Goal: Task Accomplishment & Management: Use online tool/utility

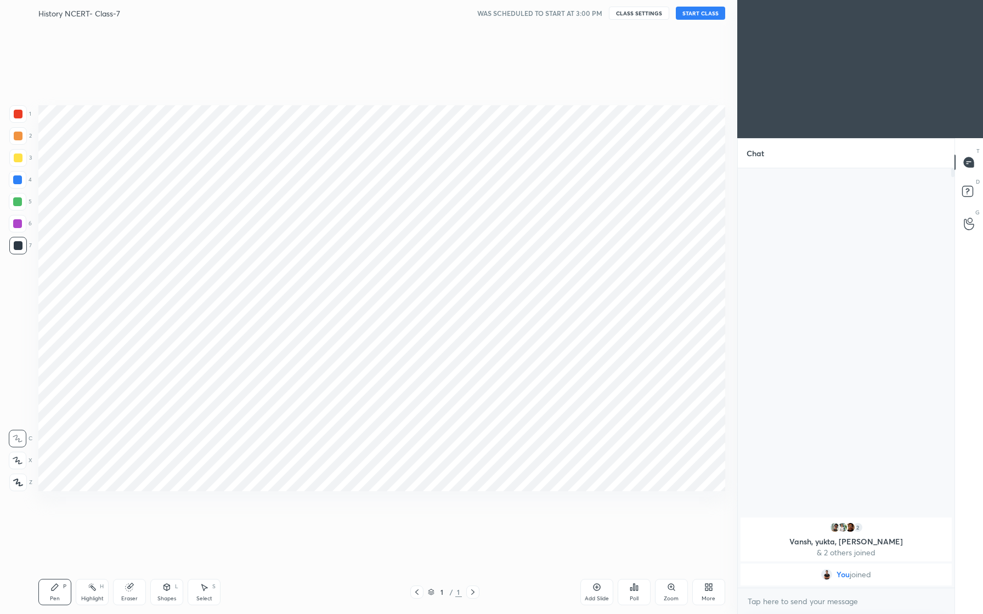
scroll to position [54303, 54154]
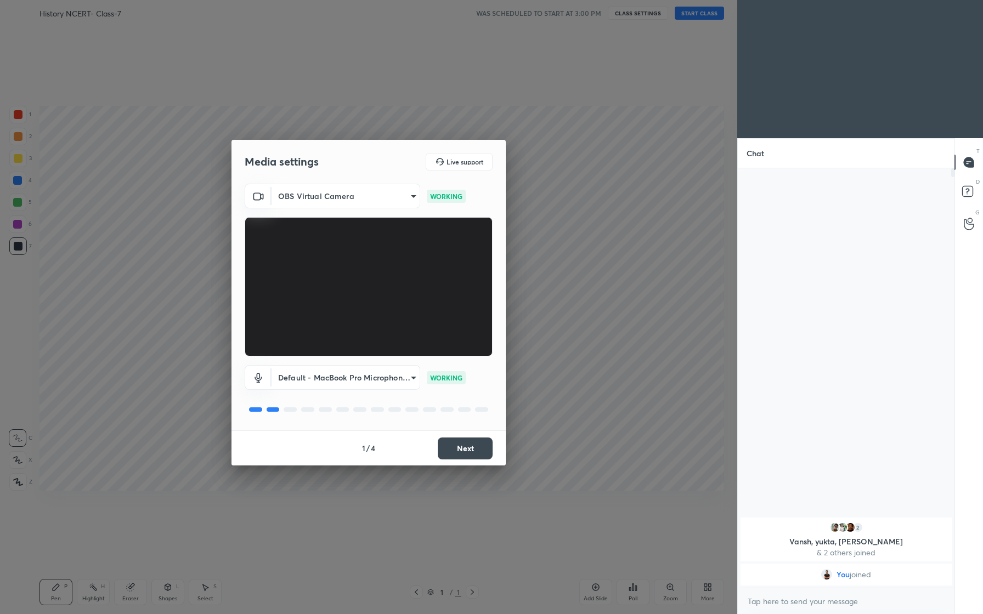
click at [405, 195] on body "1 2 3 4 5 6 7 C X Z C X Z E E Erase all H H History NCERT- Class-7 WAS SCHEDULE…" at bounding box center [491, 307] width 983 height 614
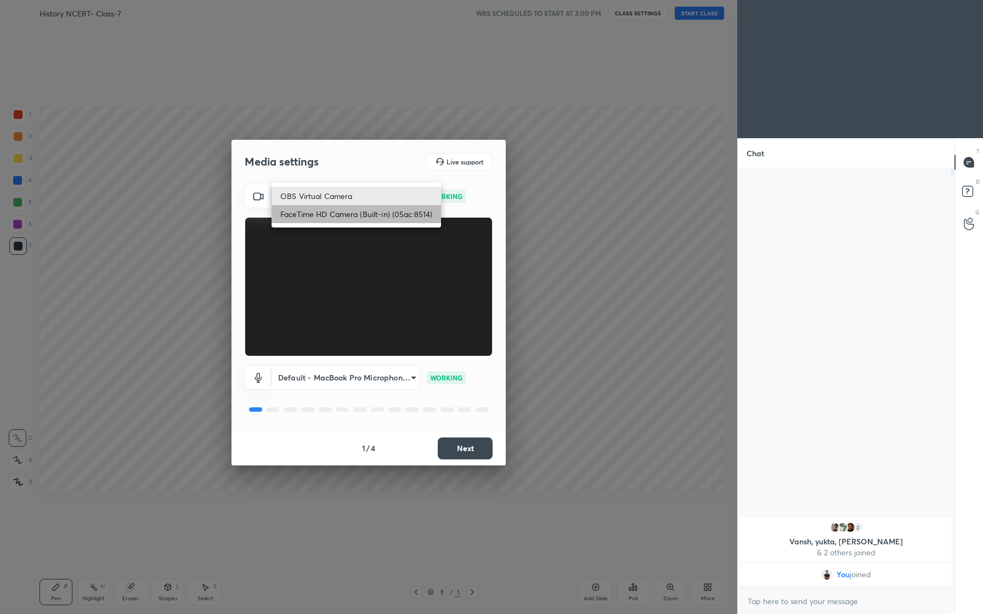
click at [372, 219] on li "FaceTime HD Camera (Built-in) (05ac:8514)" at bounding box center [355, 214] width 169 height 18
type input "9e219a5cefda1e30fd05f6eef239e267627437cf4fdf46b92a85e5f05e81ead9"
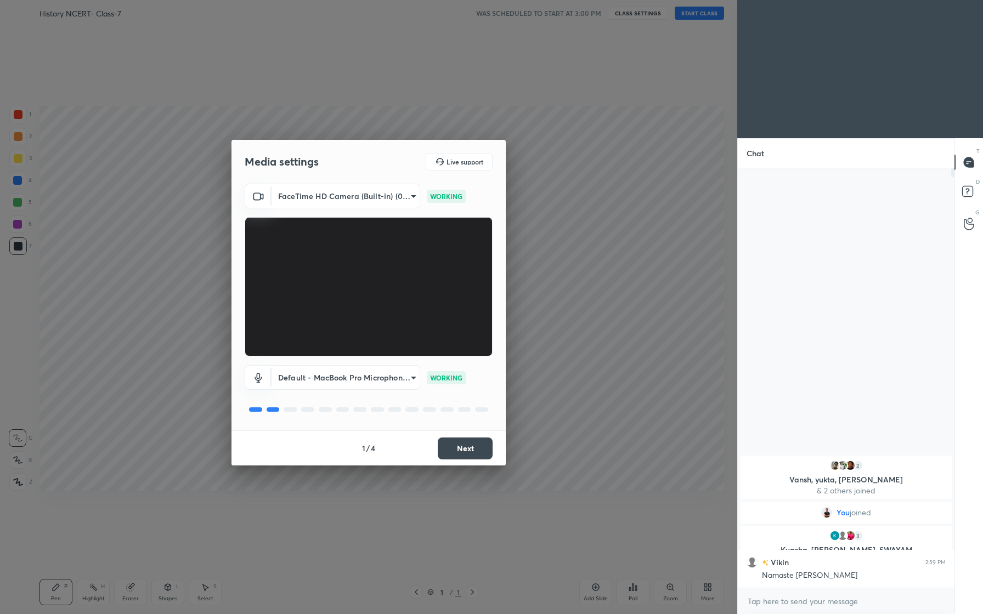
click at [835, 602] on body "1 2 3 4 5 6 7 C X Z C X Z E E Erase all H H History NCERT- Class-7 WAS SCHEDULE…" at bounding box center [491, 307] width 983 height 614
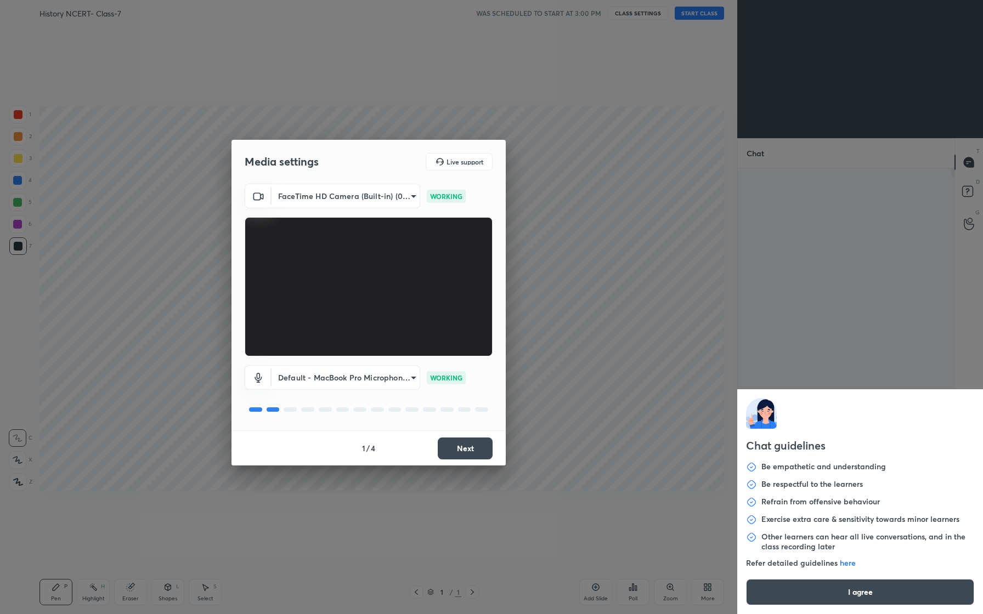
click at [849, 595] on button "I agree" at bounding box center [860, 592] width 228 height 26
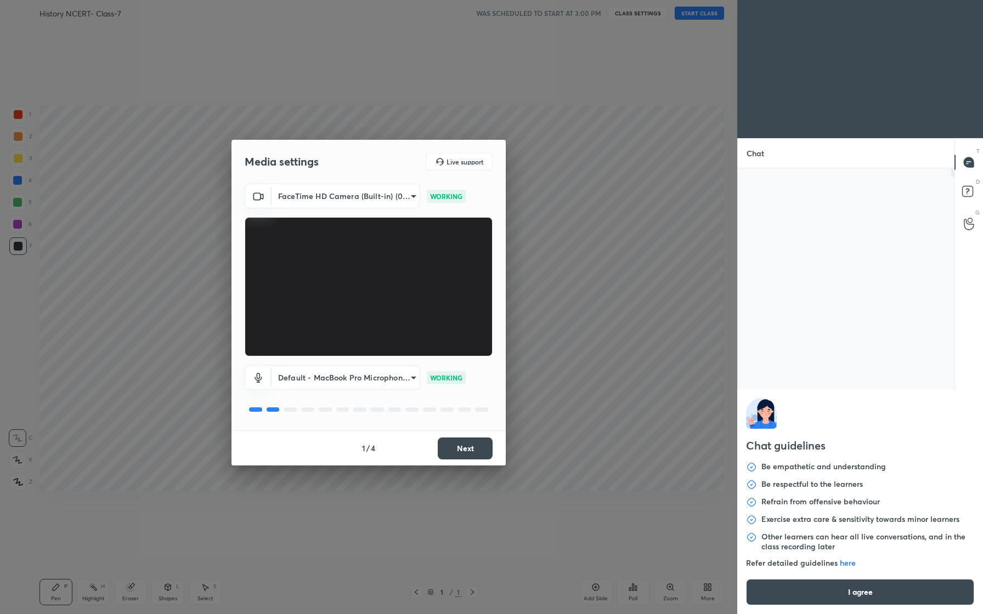
type textarea "x"
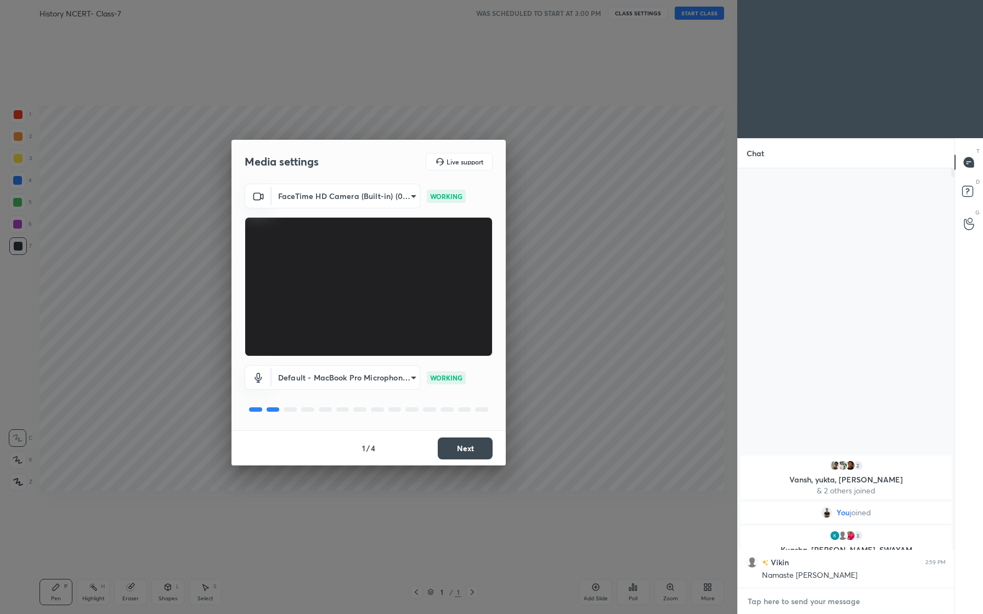
click at [801, 602] on textarea at bounding box center [845, 602] width 199 height 18
type textarea "G"
type textarea "x"
type textarea "Go"
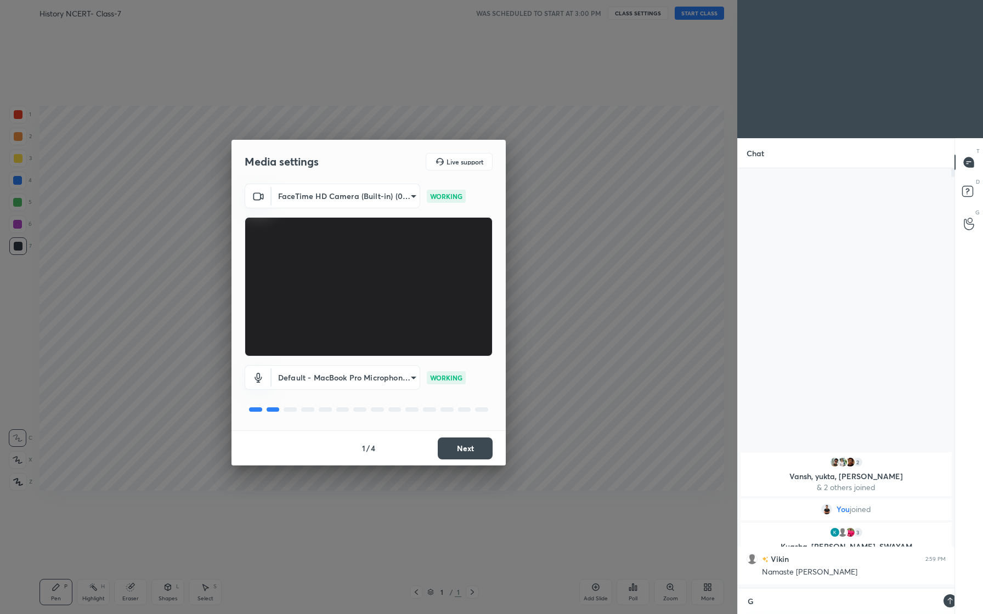
type textarea "x"
type textarea "Goo"
type textarea "x"
type textarea "Good"
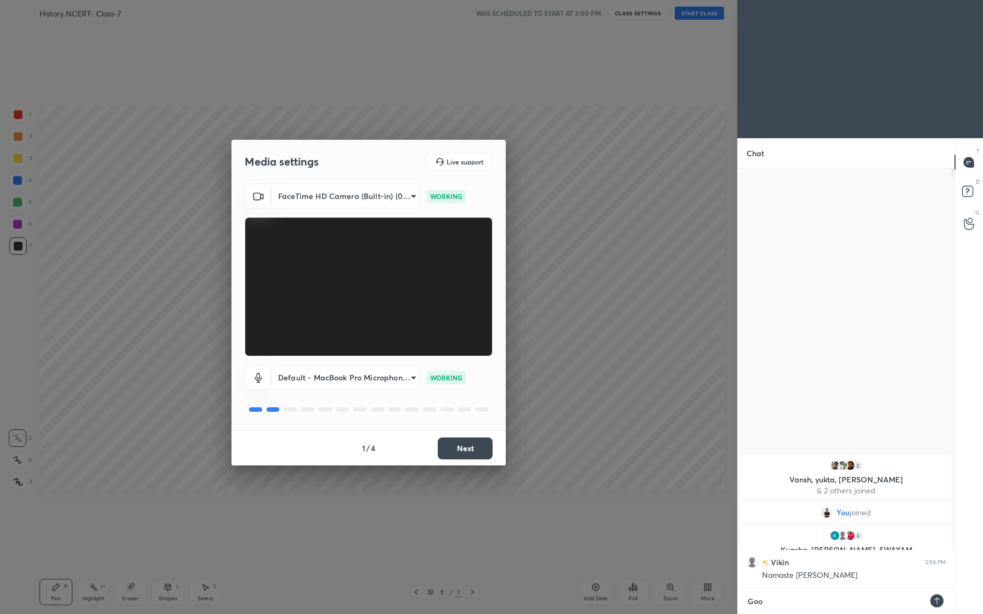
type textarea "x"
type textarea "Good"
type textarea "x"
type textarea "Good a"
type textarea "x"
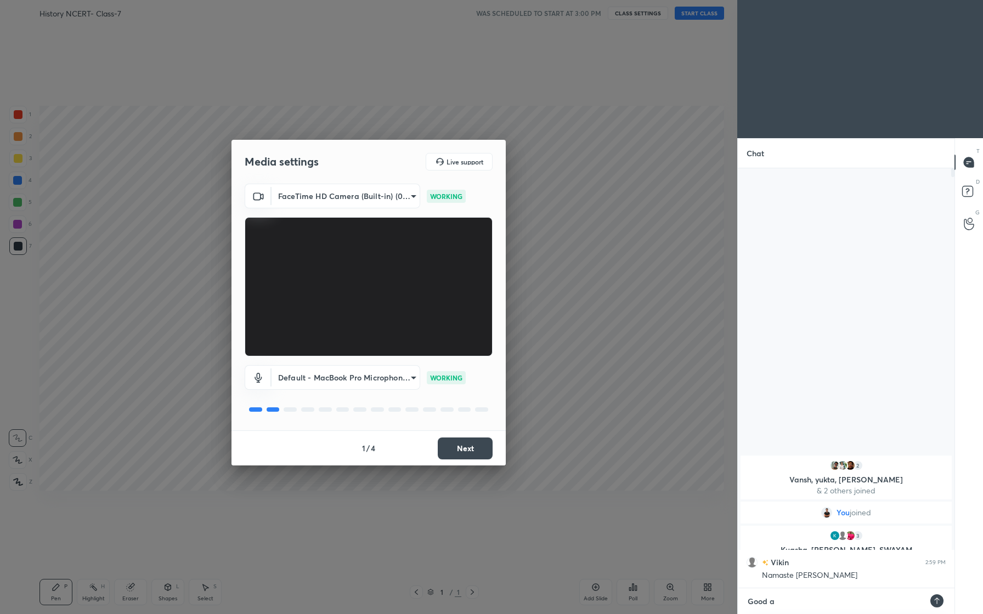
type textarea "Good ag"
type textarea "x"
type textarea "Good a"
type textarea "x"
type textarea "Good af"
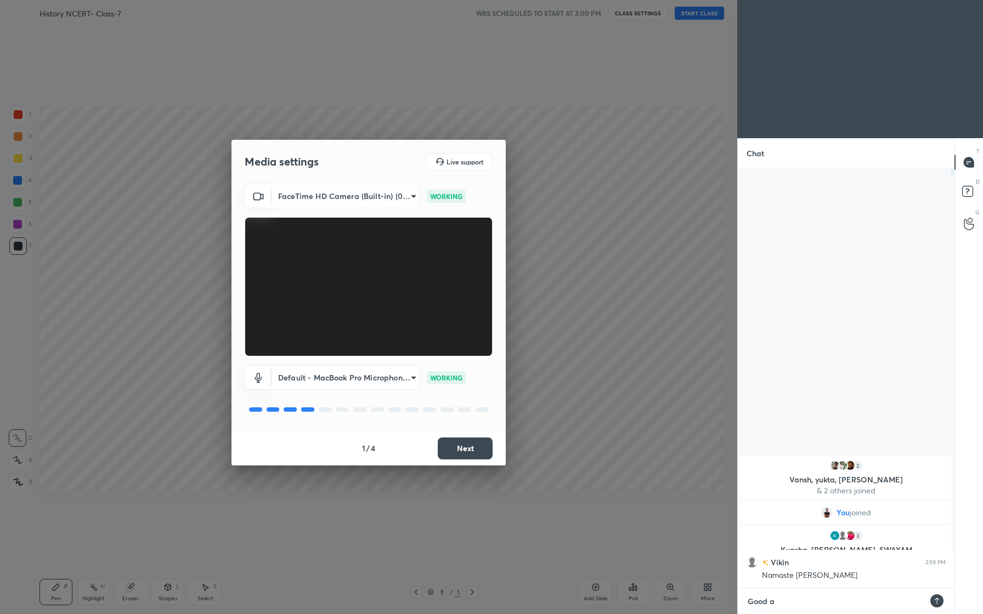
type textarea "x"
type textarea "Good aft"
type textarea "x"
type textarea "Good afte"
type textarea "x"
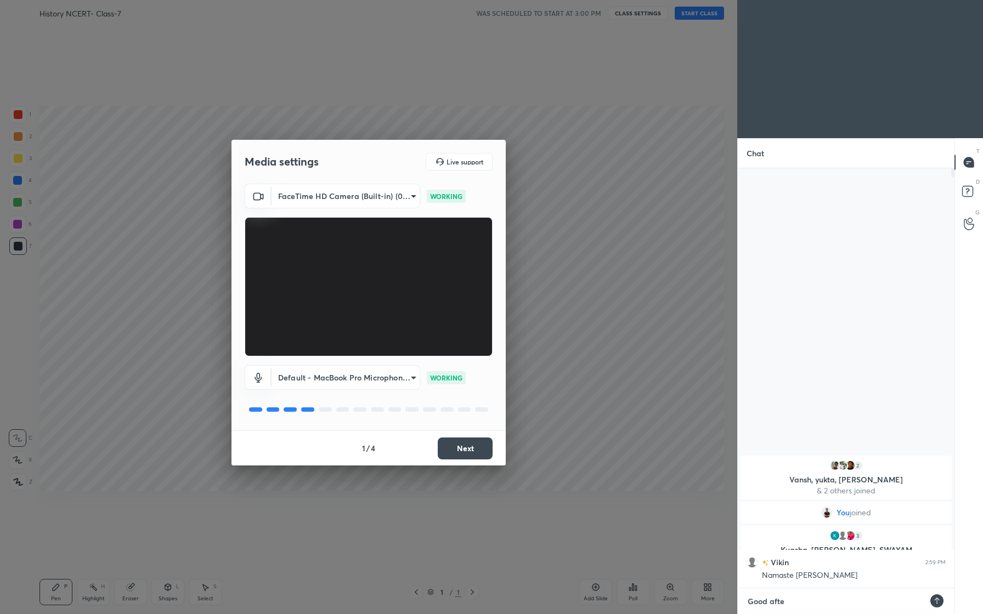
type textarea "Good after"
type textarea "x"
type textarea "Good aftern"
type textarea "x"
type textarea "Good afterno"
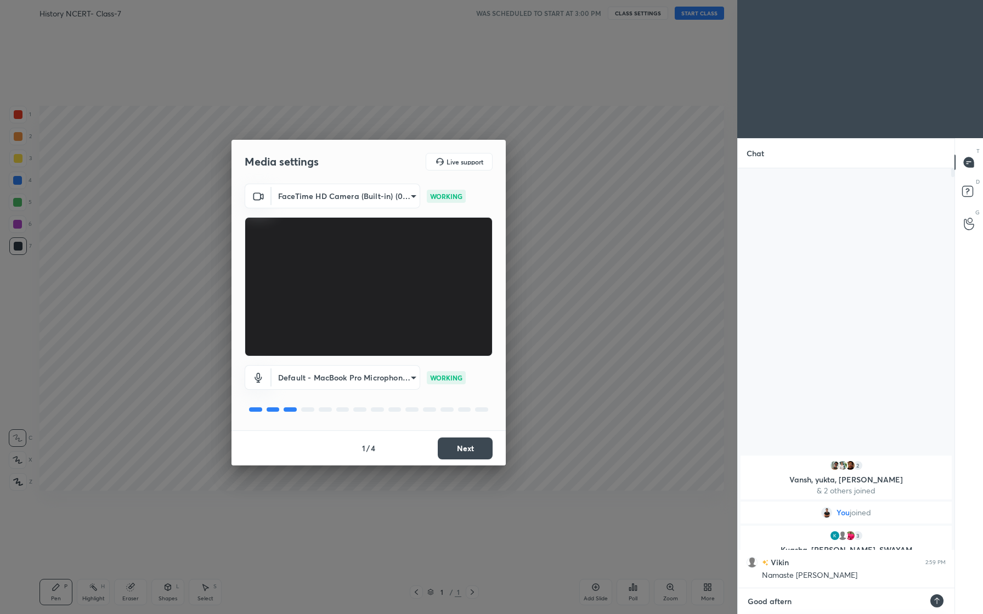
type textarea "x"
type textarea "Good afternoo"
type textarea "x"
type textarea "Good afternoon"
type textarea "x"
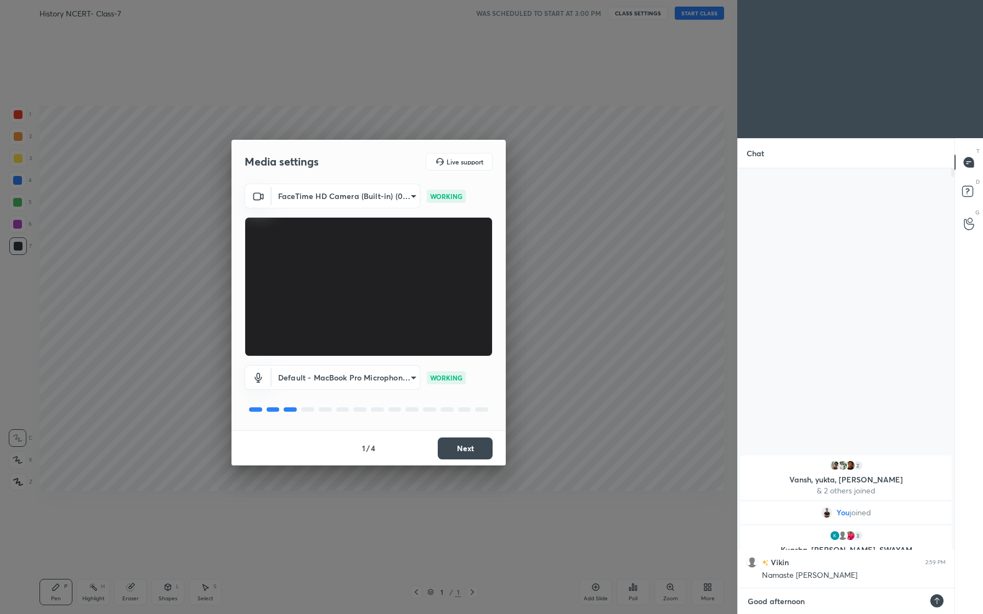
type textarea "Good afternoon"
type textarea "x"
type textarea "Good afternoon E"
type textarea "x"
type textarea "Good afternoon Ev"
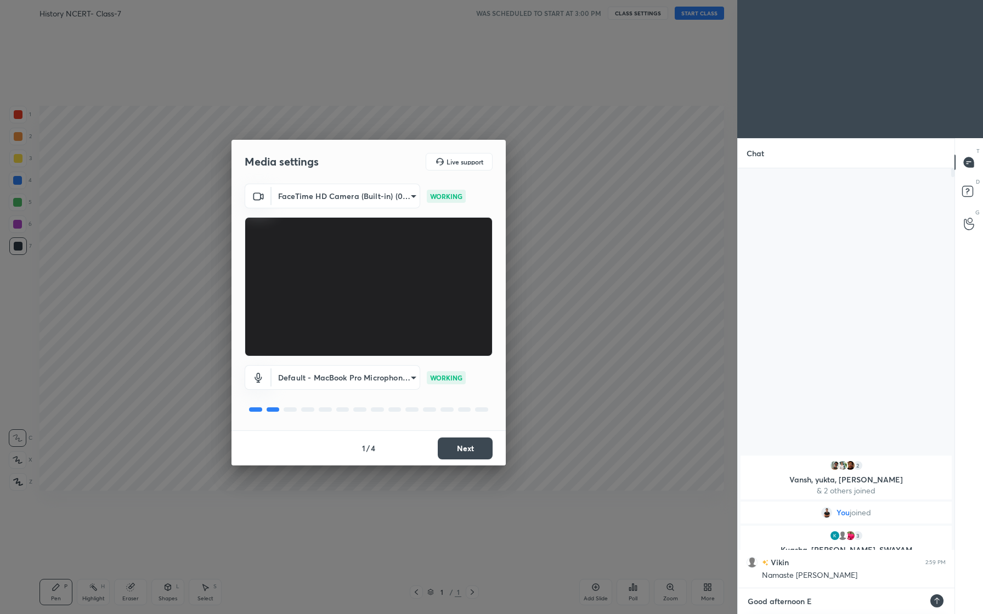
type textarea "x"
type textarea "Good afternoon [PERSON_NAME]"
type textarea "x"
type textarea "Good afternoon Ever"
type textarea "x"
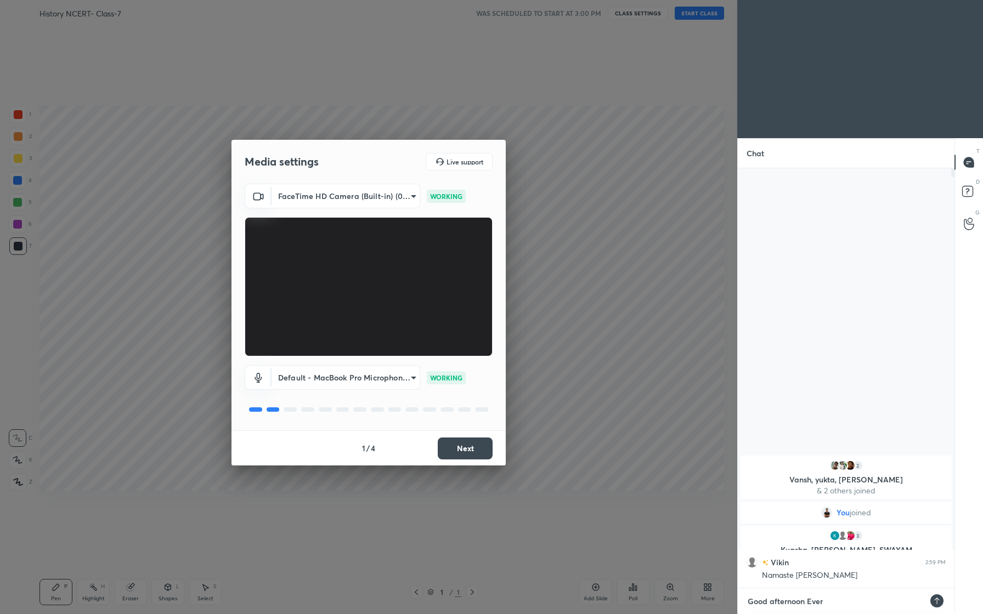
type textarea "Good afternoon Every"
type textarea "x"
type textarea "Good afternoon Everyo"
type textarea "x"
type textarea "Good afternoon Everyon"
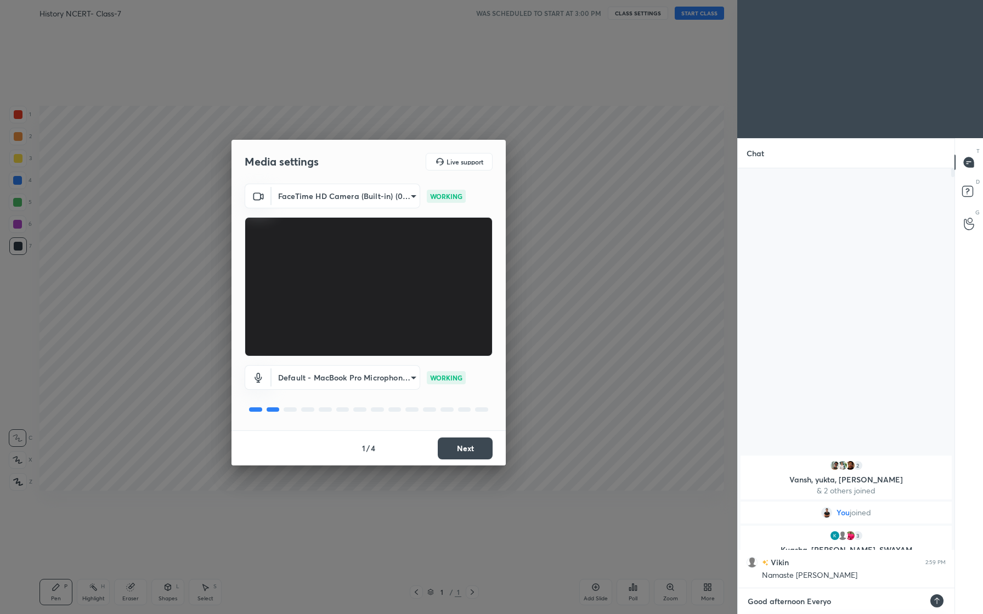
type textarea "x"
type textarea "Good afternoon Everyone"
type textarea "x"
type textarea "Good afternoon Everyone."
type textarea "x"
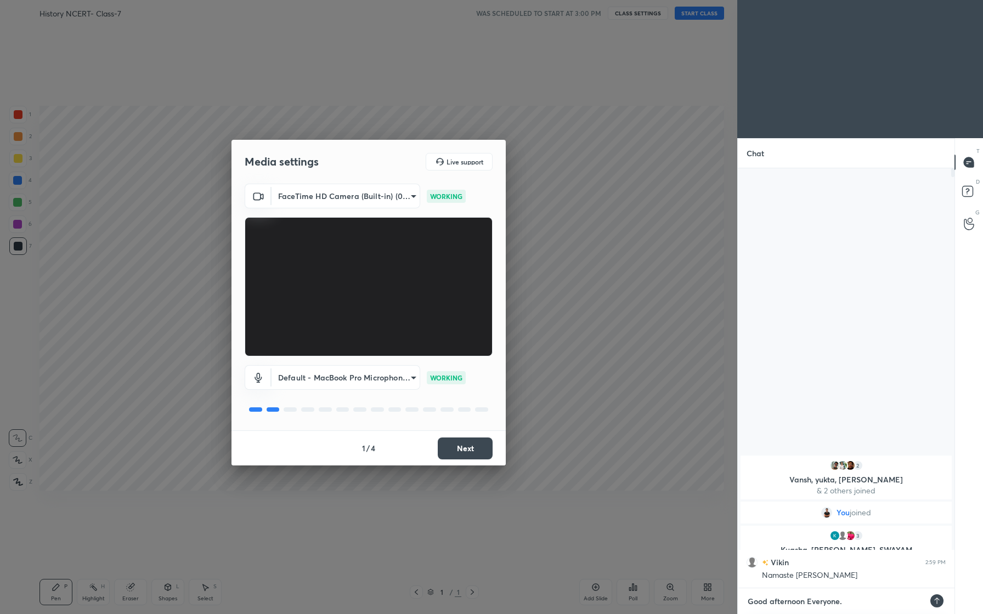
type textarea "x"
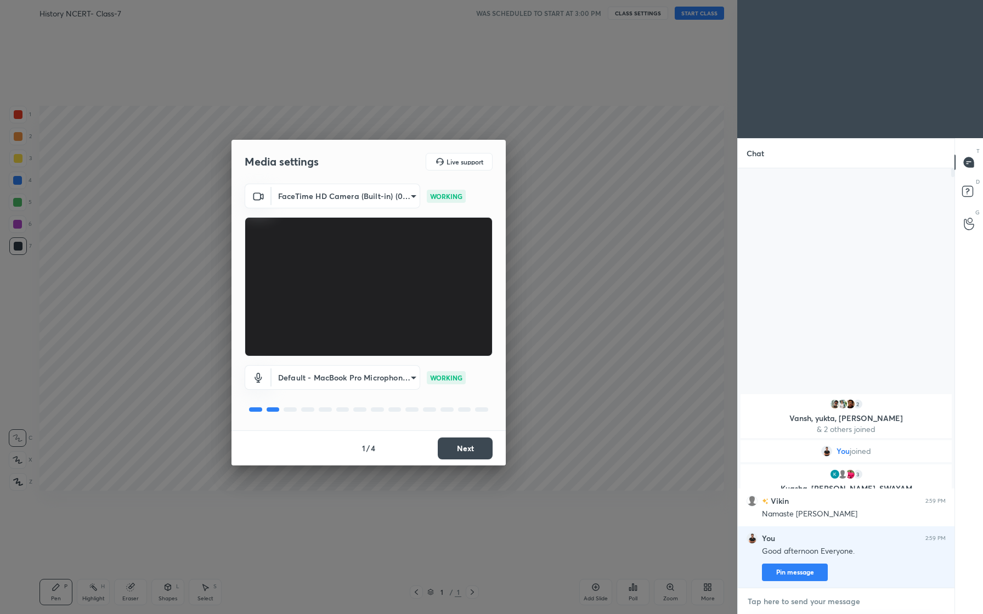
type textarea "B"
type textarea "x"
type textarea "N"
type textarea "x"
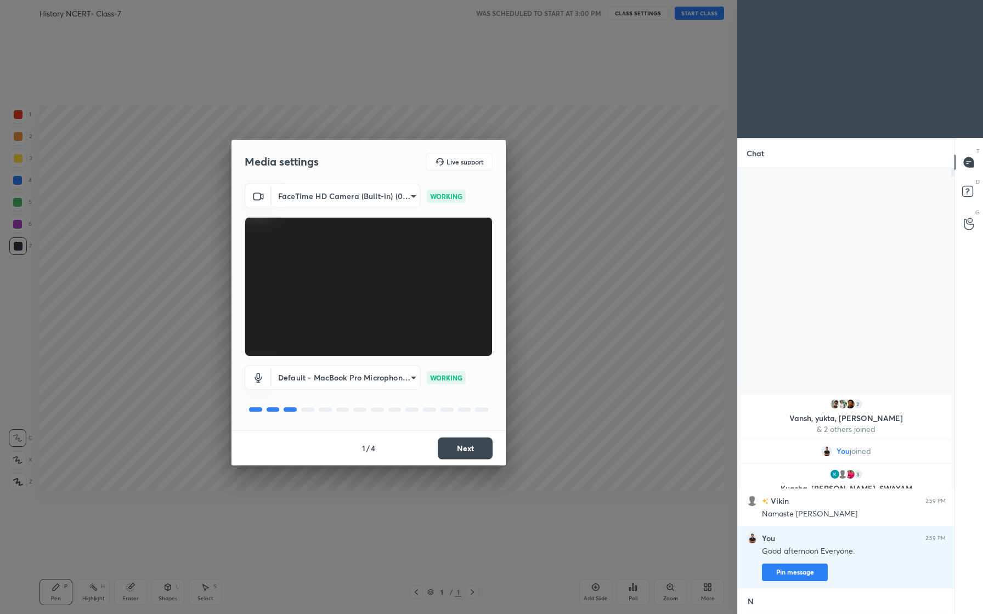
scroll to position [332, 213]
type textarea "Na"
type textarea "x"
type textarea "Nam"
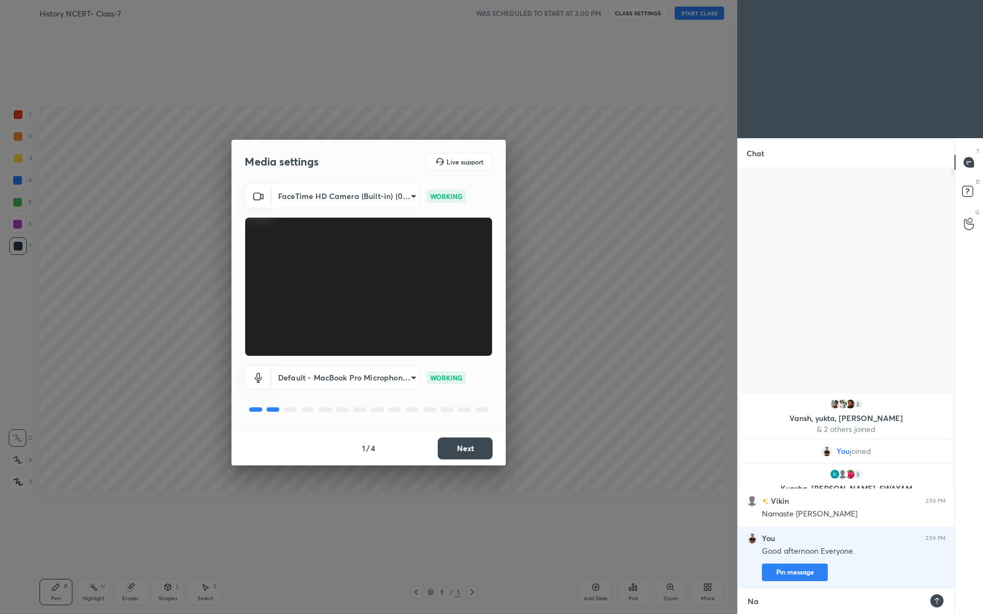
type textarea "x"
type textarea "Name"
type textarea "x"
type textarea "Names"
type textarea "x"
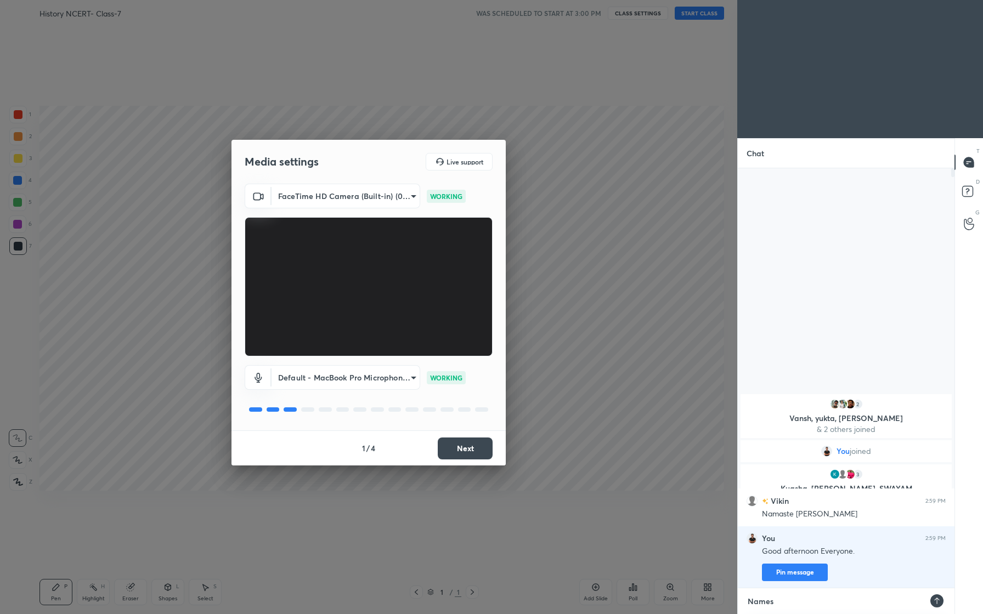
type textarea "Namest"
type textarea "x"
type textarea "Nameste"
type textarea "x"
type textarea "Nameste"
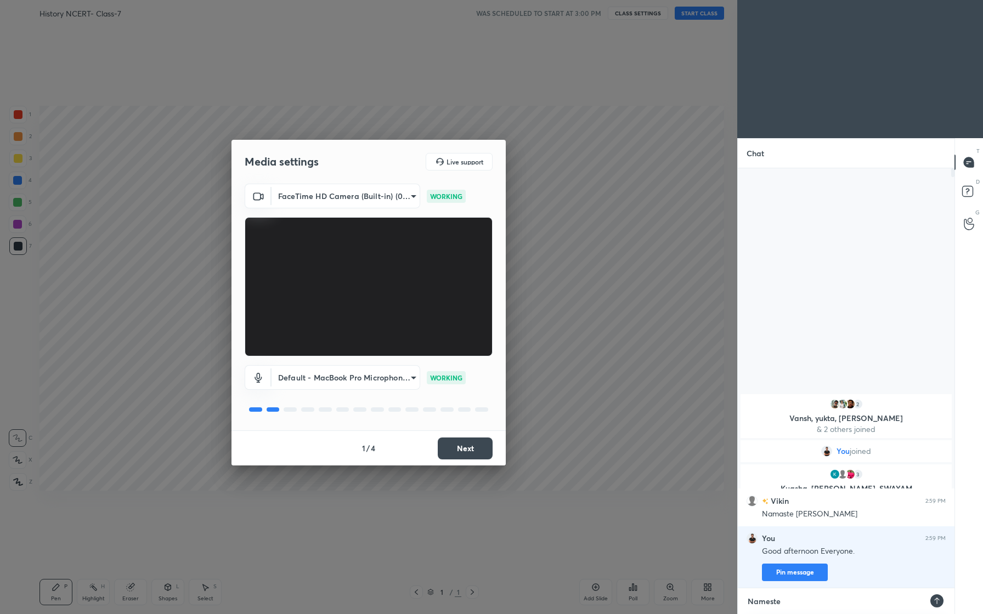
type textarea "x"
type textarea "Nameste v"
type textarea "x"
type textarea "Nameste vi"
type textarea "x"
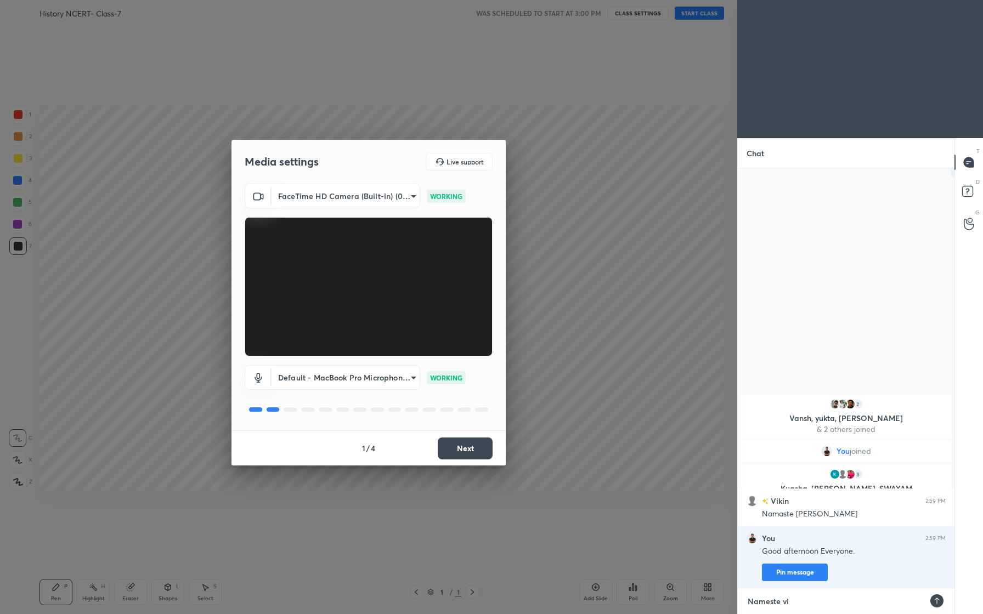
type textarea "Nameste [PERSON_NAME]"
type textarea "x"
type textarea "Nameste viki"
type textarea "x"
type textarea "Nameste vikin"
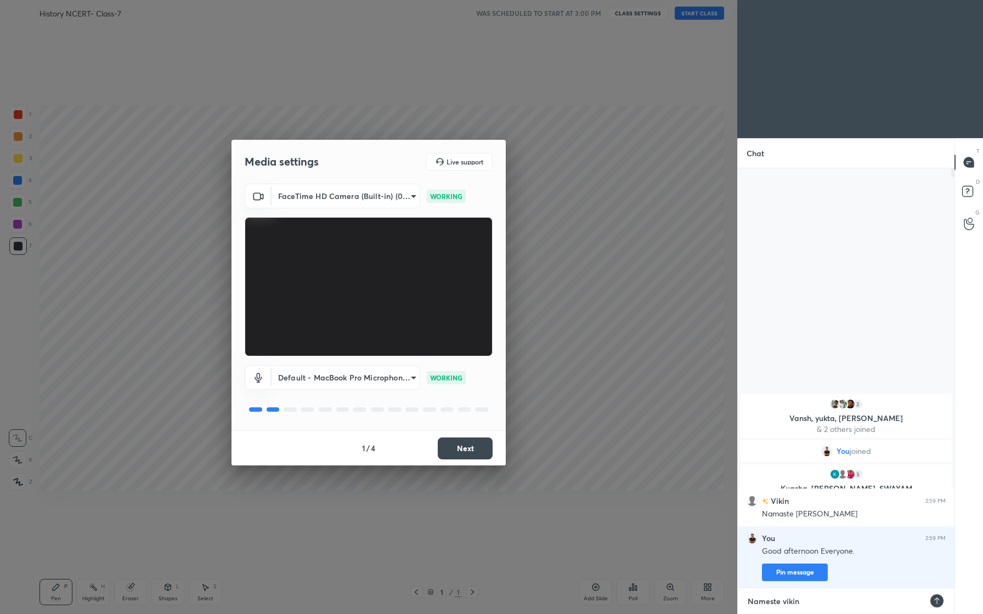
type textarea "x"
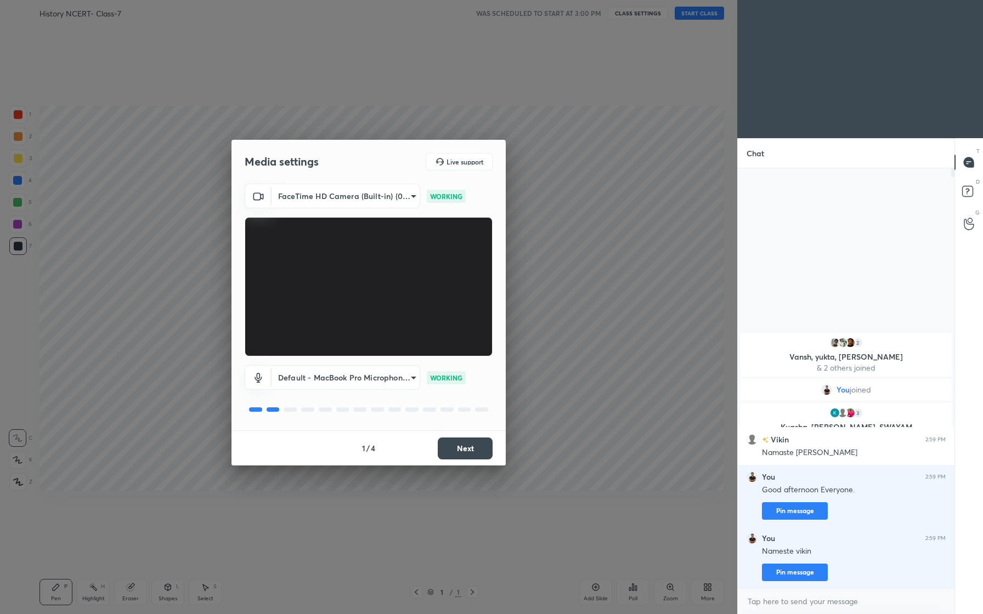
click at [412, 378] on body "1 2 3 4 5 6 7 C X Z C X Z E E Erase all H H History NCERT- Class-7 WAS SCHEDULE…" at bounding box center [491, 307] width 983 height 614
click at [556, 358] on div at bounding box center [491, 307] width 983 height 614
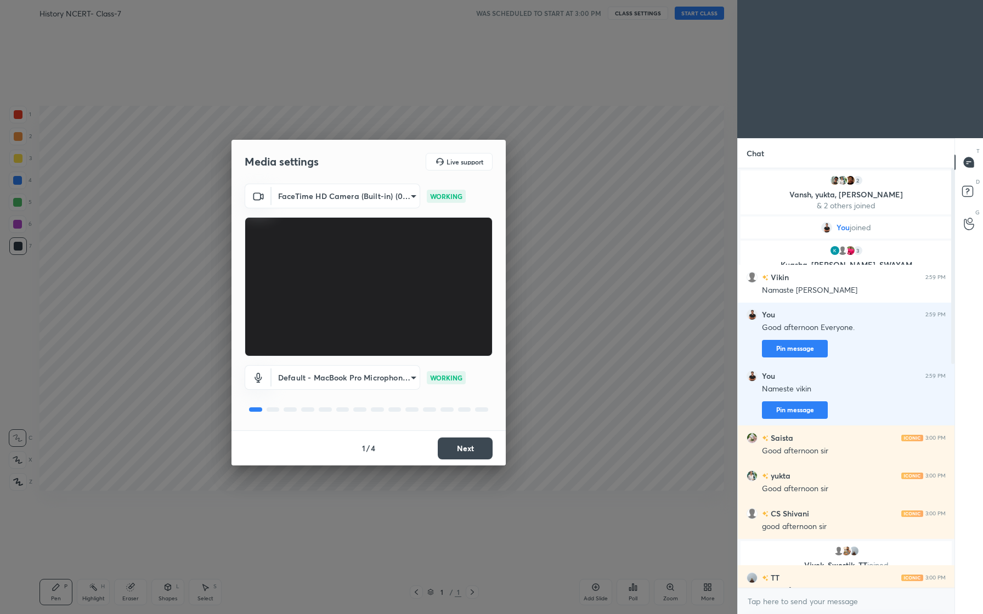
click at [467, 450] on button "Next" at bounding box center [465, 449] width 55 height 22
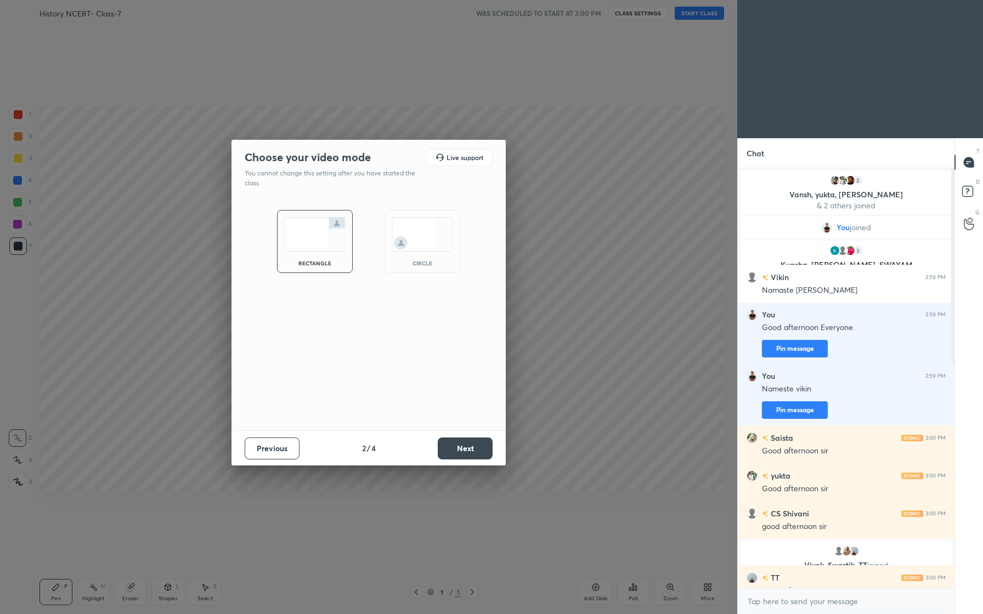
click at [467, 450] on button "Next" at bounding box center [465, 449] width 55 height 22
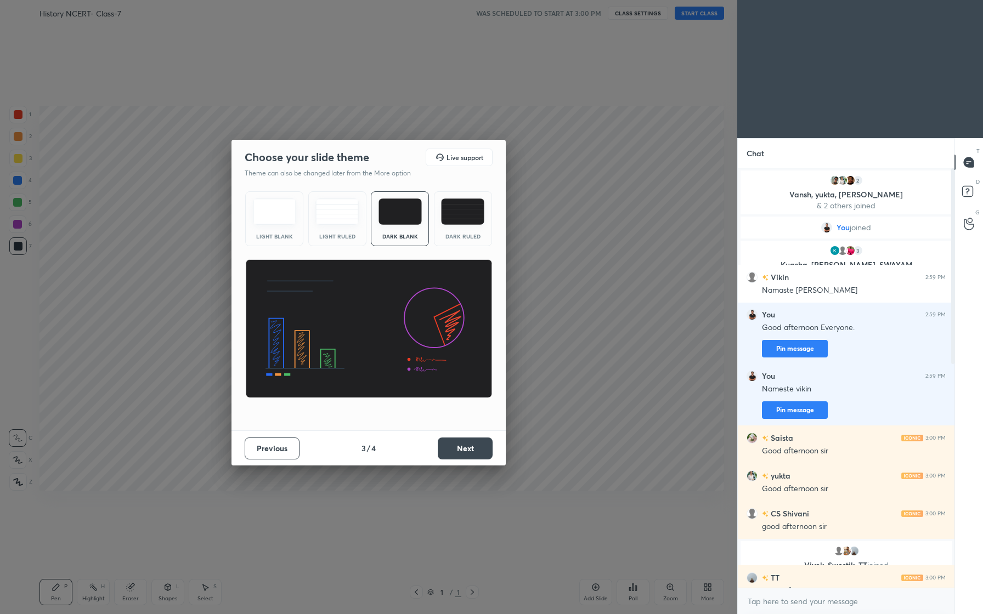
click at [467, 450] on button "Next" at bounding box center [465, 449] width 55 height 22
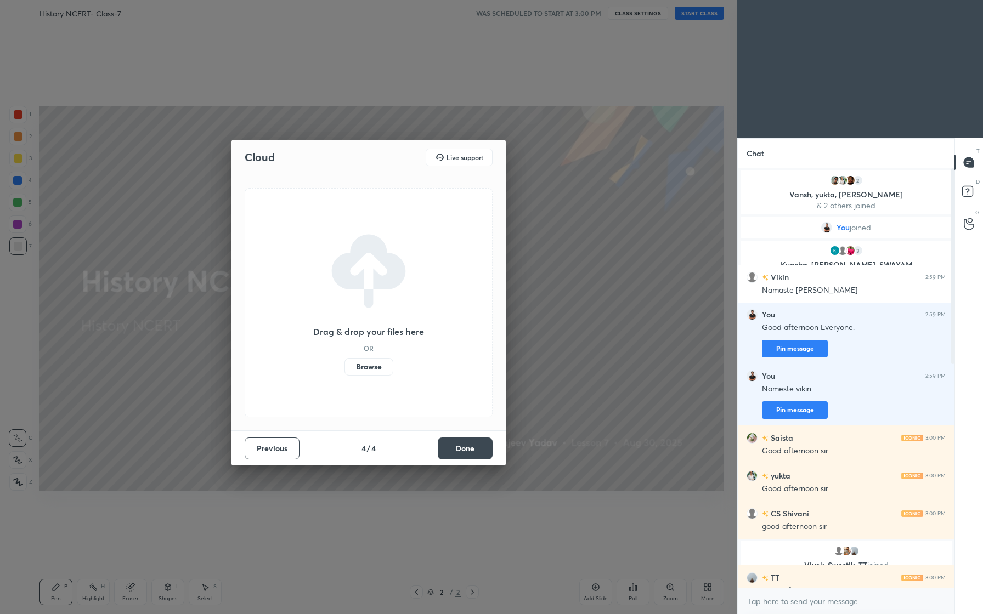
click at [367, 367] on label "Browse" at bounding box center [368, 367] width 49 height 18
click at [344, 367] on input "Browse" at bounding box center [344, 367] width 0 height 18
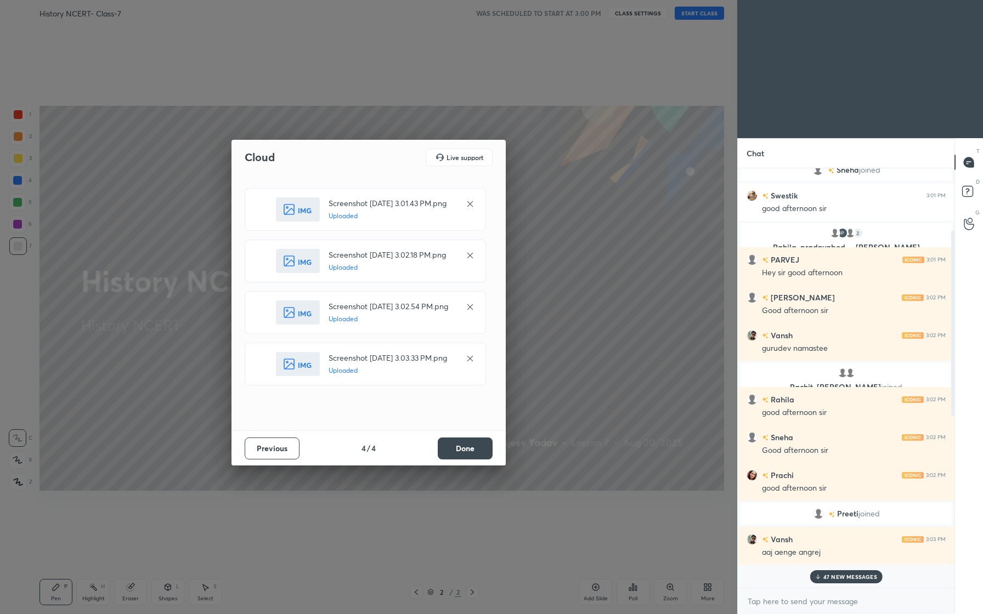
scroll to position [765, 0]
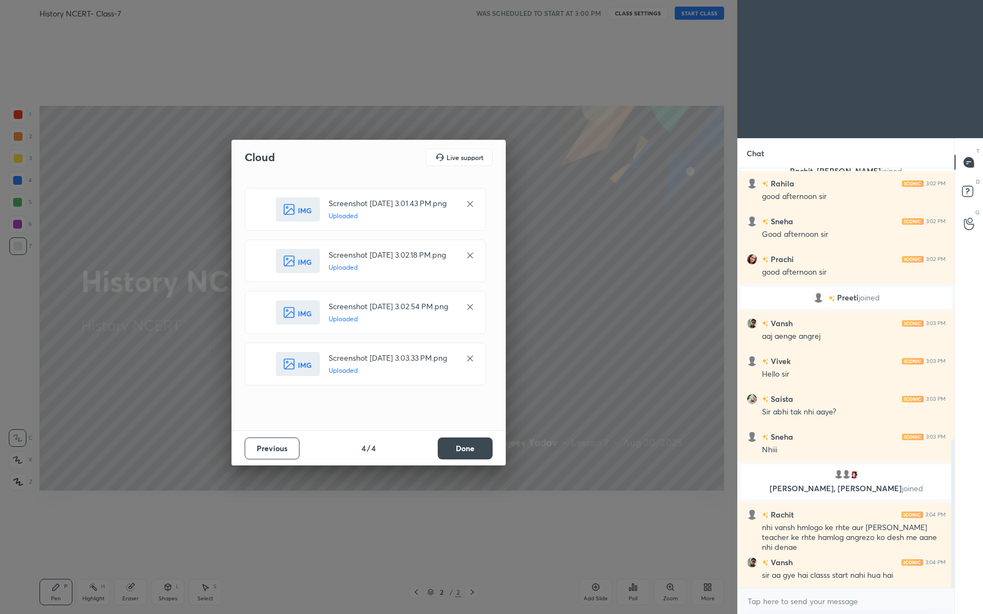
click at [464, 452] on button "Done" at bounding box center [465, 449] width 55 height 22
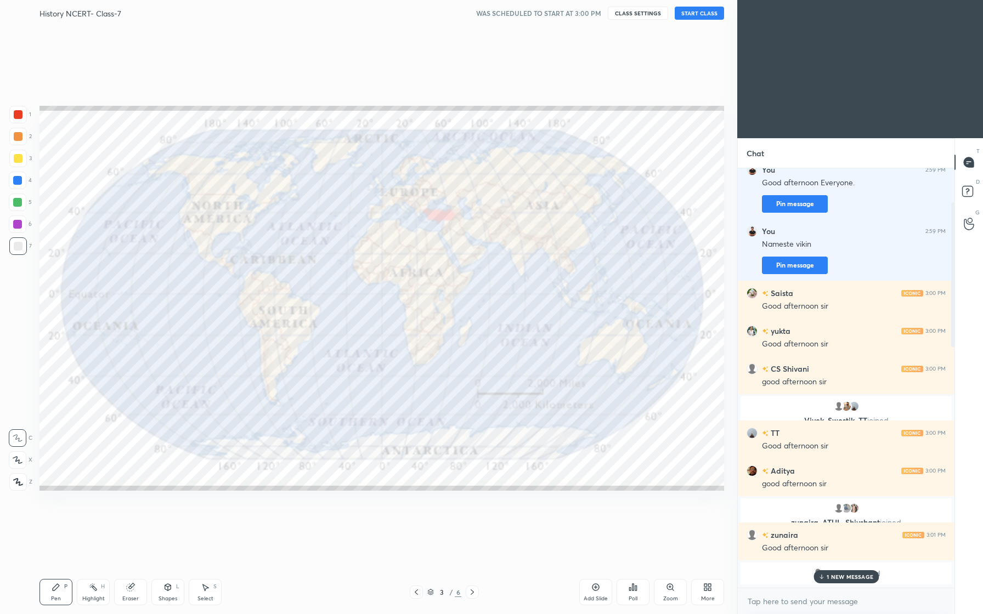
scroll to position [0, 0]
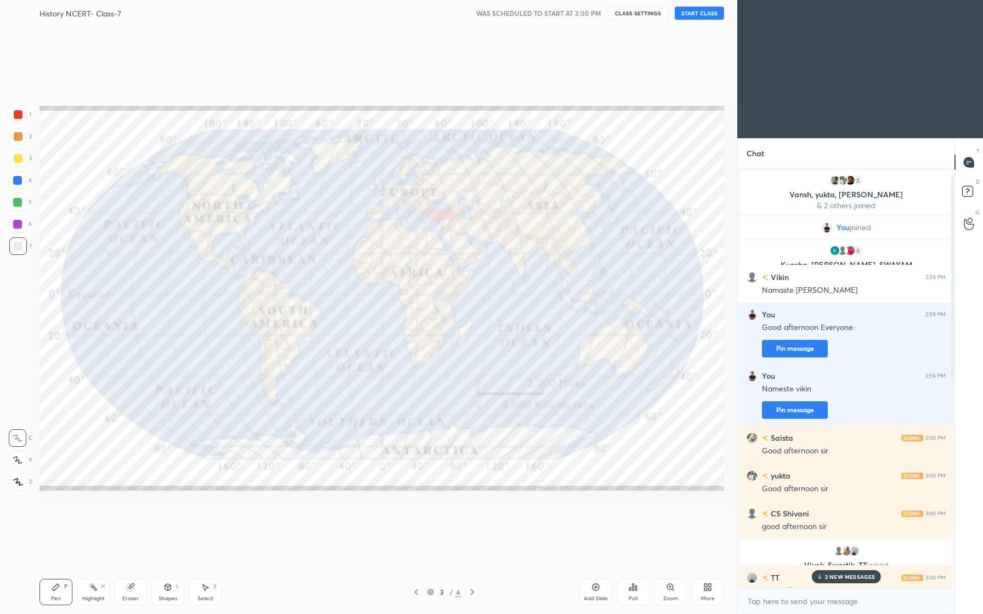
click at [703, 14] on button "START CLASS" at bounding box center [699, 13] width 49 height 13
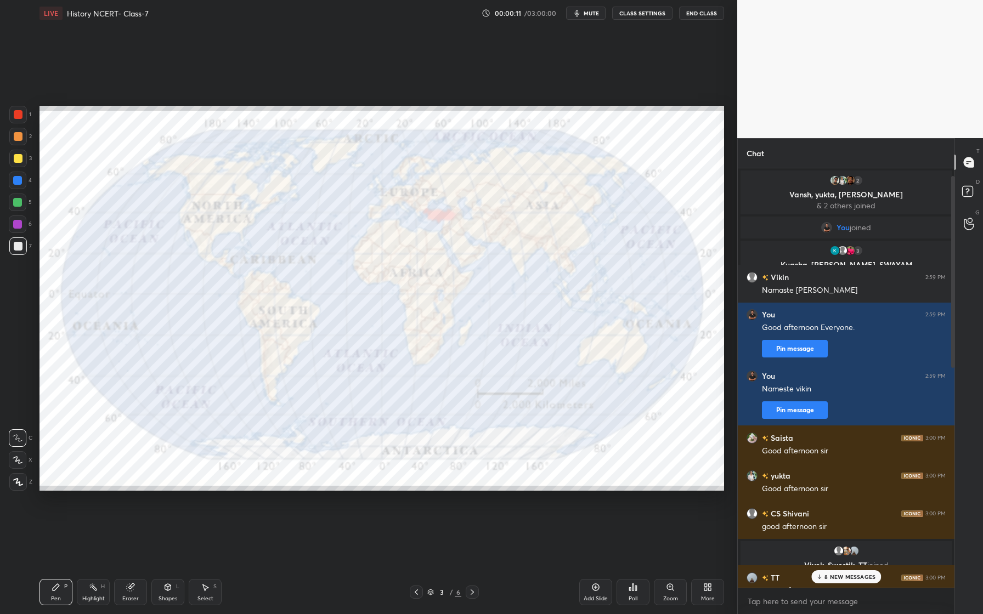
click at [857, 574] on p "8 NEW MESSAGES" at bounding box center [849, 577] width 51 height 7
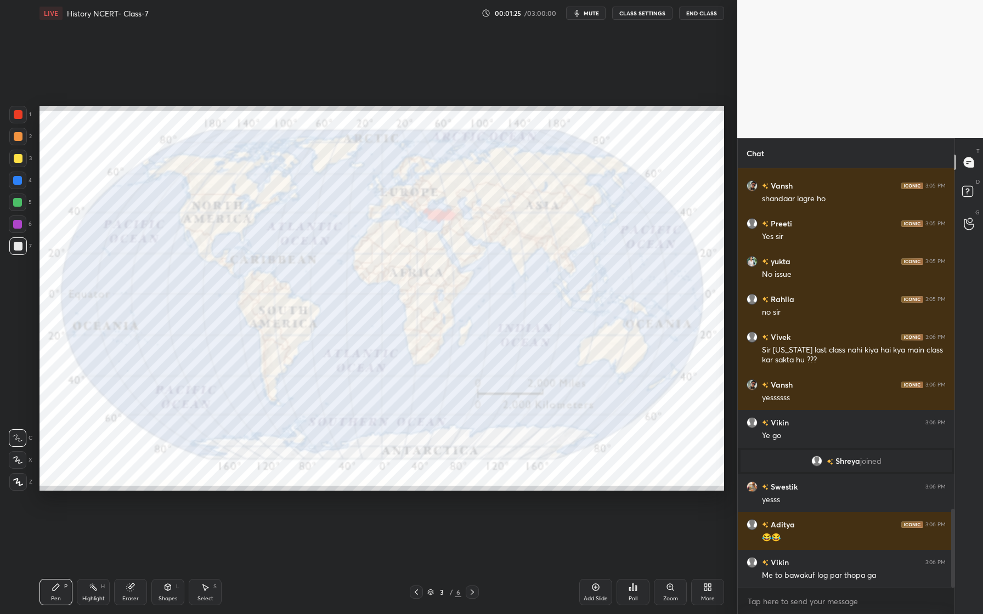
scroll to position [1807, 0]
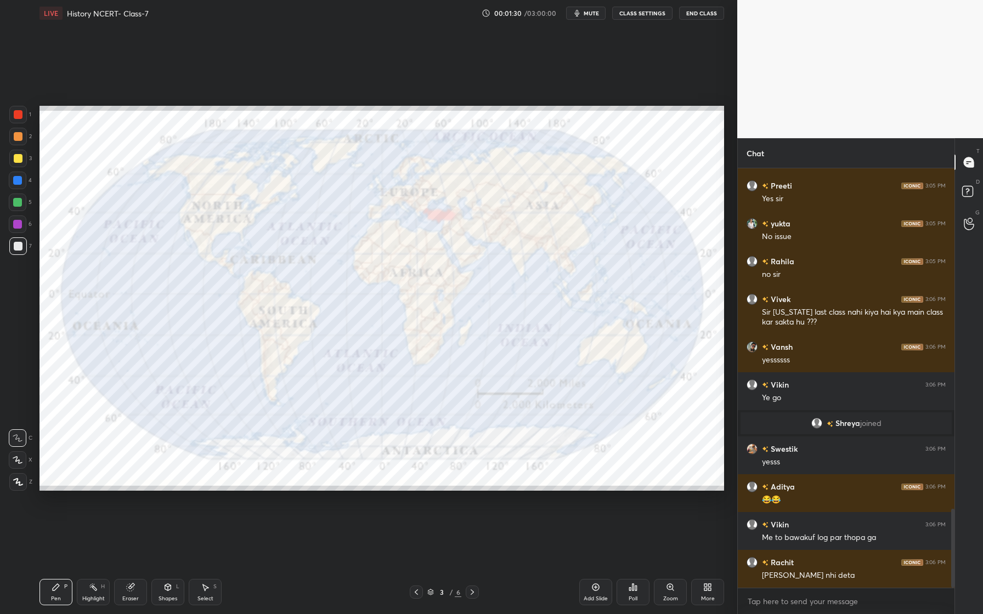
click at [10, 109] on div "1 2 3 4 5 6 7 C X Z C X Z E E Erase all H H" at bounding box center [17, 298] width 35 height 385
click at [10, 113] on div at bounding box center [18, 115] width 18 height 18
click at [21, 115] on div at bounding box center [18, 114] width 9 height 9
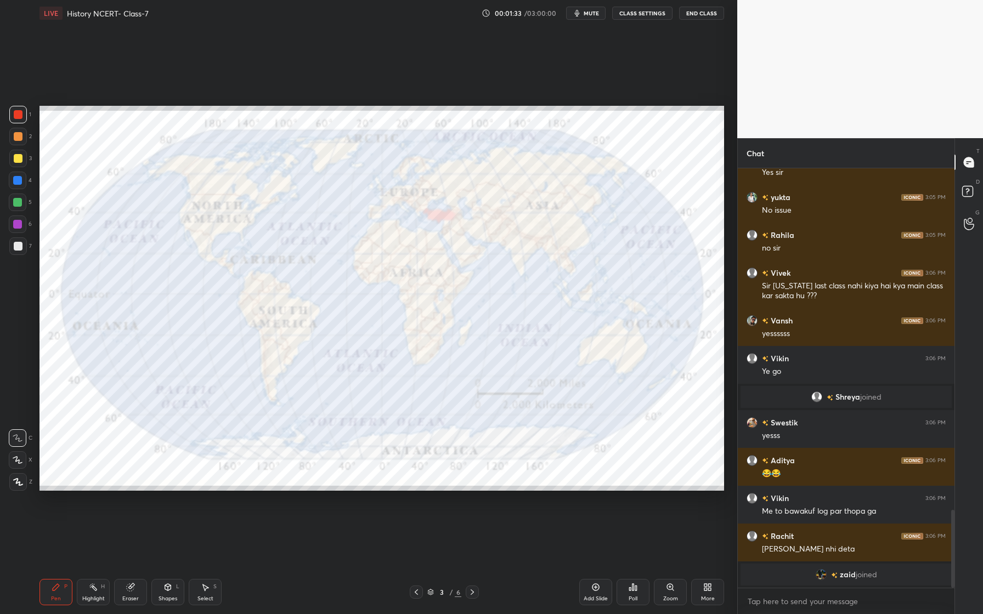
scroll to position [1829, 0]
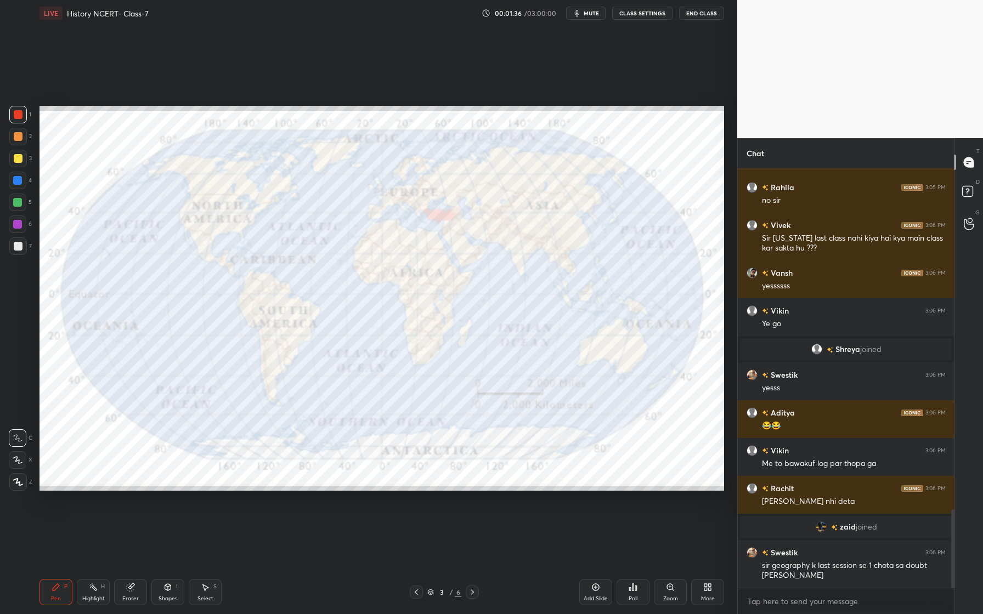
click at [21, 138] on div at bounding box center [18, 137] width 18 height 18
drag, startPoint x: 24, startPoint y: 117, endPoint x: 11, endPoint y: 135, distance: 21.6
click at [22, 119] on div at bounding box center [18, 115] width 18 height 18
click at [22, 456] on div at bounding box center [18, 460] width 18 height 18
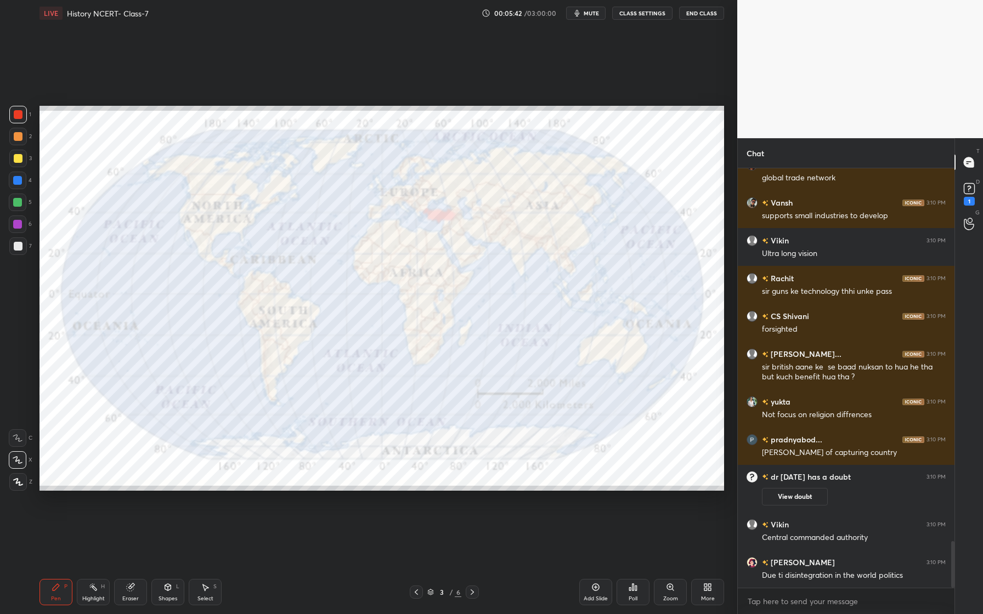
scroll to position [3383, 0]
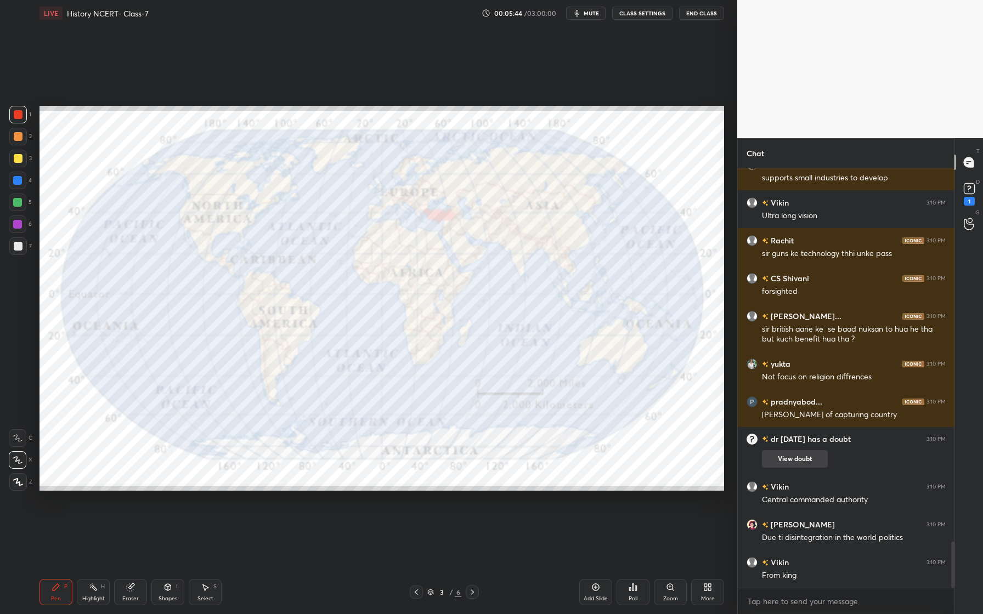
click at [802, 458] on button "View doubt" at bounding box center [795, 459] width 66 height 18
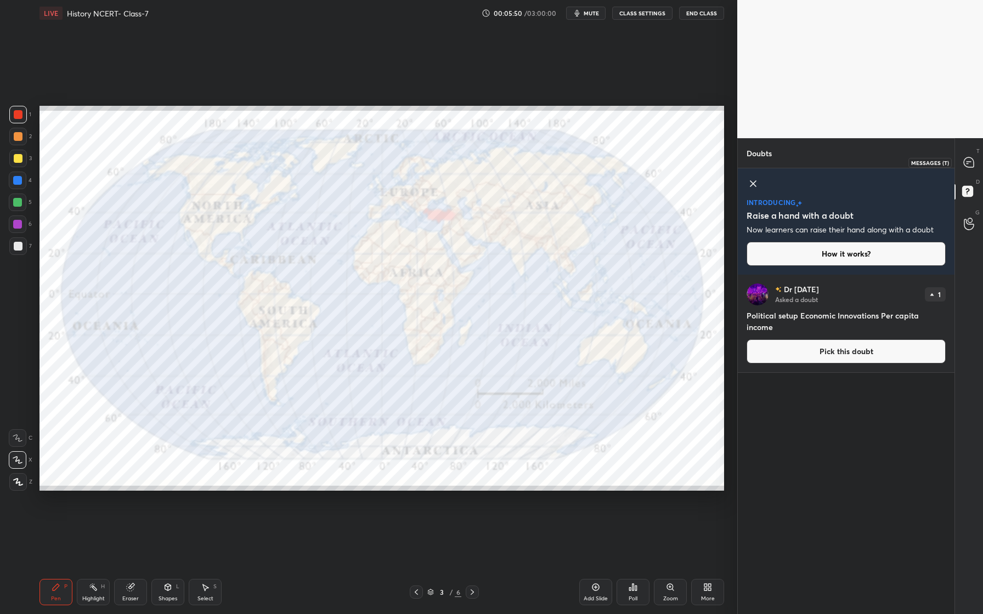
click at [970, 165] on icon at bounding box center [969, 162] width 10 height 10
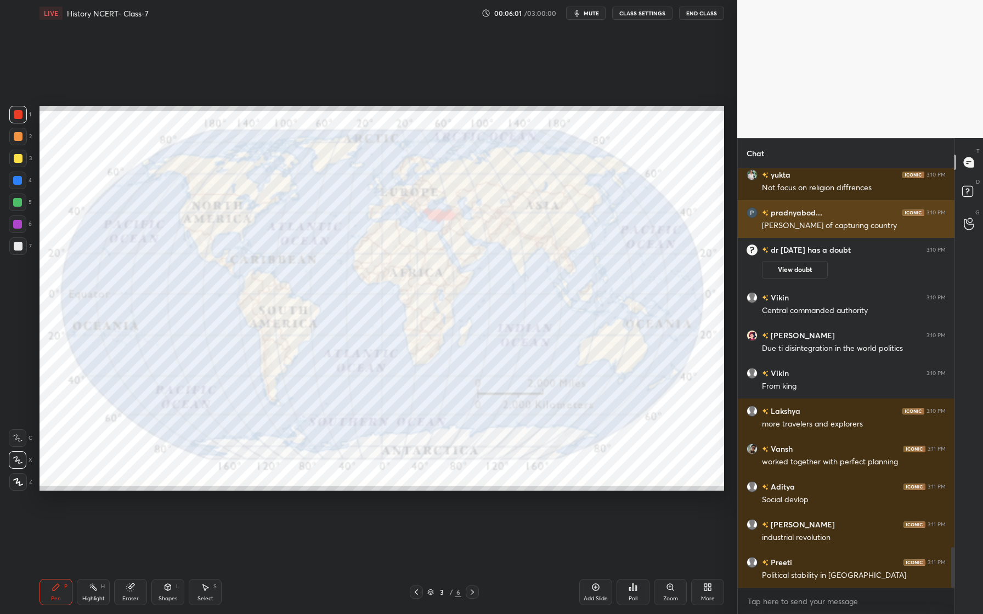
scroll to position [3927, 0]
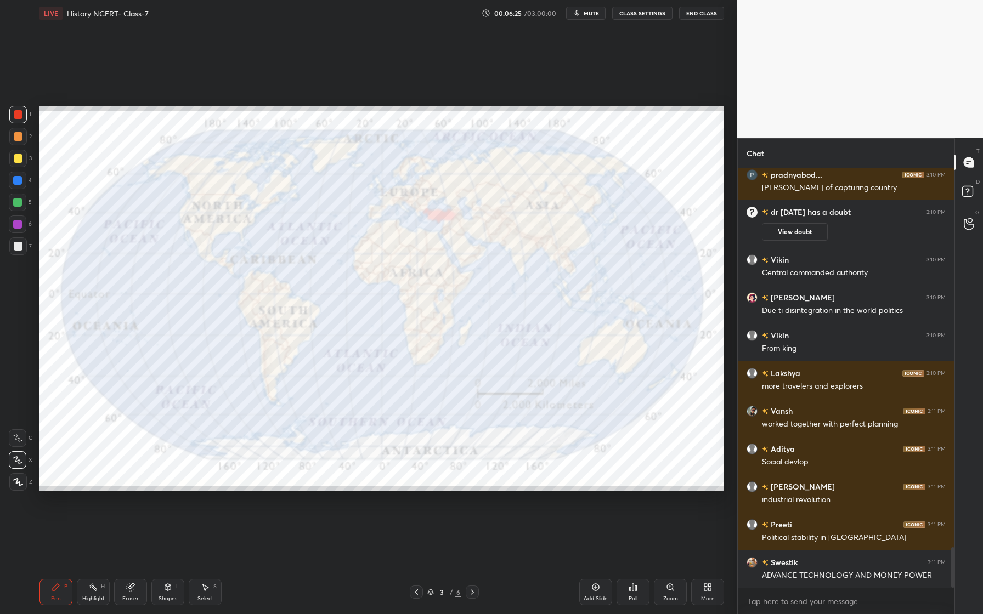
click at [137, 589] on div "Eraser" at bounding box center [130, 592] width 33 height 26
click at [18, 479] on span "Erase all" at bounding box center [17, 482] width 16 height 8
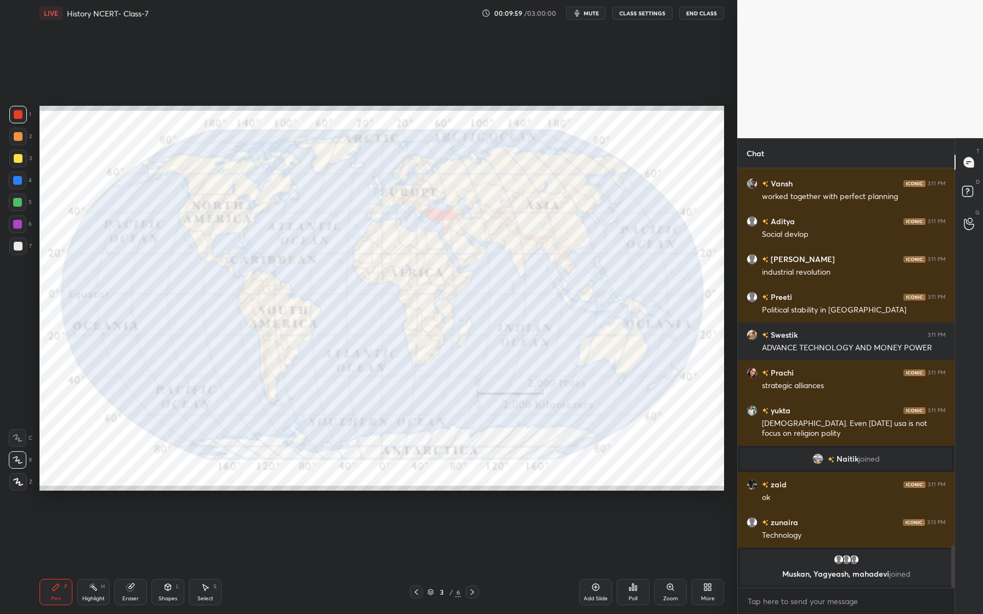
scroll to position [3712, 0]
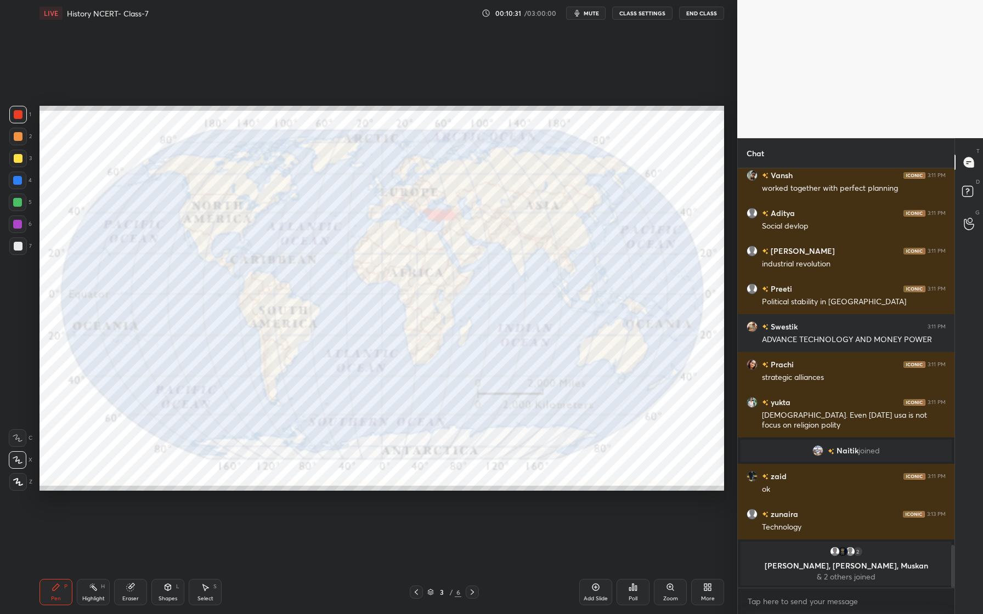
click at [135, 592] on div "Eraser" at bounding box center [130, 592] width 33 height 26
click at [23, 485] on span "Erase all" at bounding box center [17, 482] width 16 height 8
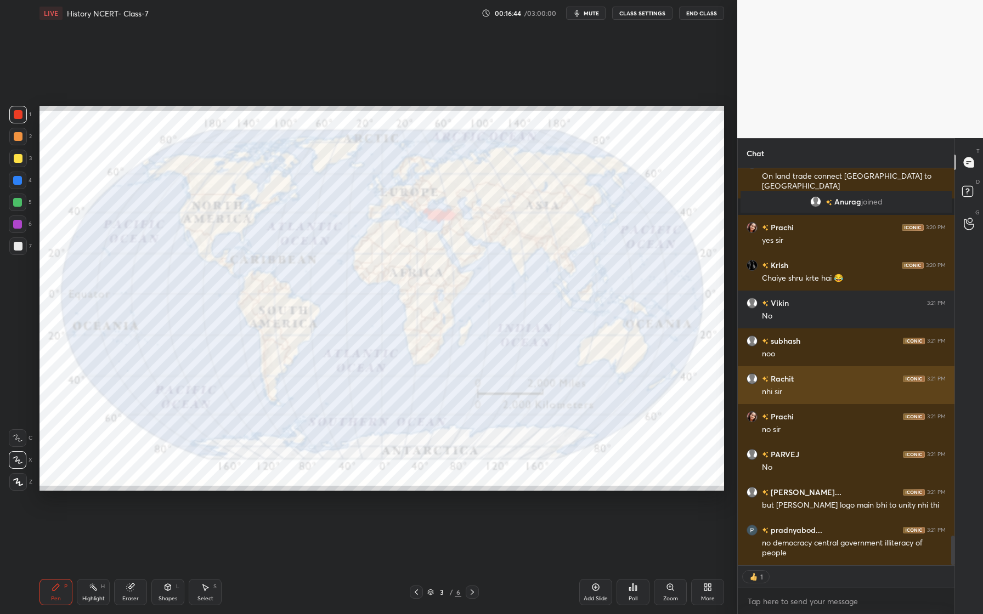
scroll to position [4862, 0]
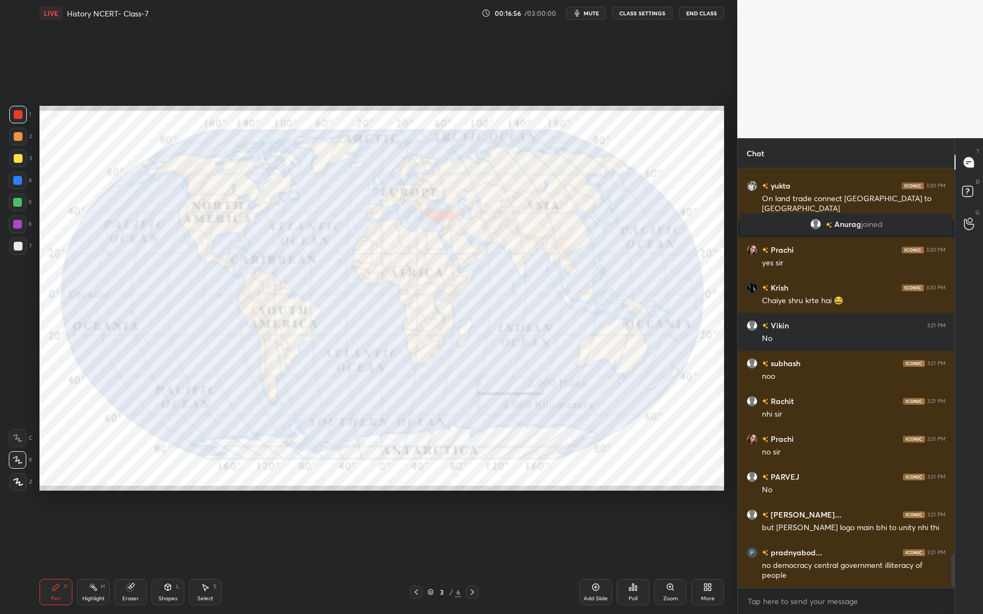
drag, startPoint x: 20, startPoint y: 209, endPoint x: 18, endPoint y: 203, distance: 5.7
click at [20, 209] on div at bounding box center [18, 203] width 18 height 18
click at [16, 480] on icon at bounding box center [18, 482] width 10 height 8
click at [15, 210] on div at bounding box center [18, 203] width 18 height 18
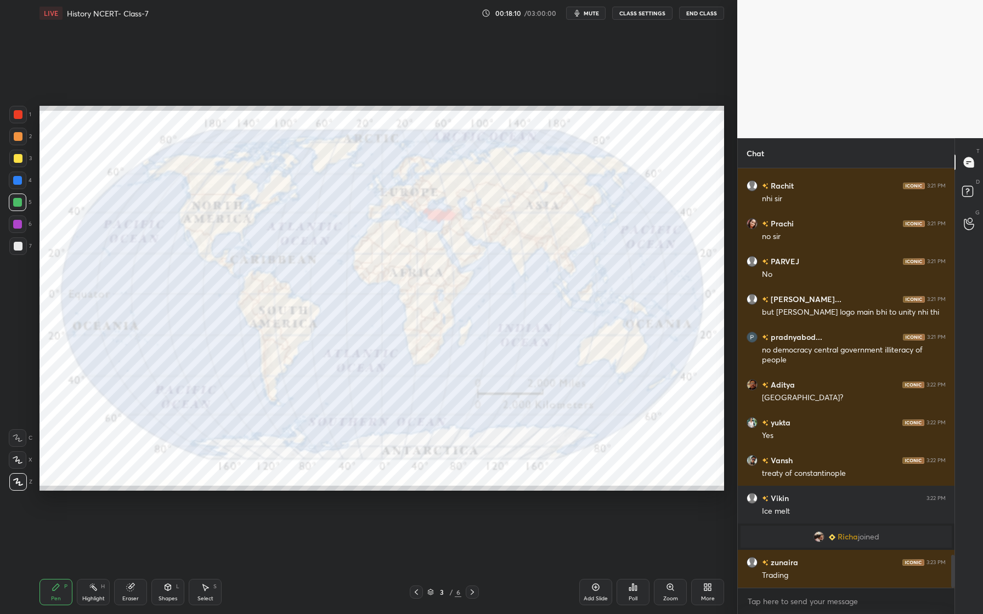
scroll to position [4929, 0]
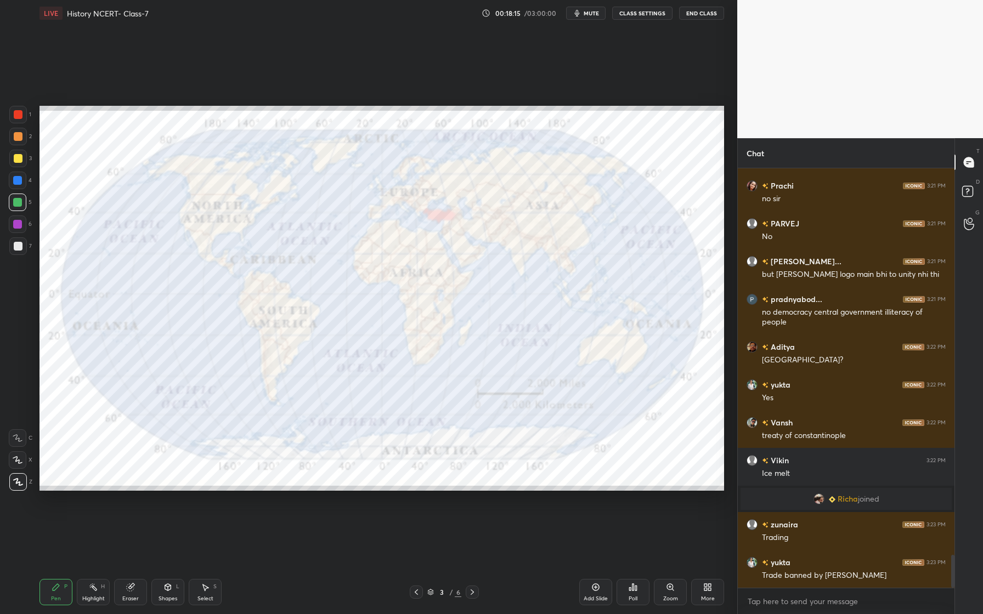
click at [118, 601] on div "Eraser" at bounding box center [130, 592] width 33 height 26
click at [19, 474] on div "Erase all" at bounding box center [18, 482] width 18 height 18
click at [15, 121] on div at bounding box center [18, 115] width 18 height 18
click at [18, 182] on div at bounding box center [17, 180] width 9 height 9
click at [15, 118] on div at bounding box center [18, 114] width 9 height 9
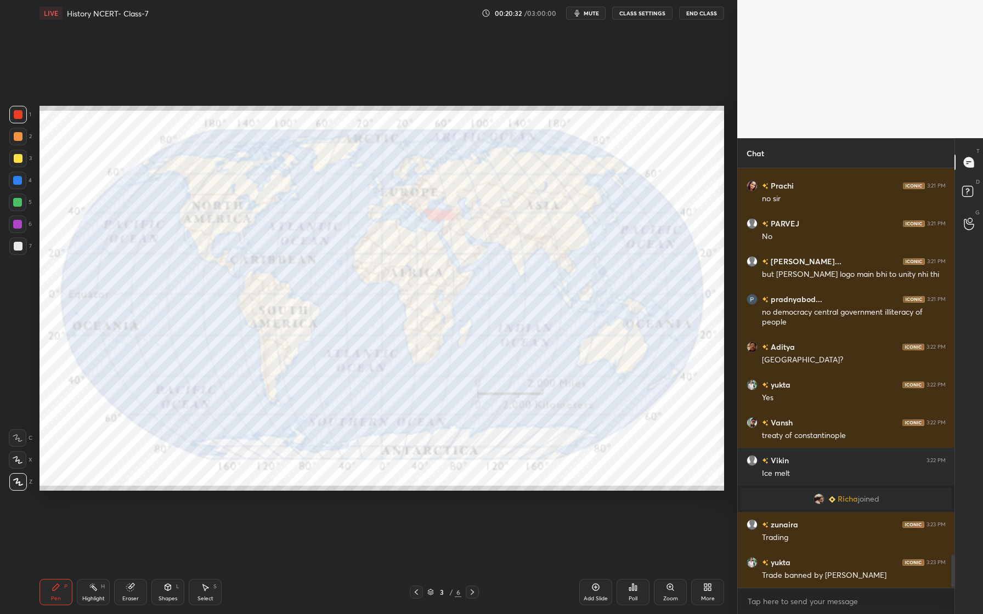
click at [18, 185] on div at bounding box center [18, 181] width 18 height 18
click at [21, 203] on div at bounding box center [17, 202] width 9 height 9
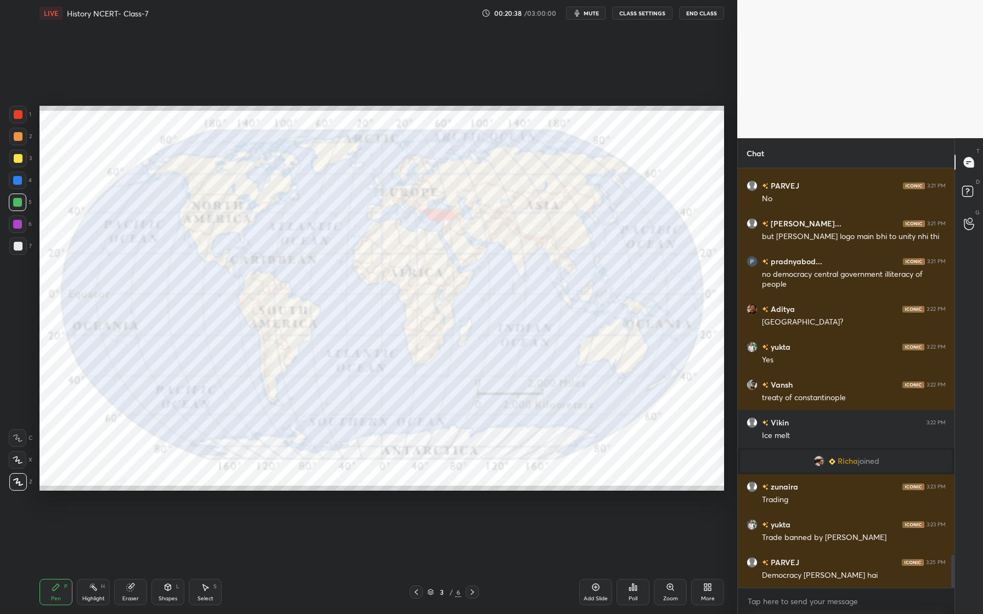
drag, startPoint x: 20, startPoint y: 117, endPoint x: 36, endPoint y: 133, distance: 22.9
click at [21, 122] on div at bounding box center [18, 115] width 18 height 18
drag, startPoint x: 16, startPoint y: 226, endPoint x: 32, endPoint y: 228, distance: 16.6
click at [16, 226] on div at bounding box center [17, 224] width 9 height 9
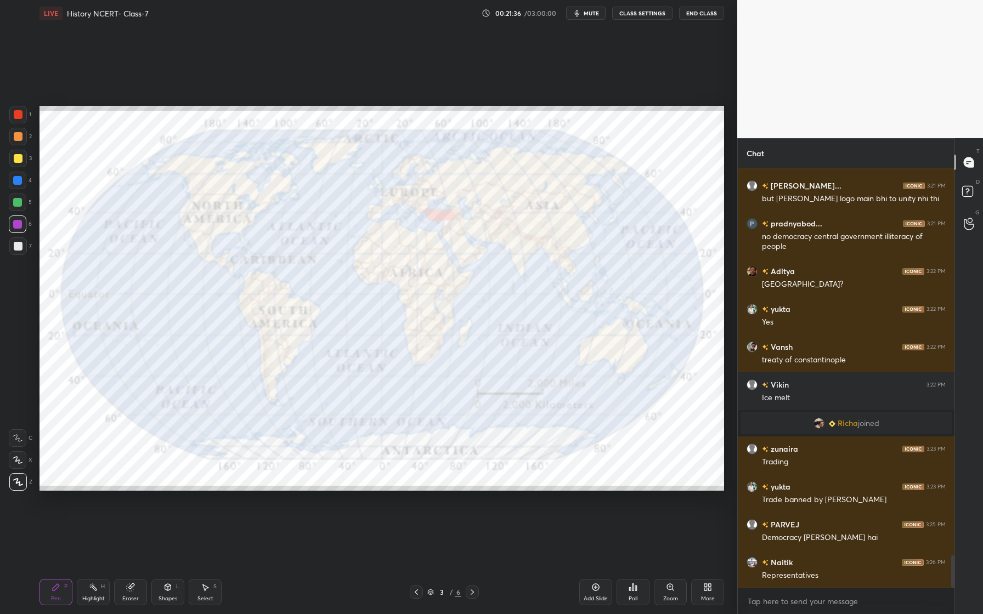
click at [126, 589] on div "Eraser" at bounding box center [130, 592] width 33 height 26
click at [15, 482] on span "Erase all" at bounding box center [17, 482] width 16 height 8
click at [23, 114] on div at bounding box center [18, 115] width 18 height 18
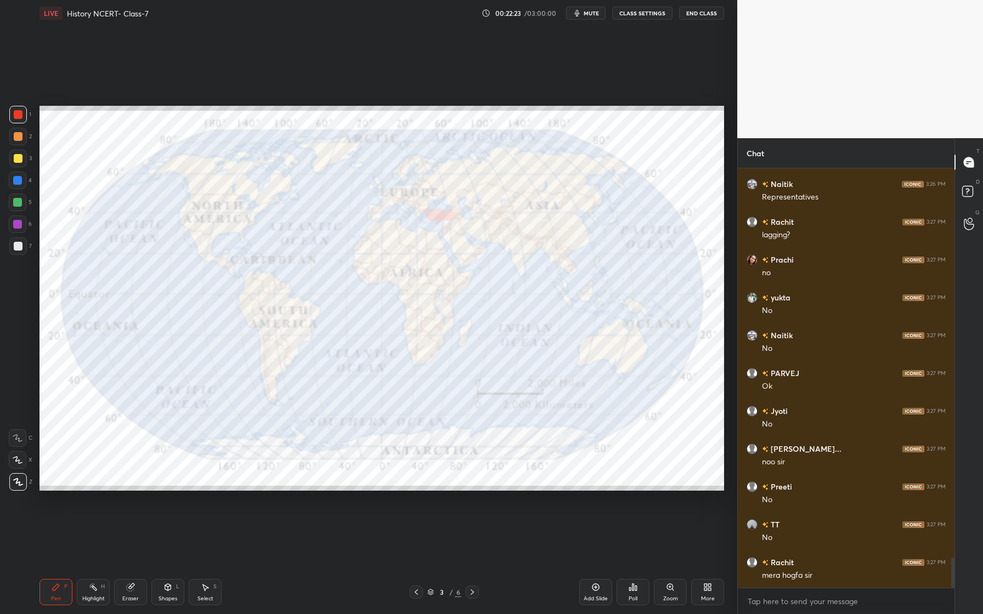
scroll to position [5421, 0]
click at [134, 591] on div "Eraser" at bounding box center [130, 592] width 33 height 26
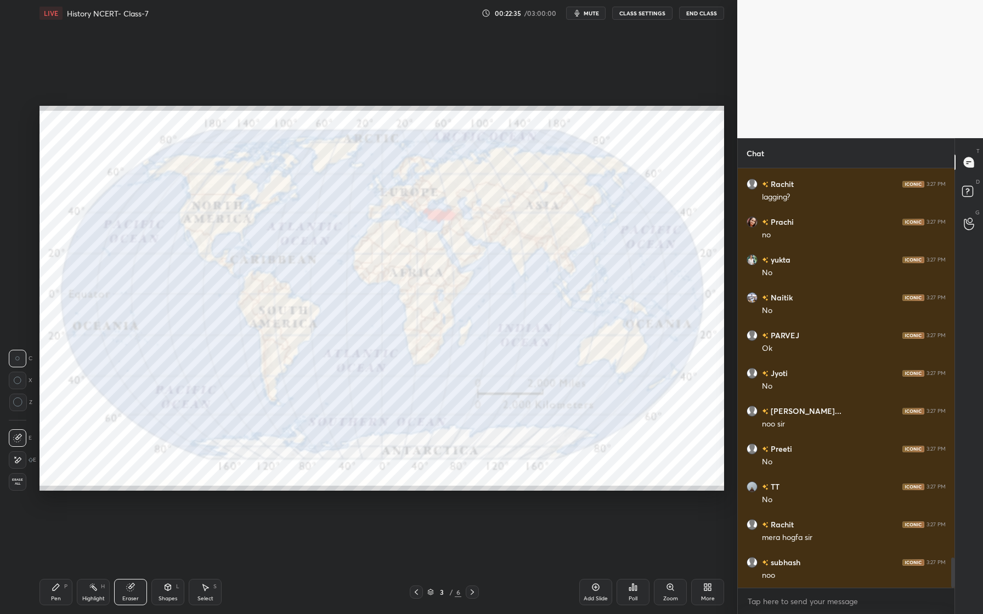
click at [22, 480] on span "Erase all" at bounding box center [17, 482] width 16 height 8
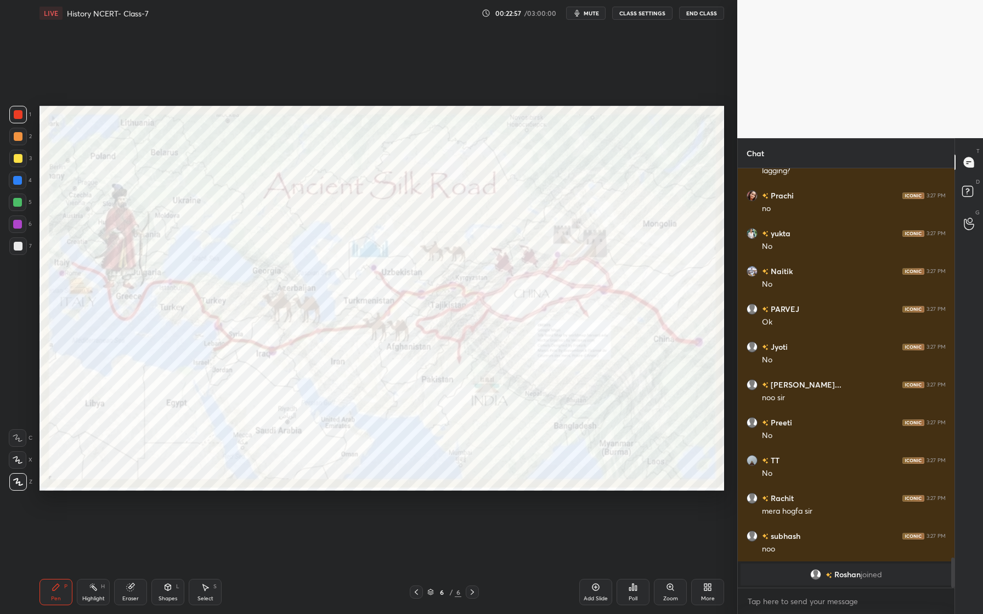
scroll to position [5461, 0]
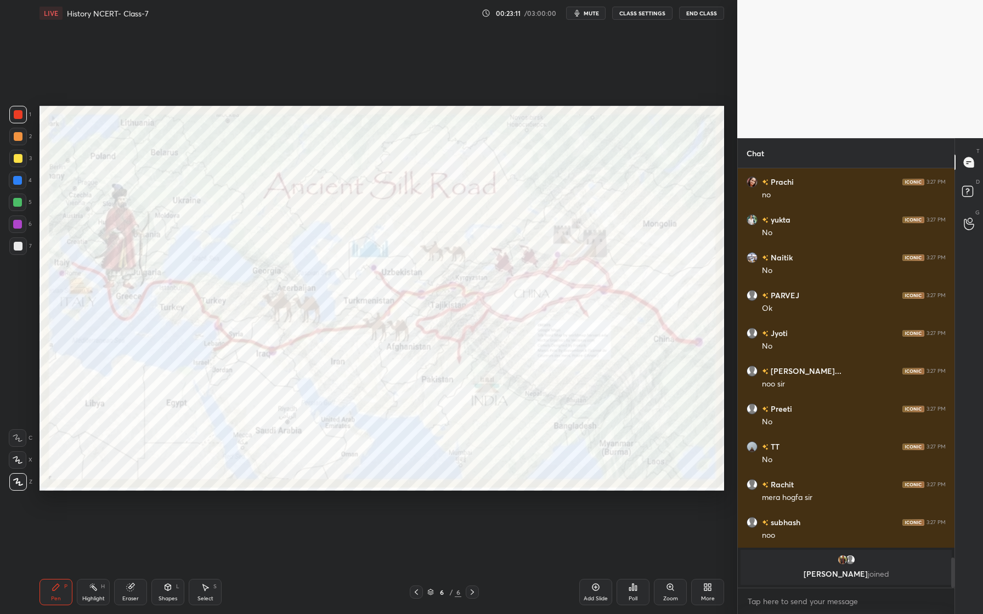
click at [138, 598] on div "Eraser" at bounding box center [130, 598] width 16 height 5
click at [20, 461] on icon at bounding box center [17, 460] width 9 height 9
click at [16, 484] on span "Erase all" at bounding box center [17, 482] width 16 height 8
click at [42, 588] on div "Pen P" at bounding box center [55, 592] width 33 height 26
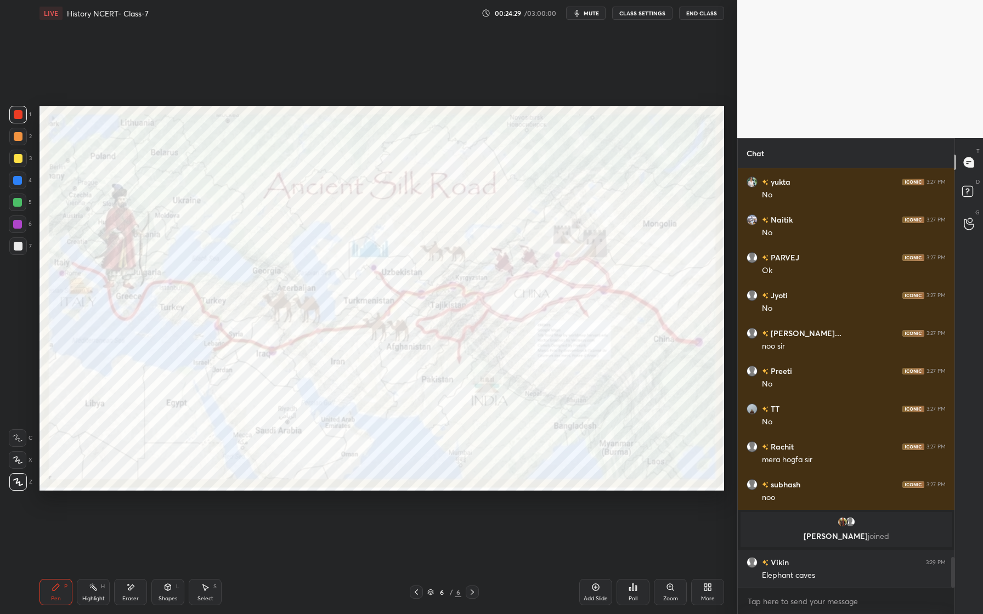
scroll to position [5381, 0]
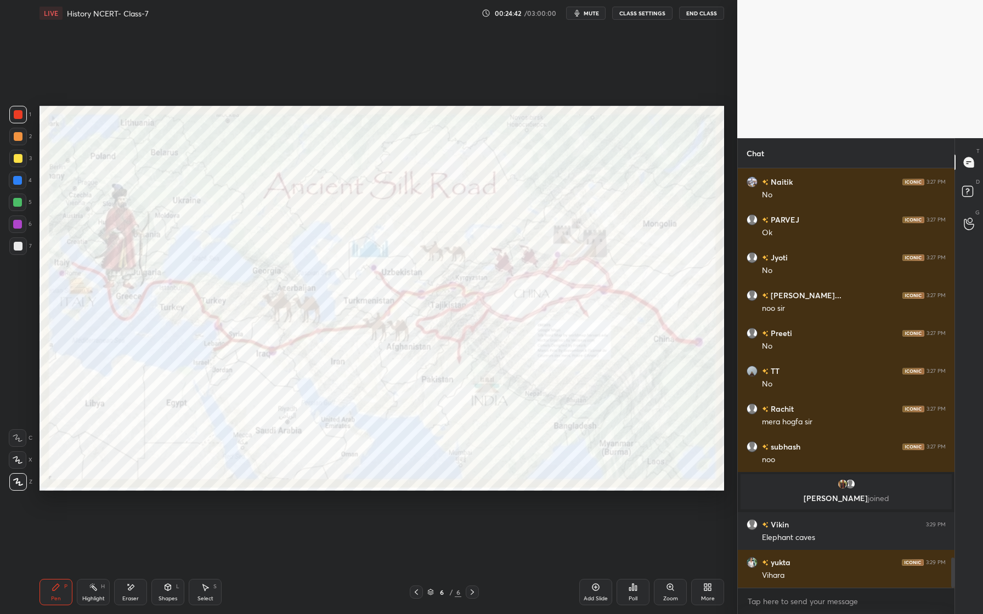
click at [134, 587] on icon at bounding box center [130, 587] width 9 height 9
click at [15, 484] on span "Erase all" at bounding box center [17, 482] width 16 height 8
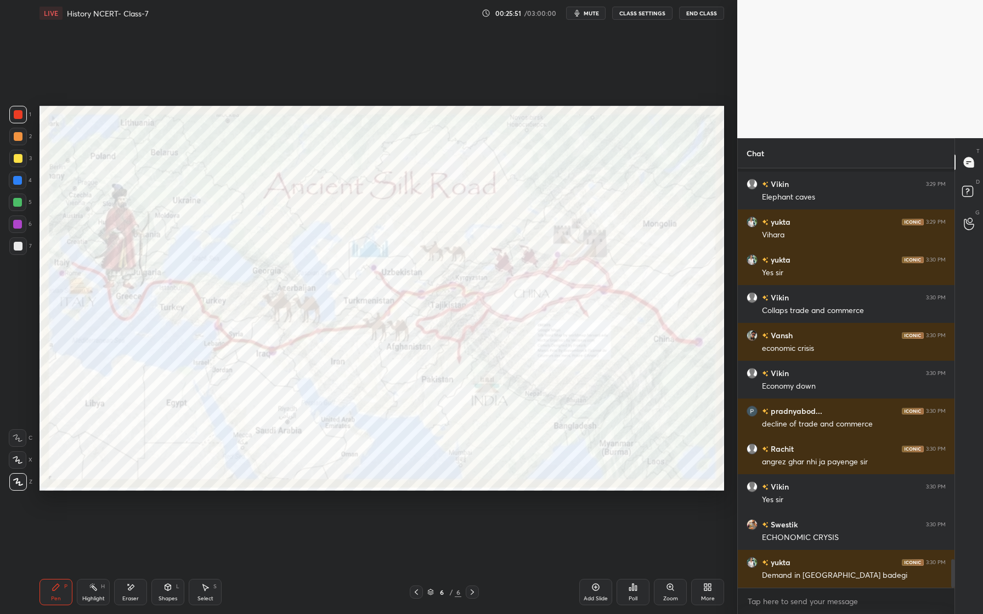
scroll to position [5759, 0]
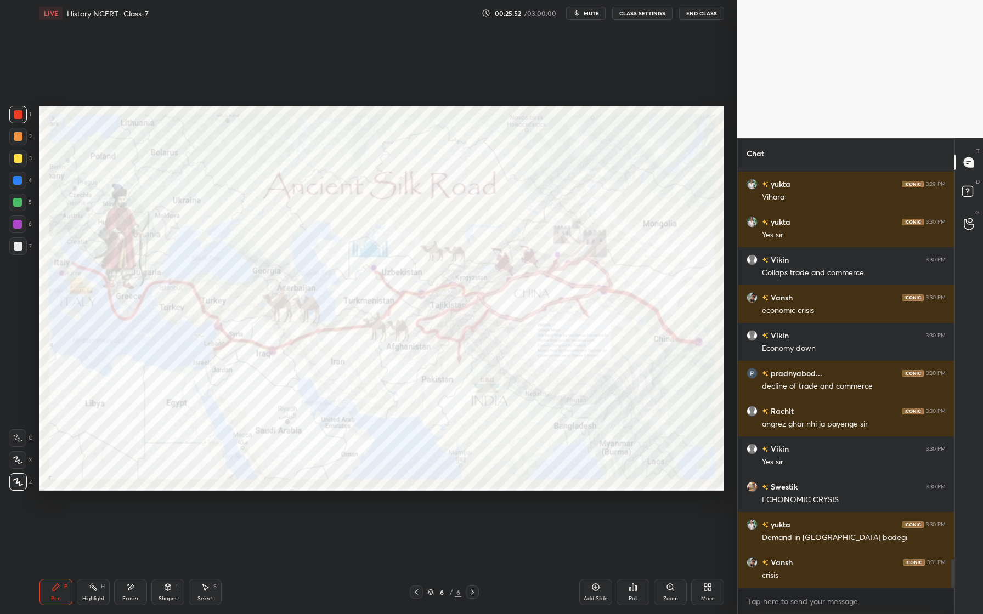
click at [131, 597] on div "Eraser" at bounding box center [130, 598] width 16 height 5
click at [18, 481] on span "Erase all" at bounding box center [17, 482] width 16 height 8
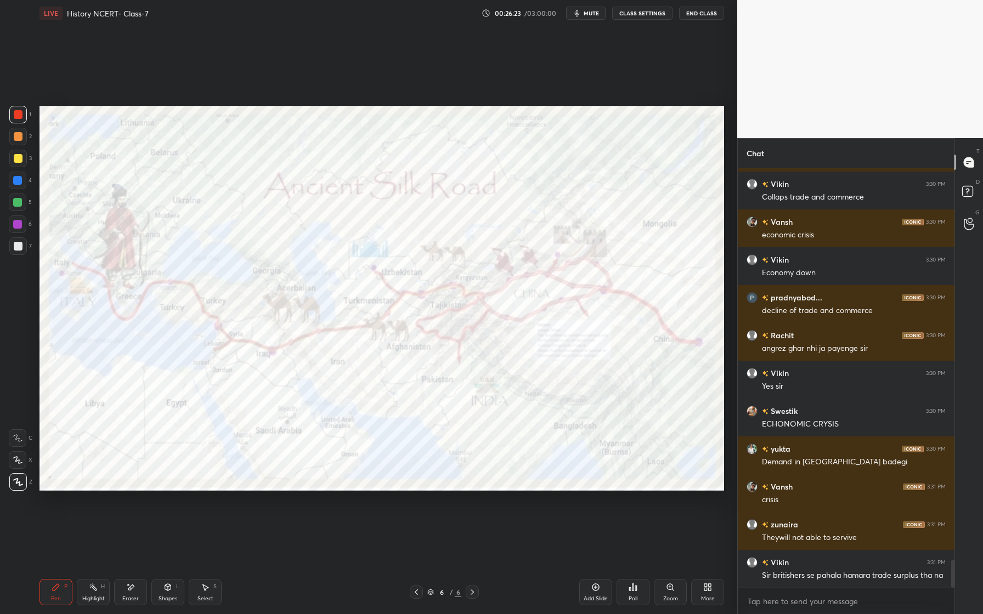
scroll to position [5873, 0]
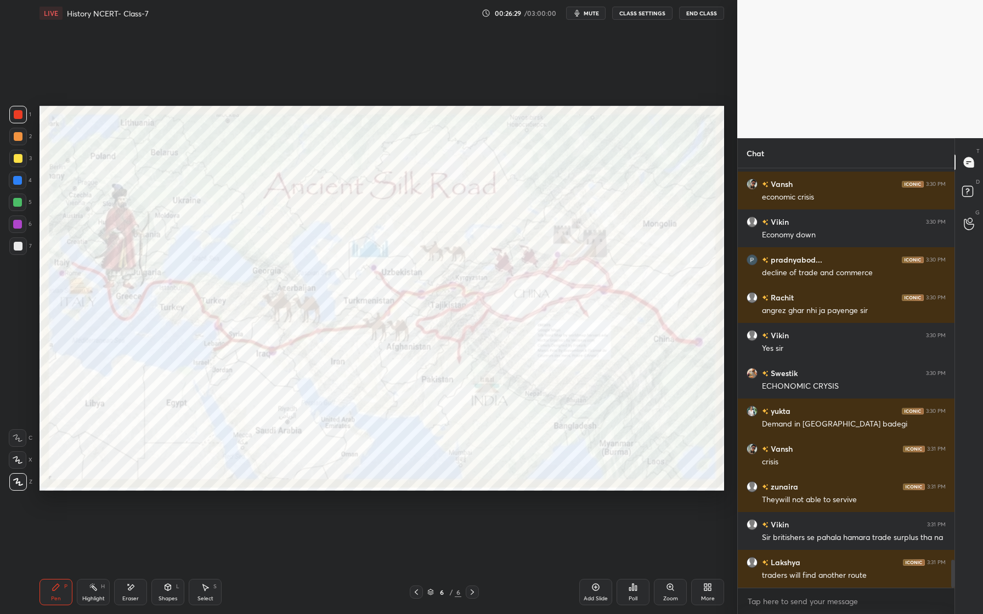
click at [14, 206] on div at bounding box center [17, 202] width 9 height 9
drag, startPoint x: 16, startPoint y: 117, endPoint x: 15, endPoint y: 131, distance: 13.2
click at [17, 118] on div at bounding box center [18, 114] width 9 height 9
drag, startPoint x: 15, startPoint y: 142, endPoint x: 22, endPoint y: 148, distance: 9.4
click at [14, 142] on div at bounding box center [18, 137] width 18 height 18
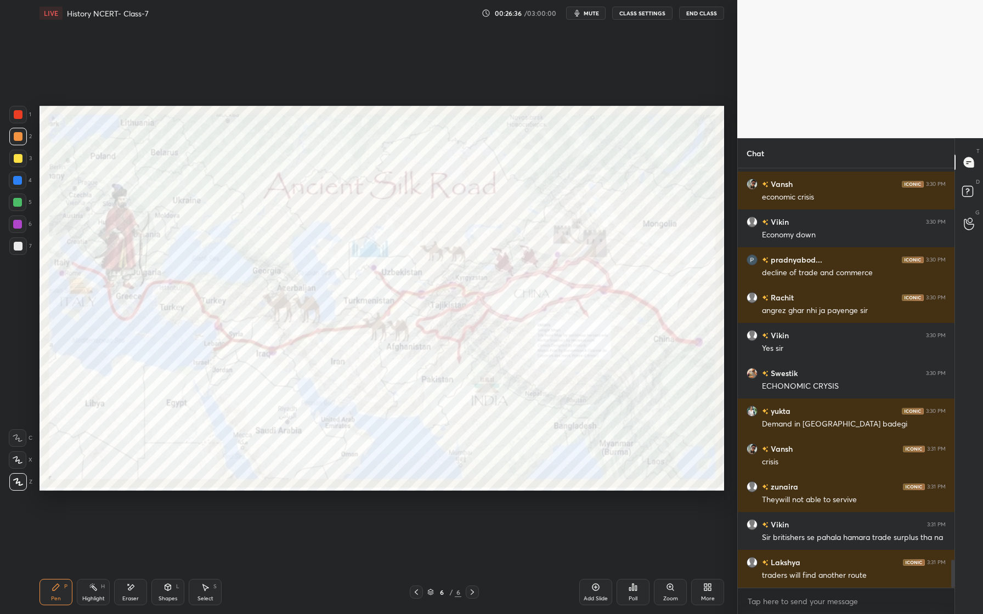
click at [18, 159] on div at bounding box center [18, 158] width 9 height 9
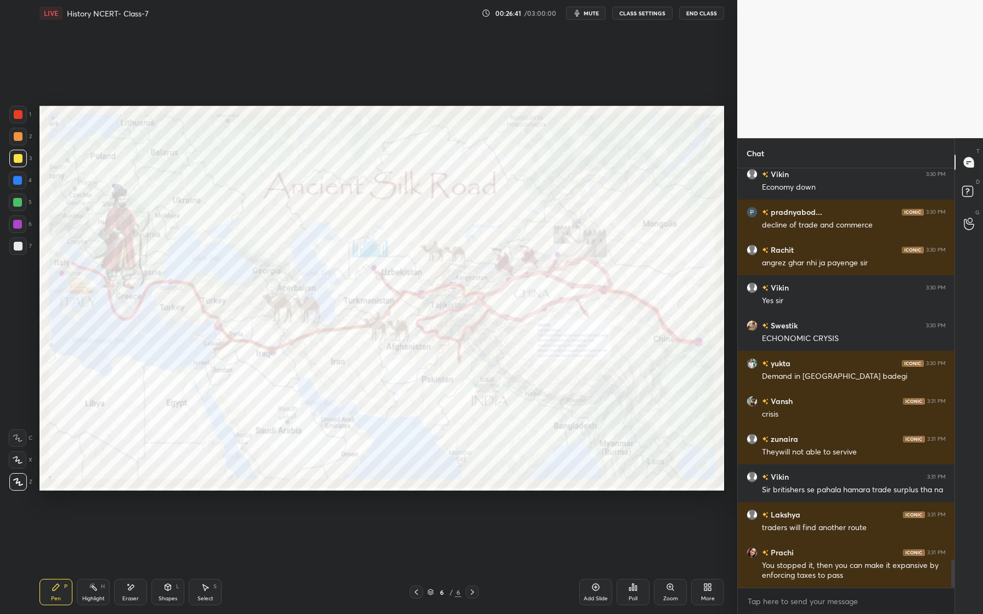
click at [14, 251] on div at bounding box center [18, 246] width 18 height 18
drag, startPoint x: 8, startPoint y: 229, endPoint x: 14, endPoint y: 228, distance: 6.7
click at [9, 229] on div "1 2 3 4 5 6 7 C X Z E E Erase all H H" at bounding box center [17, 298] width 35 height 385
click at [16, 224] on div at bounding box center [17, 224] width 9 height 9
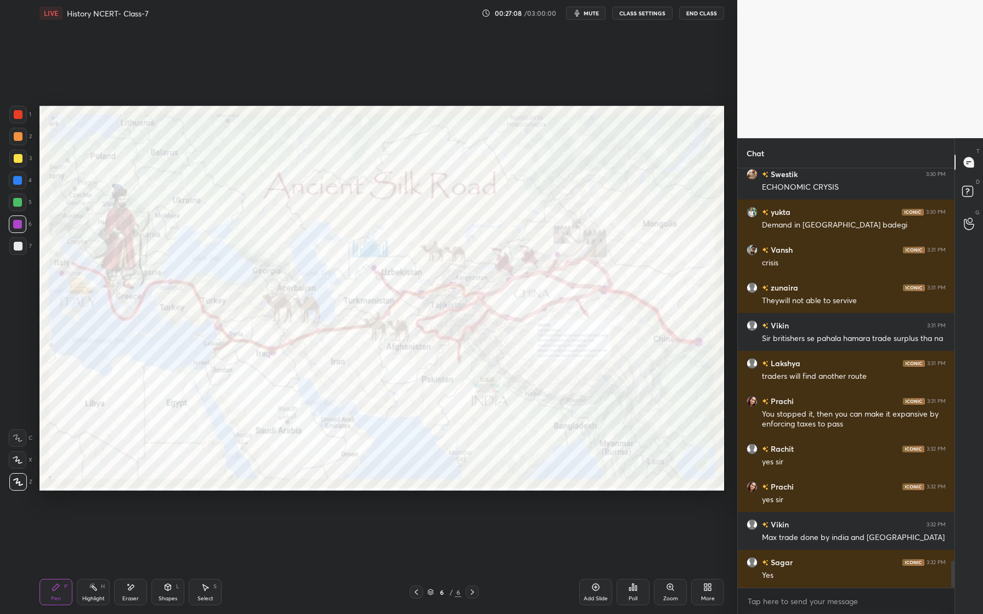
scroll to position [6110, 0]
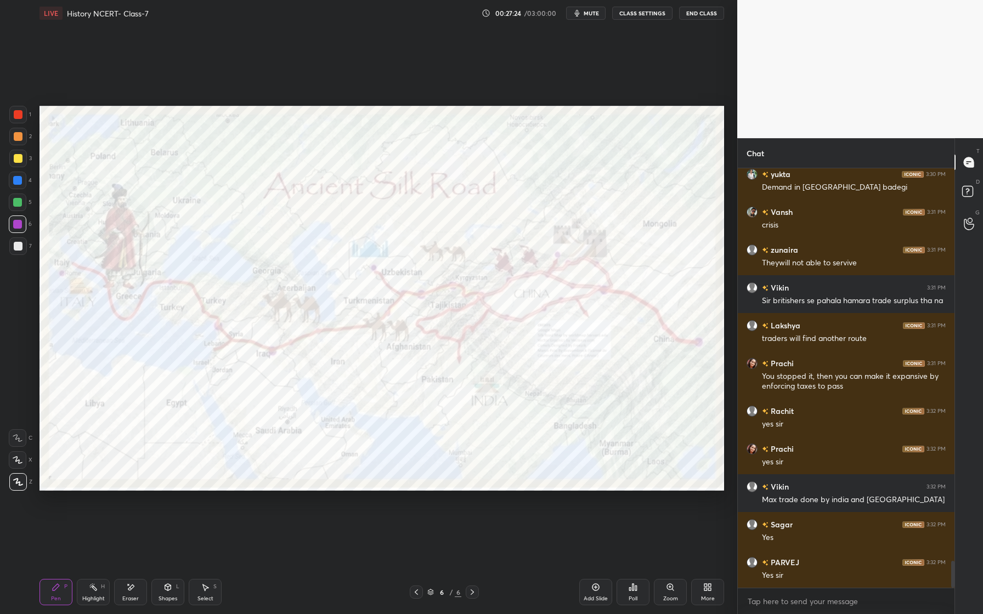
click at [127, 601] on div "Eraser" at bounding box center [130, 598] width 16 height 5
click at [18, 484] on span "Erase all" at bounding box center [17, 482] width 16 height 8
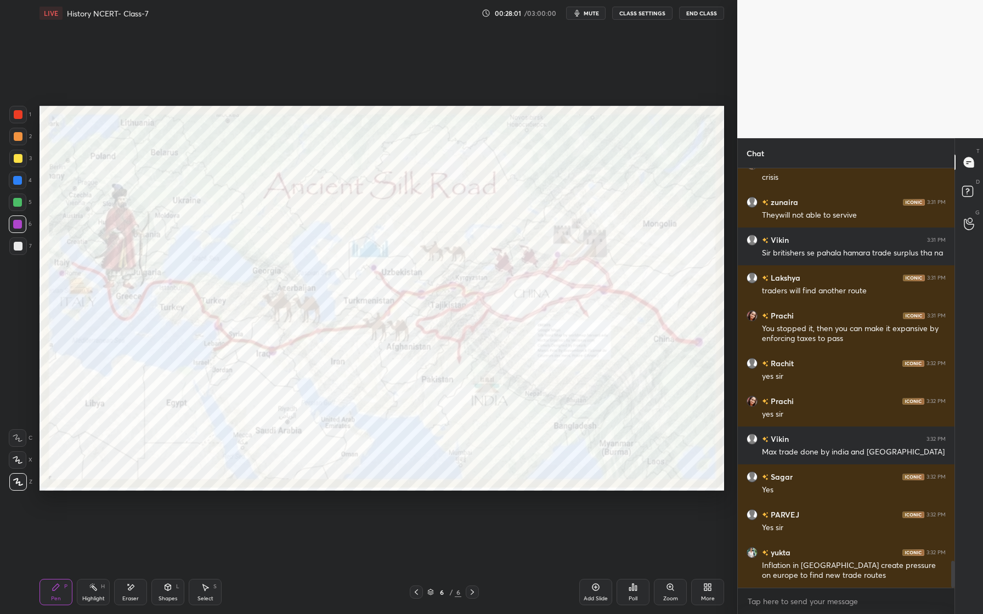
scroll to position [6196, 0]
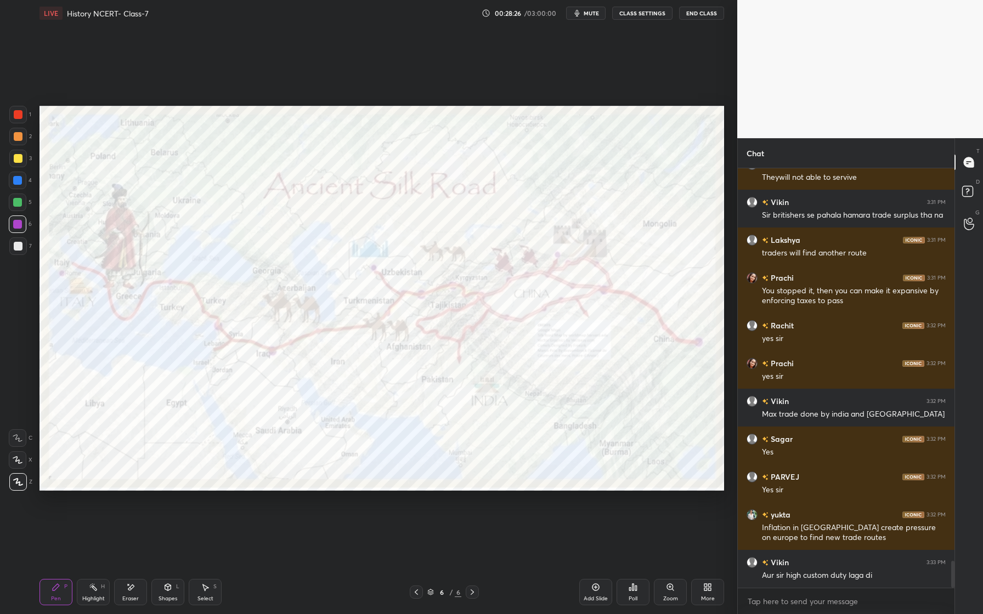
drag, startPoint x: 22, startPoint y: 116, endPoint x: 20, endPoint y: 122, distance: 6.6
click at [23, 116] on div at bounding box center [18, 115] width 18 height 18
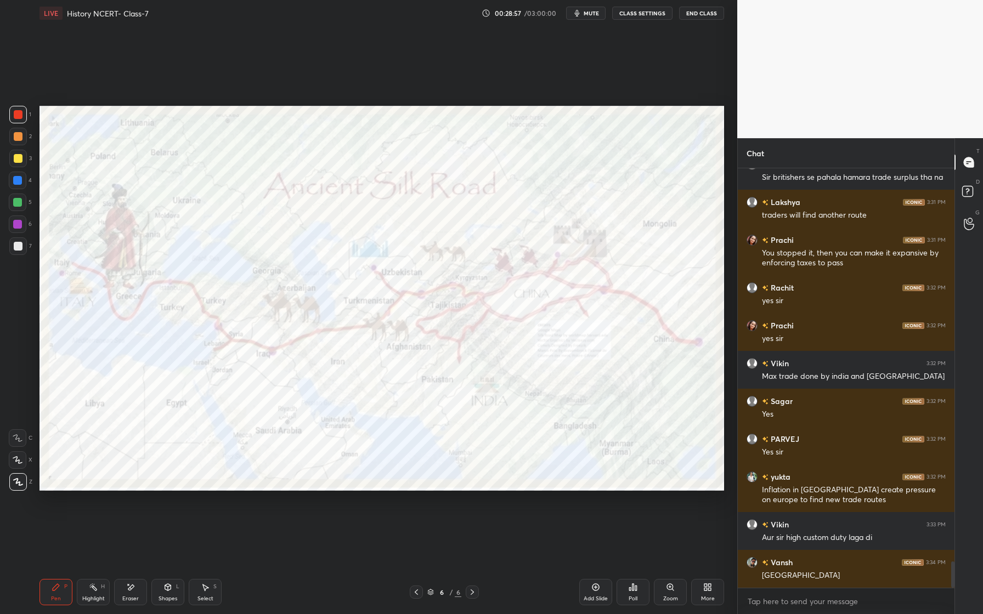
click at [126, 592] on div "Eraser" at bounding box center [130, 592] width 33 height 26
click at [20, 484] on span "Erase all" at bounding box center [17, 482] width 16 height 8
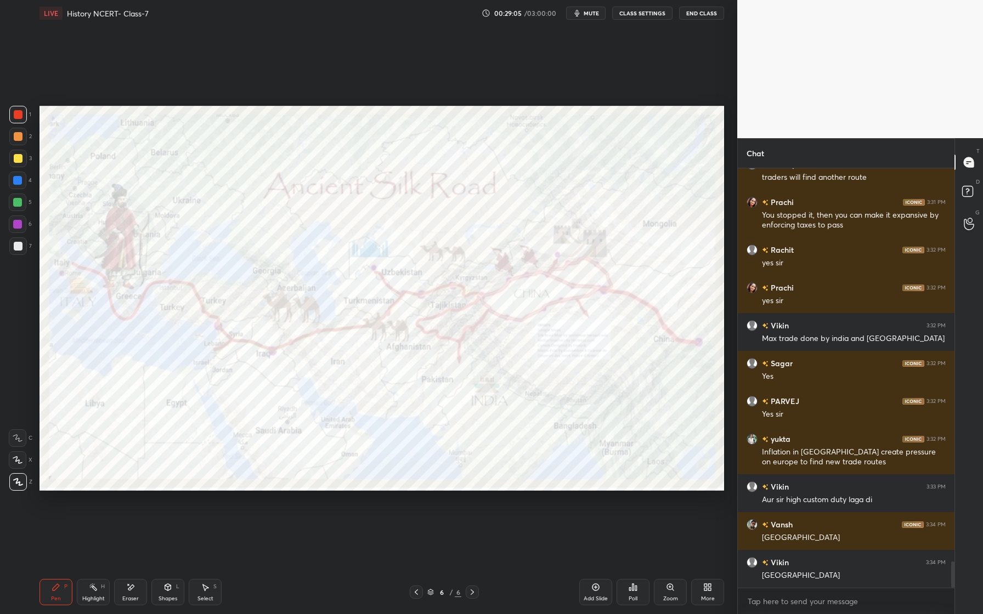
scroll to position [6347, 0]
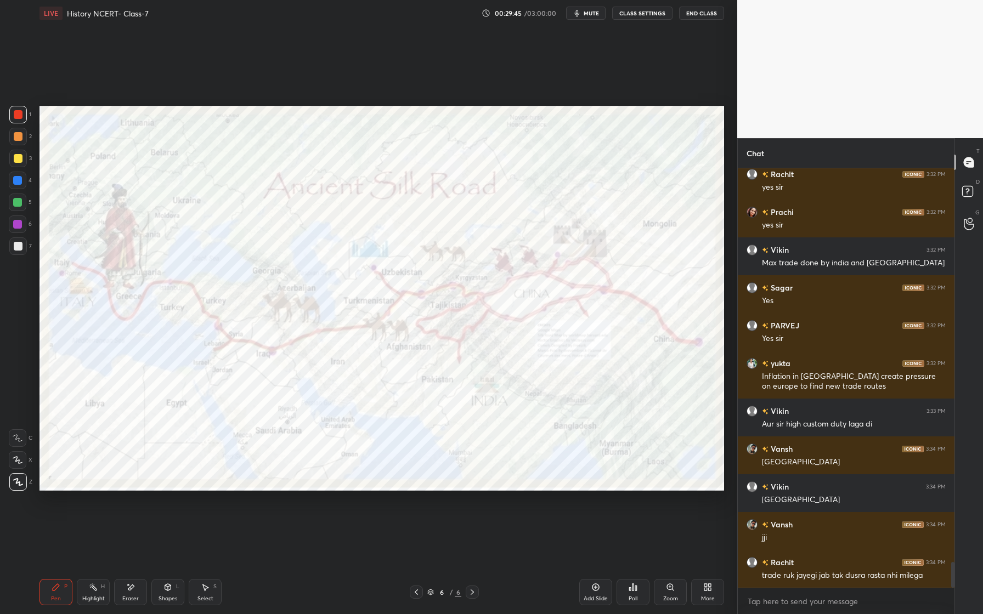
drag, startPoint x: 23, startPoint y: 181, endPoint x: 30, endPoint y: 181, distance: 6.6
click at [24, 181] on div at bounding box center [18, 181] width 18 height 18
click at [25, 207] on div at bounding box center [18, 203] width 18 height 18
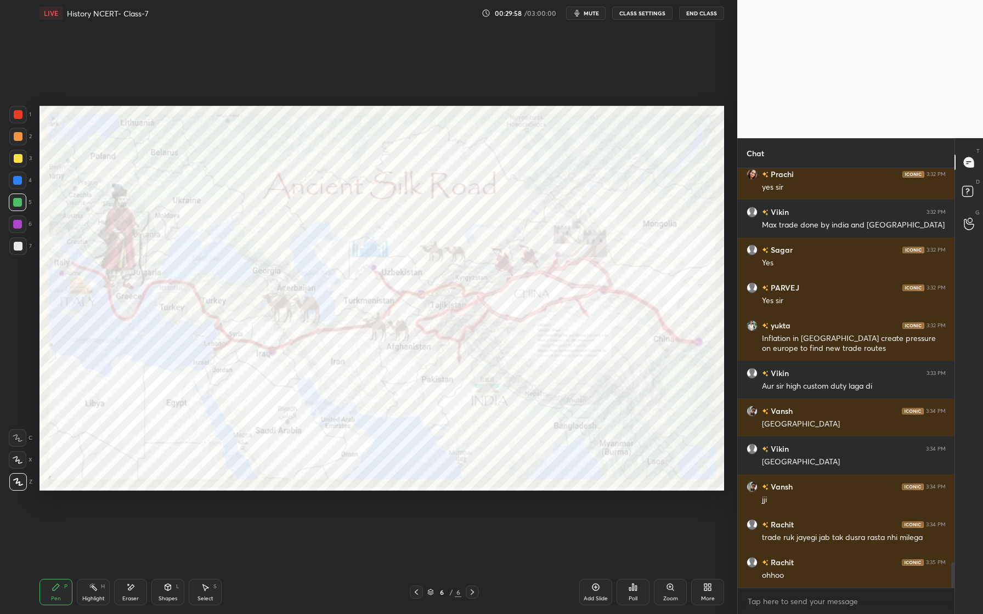
click at [132, 599] on div "Eraser" at bounding box center [130, 598] width 16 height 5
click at [14, 480] on span "Erase all" at bounding box center [17, 482] width 16 height 8
drag, startPoint x: 21, startPoint y: 118, endPoint x: 15, endPoint y: 120, distance: 6.7
click at [21, 119] on div at bounding box center [18, 115] width 18 height 18
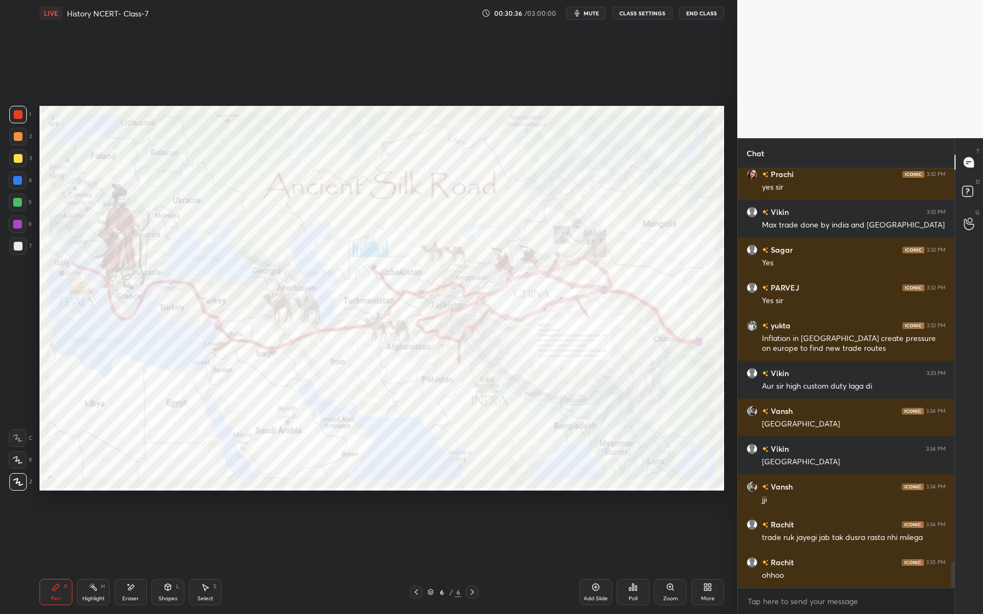
scroll to position [6423, 0]
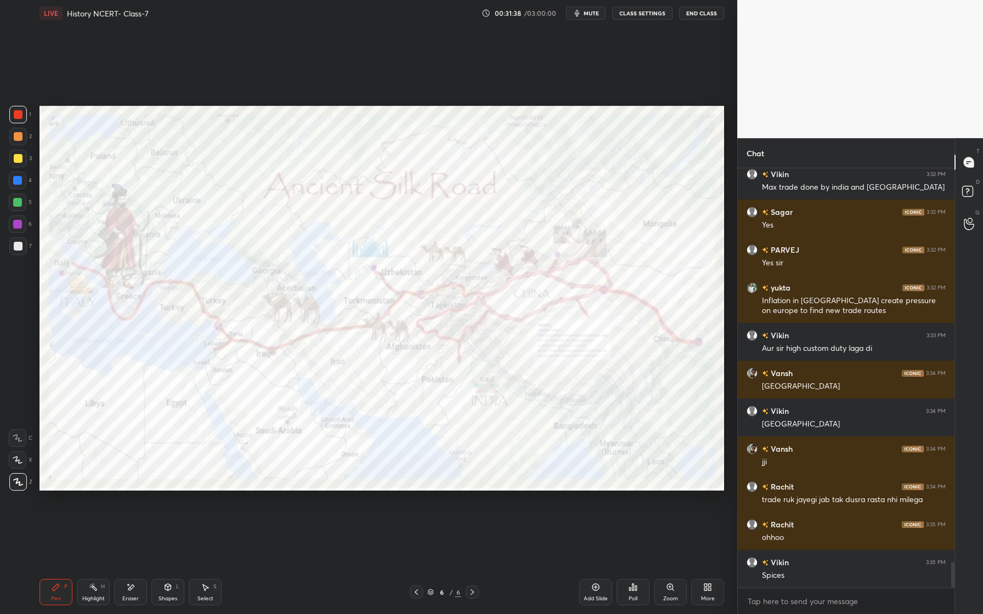
click at [727, 376] on div "Setting up your live class Poll for secs No correct answer Start poll" at bounding box center [381, 298] width 693 height 544
click at [139, 589] on div "Eraser" at bounding box center [130, 592] width 33 height 26
click at [15, 486] on div "Erase all" at bounding box center [18, 482] width 18 height 18
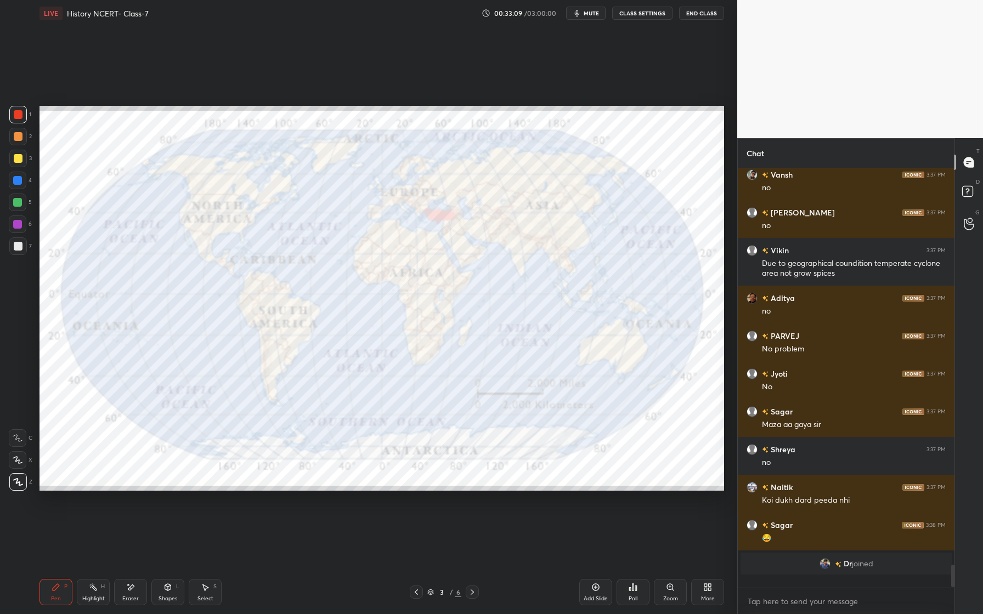
scroll to position [6951, 0]
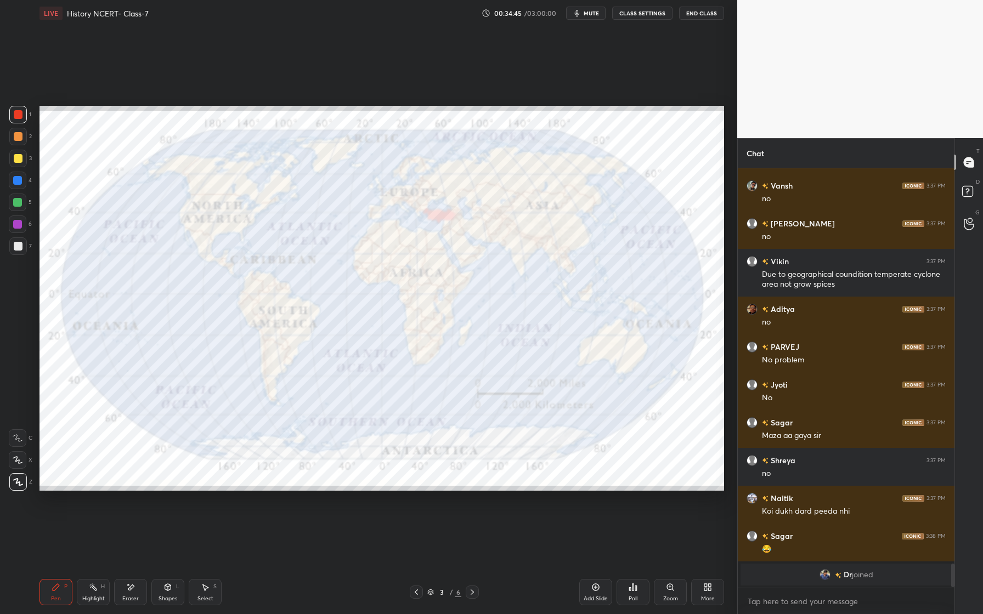
click at [135, 589] on div "Eraser" at bounding box center [130, 592] width 33 height 26
click at [13, 485] on span "Erase all" at bounding box center [17, 482] width 16 height 8
drag, startPoint x: 134, startPoint y: 591, endPoint x: 126, endPoint y: 592, distance: 8.3
click at [134, 591] on icon at bounding box center [130, 587] width 9 height 9
click at [16, 486] on div "Erase all" at bounding box center [18, 482] width 18 height 18
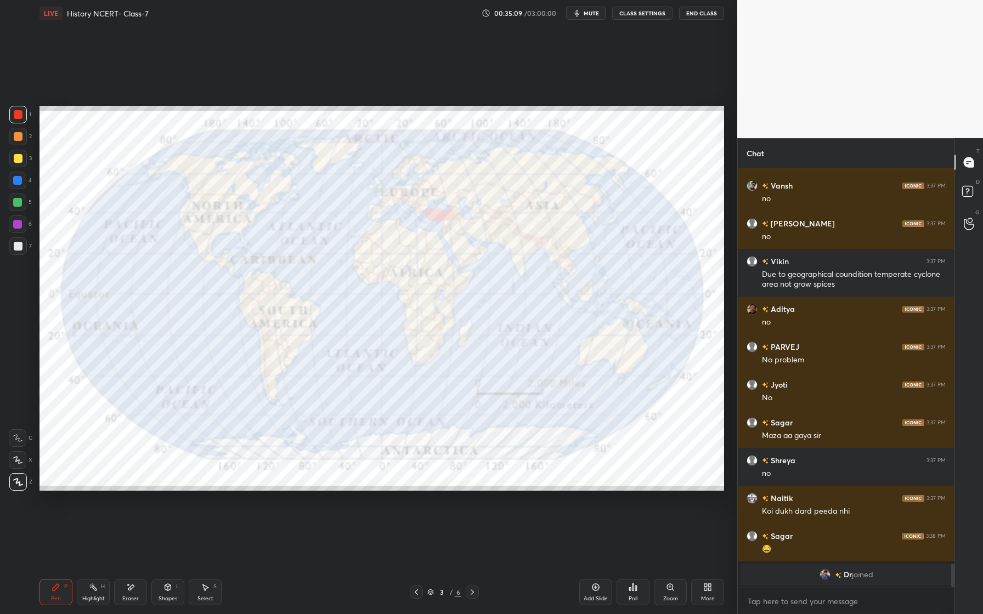
scroll to position [6520, 0]
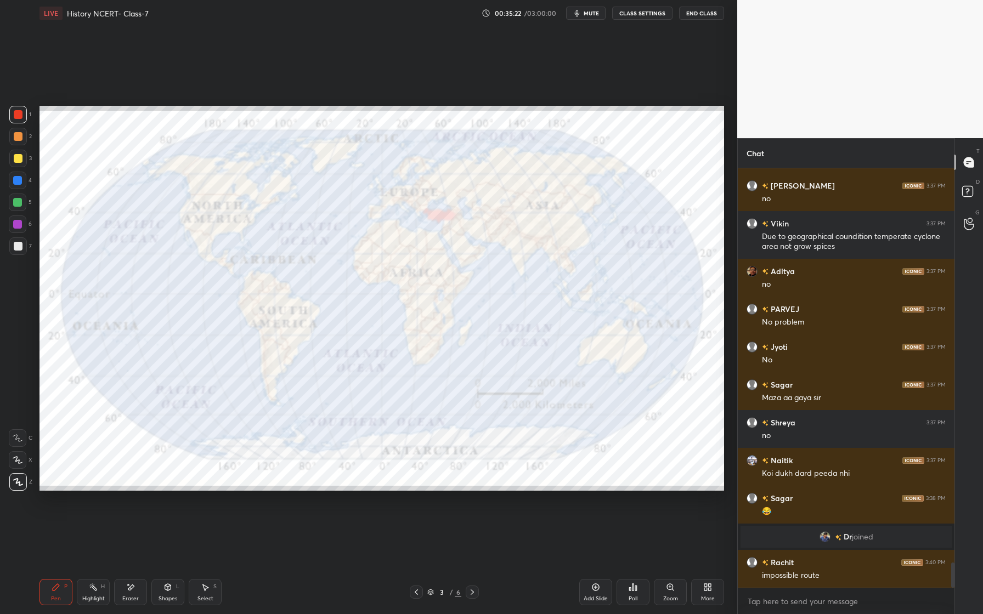
click at [18, 207] on div at bounding box center [18, 203] width 18 height 18
drag, startPoint x: 15, startPoint y: 186, endPoint x: 22, endPoint y: 191, distance: 9.0
click at [15, 186] on div at bounding box center [18, 181] width 18 height 18
drag, startPoint x: 20, startPoint y: 137, endPoint x: 21, endPoint y: 142, distance: 5.5
click at [18, 137] on div at bounding box center [18, 136] width 9 height 9
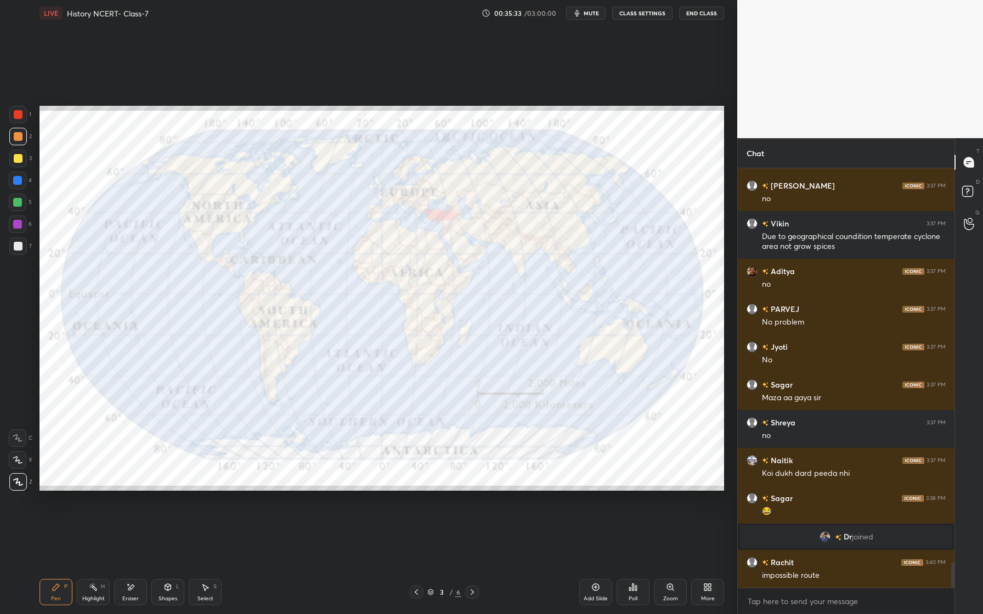
drag, startPoint x: 16, startPoint y: 246, endPoint x: 21, endPoint y: 240, distance: 7.0
click at [15, 246] on div at bounding box center [18, 246] width 9 height 9
drag, startPoint x: 19, startPoint y: 132, endPoint x: 27, endPoint y: 134, distance: 9.0
click at [19, 132] on div at bounding box center [18, 137] width 18 height 18
drag, startPoint x: 20, startPoint y: 109, endPoint x: 30, endPoint y: 120, distance: 15.1
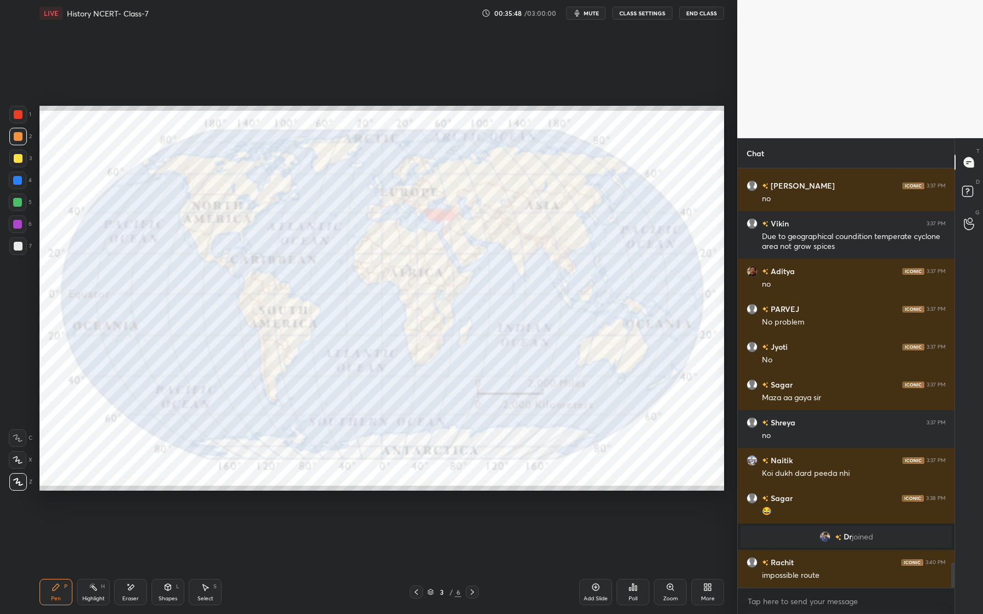
click at [20, 110] on div at bounding box center [18, 115] width 18 height 18
click at [23, 178] on div at bounding box center [18, 181] width 18 height 18
click at [18, 207] on div at bounding box center [18, 203] width 18 height 18
drag, startPoint x: 25, startPoint y: 227, endPoint x: 35, endPoint y: 225, distance: 9.4
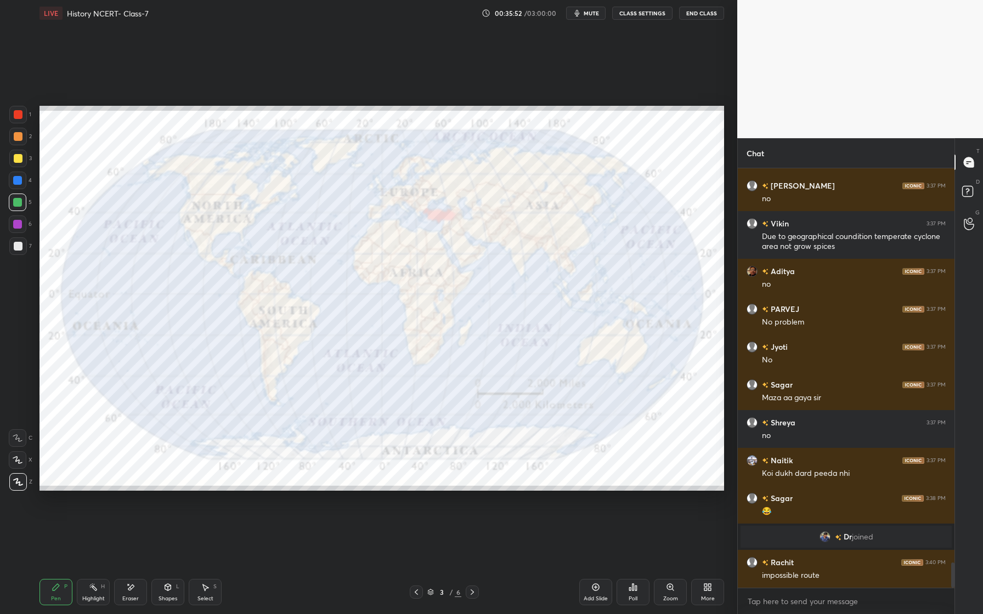
click at [26, 227] on div "6" at bounding box center [20, 225] width 23 height 18
click at [123, 593] on div "Eraser" at bounding box center [130, 592] width 33 height 26
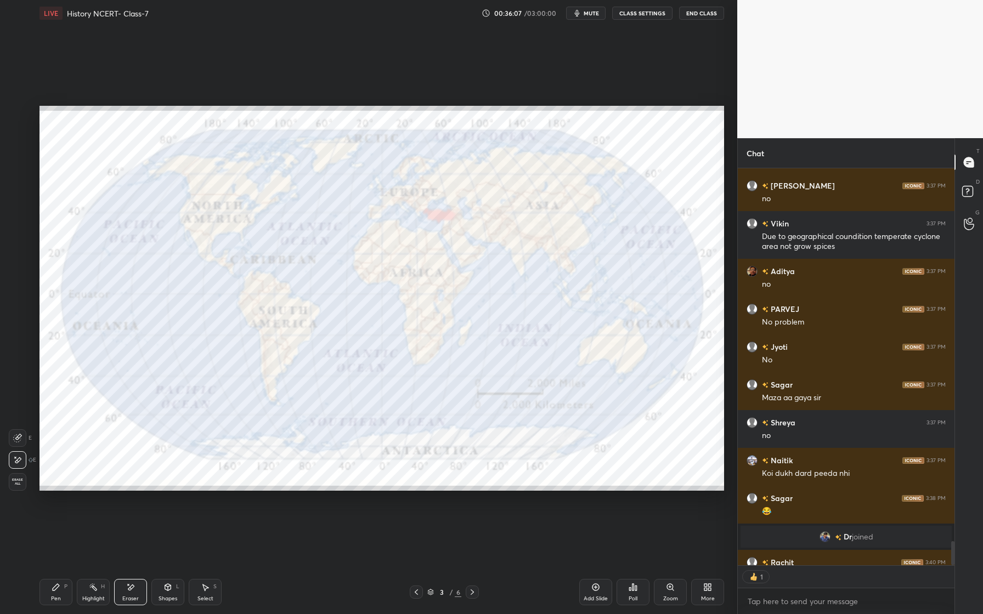
scroll to position [4, 4]
click at [22, 479] on span "Erase all" at bounding box center [17, 482] width 16 height 8
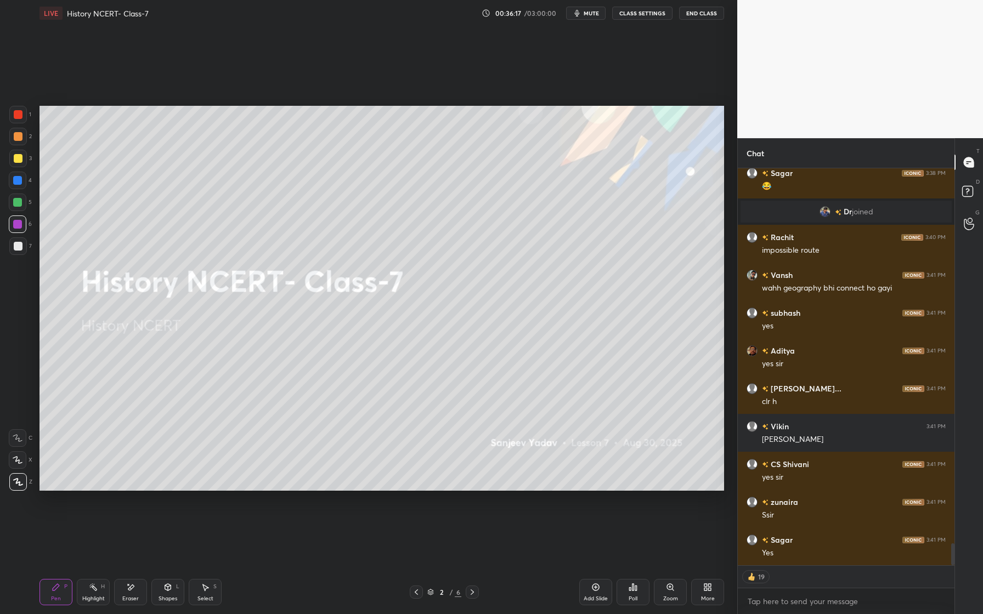
scroll to position [6883, 0]
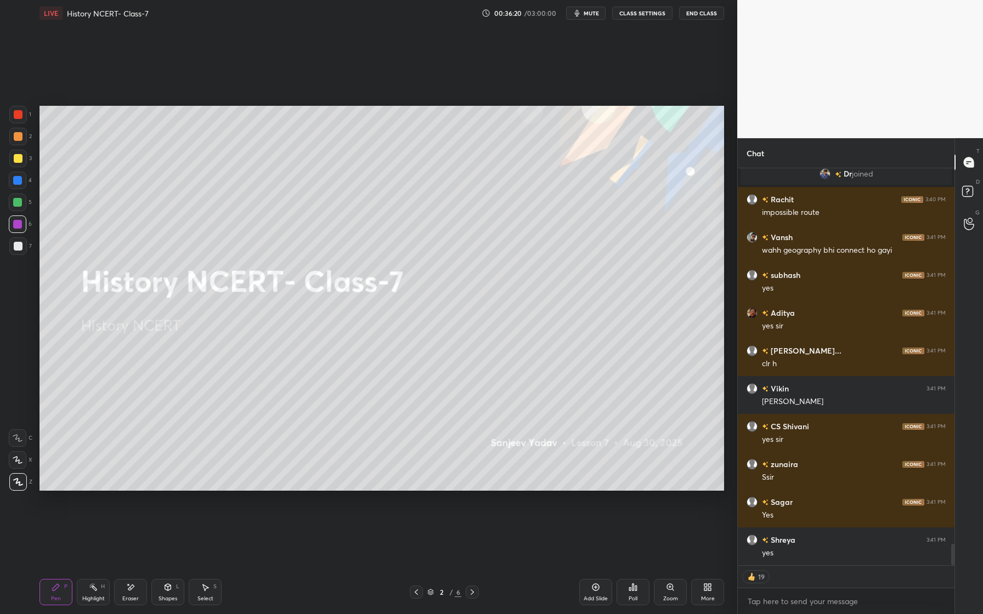
click at [596, 585] on icon at bounding box center [595, 587] width 9 height 9
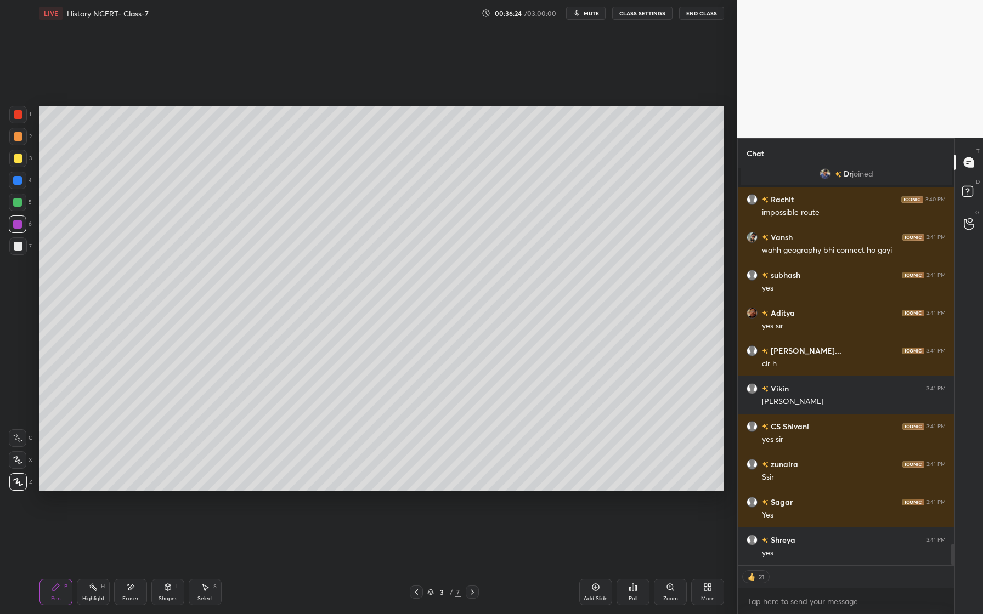
scroll to position [6921, 0]
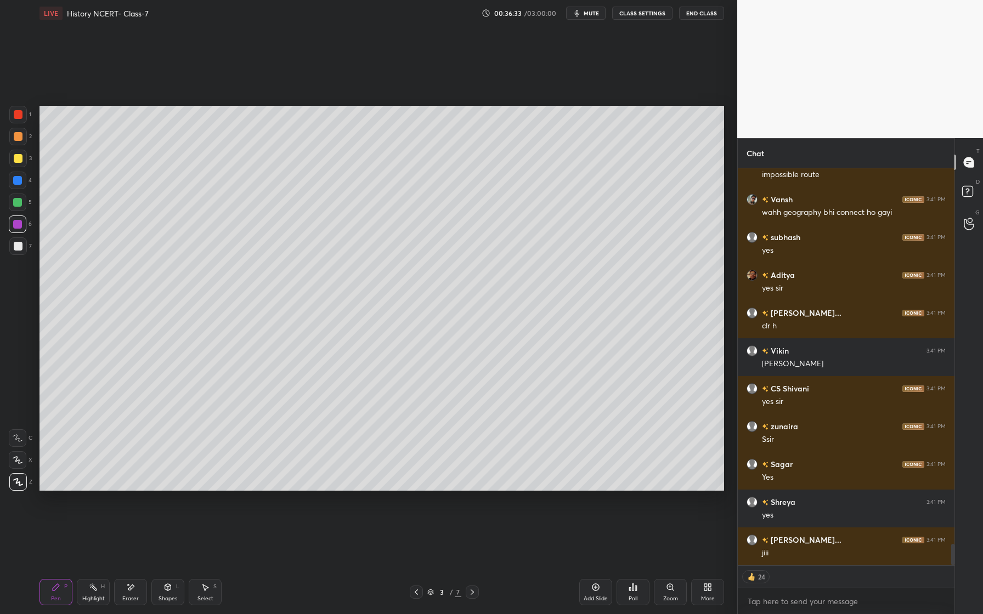
click at [14, 138] on div at bounding box center [18, 137] width 18 height 18
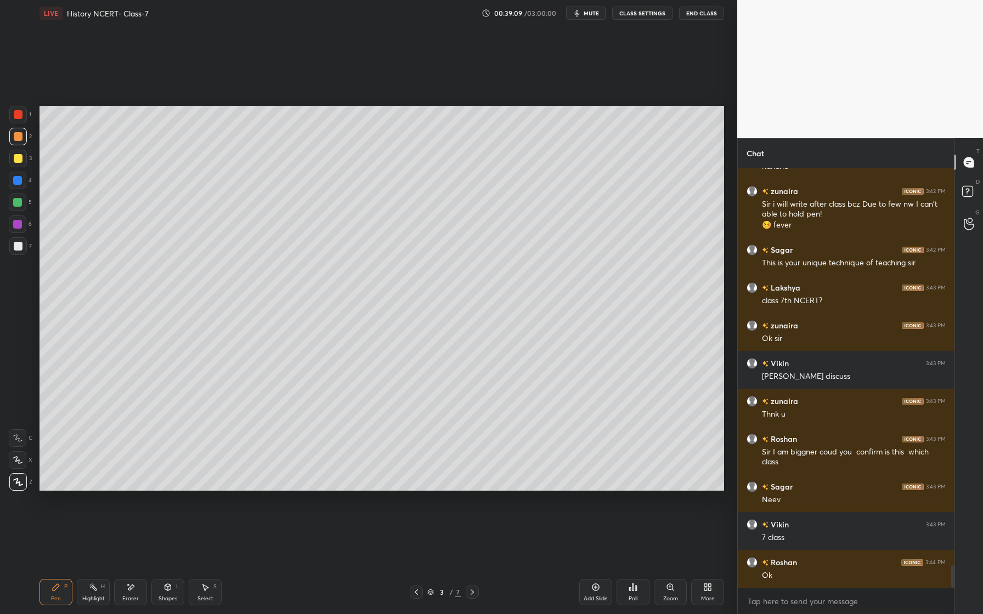
scroll to position [7383, 0]
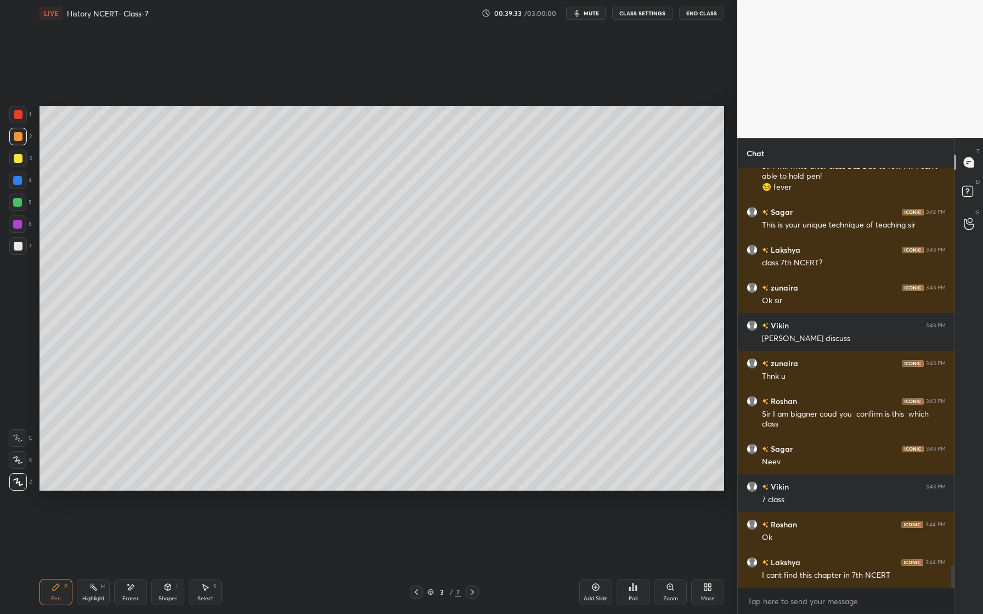
drag, startPoint x: 174, startPoint y: 598, endPoint x: 168, endPoint y: 595, distance: 6.4
click at [172, 598] on div "Shapes" at bounding box center [168, 598] width 19 height 5
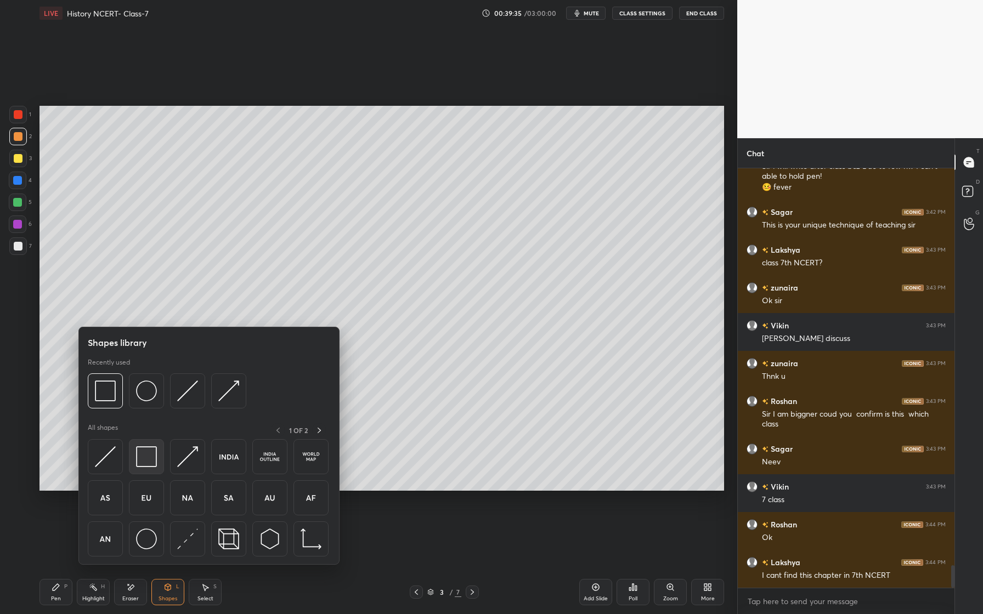
click at [150, 467] on div at bounding box center [146, 456] width 35 height 35
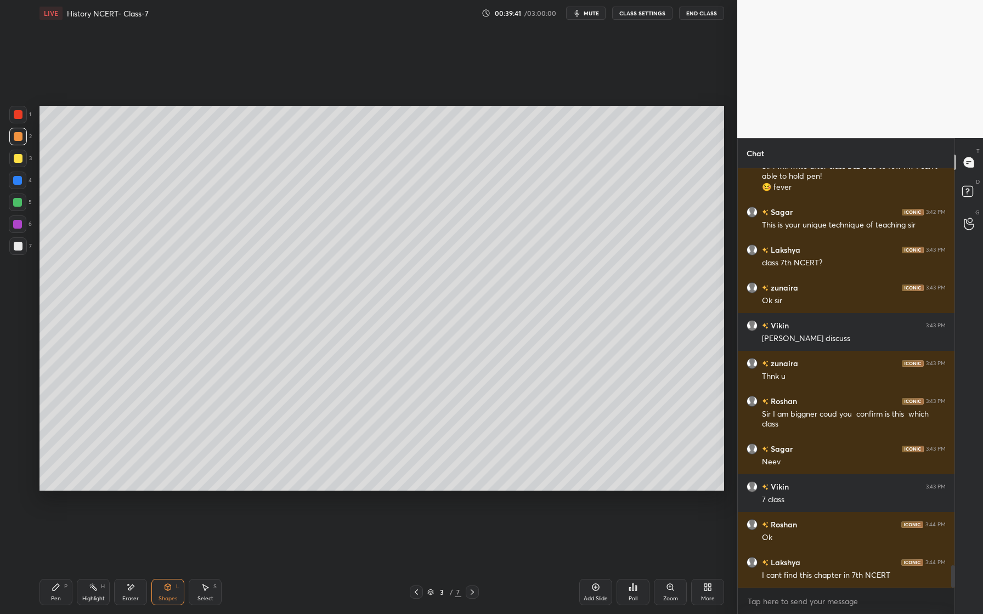
click at [62, 595] on div "Pen P" at bounding box center [55, 592] width 33 height 26
click at [24, 180] on div at bounding box center [18, 181] width 18 height 18
click at [18, 465] on div at bounding box center [18, 460] width 18 height 18
click at [20, 205] on div at bounding box center [18, 203] width 18 height 18
click at [131, 592] on div "Eraser" at bounding box center [130, 592] width 33 height 26
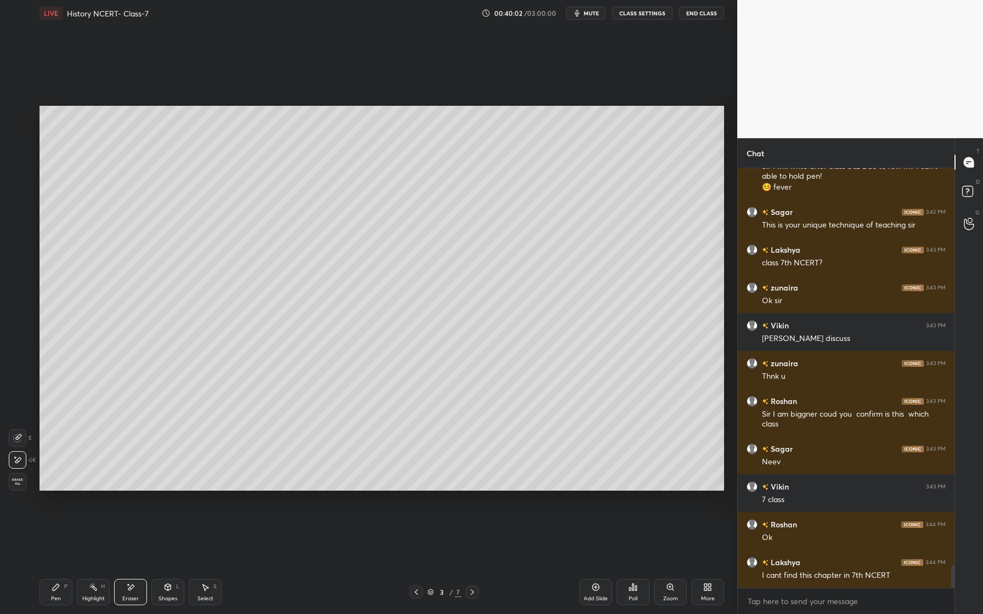
drag, startPoint x: 61, startPoint y: 590, endPoint x: 81, endPoint y: 551, distance: 43.4
click at [63, 589] on div "Pen P" at bounding box center [55, 592] width 33 height 26
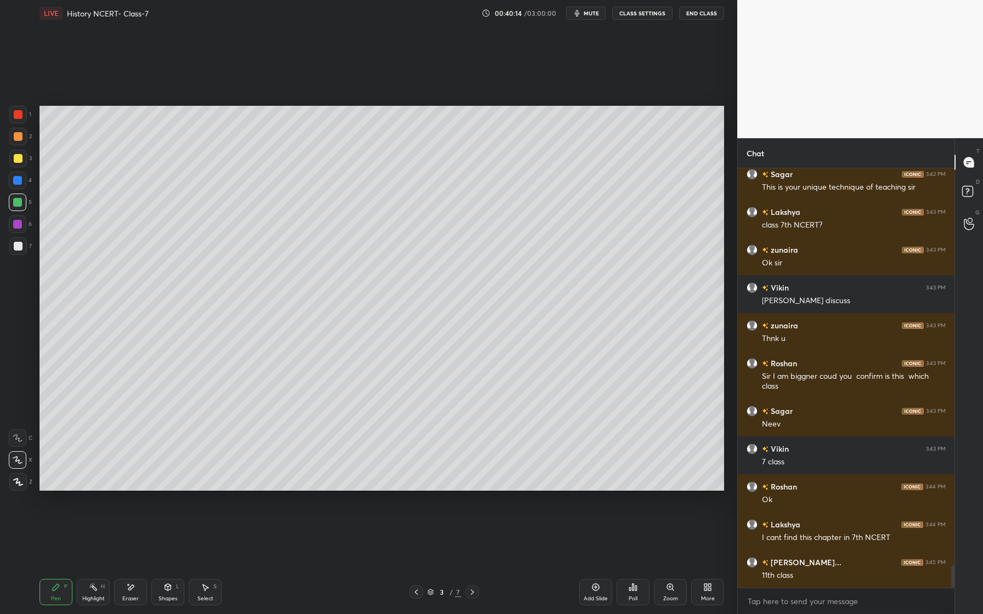
drag, startPoint x: 19, startPoint y: 158, endPoint x: 10, endPoint y: 204, distance: 46.9
click at [19, 159] on div at bounding box center [18, 158] width 9 height 9
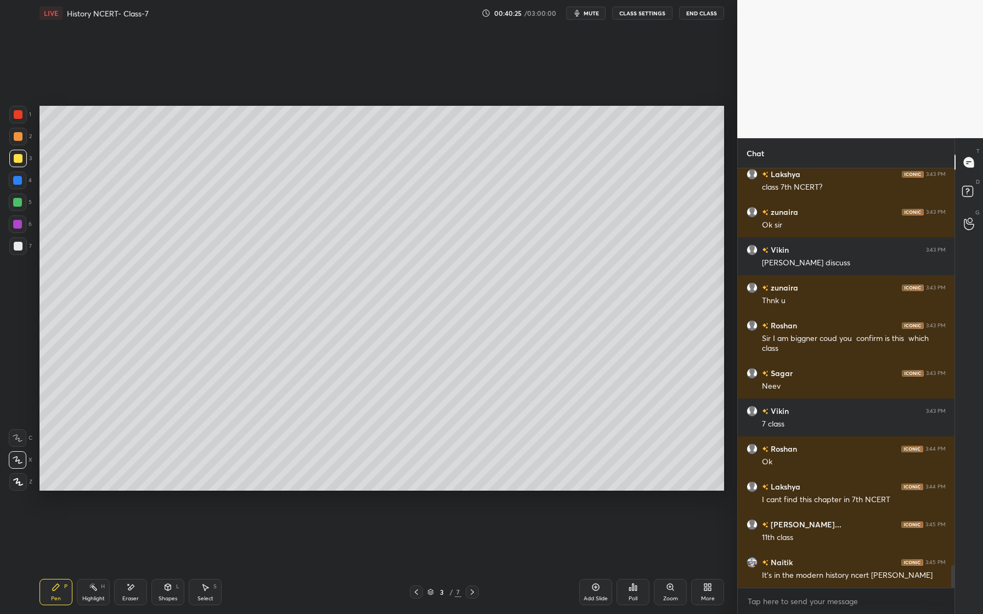
drag, startPoint x: 17, startPoint y: 223, endPoint x: 9, endPoint y: 230, distance: 11.3
click at [15, 223] on div at bounding box center [17, 224] width 9 height 9
drag, startPoint x: 133, startPoint y: 596, endPoint x: 174, endPoint y: 534, distance: 73.9
click at [133, 595] on div "Eraser" at bounding box center [130, 592] width 33 height 26
click at [58, 596] on div "Pen" at bounding box center [56, 598] width 10 height 5
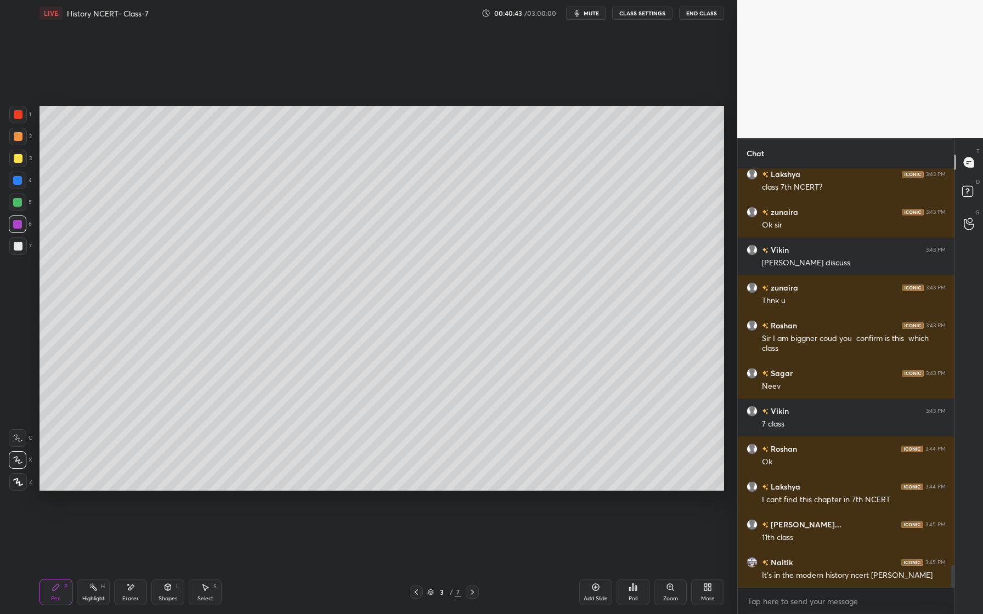
drag, startPoint x: 21, startPoint y: 248, endPoint x: 3, endPoint y: 250, distance: 18.2
click at [21, 248] on div at bounding box center [18, 246] width 9 height 9
drag, startPoint x: 24, startPoint y: 139, endPoint x: 30, endPoint y: 146, distance: 9.8
click at [24, 139] on div at bounding box center [18, 137] width 18 height 18
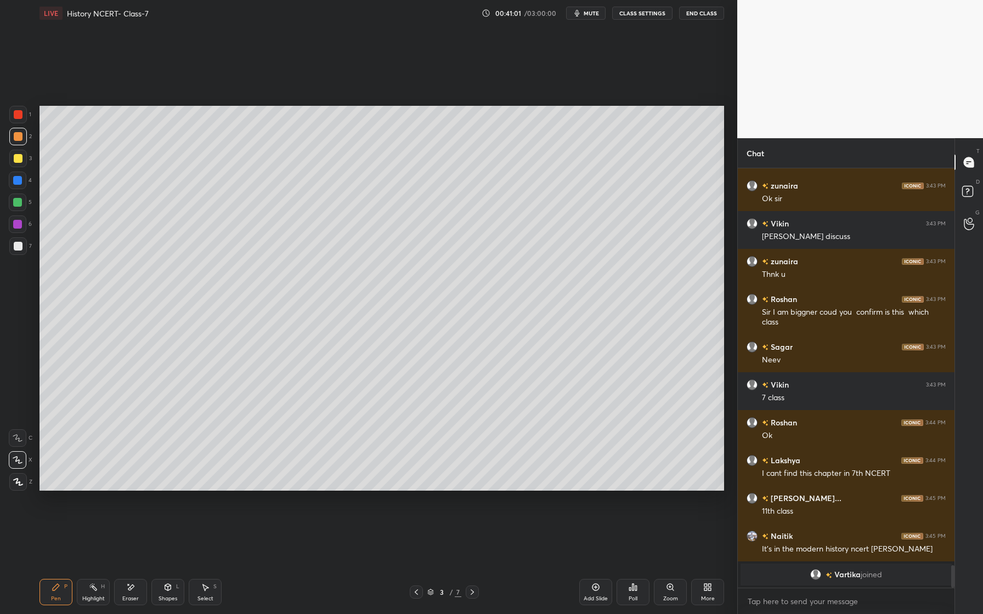
scroll to position [7274, 0]
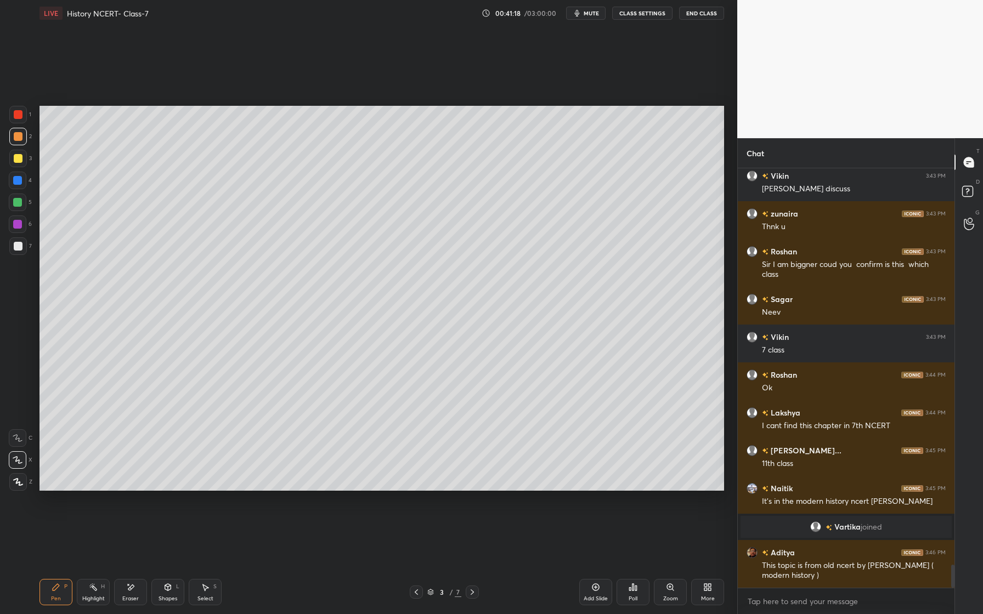
drag, startPoint x: 19, startPoint y: 203, endPoint x: 13, endPoint y: 206, distance: 6.4
click at [18, 204] on div at bounding box center [17, 202] width 9 height 9
click at [23, 180] on div at bounding box center [18, 181] width 18 height 18
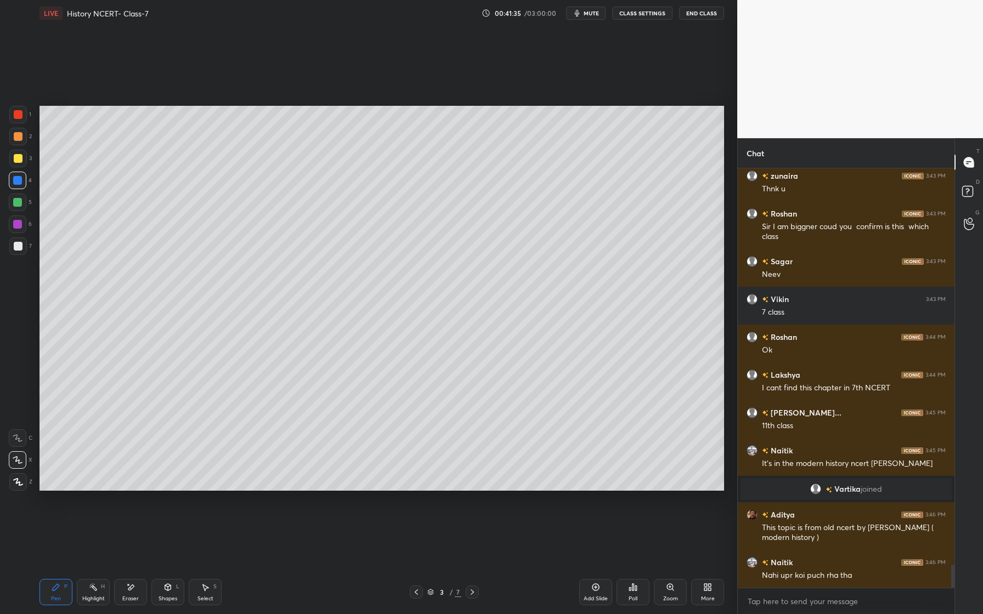
scroll to position [7350, 0]
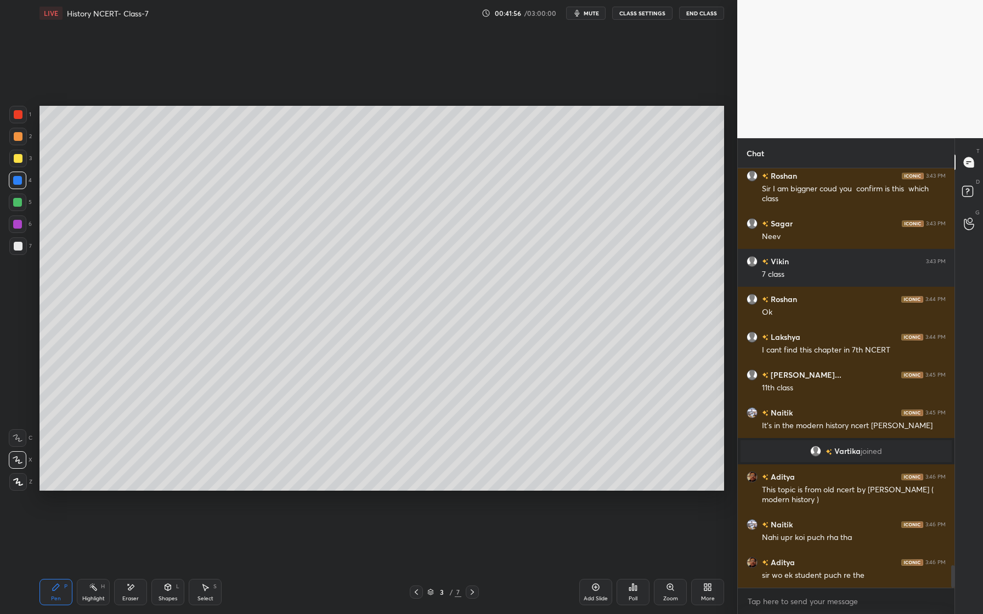
click at [16, 251] on div at bounding box center [18, 246] width 18 height 18
drag, startPoint x: 128, startPoint y: 595, endPoint x: 139, endPoint y: 586, distance: 14.4
click at [128, 596] on div "Eraser" at bounding box center [130, 598] width 16 height 5
click at [58, 600] on div "Pen" at bounding box center [56, 598] width 10 height 5
drag, startPoint x: 139, startPoint y: 586, endPoint x: 144, endPoint y: 582, distance: 5.9
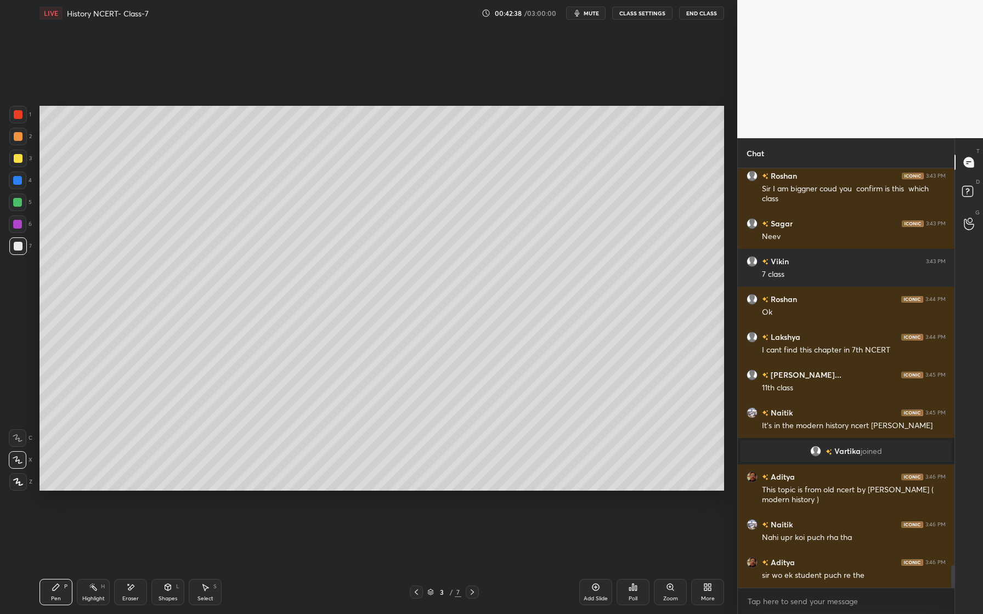
click at [139, 587] on div "Eraser" at bounding box center [130, 592] width 33 height 26
click at [58, 593] on div "Pen P" at bounding box center [55, 592] width 33 height 26
drag, startPoint x: 598, startPoint y: 595, endPoint x: 592, endPoint y: 591, distance: 7.2
click at [598, 590] on div "Add Slide" at bounding box center [595, 592] width 33 height 26
drag, startPoint x: 16, startPoint y: 139, endPoint x: 27, endPoint y: 149, distance: 14.8
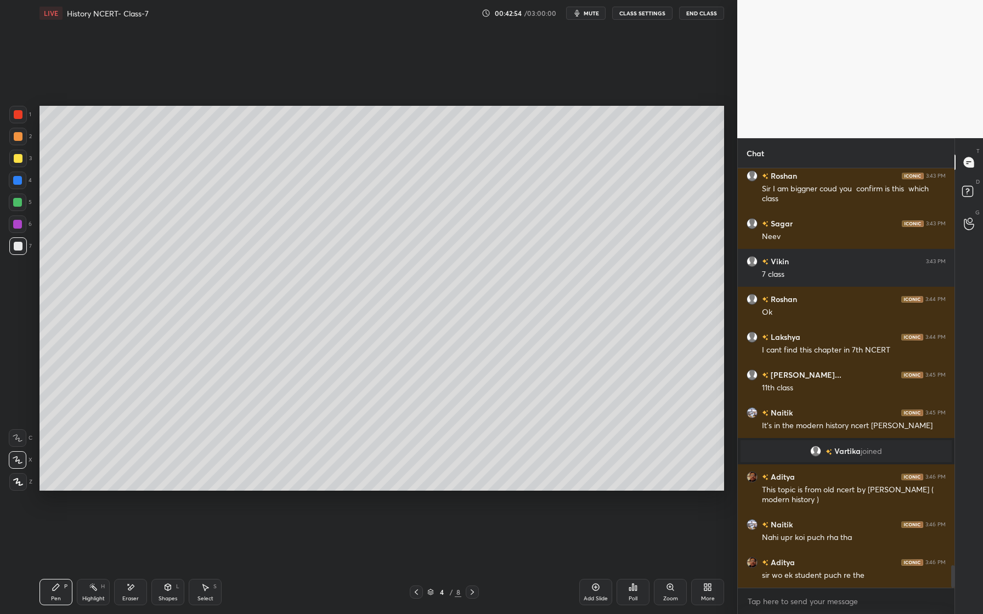
click at [14, 142] on div at bounding box center [18, 137] width 18 height 18
drag, startPoint x: 133, startPoint y: 591, endPoint x: 137, endPoint y: 575, distance: 16.4
click at [132, 590] on icon at bounding box center [130, 587] width 9 height 9
drag, startPoint x: 64, startPoint y: 604, endPoint x: 67, endPoint y: 594, distance: 10.4
click at [64, 604] on div "Pen P" at bounding box center [55, 592] width 33 height 26
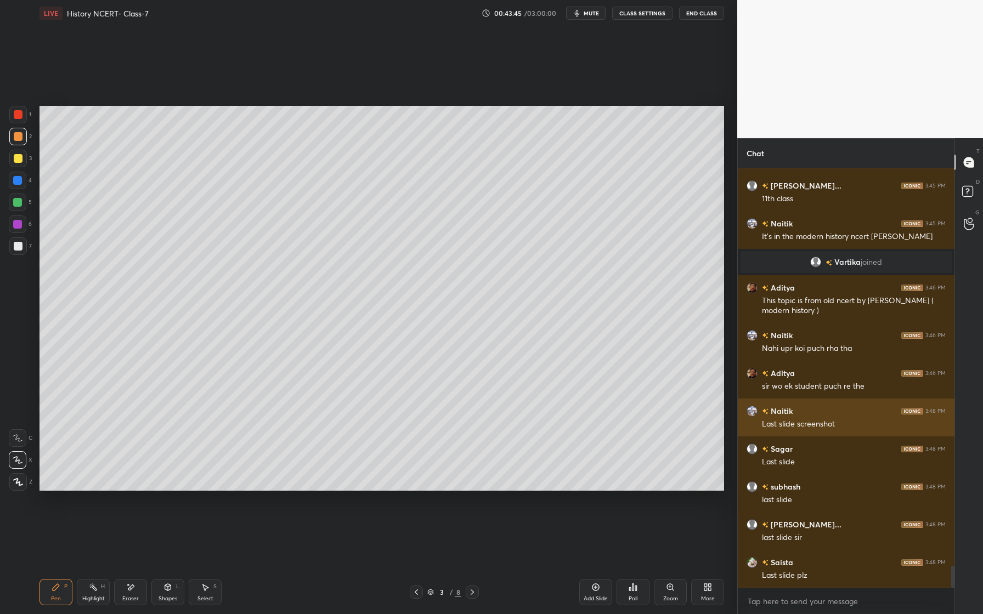
scroll to position [7577, 0]
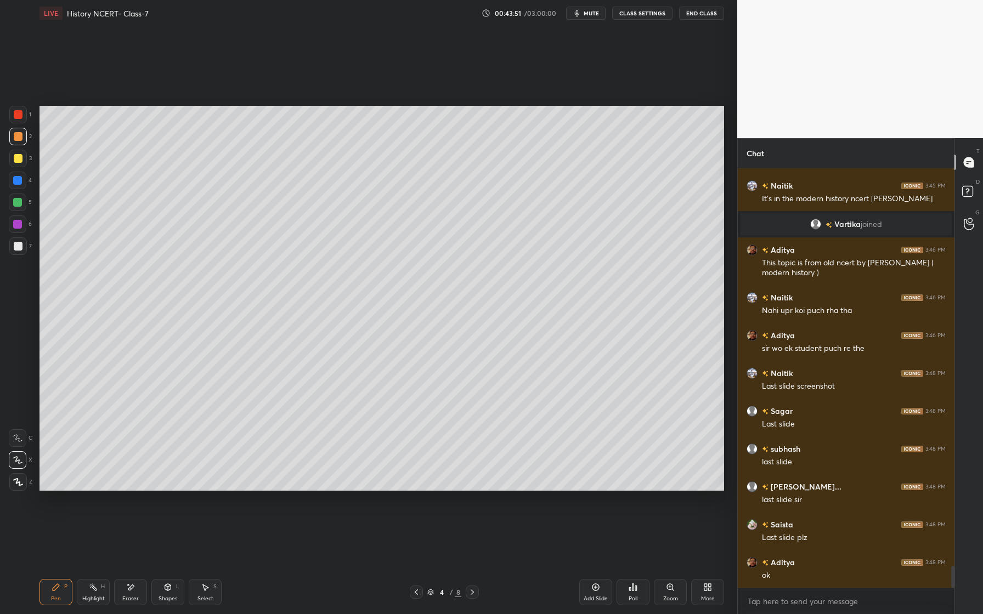
click at [16, 203] on div at bounding box center [17, 202] width 9 height 9
click at [23, 140] on div at bounding box center [18, 137] width 18 height 18
click at [20, 245] on div at bounding box center [18, 246] width 9 height 9
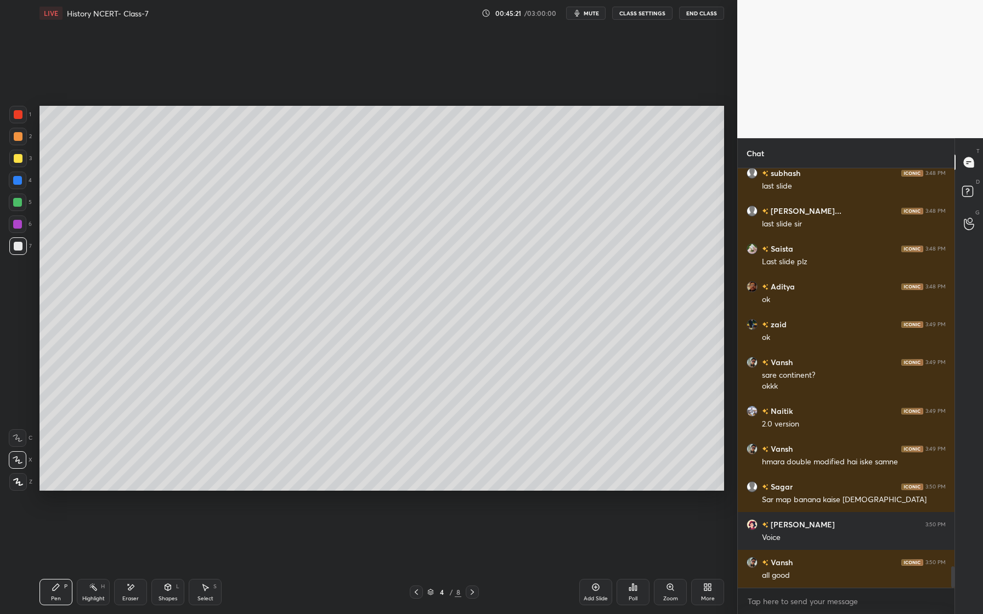
scroll to position [7891, 0]
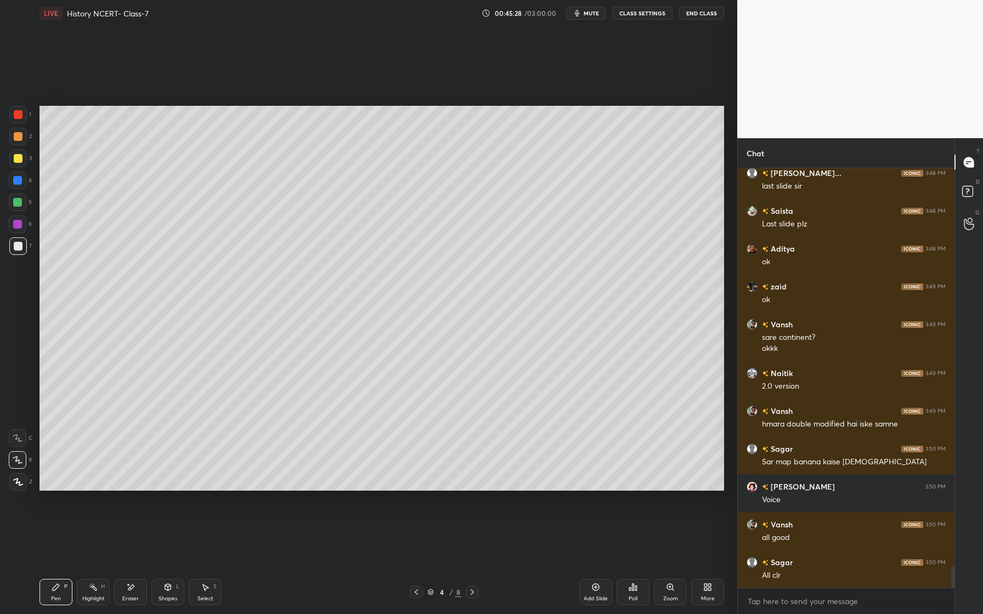
drag, startPoint x: 20, startPoint y: 134, endPoint x: 21, endPoint y: 142, distance: 7.3
click at [19, 135] on div at bounding box center [18, 136] width 9 height 9
click at [19, 248] on div at bounding box center [18, 246] width 9 height 9
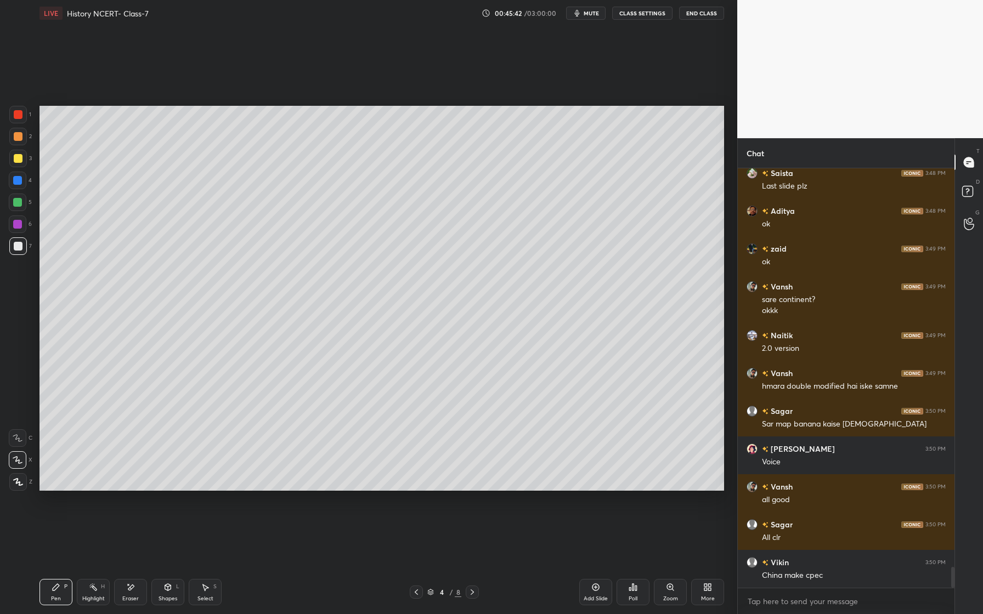
scroll to position [7940, 0]
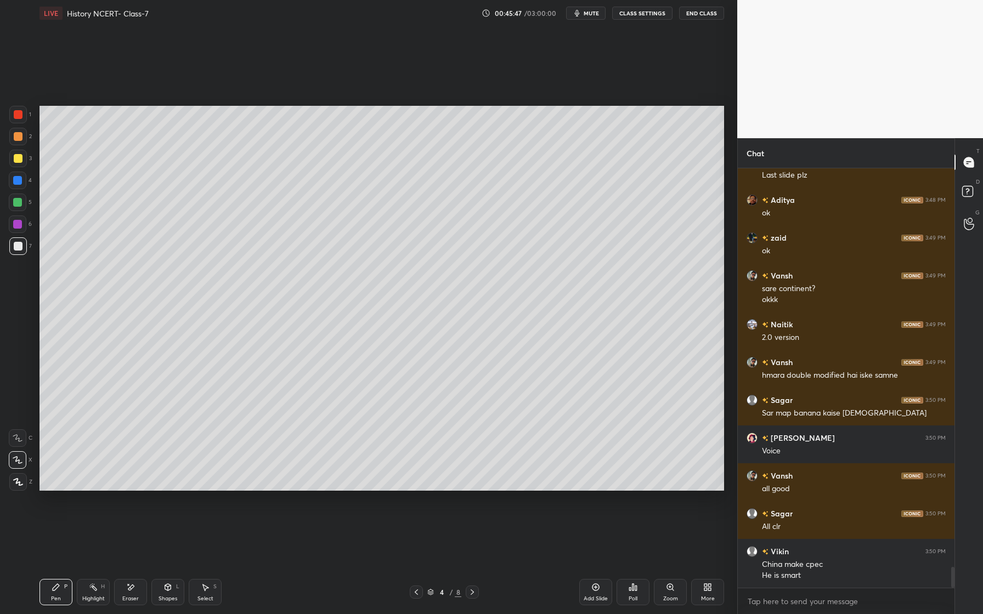
click at [166, 591] on div "Shapes L" at bounding box center [167, 592] width 33 height 26
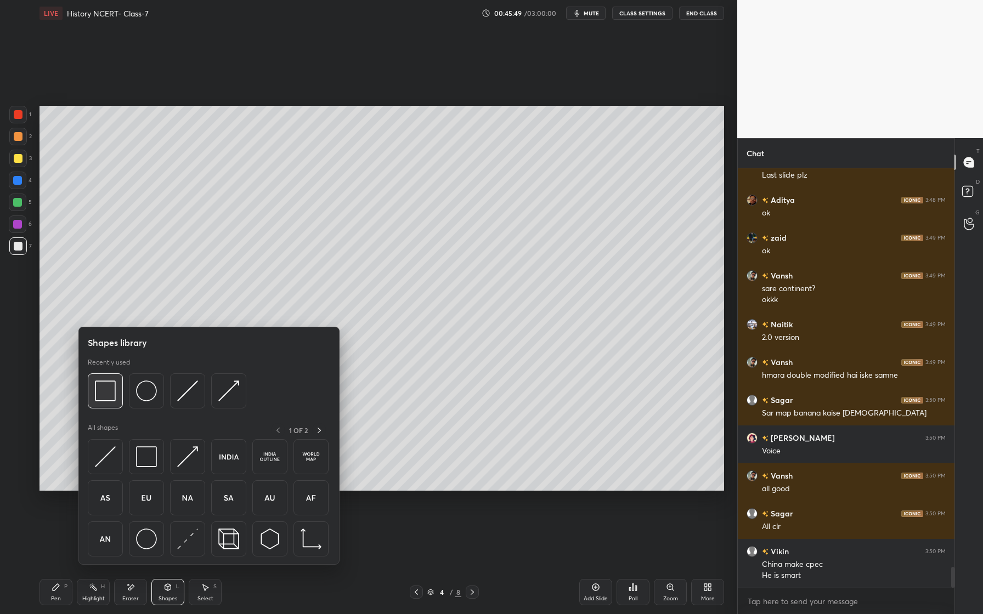
click at [112, 391] on img at bounding box center [105, 391] width 21 height 21
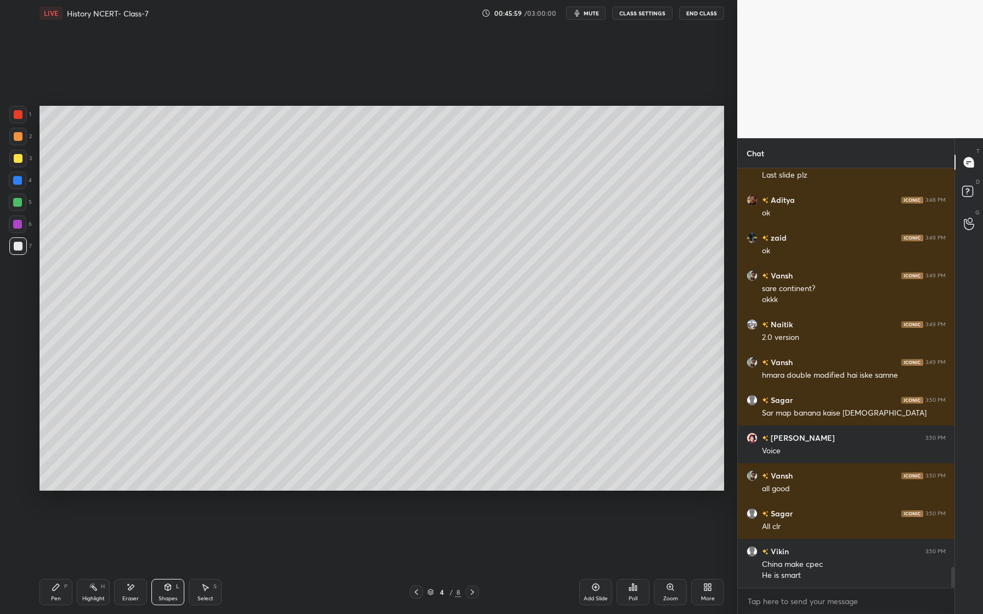
drag, startPoint x: 15, startPoint y: 252, endPoint x: 18, endPoint y: 257, distance: 5.9
click at [15, 252] on div at bounding box center [18, 246] width 18 height 18
click at [55, 593] on div "Pen P" at bounding box center [55, 592] width 33 height 26
click at [20, 160] on div at bounding box center [18, 158] width 9 height 9
drag, startPoint x: 16, startPoint y: 138, endPoint x: 21, endPoint y: 142, distance: 5.8
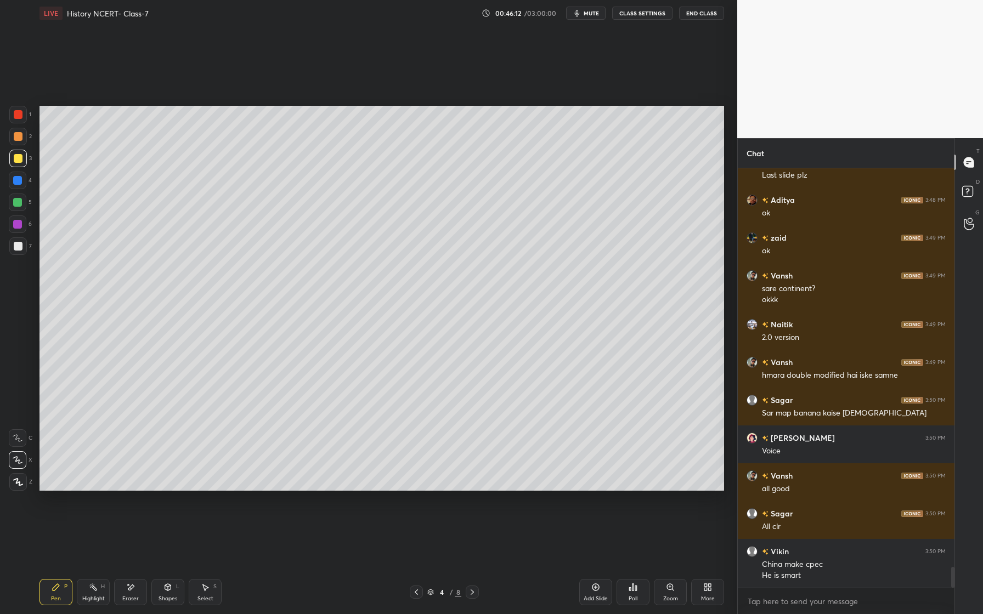
click at [18, 138] on div at bounding box center [18, 136] width 9 height 9
click at [21, 160] on div at bounding box center [18, 158] width 9 height 9
drag, startPoint x: 24, startPoint y: 174, endPoint x: 16, endPoint y: 177, distance: 7.9
click at [21, 174] on div at bounding box center [18, 181] width 18 height 18
click at [18, 222] on div at bounding box center [17, 224] width 9 height 9
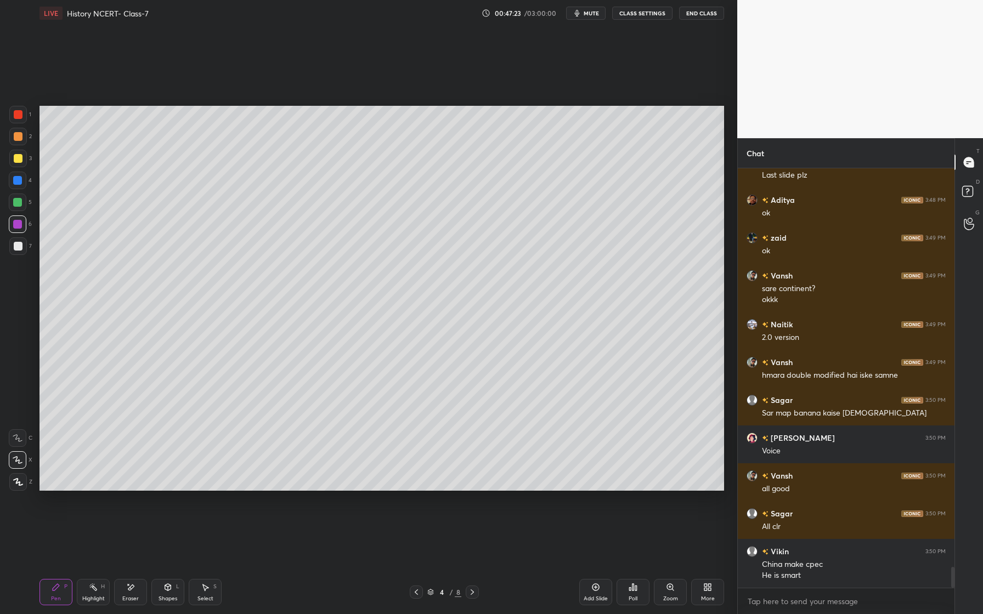
drag, startPoint x: 22, startPoint y: 139, endPoint x: 38, endPoint y: 141, distance: 15.4
click at [24, 140] on div at bounding box center [18, 137] width 18 height 18
click at [134, 589] on icon at bounding box center [130, 587] width 9 height 9
drag, startPoint x: 54, startPoint y: 598, endPoint x: 60, endPoint y: 549, distance: 49.2
click at [51, 599] on div "Pen" at bounding box center [56, 598] width 10 height 5
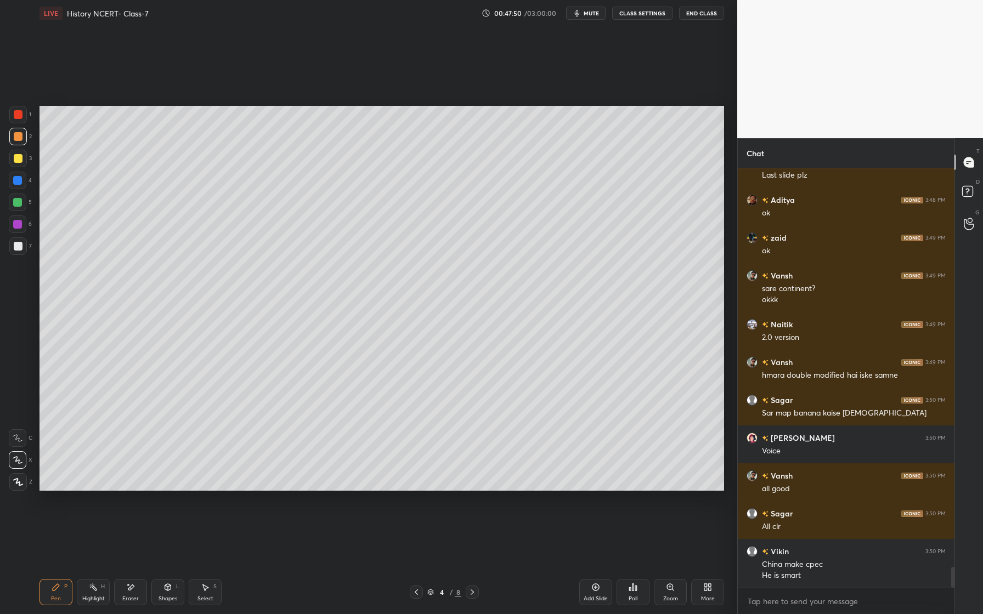
drag, startPoint x: 21, startPoint y: 180, endPoint x: 9, endPoint y: 192, distance: 16.7
click at [25, 180] on div at bounding box center [18, 181] width 18 height 18
drag, startPoint x: 24, startPoint y: 227, endPoint x: 16, endPoint y: 230, distance: 7.6
click at [21, 227] on div at bounding box center [18, 225] width 18 height 18
click at [607, 589] on div "Add Slide" at bounding box center [595, 592] width 33 height 26
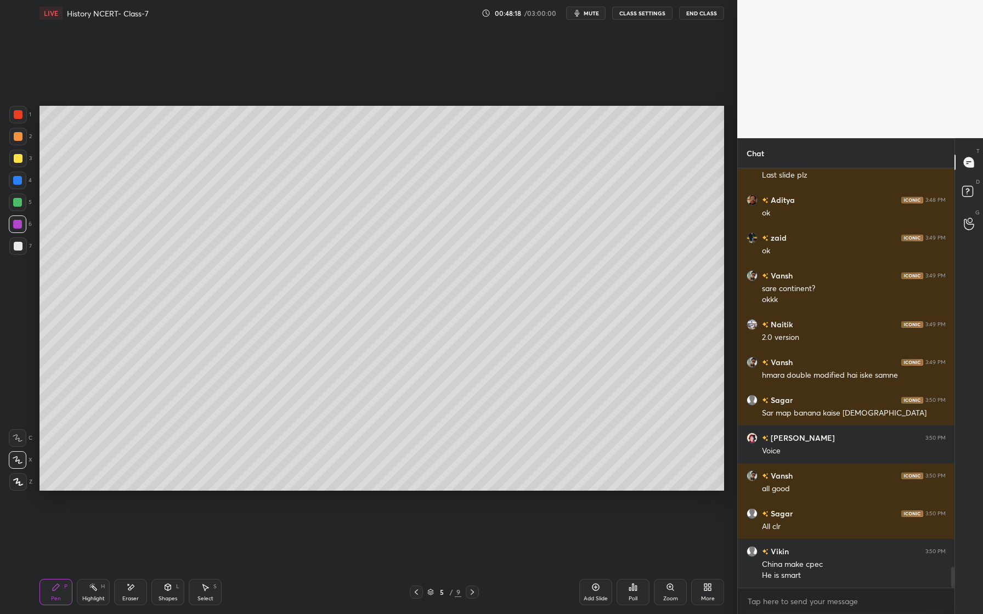
scroll to position [7978, 0]
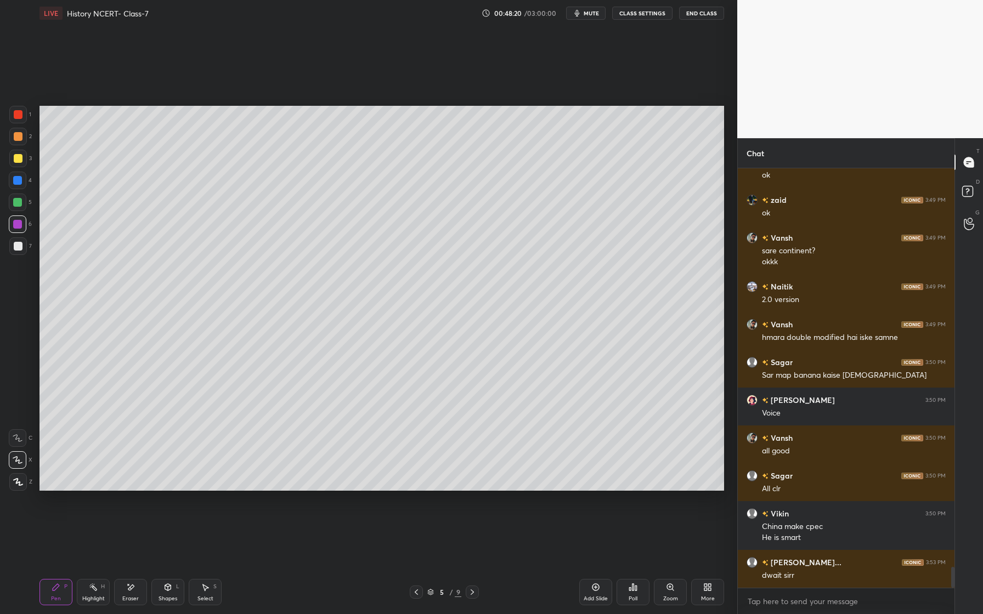
drag, startPoint x: 21, startPoint y: 138, endPoint x: 12, endPoint y: 154, distance: 18.4
click at [20, 140] on div at bounding box center [18, 136] width 9 height 9
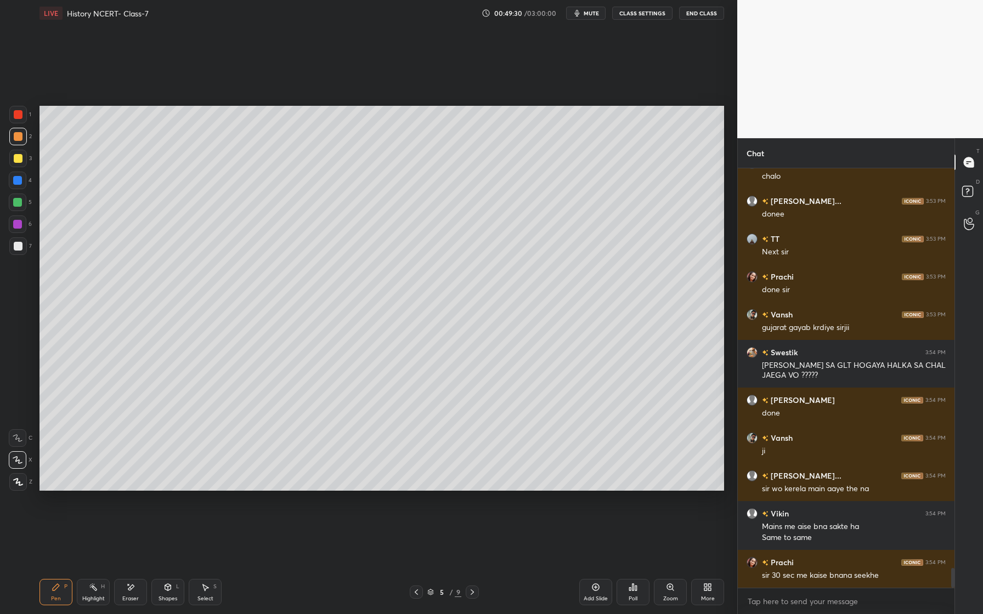
scroll to position [8528, 0]
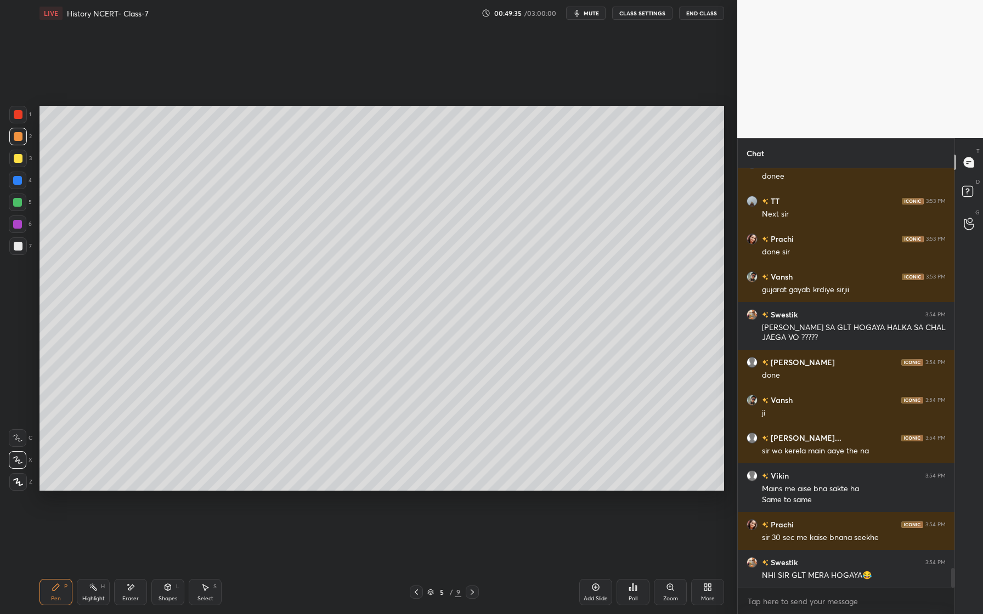
click at [18, 139] on div at bounding box center [18, 136] width 9 height 9
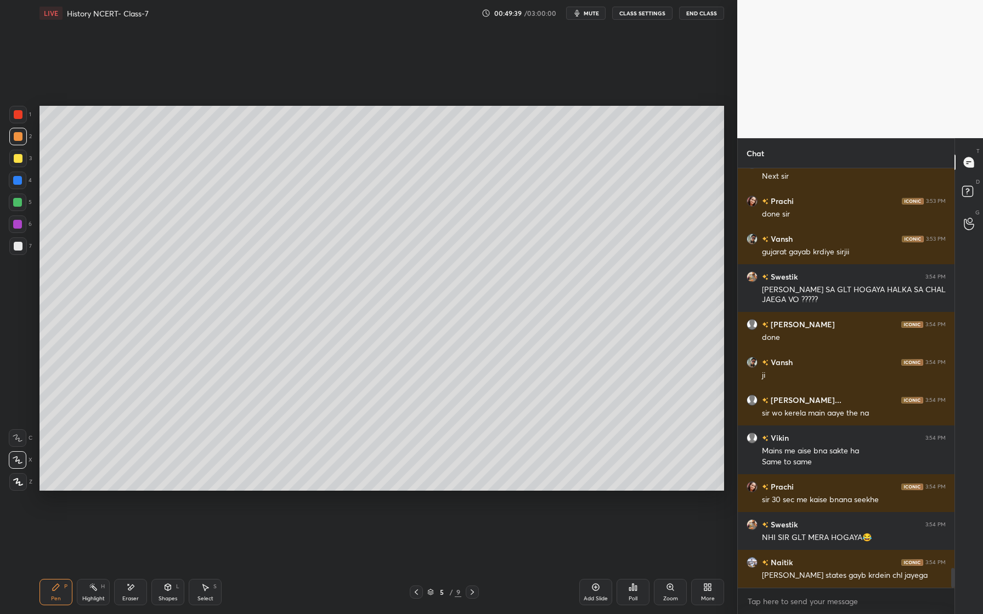
click at [136, 589] on div "Eraser" at bounding box center [130, 592] width 33 height 26
click at [21, 482] on span "Erase all" at bounding box center [17, 482] width 16 height 8
drag, startPoint x: 20, startPoint y: 483, endPoint x: 20, endPoint y: 476, distance: 7.1
click at [21, 482] on icon at bounding box center [18, 482] width 10 height 8
drag, startPoint x: 137, startPoint y: 597, endPoint x: 134, endPoint y: 562, distance: 35.2
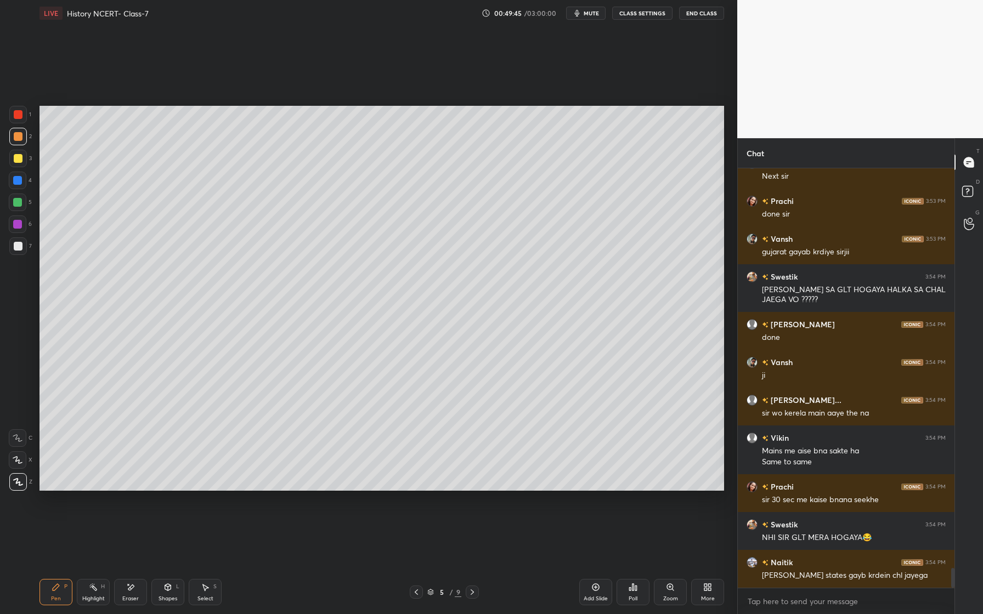
click at [137, 597] on div "Eraser" at bounding box center [130, 598] width 16 height 5
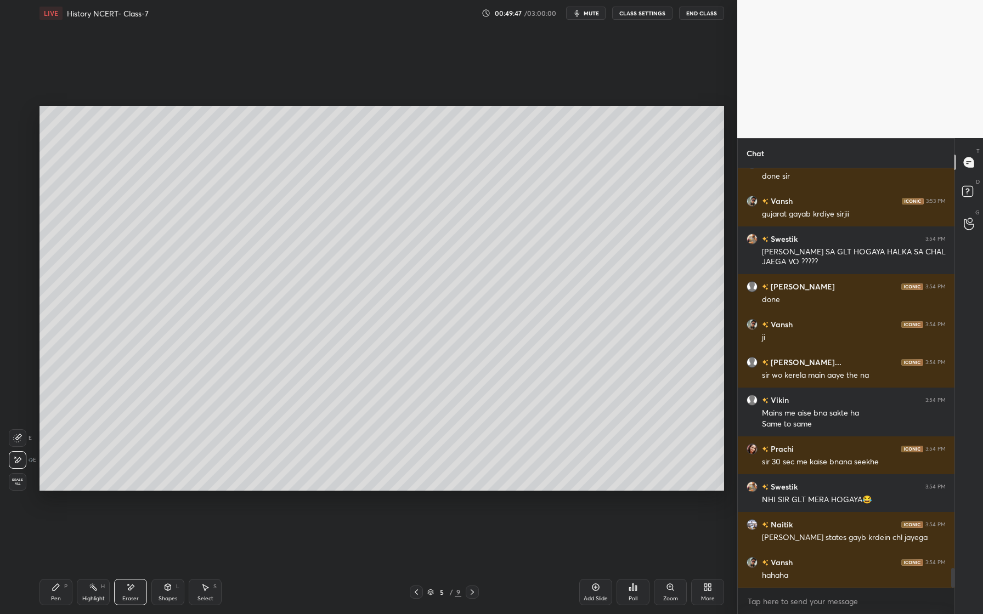
click at [53, 592] on div "Pen P" at bounding box center [55, 592] width 33 height 26
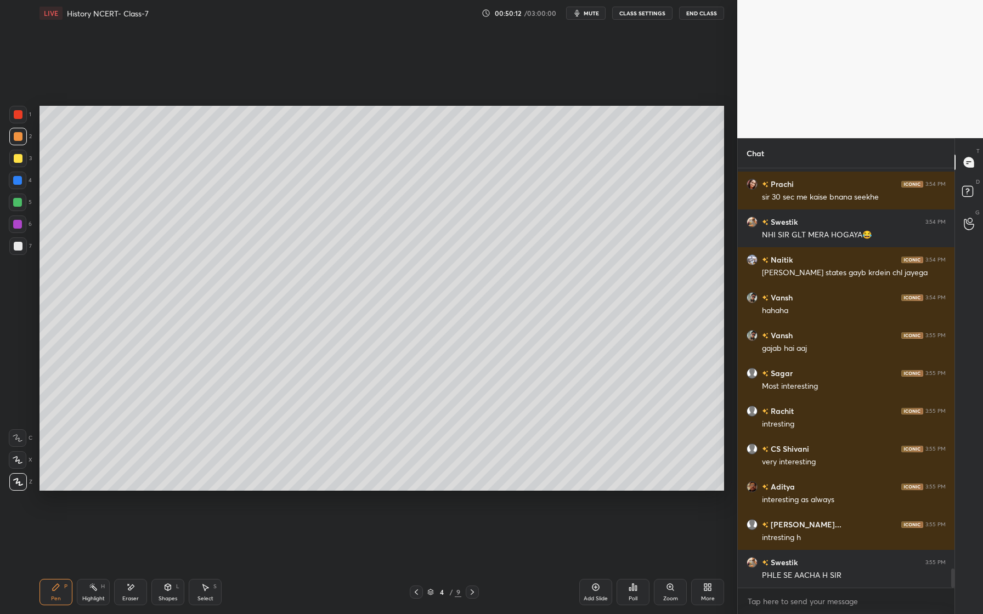
scroll to position [8907, 0]
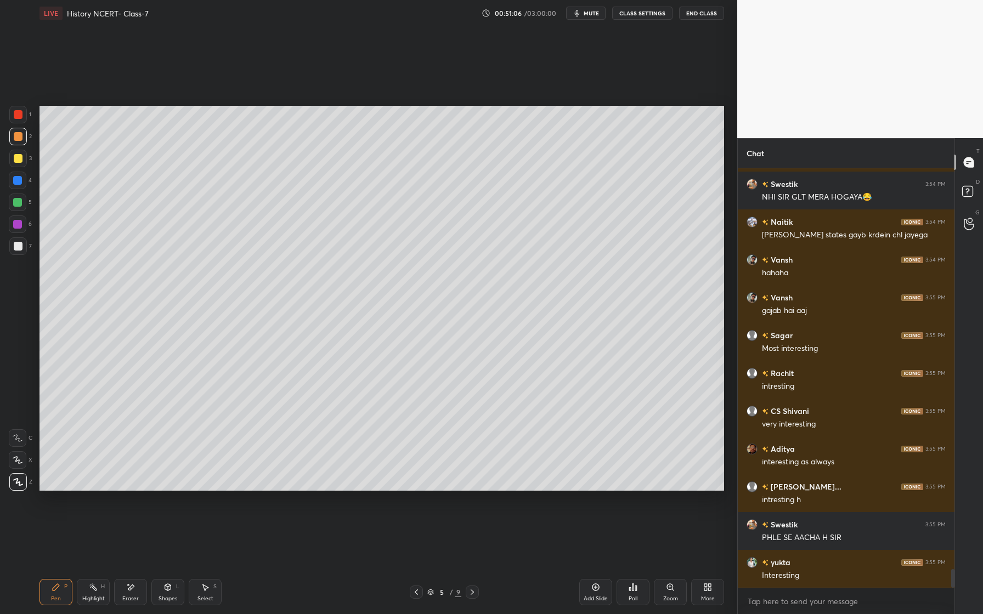
click at [19, 182] on div at bounding box center [17, 180] width 9 height 9
click at [131, 579] on div "Pen P Highlight H Eraser Shapes L Select S 5 / 9 Add Slide Poll Zoom More" at bounding box center [381, 592] width 684 height 44
click at [123, 592] on div "Eraser" at bounding box center [130, 592] width 33 height 26
click at [63, 598] on div "Pen P" at bounding box center [55, 592] width 33 height 26
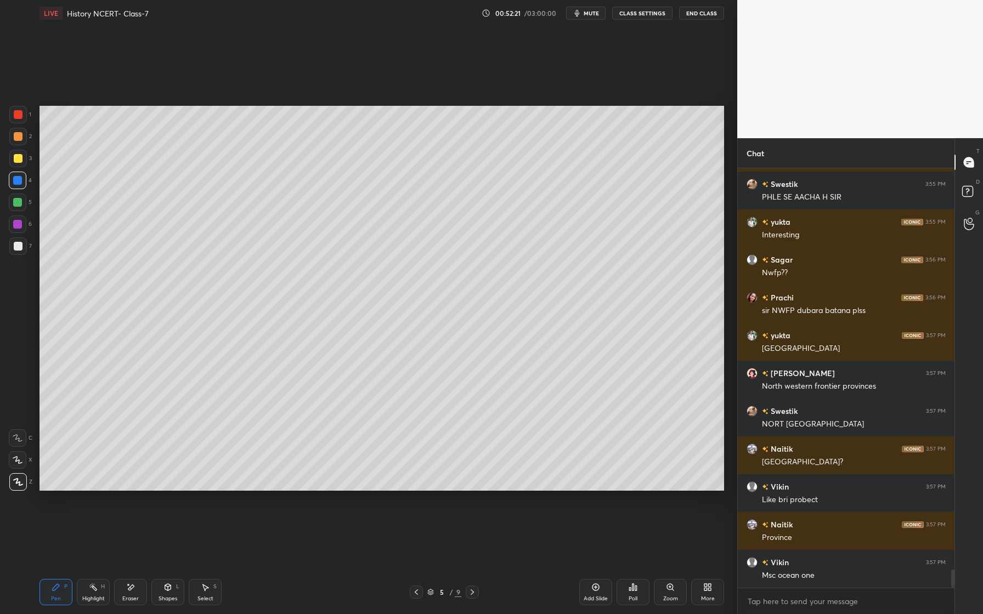
scroll to position [9258, 0]
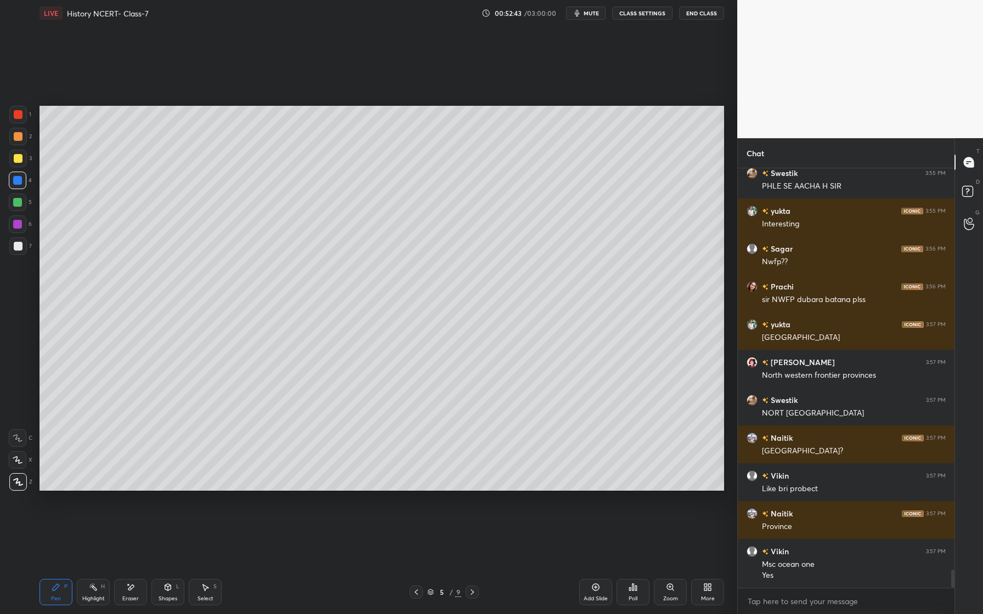
click at [173, 591] on div "Shapes L" at bounding box center [167, 592] width 33 height 26
click at [137, 591] on div "Eraser" at bounding box center [130, 592] width 33 height 26
click at [53, 585] on div "Pen P" at bounding box center [55, 592] width 33 height 26
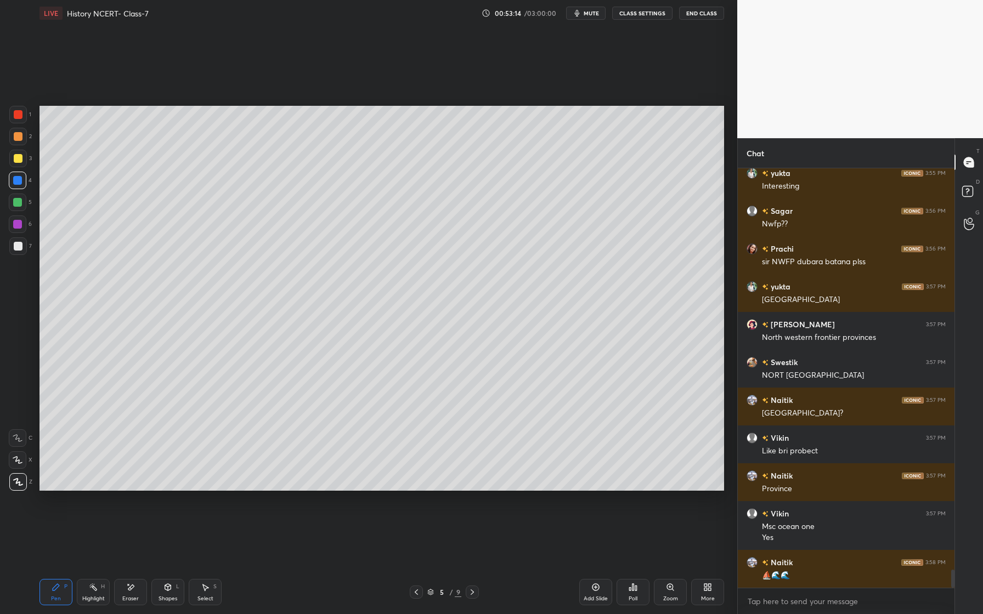
drag, startPoint x: 55, startPoint y: 595, endPoint x: 62, endPoint y: 584, distance: 12.3
click at [56, 593] on div "Pen P" at bounding box center [55, 592] width 33 height 26
drag, startPoint x: 19, startPoint y: 224, endPoint x: 18, endPoint y: 245, distance: 20.8
click at [24, 223] on div at bounding box center [18, 225] width 18 height 18
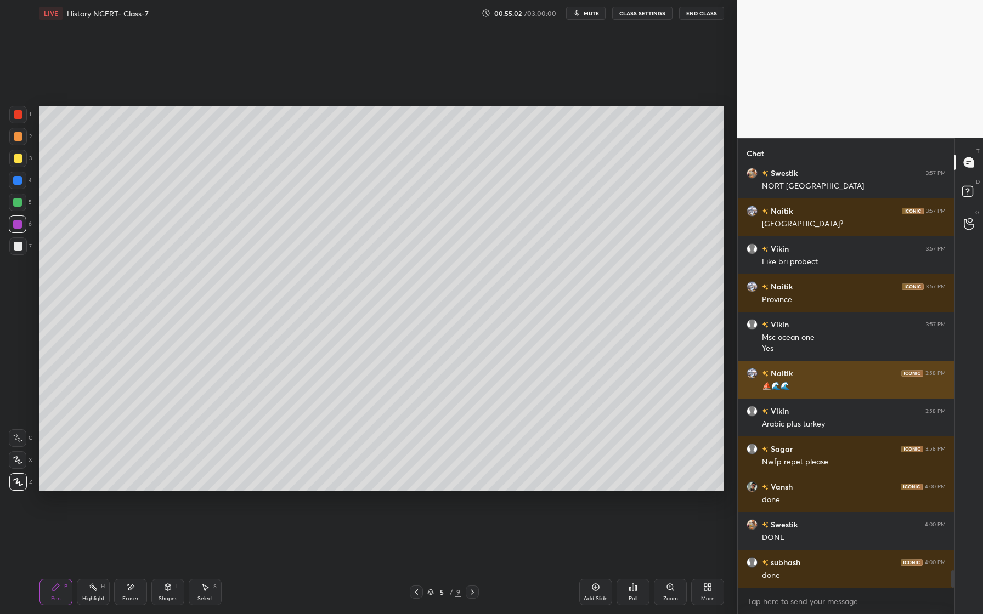
scroll to position [9523, 0]
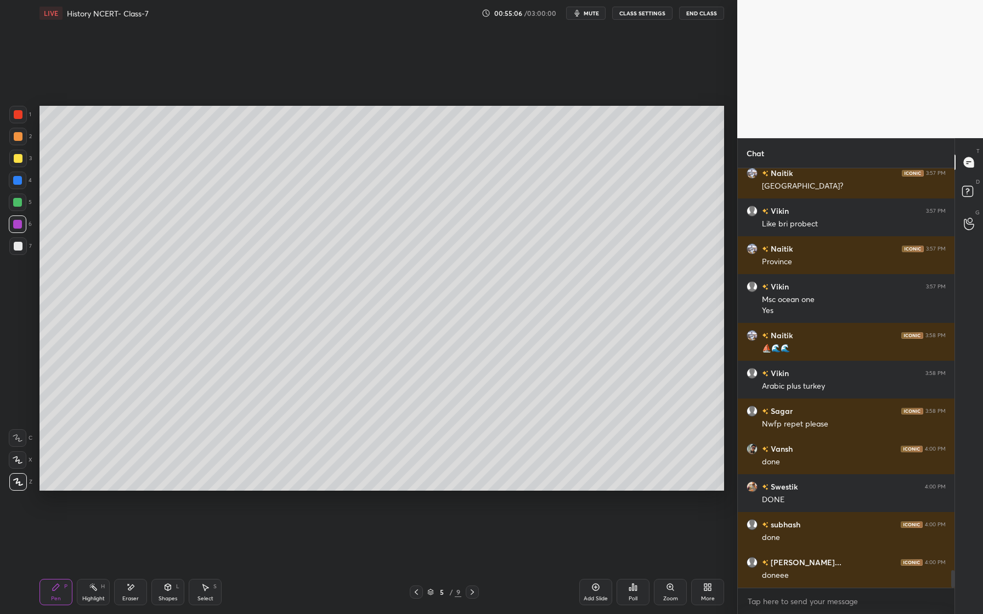
click at [592, 590] on icon at bounding box center [595, 587] width 9 height 9
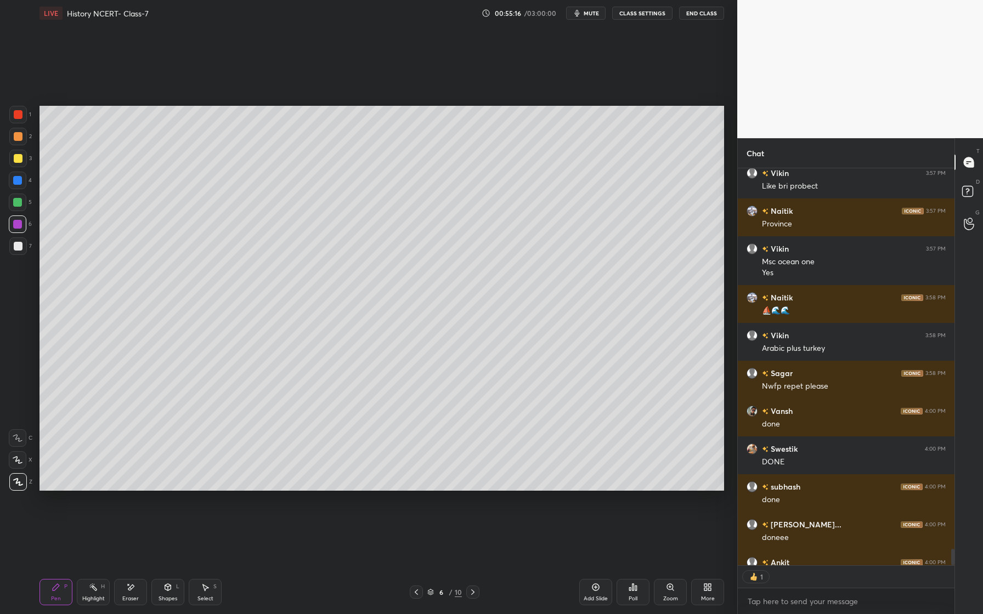
scroll to position [394, 213]
click at [23, 138] on div at bounding box center [18, 137] width 18 height 18
click at [20, 459] on icon at bounding box center [18, 460] width 10 height 8
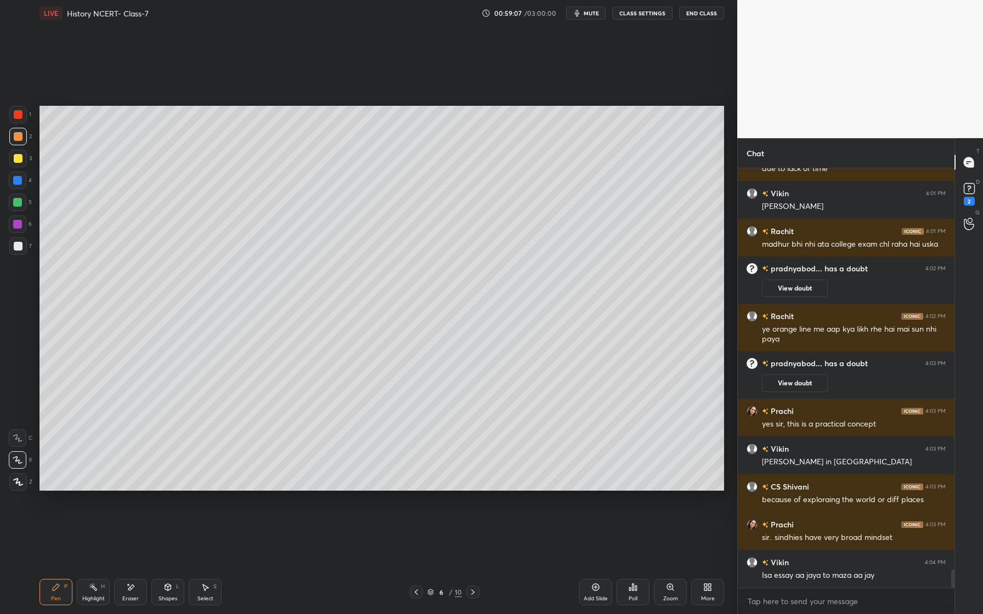
scroll to position [9300, 0]
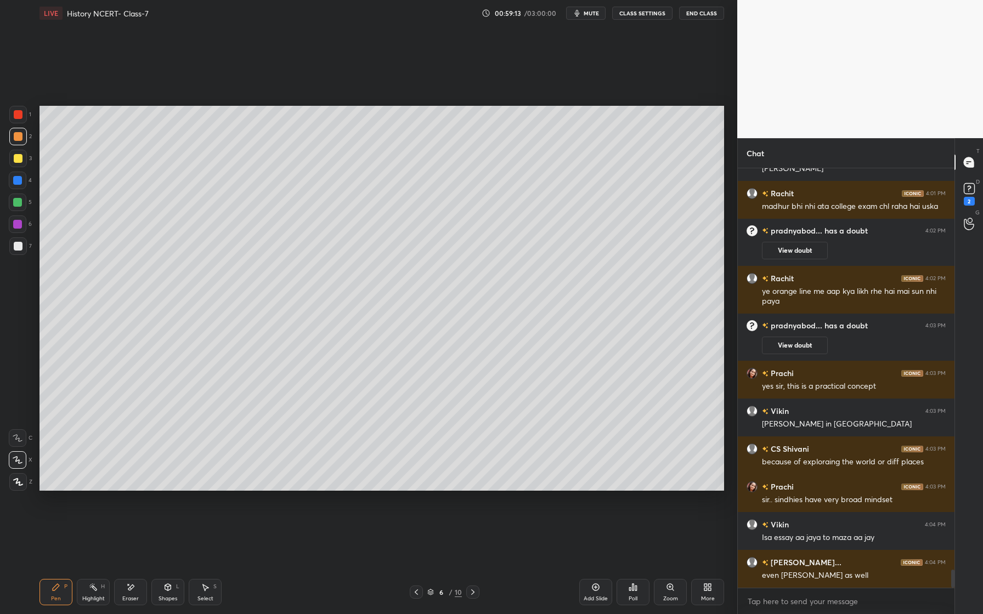
click at [19, 161] on div at bounding box center [18, 158] width 9 height 9
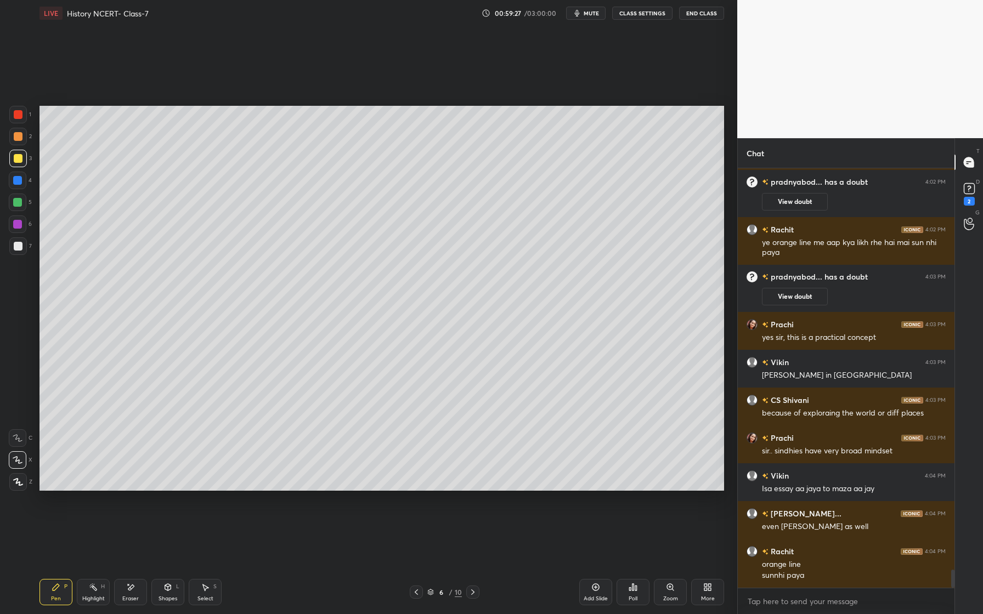
scroll to position [9387, 0]
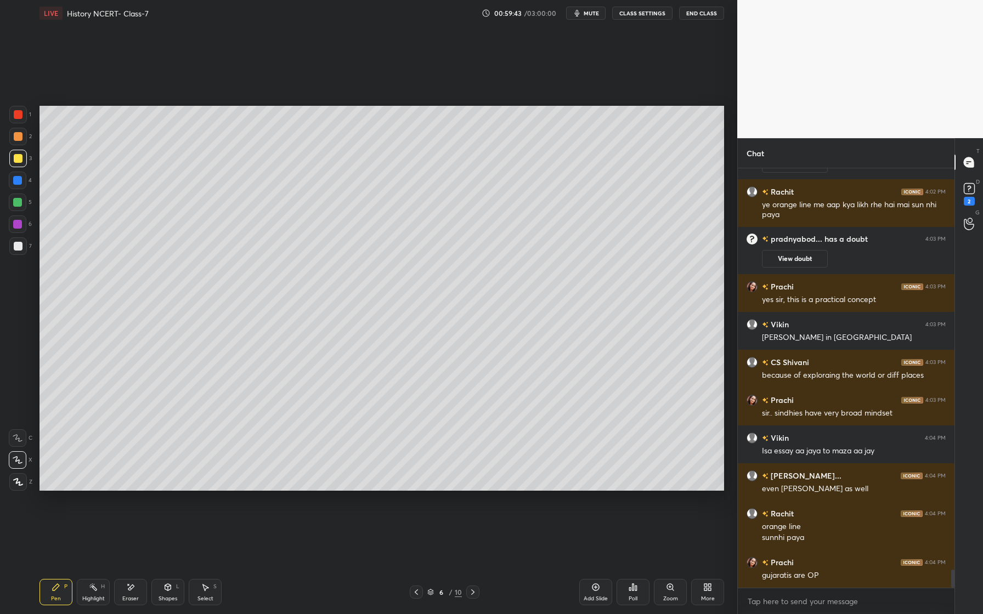
click at [22, 200] on div at bounding box center [18, 203] width 18 height 18
click at [19, 202] on div at bounding box center [17, 202] width 9 height 9
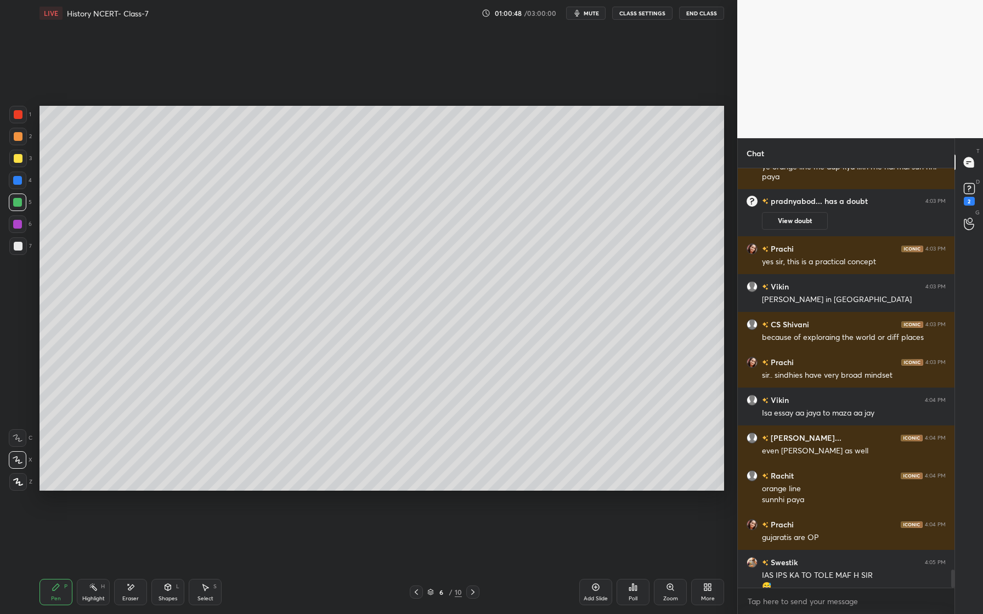
scroll to position [9436, 0]
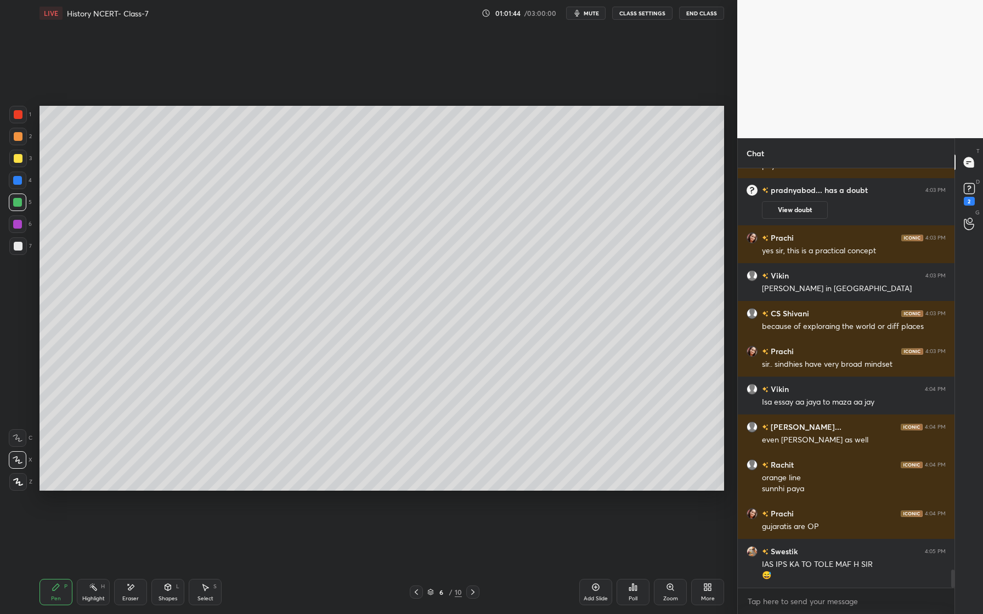
click at [125, 581] on div "Eraser" at bounding box center [130, 592] width 33 height 26
drag, startPoint x: 53, startPoint y: 596, endPoint x: 55, endPoint y: 590, distance: 6.8
click at [53, 594] on div "Pen P" at bounding box center [55, 592] width 33 height 26
drag, startPoint x: 137, startPoint y: 599, endPoint x: 146, endPoint y: 528, distance: 71.9
click at [135, 597] on div "Eraser" at bounding box center [130, 598] width 16 height 5
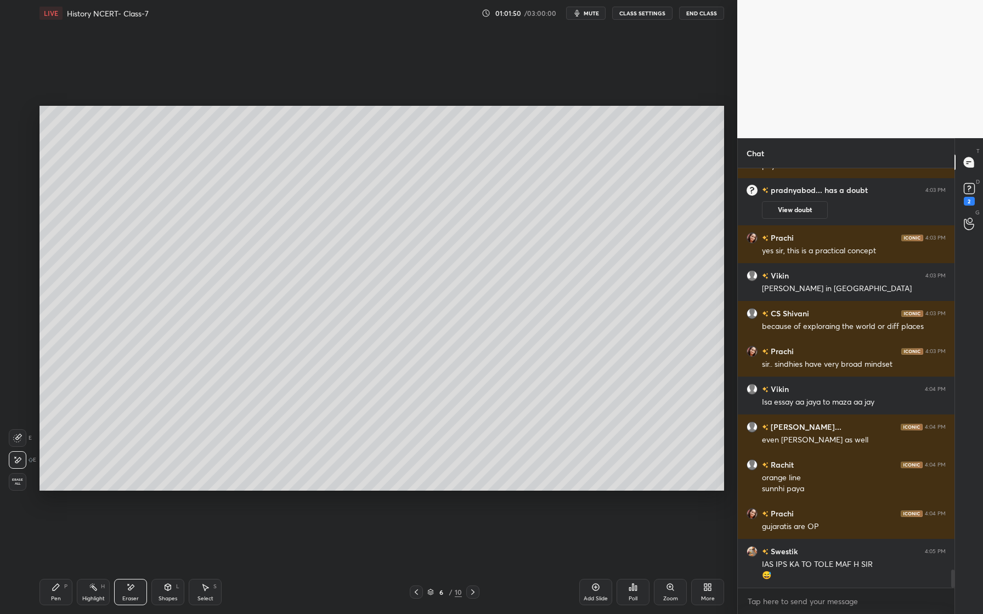
drag, startPoint x: 52, startPoint y: 591, endPoint x: 77, endPoint y: 502, distance: 91.8
click at [52, 587] on icon at bounding box center [56, 587] width 9 height 9
click at [131, 586] on icon at bounding box center [131, 587] width 6 height 5
click at [52, 597] on div "Pen" at bounding box center [56, 598] width 10 height 5
drag, startPoint x: 20, startPoint y: 244, endPoint x: 8, endPoint y: 262, distance: 21.0
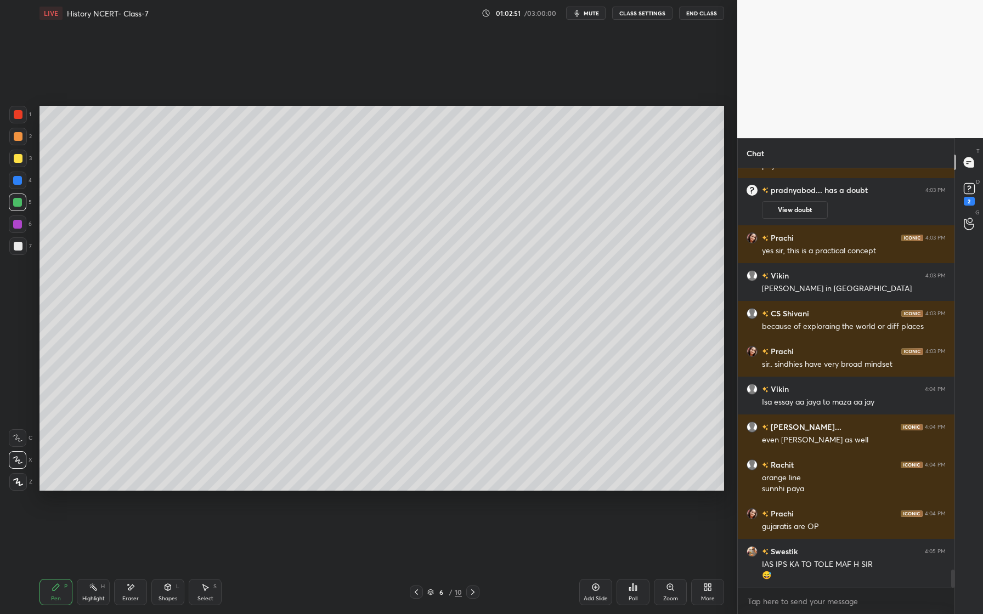
click at [16, 246] on div at bounding box center [18, 246] width 9 height 9
drag, startPoint x: 19, startPoint y: 246, endPoint x: 14, endPoint y: 257, distance: 11.5
click at [19, 247] on div at bounding box center [18, 246] width 9 height 9
click at [29, 486] on div "Z" at bounding box center [20, 482] width 23 height 18
drag, startPoint x: 20, startPoint y: 246, endPoint x: 28, endPoint y: 251, distance: 9.3
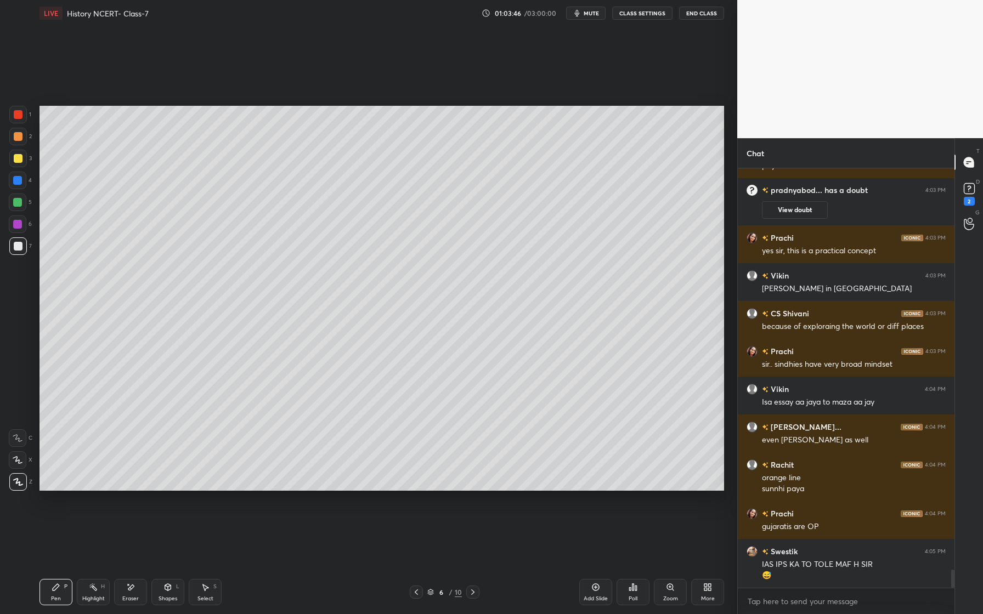
click at [20, 246] on div at bounding box center [18, 246] width 9 height 9
click at [18, 461] on icon at bounding box center [18, 460] width 10 height 8
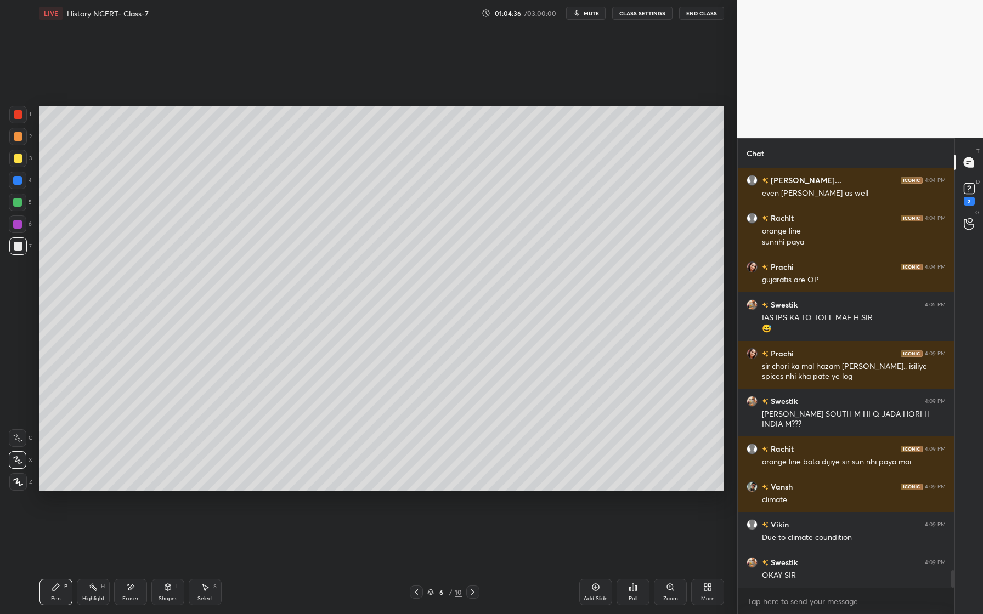
scroll to position [9721, 0]
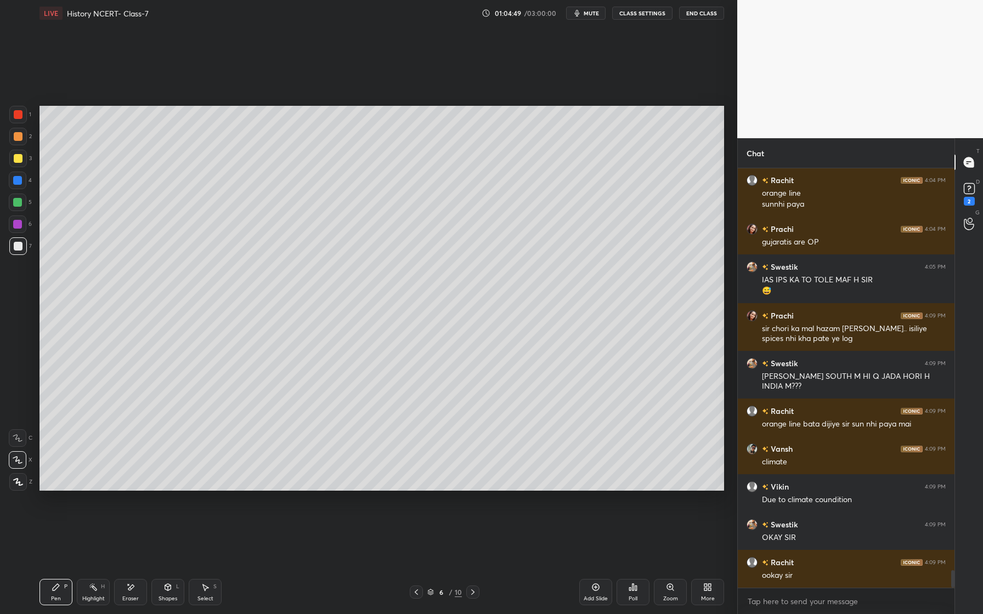
click at [20, 224] on div at bounding box center [17, 224] width 9 height 9
click at [22, 248] on div at bounding box center [18, 246] width 18 height 18
click at [595, 586] on icon at bounding box center [595, 587] width 9 height 9
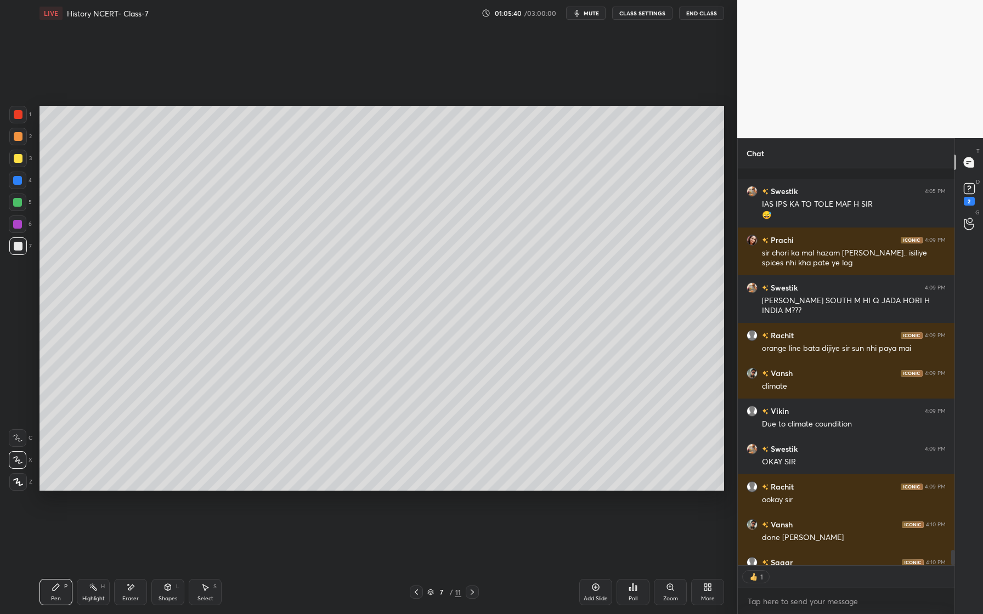
scroll to position [9857, 0]
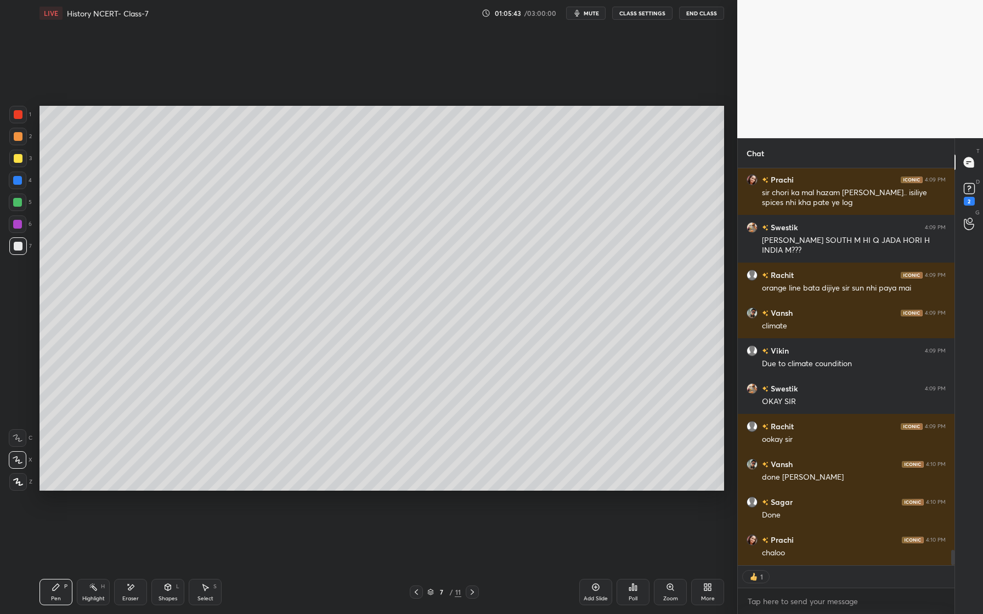
click at [16, 137] on div at bounding box center [18, 136] width 9 height 9
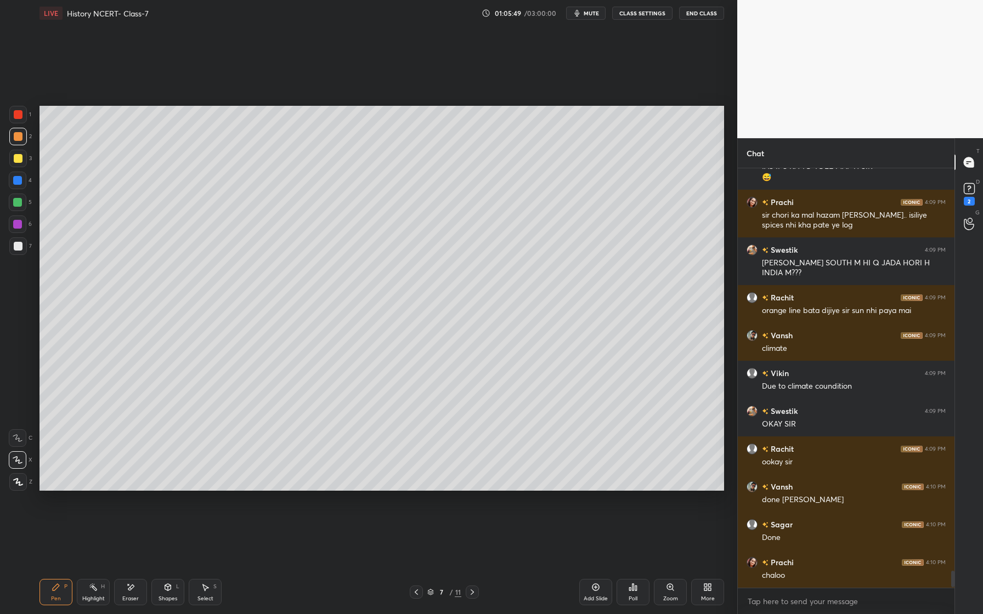
scroll to position [4, 4]
click at [133, 592] on div "Eraser" at bounding box center [130, 592] width 33 height 26
drag, startPoint x: 19, startPoint y: 439, endPoint x: 17, endPoint y: 426, distance: 13.8
click at [19, 439] on icon at bounding box center [17, 438] width 9 height 9
click at [56, 595] on div "Pen P" at bounding box center [55, 592] width 33 height 26
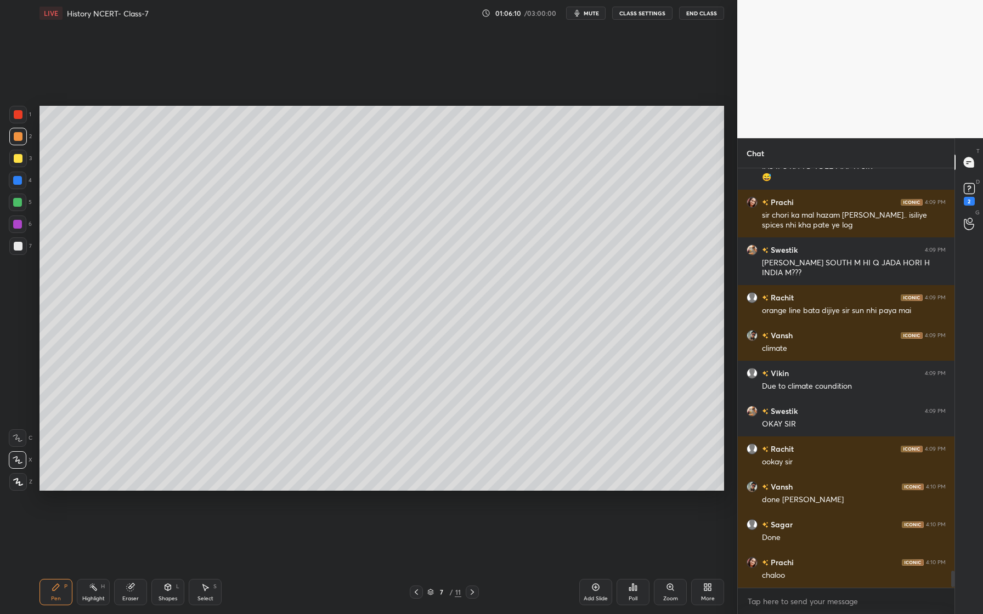
drag, startPoint x: 22, startPoint y: 133, endPoint x: 16, endPoint y: 132, distance: 6.1
click at [21, 133] on div at bounding box center [18, 136] width 9 height 9
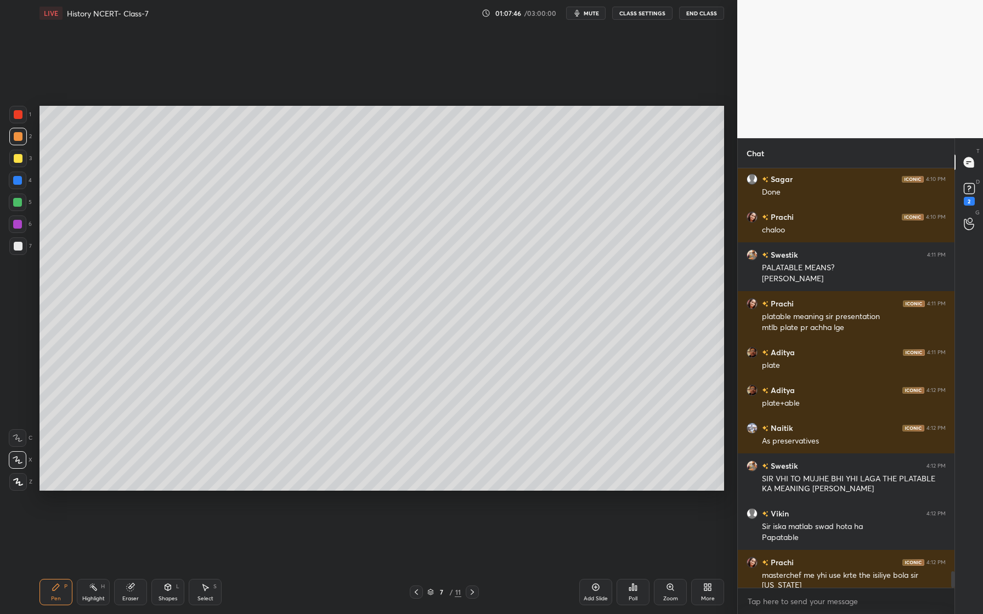
scroll to position [10217, 0]
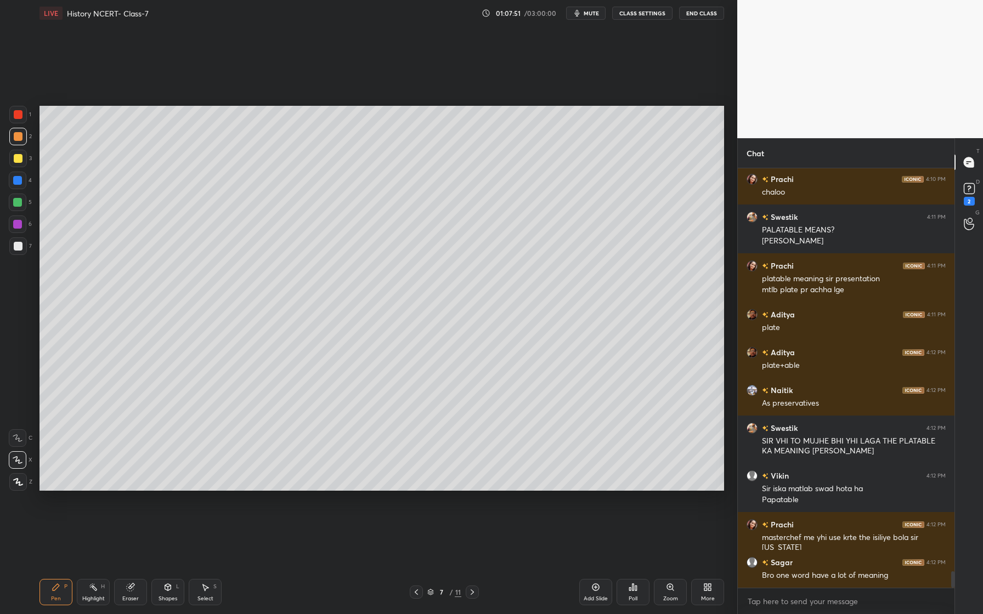
click at [21, 247] on div at bounding box center [18, 246] width 9 height 9
click at [21, 161] on div at bounding box center [18, 159] width 18 height 18
drag, startPoint x: 131, startPoint y: 603, endPoint x: 133, endPoint y: 565, distance: 37.9
click at [128, 601] on div "Eraser" at bounding box center [130, 592] width 33 height 26
click at [52, 591] on icon at bounding box center [56, 587] width 9 height 9
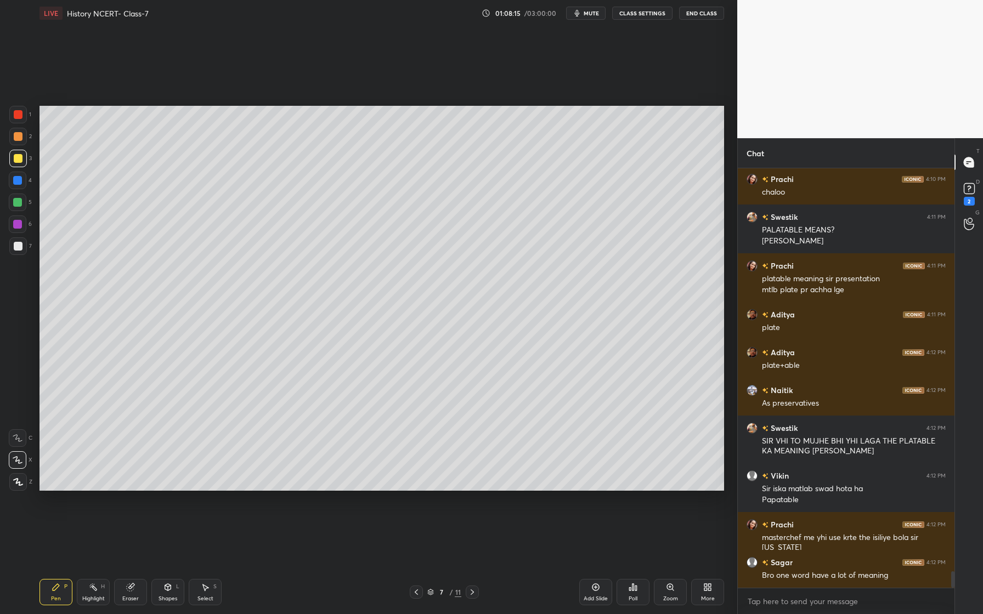
click at [16, 246] on div at bounding box center [18, 246] width 9 height 9
click at [19, 246] on div at bounding box center [18, 246] width 9 height 9
click at [26, 161] on div at bounding box center [18, 159] width 18 height 18
click at [131, 591] on icon at bounding box center [130, 587] width 7 height 7
click at [21, 460] on icon at bounding box center [17, 460] width 9 height 9
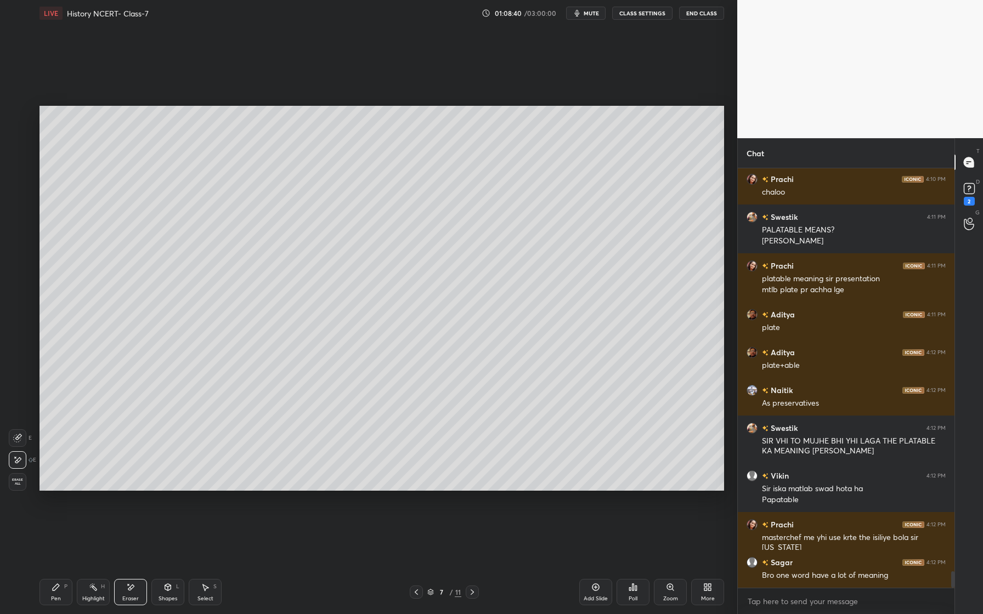
click at [61, 591] on div "Pen P" at bounding box center [55, 592] width 33 height 26
drag, startPoint x: 18, startPoint y: 244, endPoint x: 12, endPoint y: 242, distance: 6.1
click at [18, 244] on div at bounding box center [18, 246] width 9 height 9
drag, startPoint x: 21, startPoint y: 204, endPoint x: 13, endPoint y: 206, distance: 7.9
click at [22, 205] on div at bounding box center [18, 203] width 18 height 18
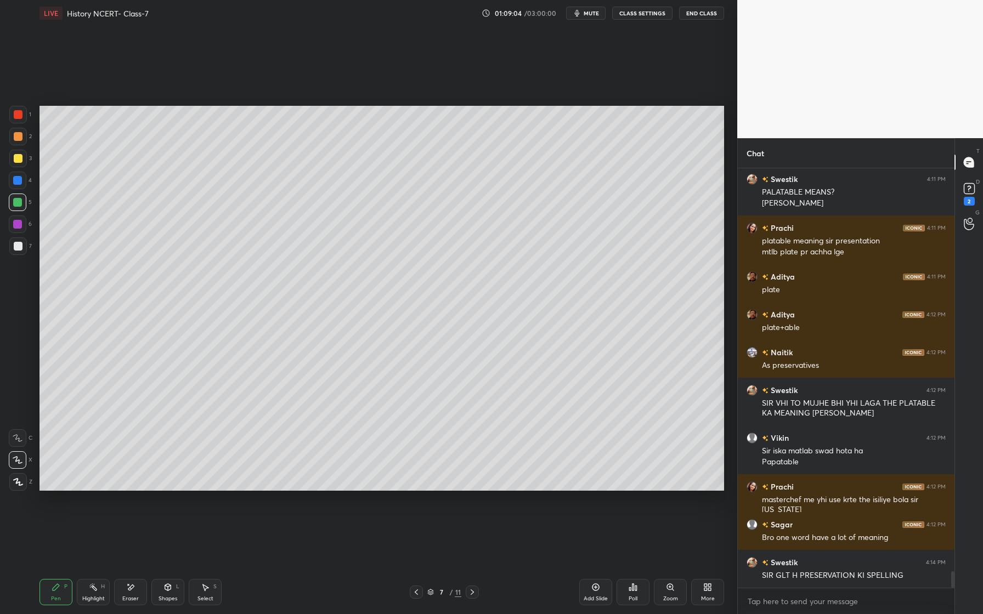
scroll to position [10293, 0]
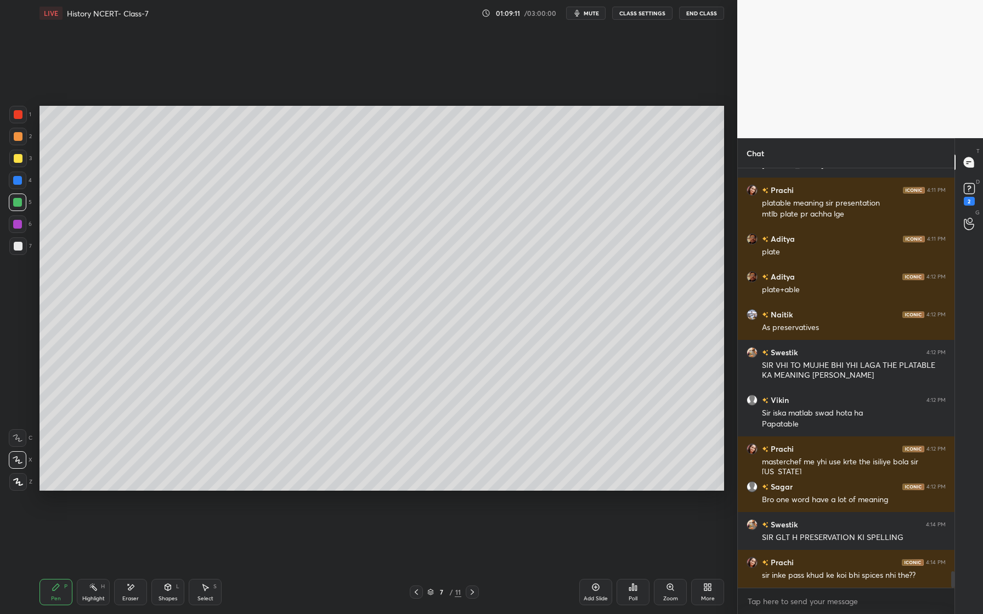
click at [23, 155] on div at bounding box center [18, 159] width 18 height 18
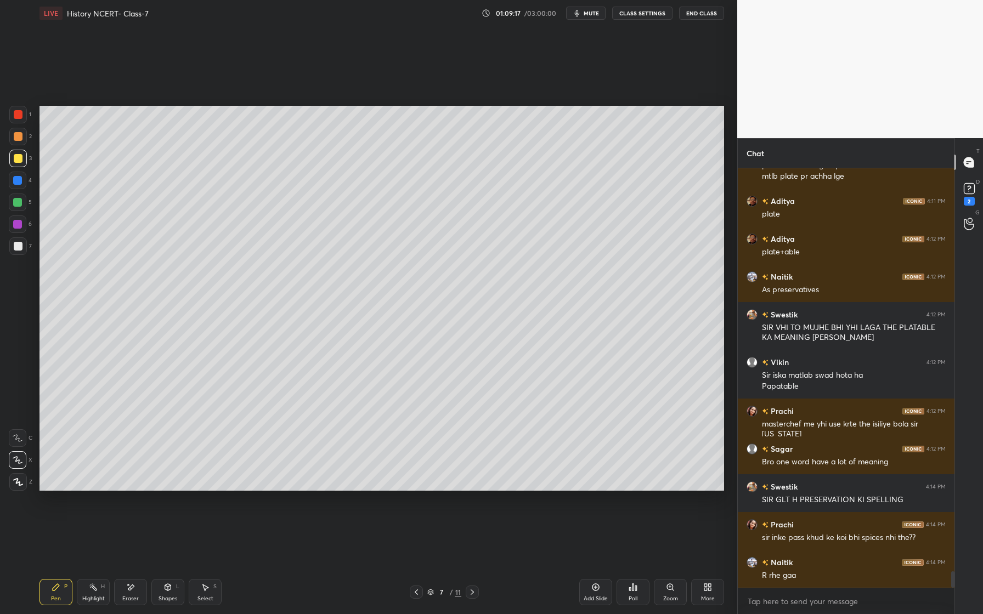
scroll to position [10369, 0]
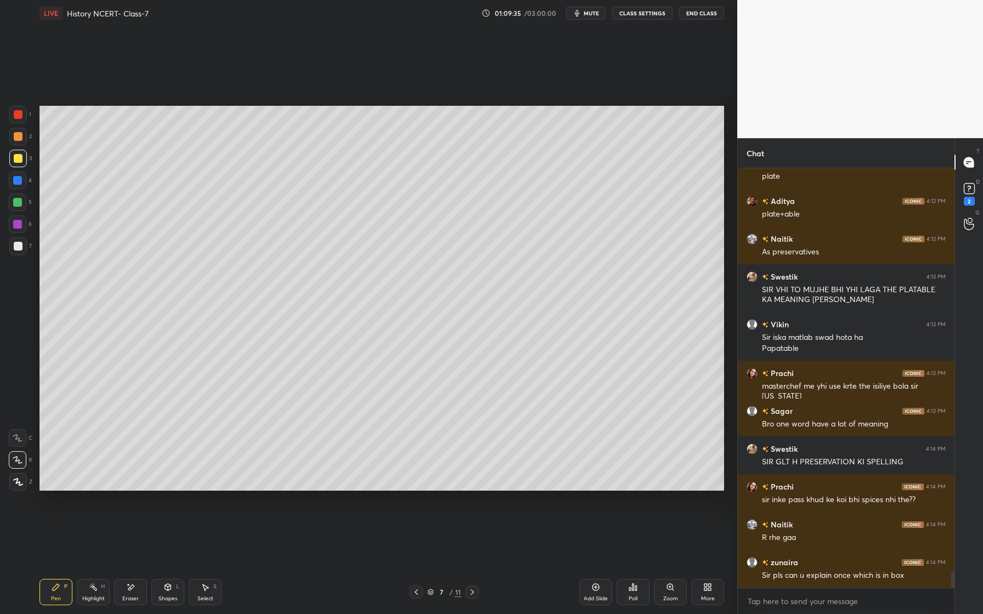
drag, startPoint x: 21, startPoint y: 222, endPoint x: 35, endPoint y: 221, distance: 13.8
click at [21, 222] on div at bounding box center [17, 224] width 9 height 9
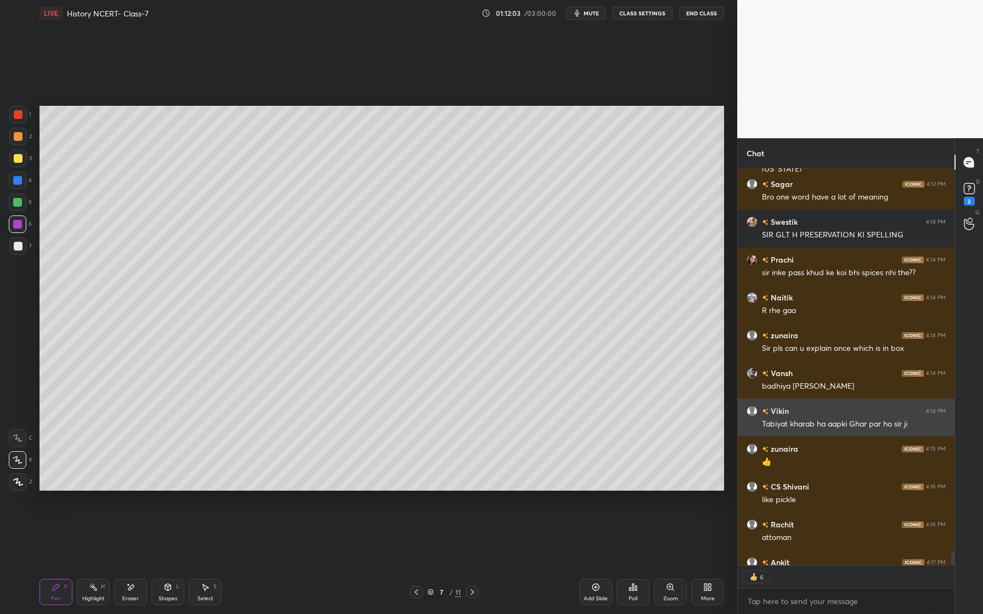
scroll to position [10618, 0]
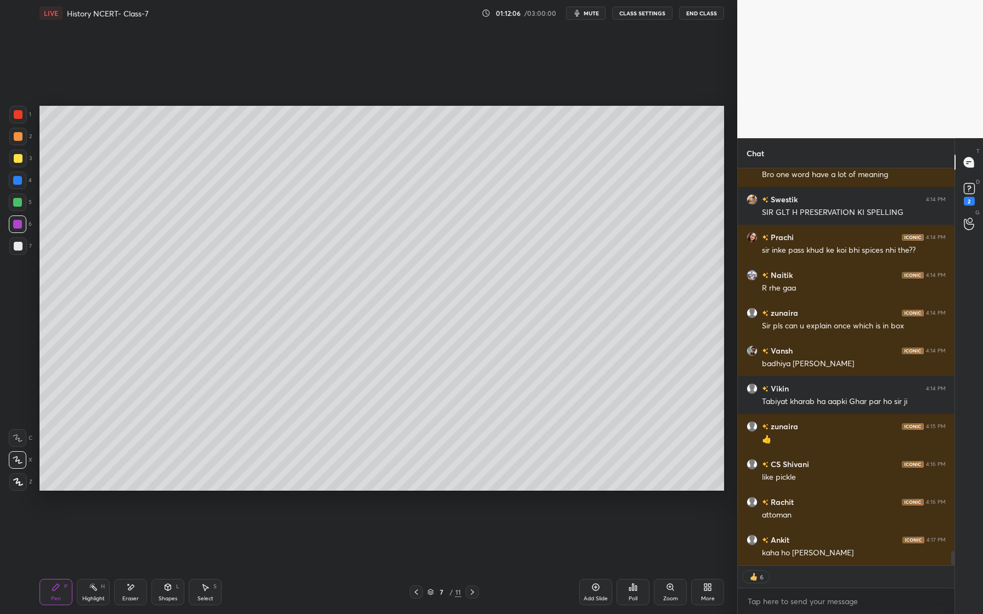
drag, startPoint x: 14, startPoint y: 249, endPoint x: 12, endPoint y: 255, distance: 6.6
click at [14, 249] on div at bounding box center [18, 246] width 9 height 9
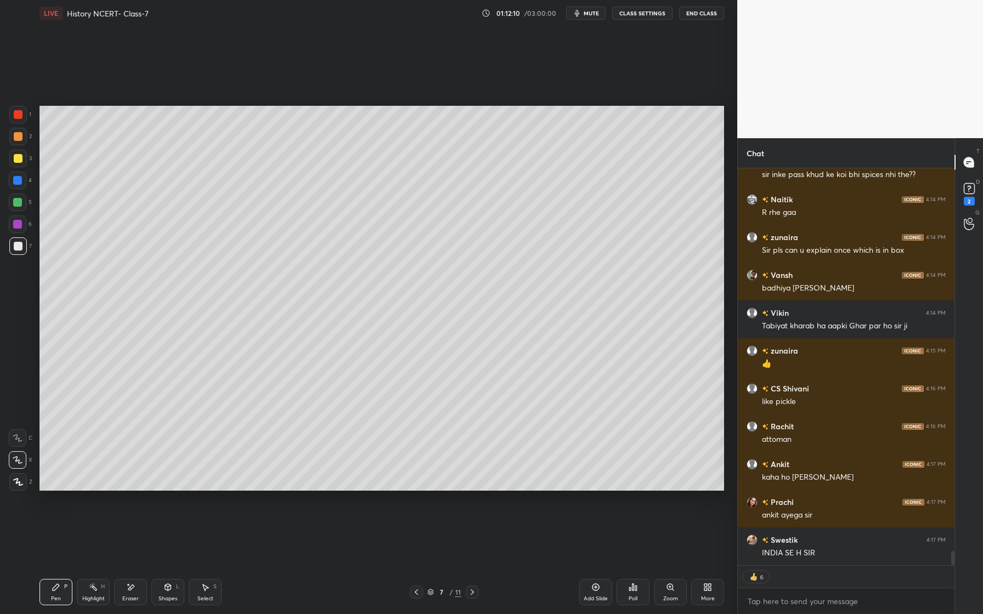
scroll to position [10732, 0]
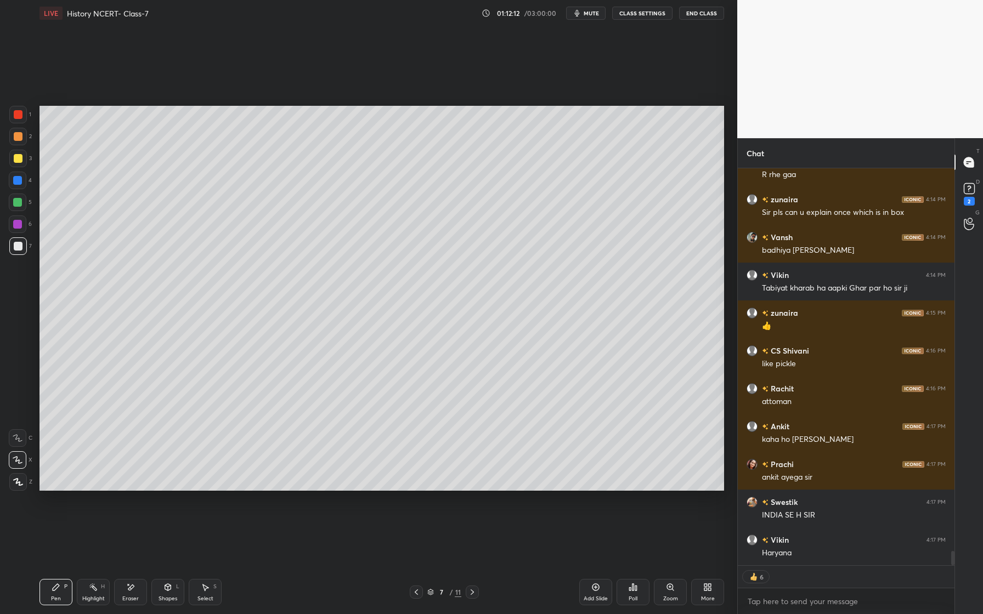
type textarea "x"
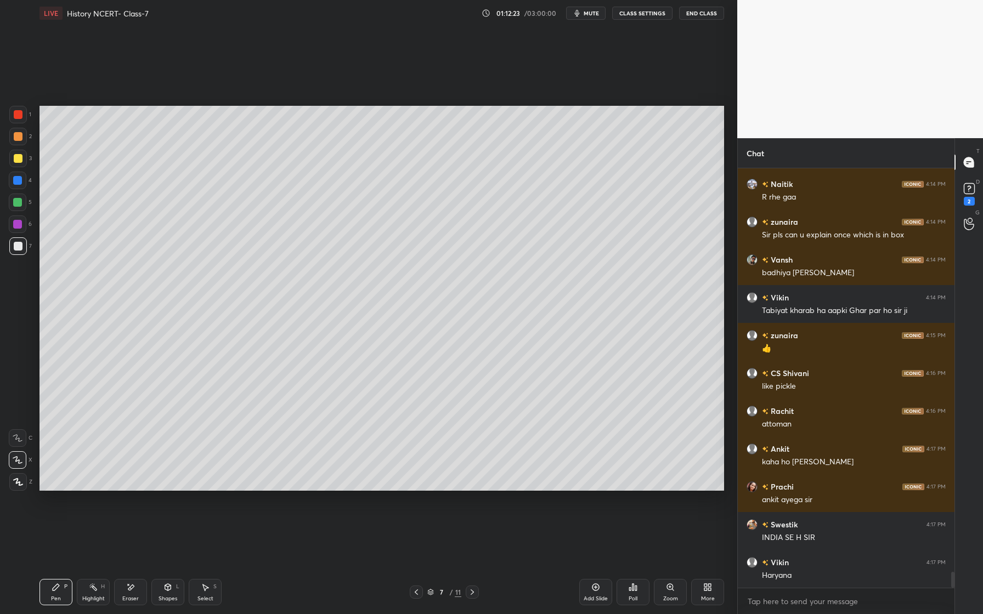
scroll to position [10747, 0]
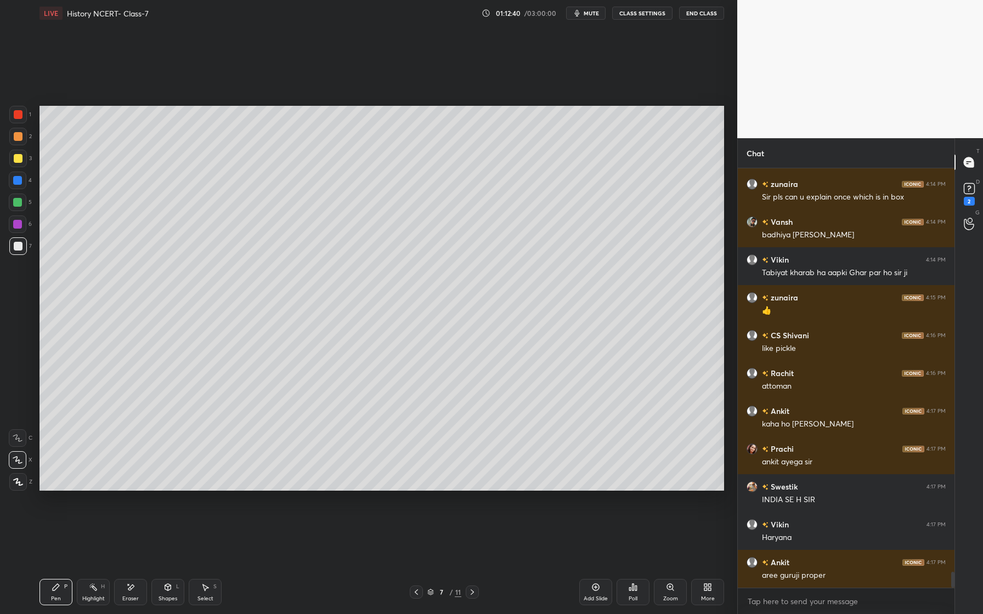
drag, startPoint x: 135, startPoint y: 591, endPoint x: 178, endPoint y: 545, distance: 62.5
click at [135, 591] on div "Eraser" at bounding box center [130, 592] width 33 height 26
drag, startPoint x: 59, startPoint y: 591, endPoint x: 82, endPoint y: 585, distance: 23.4
click at [59, 591] on icon at bounding box center [56, 587] width 9 height 9
click at [19, 204] on div at bounding box center [17, 202] width 9 height 9
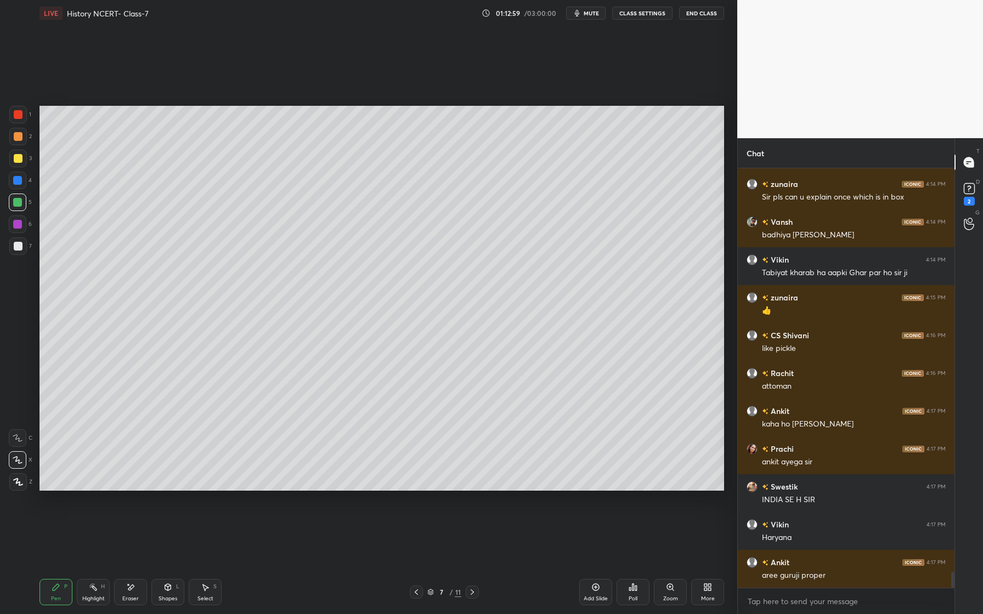
click at [24, 120] on div at bounding box center [18, 115] width 18 height 18
drag, startPoint x: 20, startPoint y: 137, endPoint x: 23, endPoint y: 142, distance: 5.9
click at [20, 138] on div at bounding box center [18, 136] width 9 height 9
drag, startPoint x: 123, startPoint y: 595, endPoint x: 155, endPoint y: 584, distance: 34.2
click at [123, 595] on div "Eraser" at bounding box center [130, 592] width 33 height 26
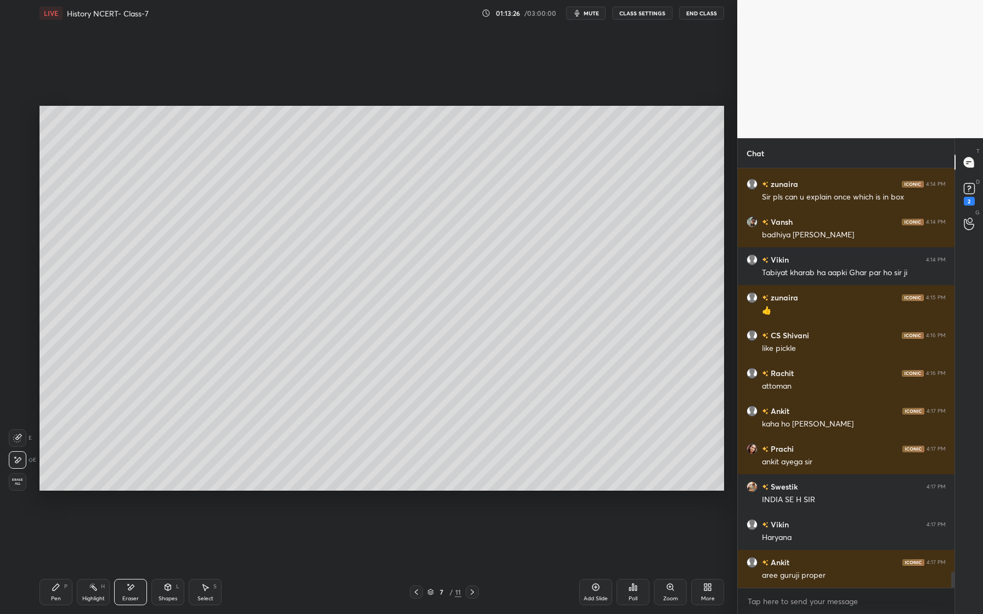
click at [60, 593] on div "Pen P" at bounding box center [55, 592] width 33 height 26
click at [544, 492] on div "Setting up your live class Poll for secs No correct answer Start poll" at bounding box center [381, 298] width 693 height 544
drag, startPoint x: 23, startPoint y: 200, endPoint x: 23, endPoint y: 208, distance: 7.7
click at [23, 200] on div at bounding box center [18, 203] width 18 height 18
click at [19, 227] on div at bounding box center [17, 224] width 9 height 9
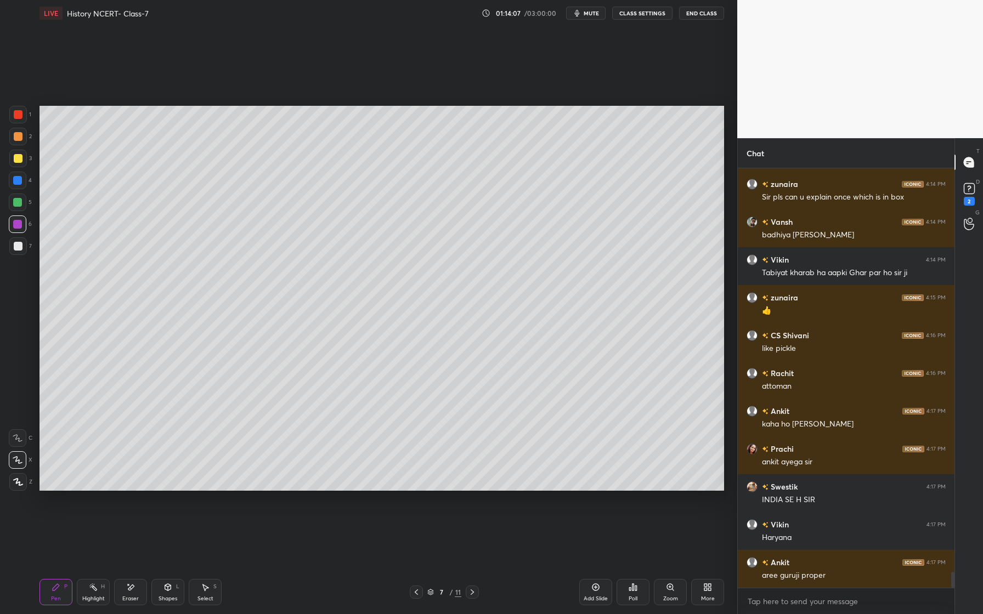
click at [18, 250] on div at bounding box center [18, 246] width 9 height 9
click at [24, 137] on div at bounding box center [18, 137] width 18 height 18
click at [21, 157] on div at bounding box center [18, 158] width 9 height 9
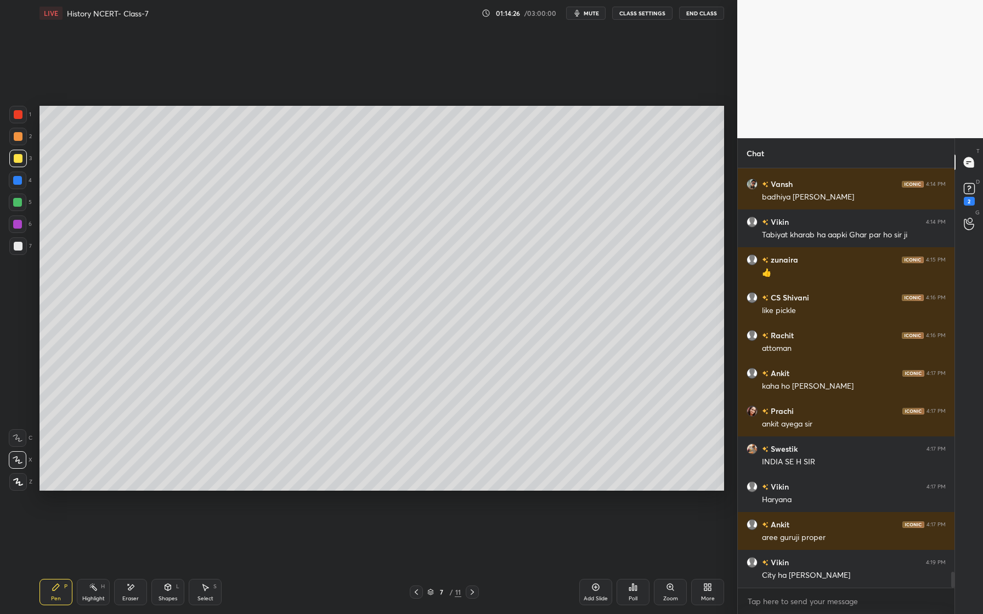
drag, startPoint x: 127, startPoint y: 585, endPoint x: 129, endPoint y: 548, distance: 36.8
click at [123, 586] on div "Eraser" at bounding box center [130, 592] width 33 height 26
drag, startPoint x: 58, startPoint y: 589, endPoint x: 72, endPoint y: 525, distance: 65.1
click at [59, 588] on icon at bounding box center [56, 587] width 9 height 9
click at [104, 497] on div "Setting up your live class Poll for secs No correct answer Start poll" at bounding box center [381, 298] width 693 height 544
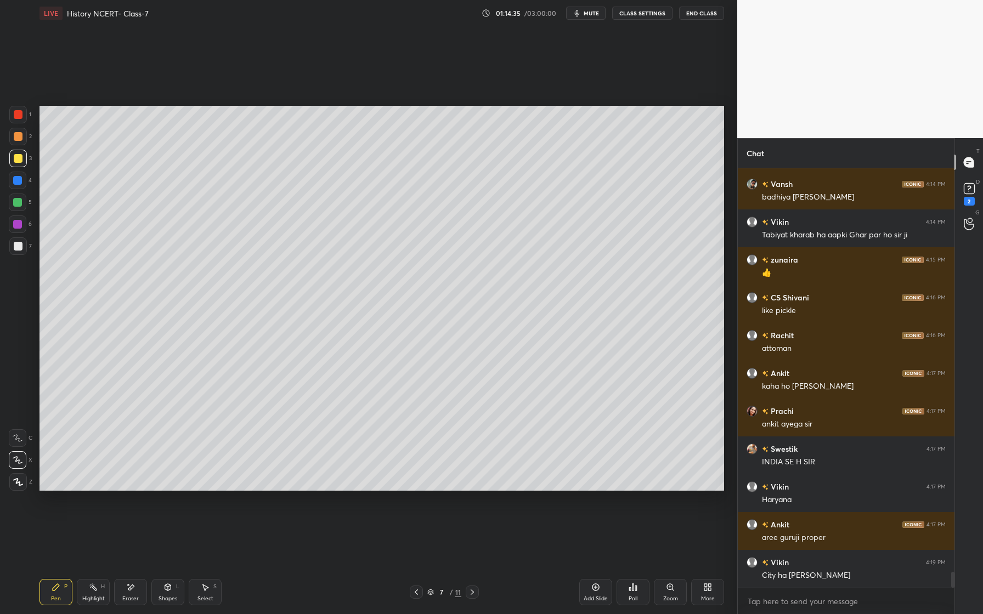
click at [134, 596] on div "Eraser" at bounding box center [130, 598] width 16 height 5
drag, startPoint x: 56, startPoint y: 592, endPoint x: 58, endPoint y: 583, distance: 9.5
click at [56, 592] on div "Pen P" at bounding box center [55, 592] width 33 height 26
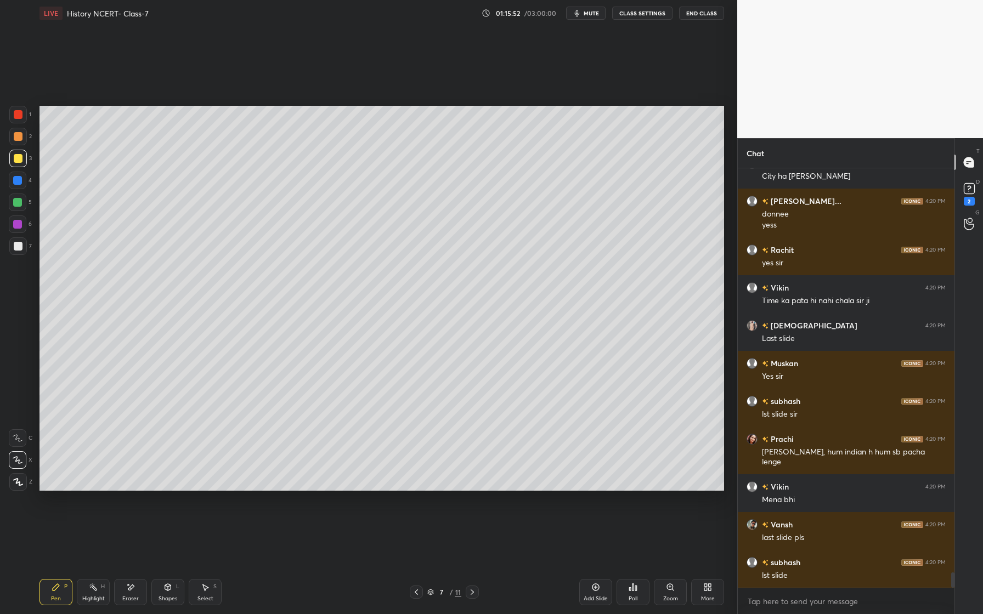
scroll to position [11222, 0]
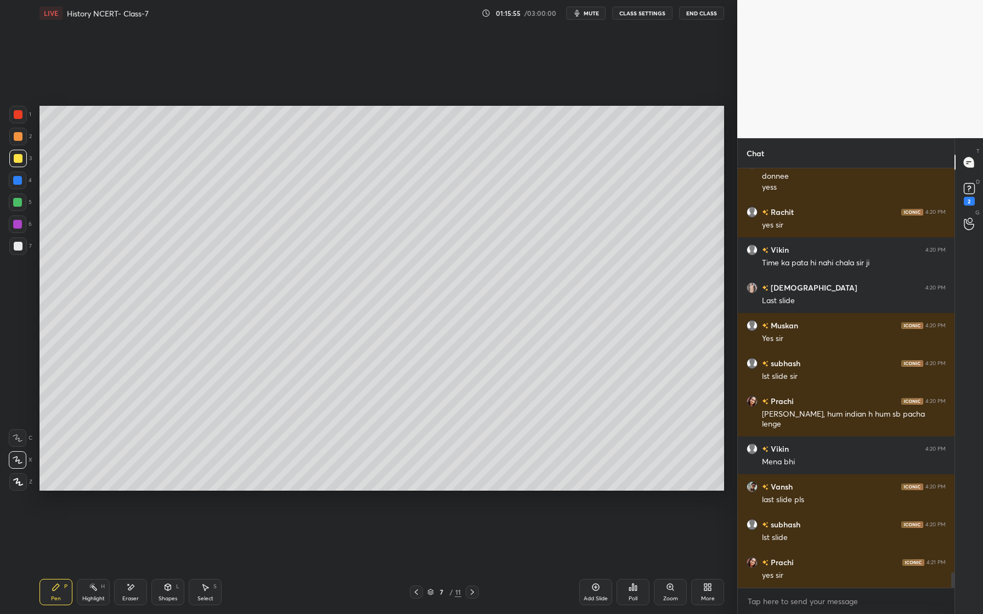
click at [595, 14] on span "mute" at bounding box center [591, 13] width 15 height 8
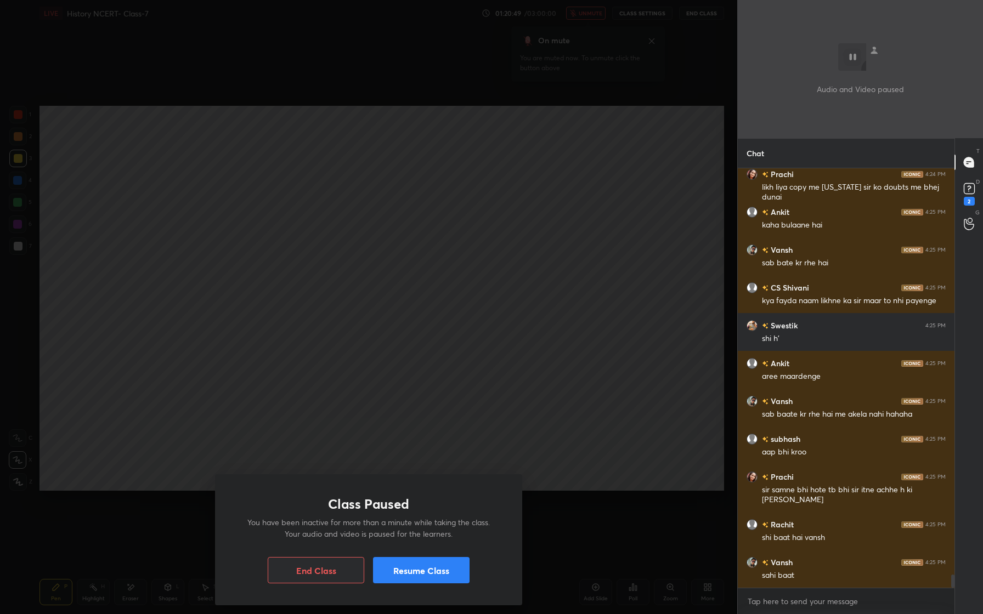
scroll to position [12954, 0]
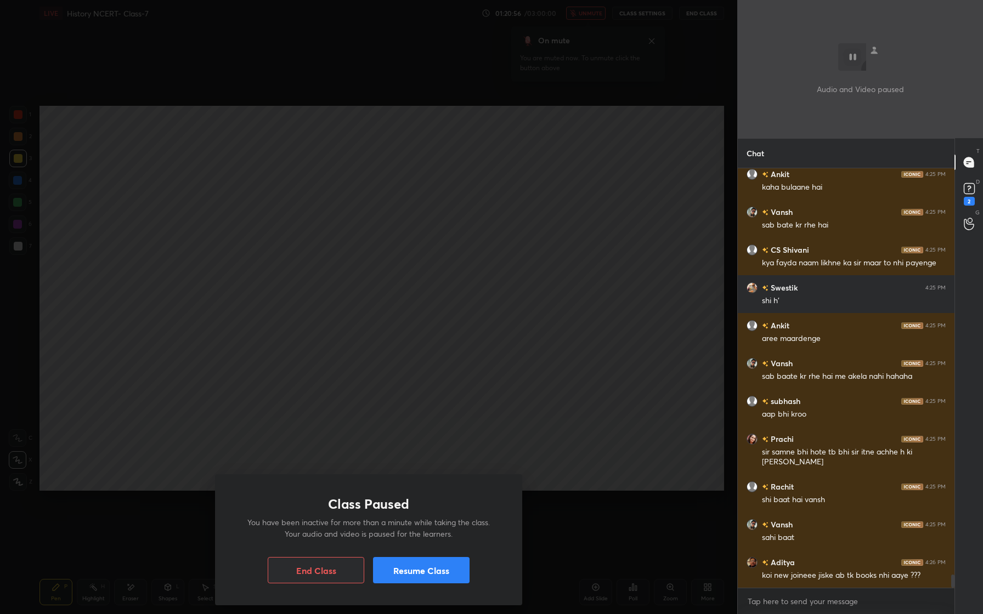
click at [437, 567] on button "Resume Class" at bounding box center [421, 570] width 97 height 26
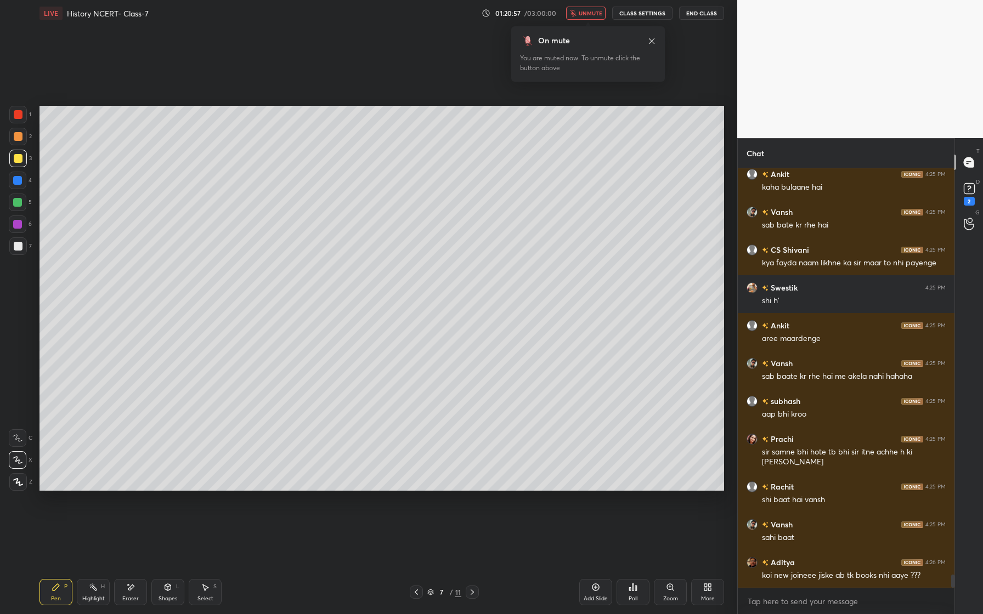
scroll to position [12992, 0]
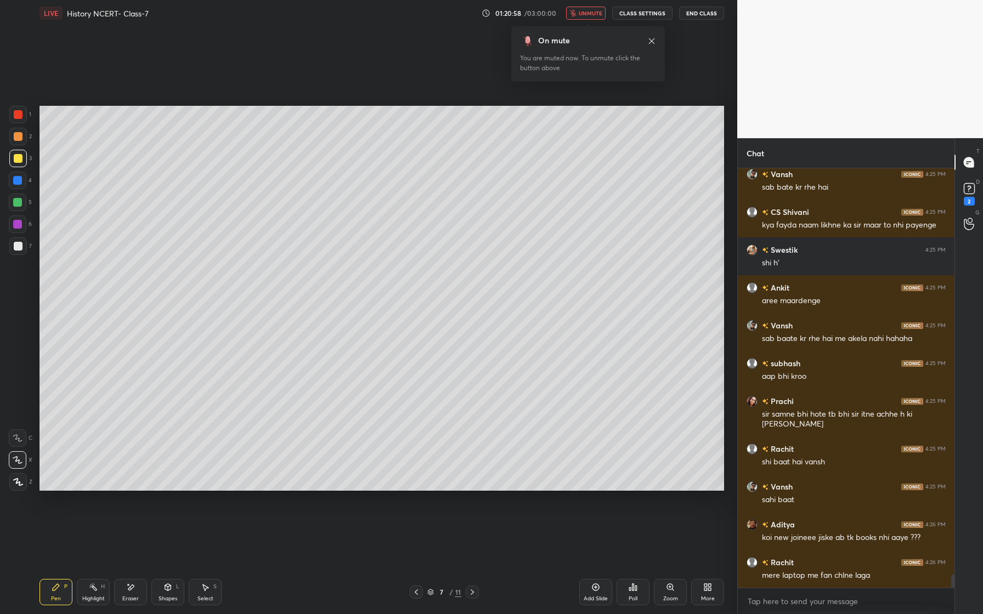
click at [653, 42] on icon at bounding box center [651, 41] width 9 height 9
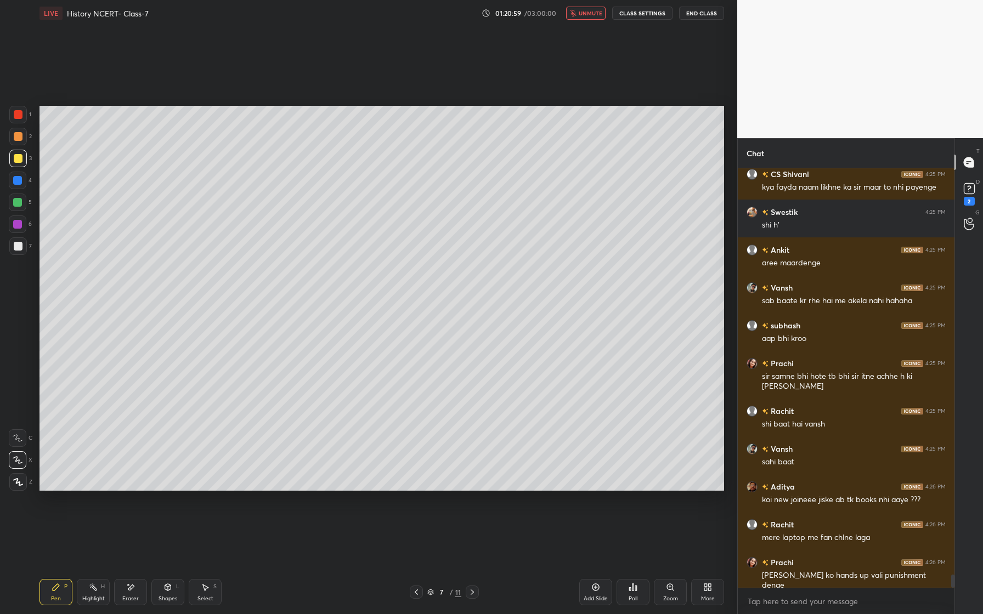
click at [590, 18] on button "unmute" at bounding box center [585, 13] width 39 height 13
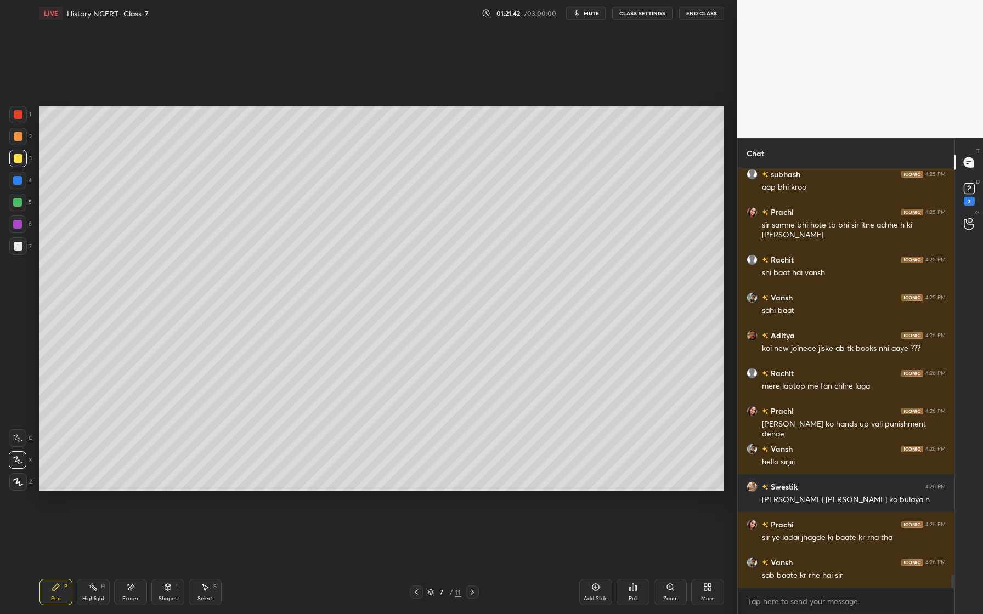
scroll to position [13192, 0]
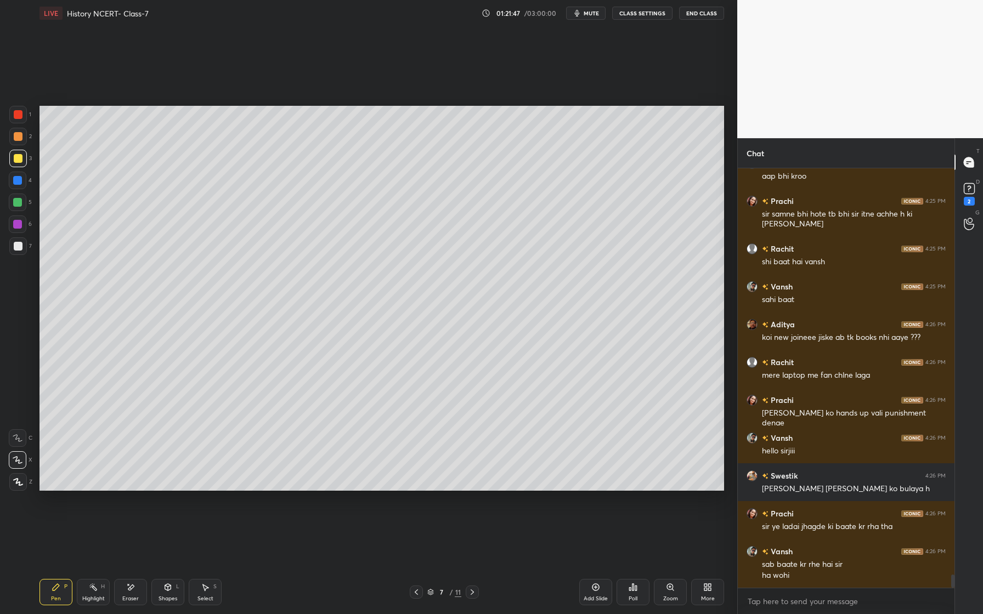
click at [599, 586] on icon at bounding box center [595, 587] width 9 height 9
drag, startPoint x: 21, startPoint y: 116, endPoint x: 33, endPoint y: 127, distance: 16.7
click at [21, 117] on div at bounding box center [18, 114] width 9 height 9
click at [138, 584] on div "Eraser" at bounding box center [130, 592] width 33 height 26
click at [58, 594] on div "Pen P" at bounding box center [55, 592] width 33 height 26
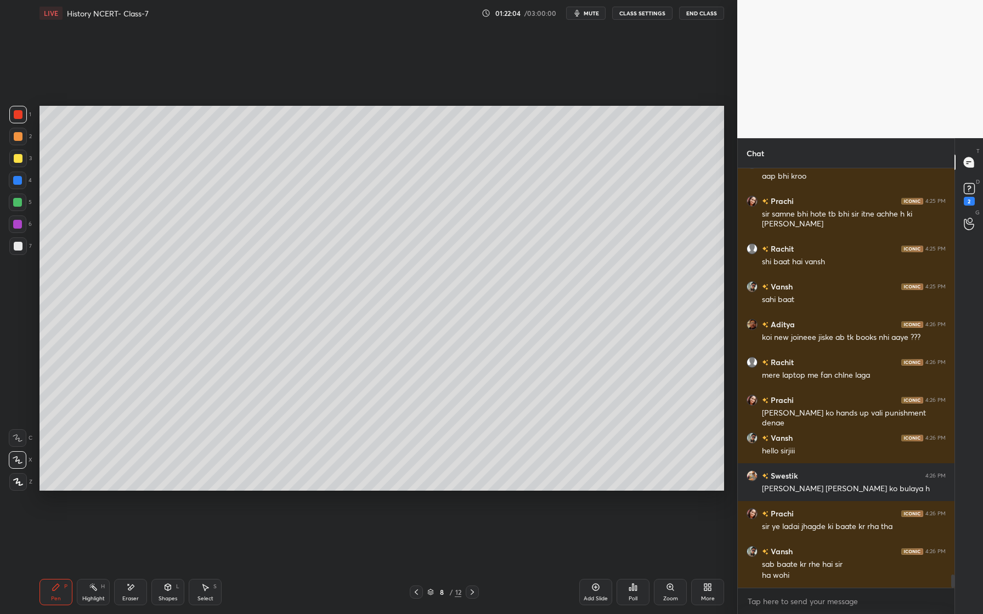
click at [24, 112] on div at bounding box center [18, 115] width 18 height 18
click at [21, 139] on div at bounding box center [18, 136] width 9 height 9
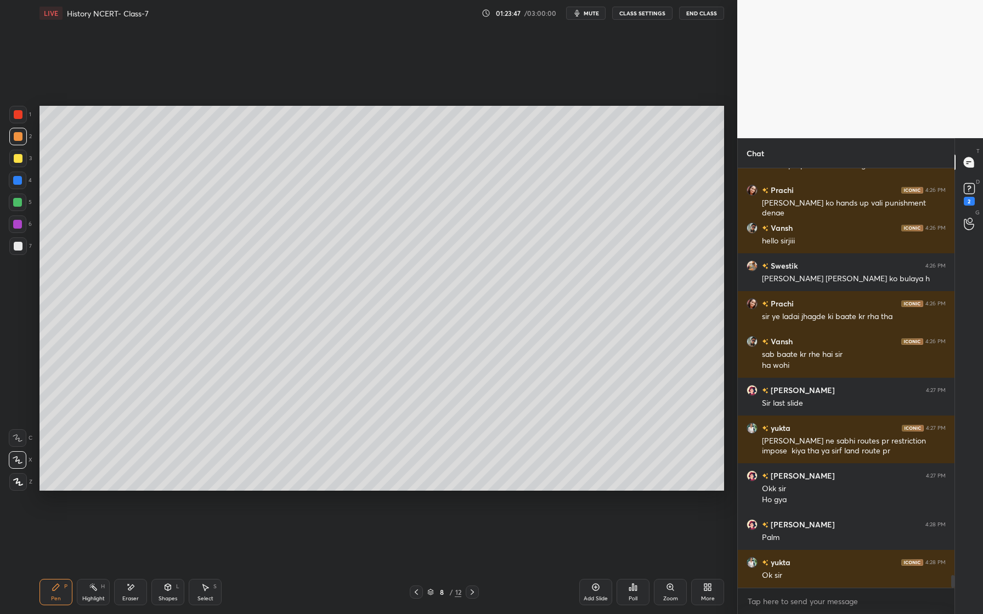
scroll to position [13459, 0]
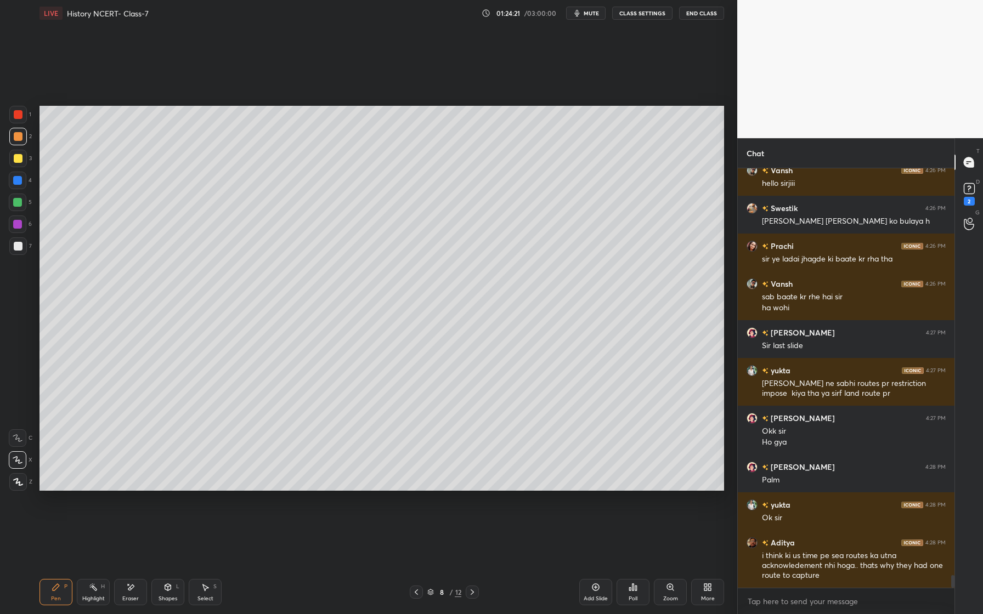
click at [19, 184] on div at bounding box center [17, 180] width 9 height 9
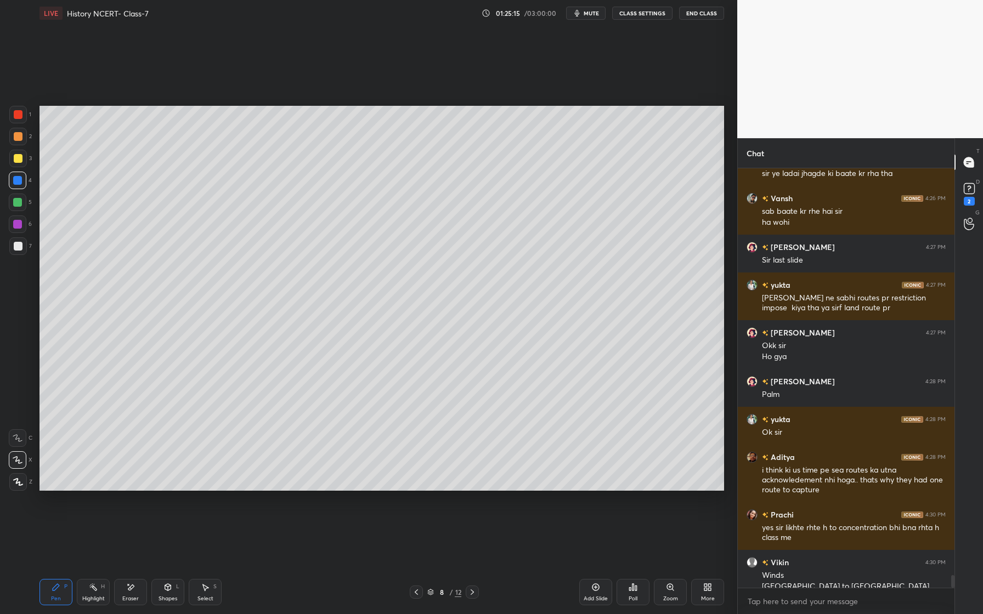
scroll to position [13556, 0]
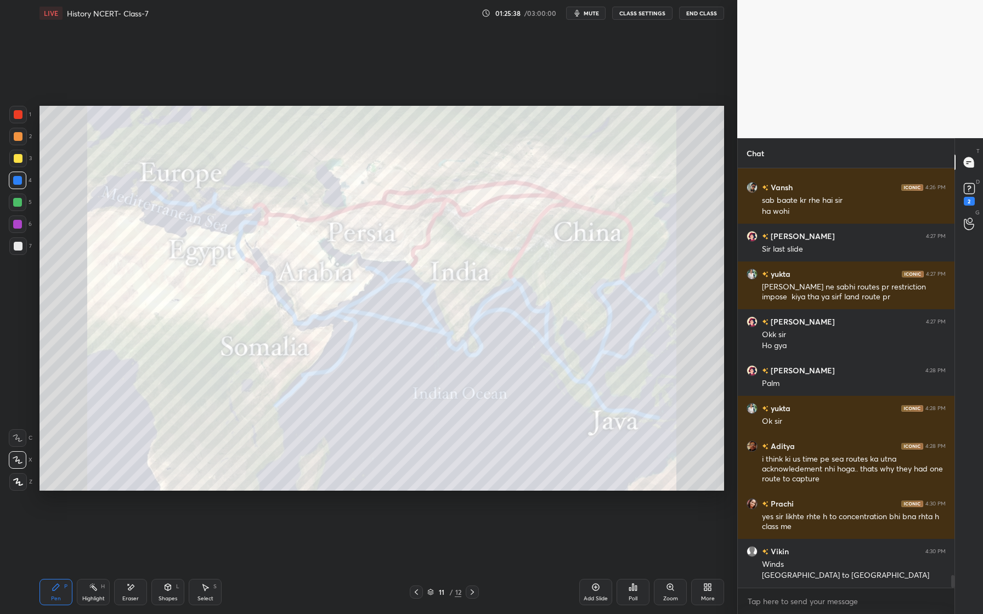
drag, startPoint x: 21, startPoint y: 206, endPoint x: 28, endPoint y: 205, distance: 7.2
click at [18, 208] on div at bounding box center [18, 203] width 18 height 18
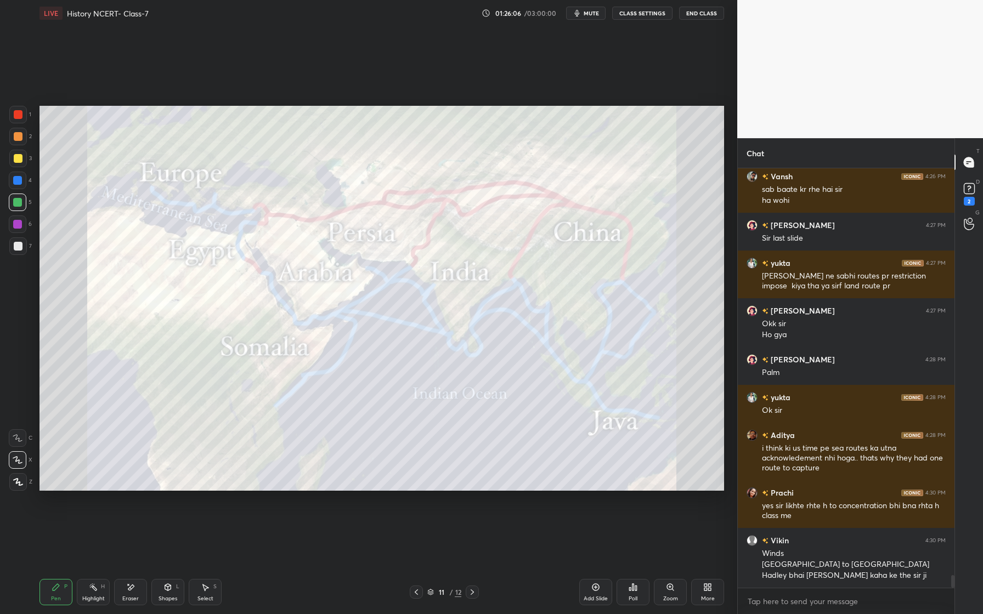
click at [21, 116] on div at bounding box center [18, 114] width 9 height 9
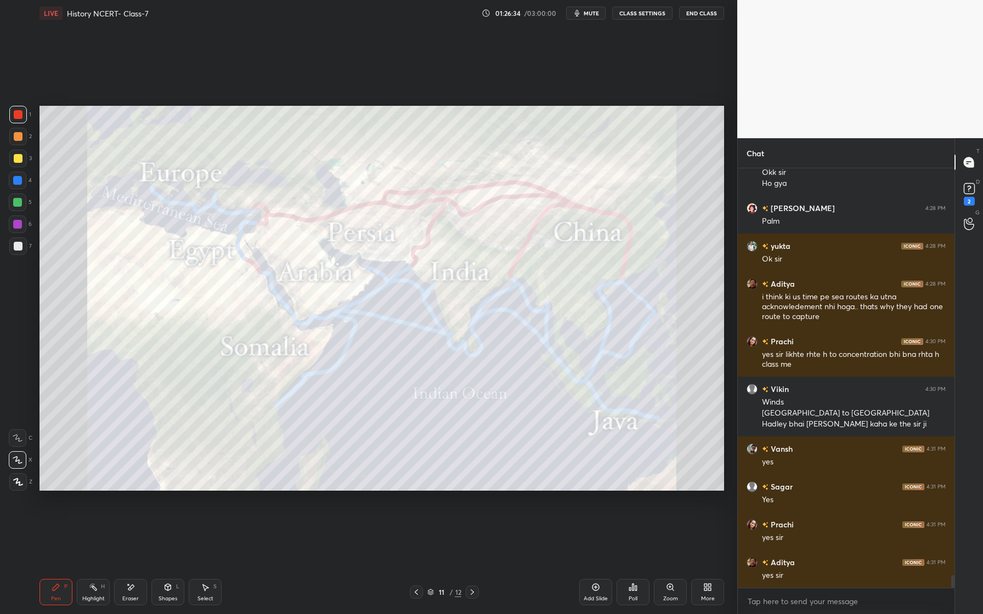
scroll to position [13756, 0]
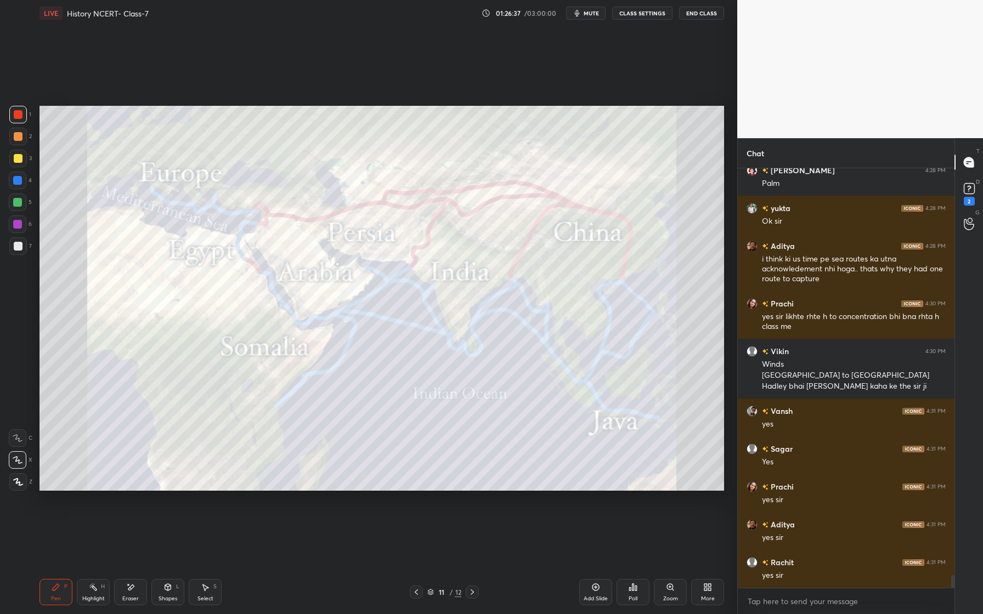
click at [133, 591] on div "Eraser" at bounding box center [130, 592] width 33 height 26
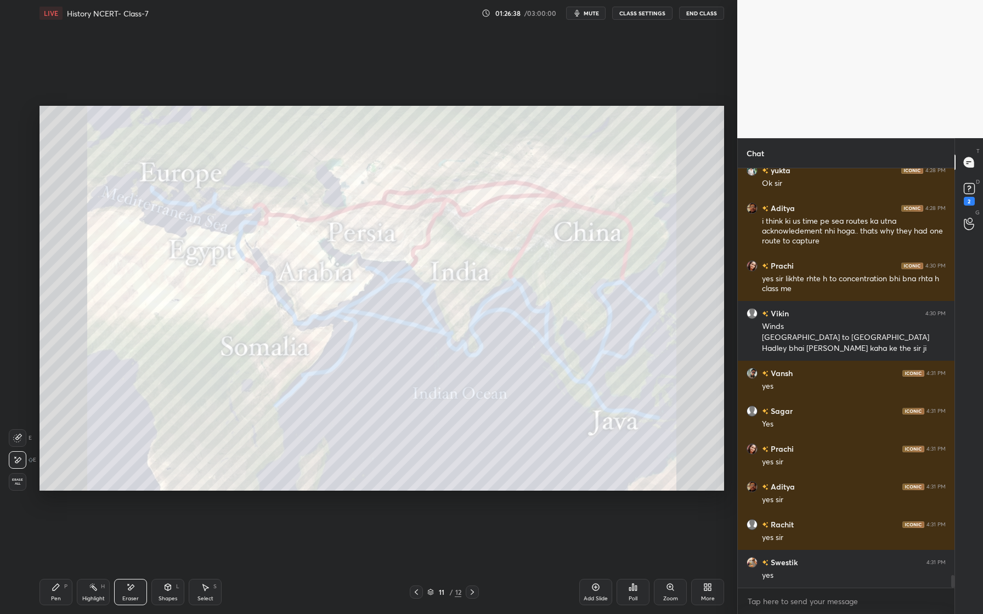
click at [18, 490] on div "Erase all" at bounding box center [18, 482] width 18 height 18
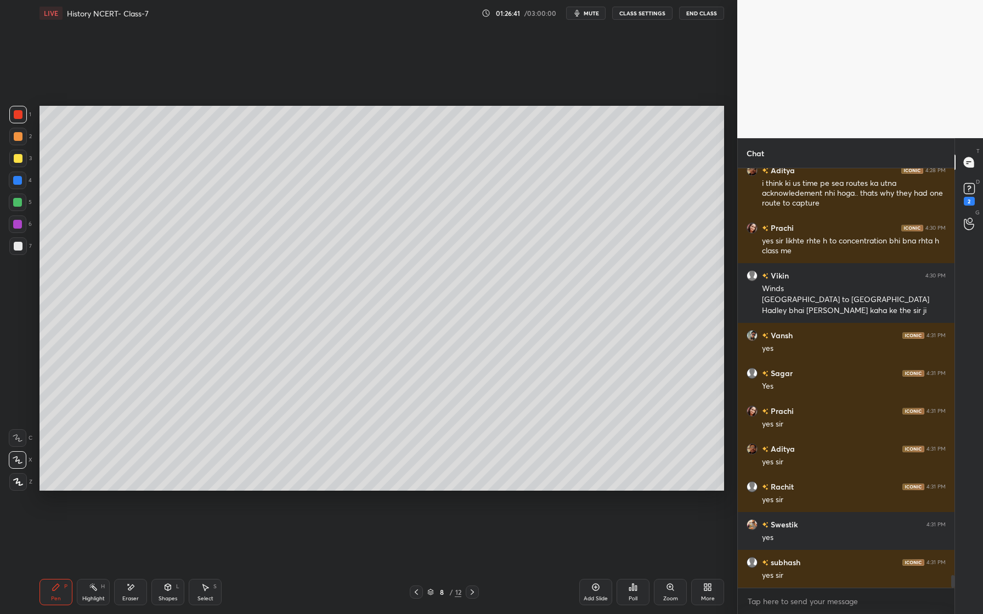
scroll to position [13870, 0]
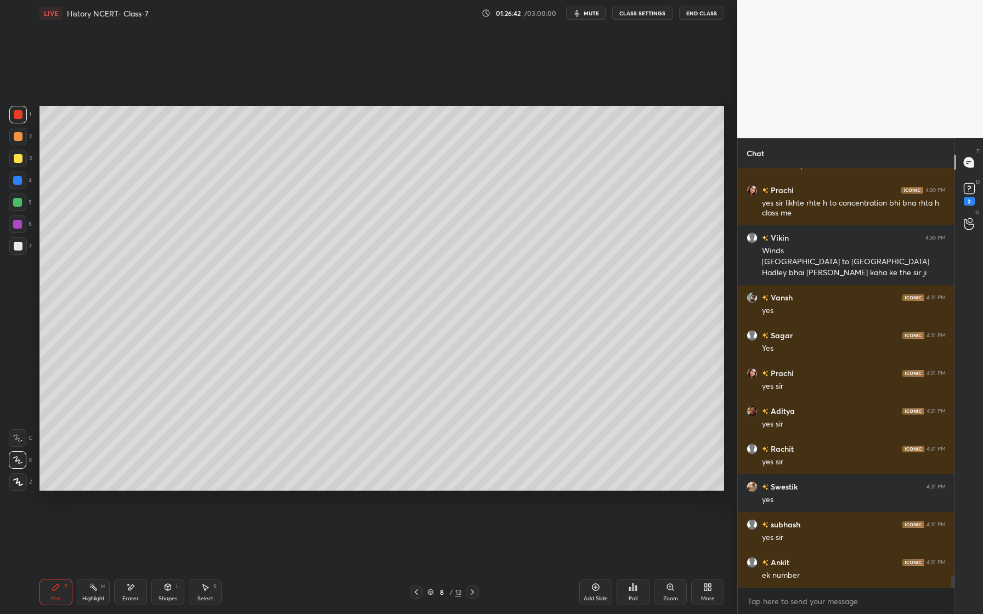
click at [15, 204] on div at bounding box center [17, 202] width 9 height 9
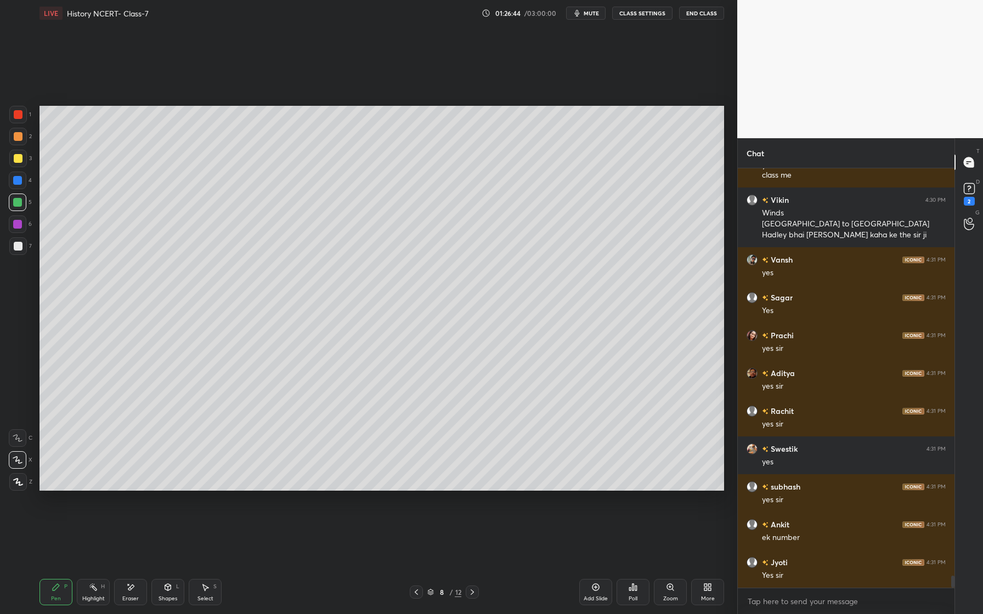
drag, startPoint x: 16, startPoint y: 479, endPoint x: 20, endPoint y: 461, distance: 18.6
click at [16, 479] on icon at bounding box center [18, 482] width 9 height 7
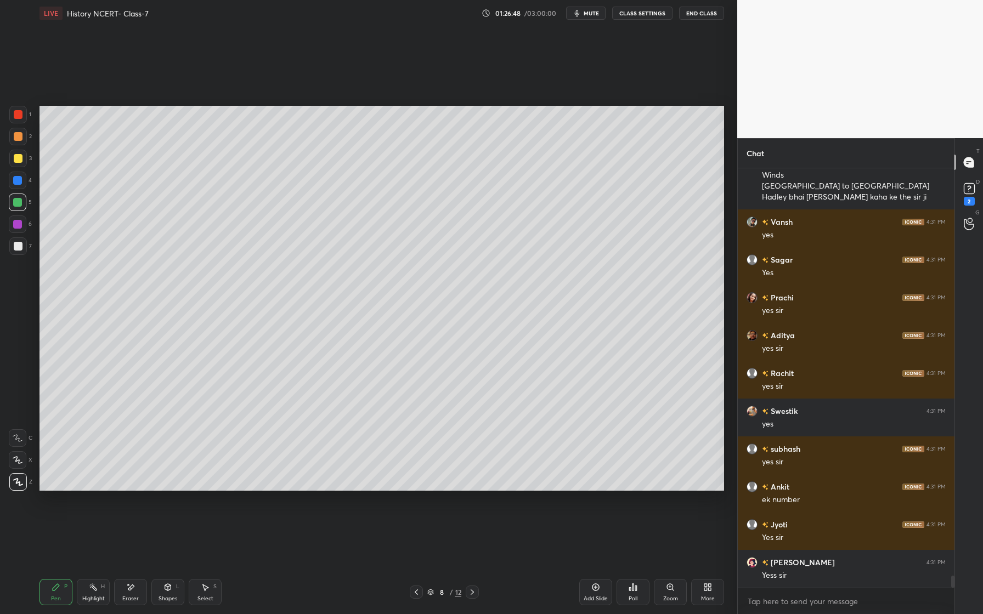
scroll to position [13983, 0]
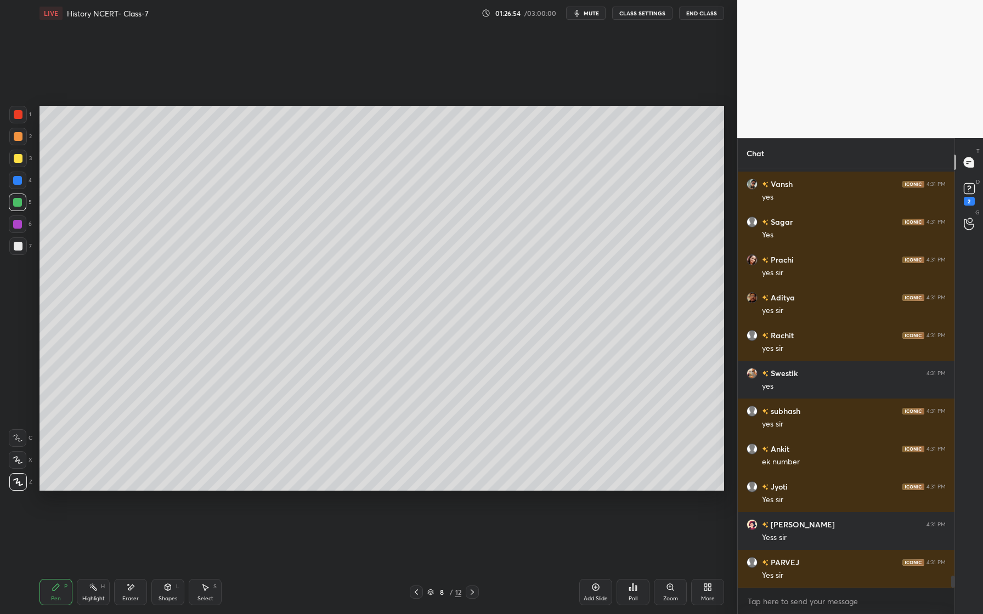
drag, startPoint x: 22, startPoint y: 245, endPoint x: 16, endPoint y: 251, distance: 8.9
click at [21, 246] on div at bounding box center [18, 246] width 9 height 9
drag, startPoint x: 19, startPoint y: 219, endPoint x: 13, endPoint y: 227, distance: 9.8
click at [18, 220] on div at bounding box center [18, 225] width 18 height 18
drag, startPoint x: 24, startPoint y: 137, endPoint x: 21, endPoint y: 162, distance: 24.8
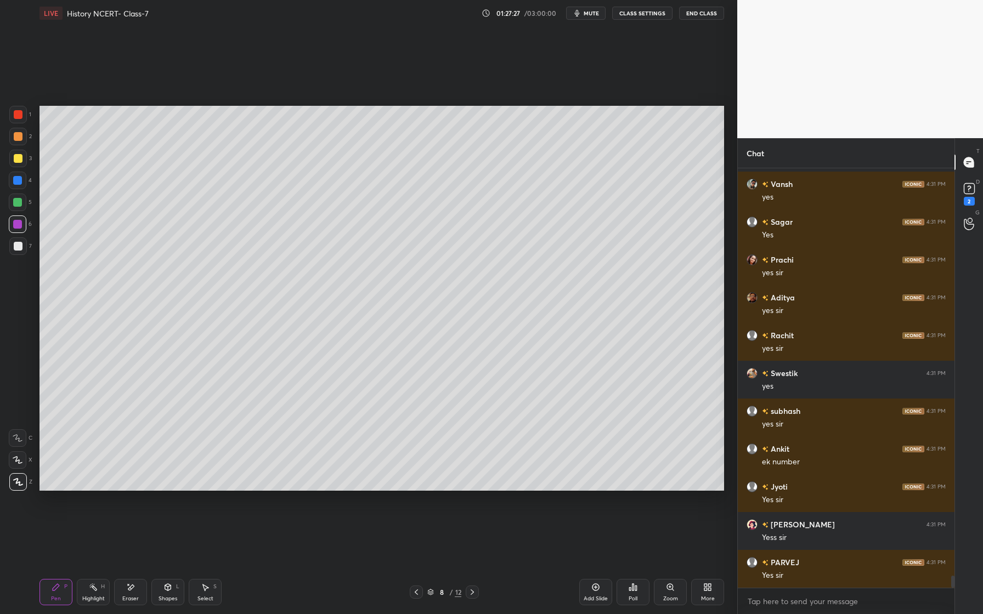
click at [25, 137] on div at bounding box center [18, 137] width 18 height 18
click at [170, 587] on icon at bounding box center [168, 587] width 6 height 7
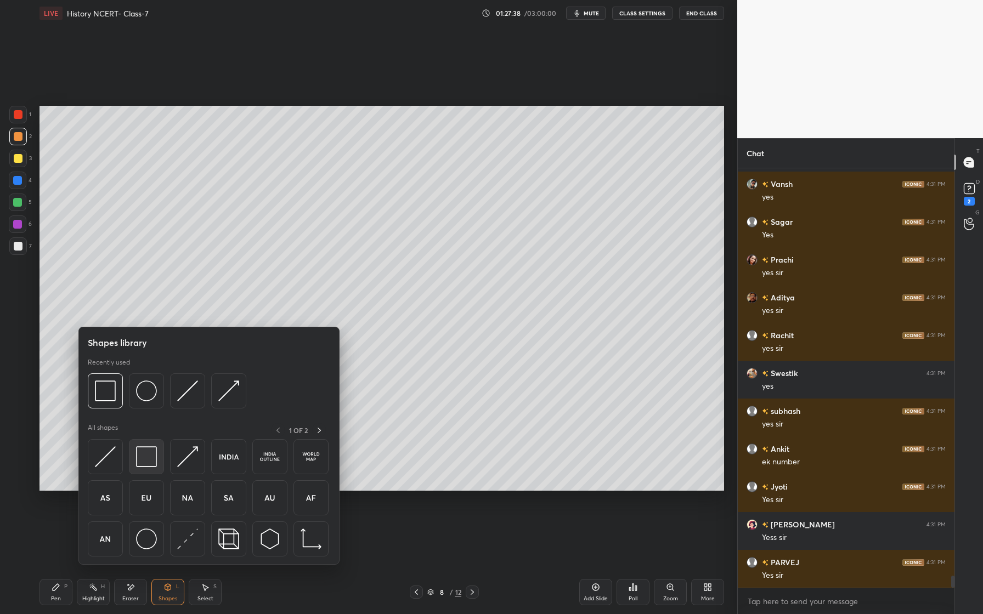
click at [154, 461] on img at bounding box center [146, 456] width 21 height 21
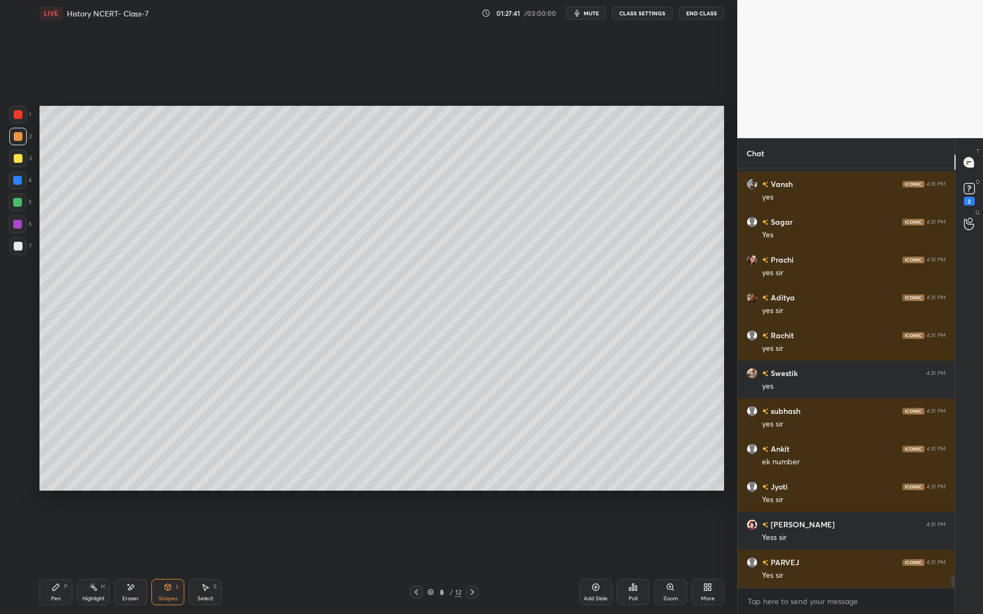
scroll to position [14021, 0]
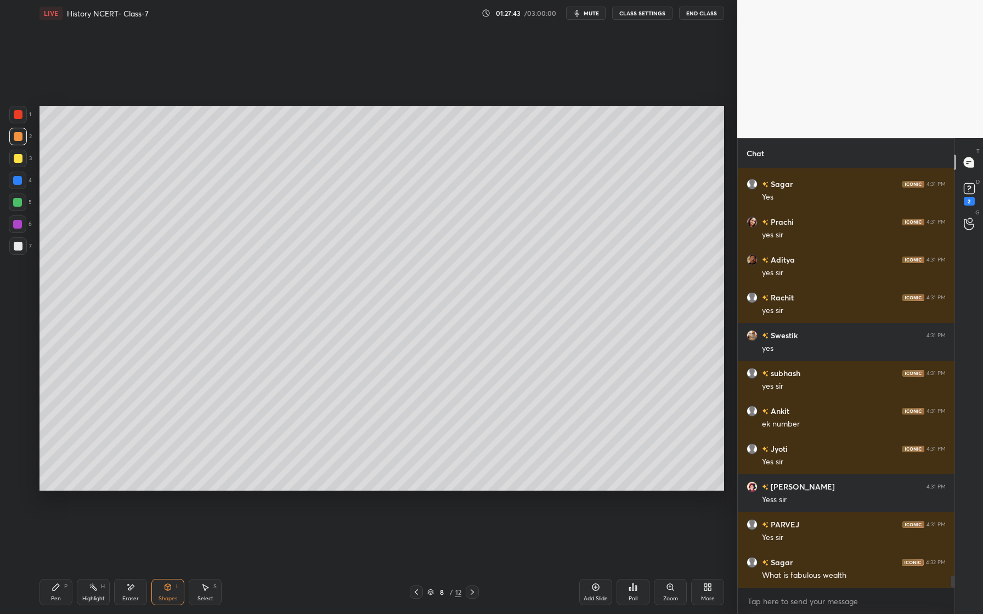
click at [15, 252] on div at bounding box center [18, 246] width 18 height 18
drag, startPoint x: 18, startPoint y: 135, endPoint x: 18, endPoint y: 161, distance: 25.8
click at [18, 135] on div at bounding box center [18, 136] width 9 height 9
click at [19, 180] on div at bounding box center [17, 180] width 9 height 9
click at [64, 588] on div "P" at bounding box center [65, 586] width 3 height 5
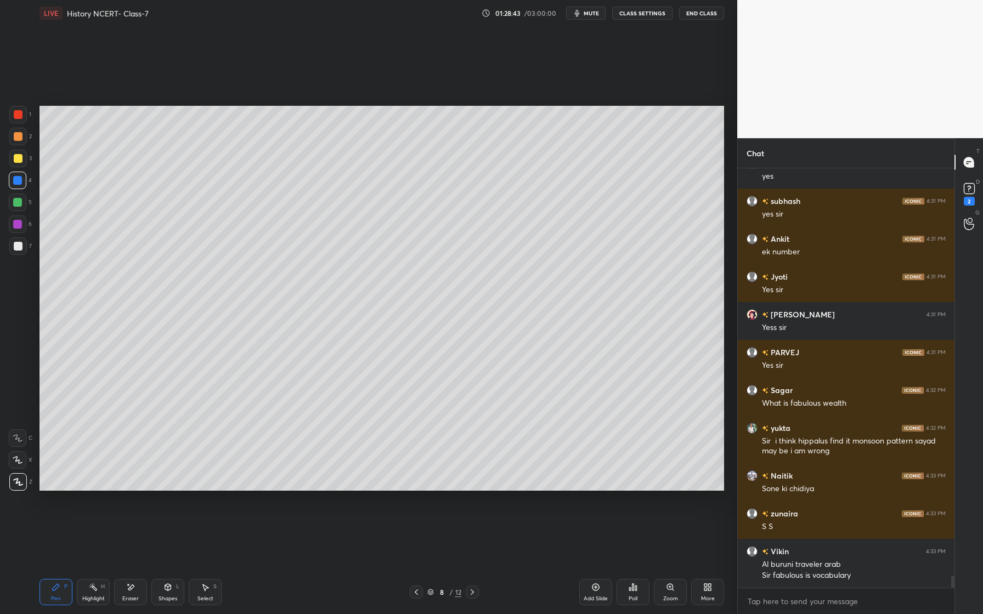
scroll to position [14231, 0]
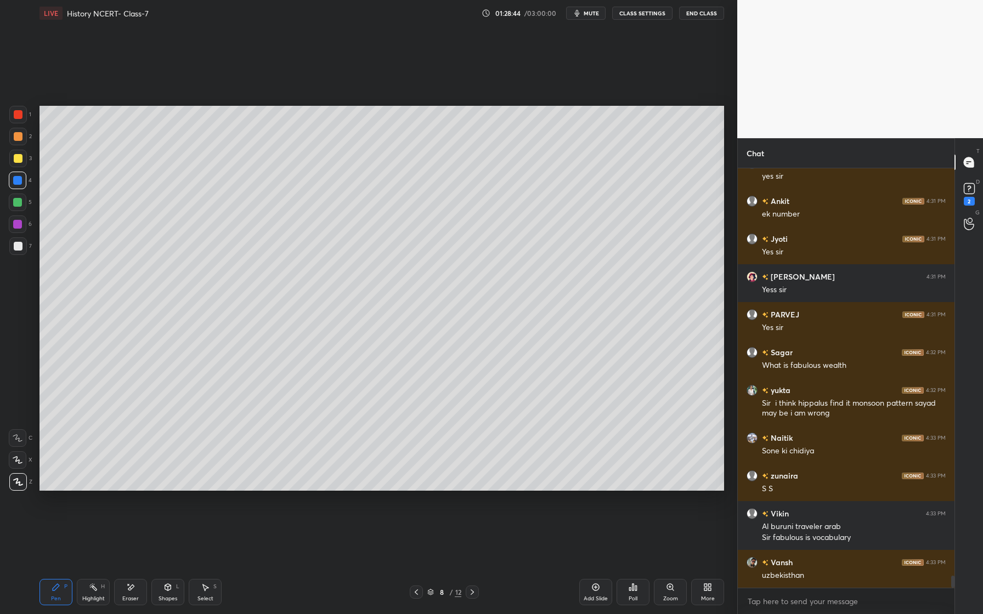
click at [595, 590] on icon at bounding box center [595, 587] width 9 height 9
click at [20, 141] on div at bounding box center [18, 137] width 18 height 18
click at [21, 159] on div at bounding box center [18, 158] width 9 height 9
click at [20, 157] on div at bounding box center [18, 158] width 9 height 9
click at [16, 202] on div at bounding box center [17, 202] width 9 height 9
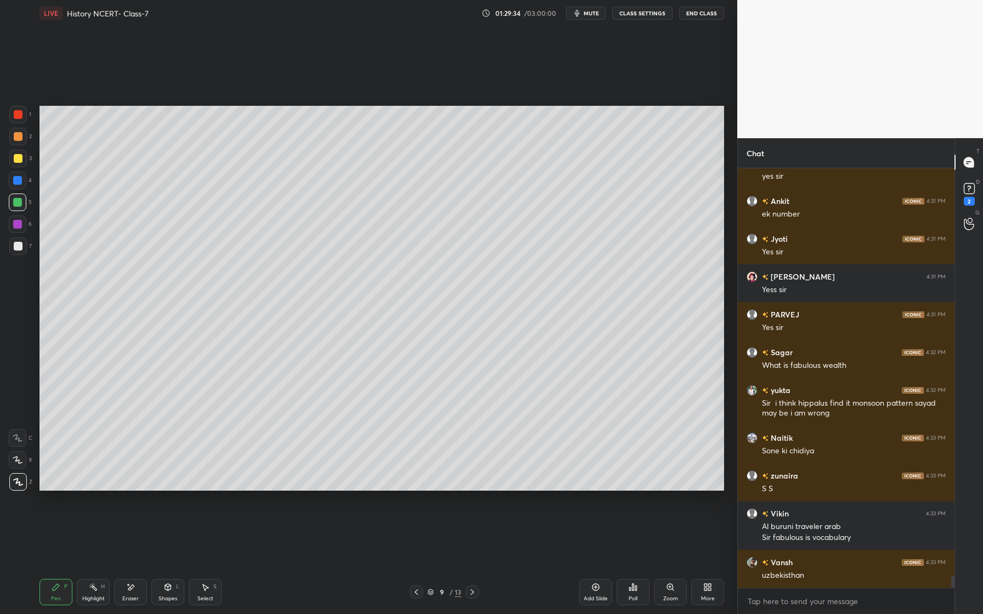
click at [129, 593] on div "Eraser" at bounding box center [130, 592] width 33 height 26
click at [54, 591] on icon at bounding box center [56, 587] width 9 height 9
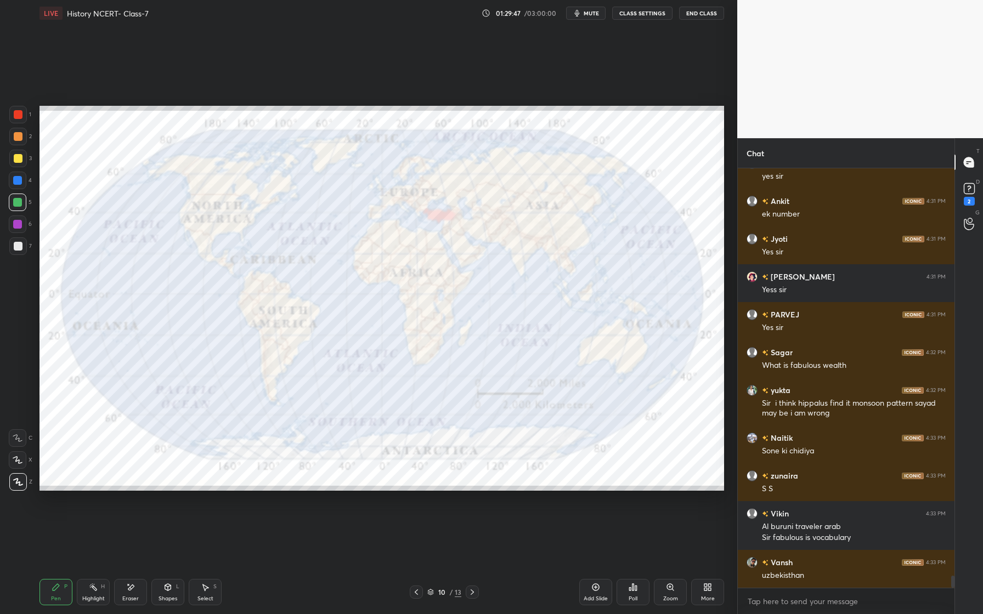
click at [22, 117] on div at bounding box center [18, 115] width 18 height 18
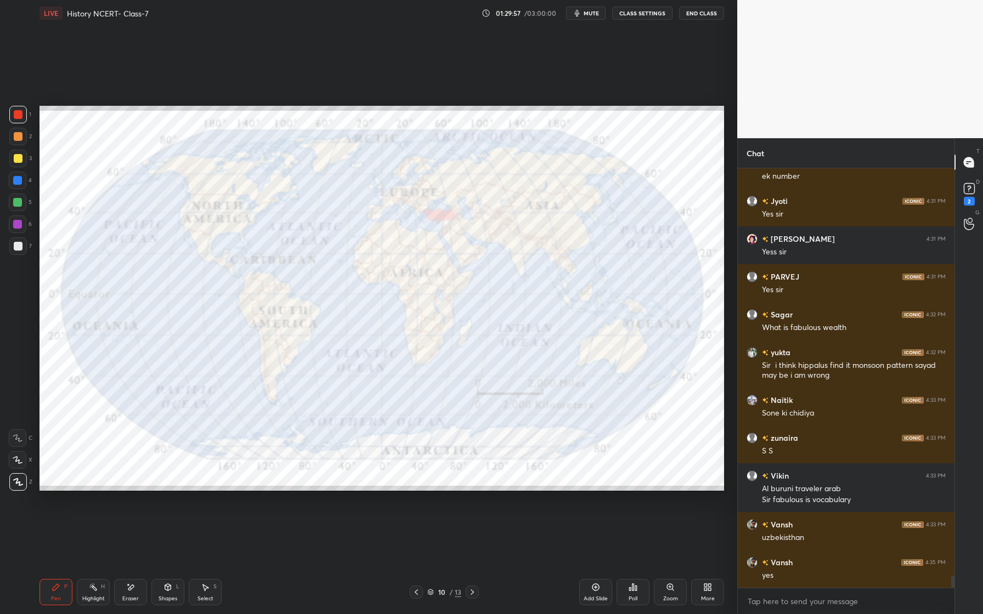
click at [128, 594] on div "Eraser" at bounding box center [130, 592] width 33 height 26
click at [18, 481] on span "Erase all" at bounding box center [17, 482] width 16 height 8
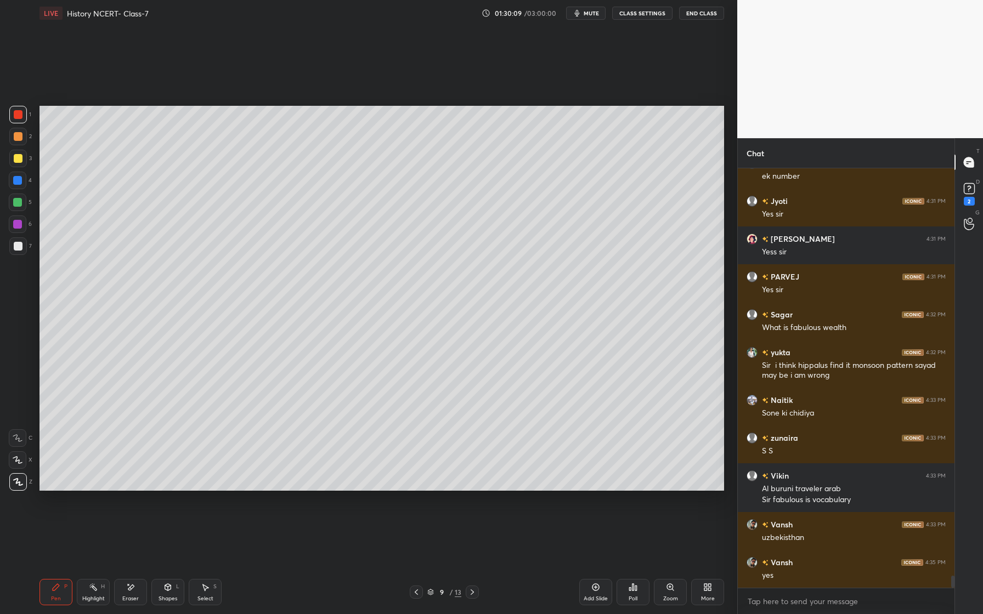
click at [132, 614] on div "Pen P Highlight H Eraser Shapes L Select S 9 / 13 Add Slide Poll Zoom More" at bounding box center [381, 592] width 684 height 44
click at [133, 600] on div "Eraser" at bounding box center [130, 598] width 16 height 5
click at [57, 596] on div "Pen" at bounding box center [56, 598] width 10 height 5
drag, startPoint x: 20, startPoint y: 203, endPoint x: 14, endPoint y: 201, distance: 6.8
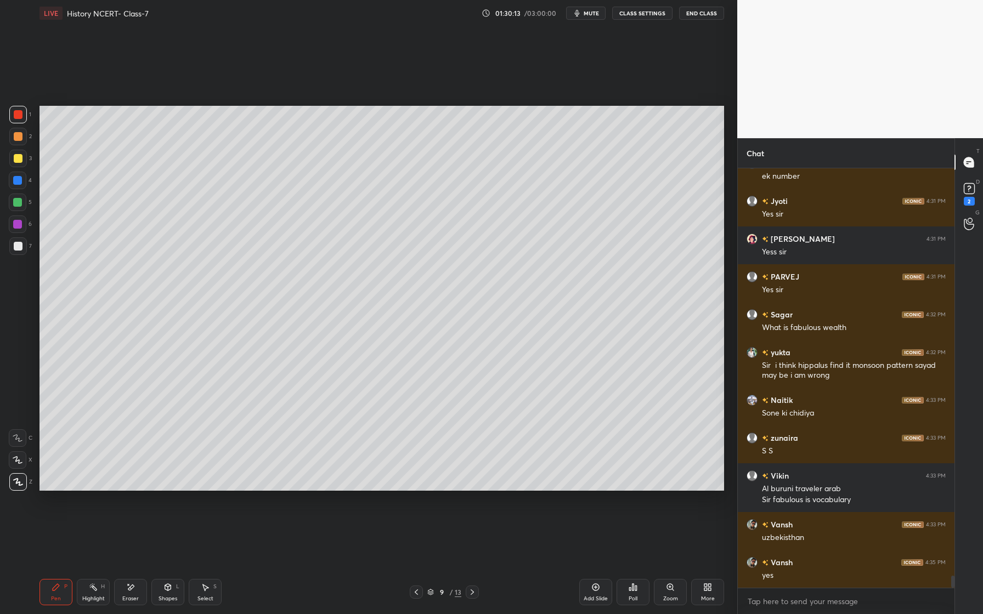
click at [18, 203] on div at bounding box center [17, 202] width 9 height 9
click at [20, 223] on div at bounding box center [17, 224] width 9 height 9
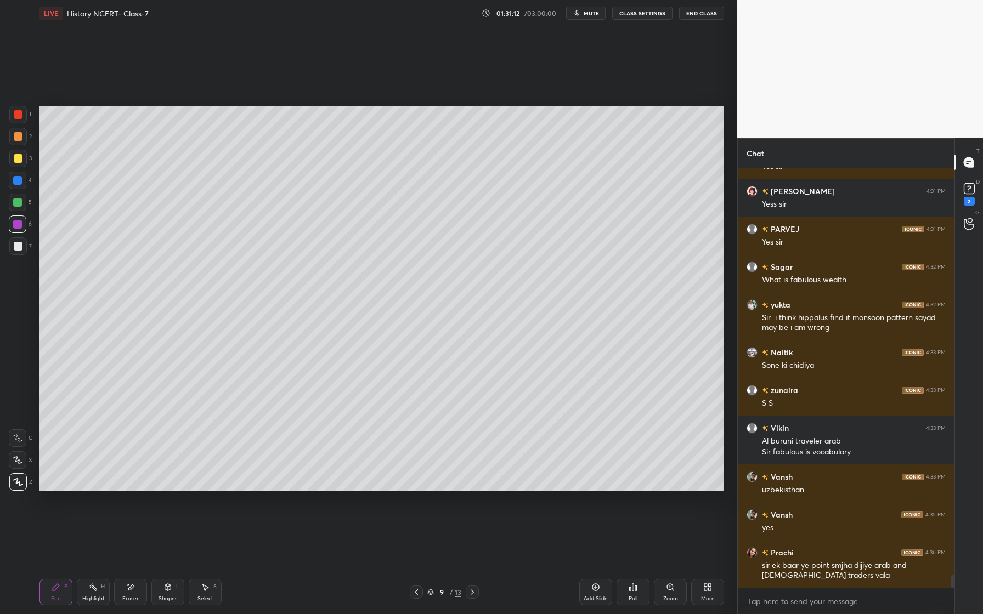
click at [24, 247] on div at bounding box center [18, 246] width 18 height 18
click at [140, 589] on div "Eraser" at bounding box center [130, 592] width 33 height 26
click at [47, 604] on div "Pen P" at bounding box center [55, 592] width 33 height 26
click at [15, 182] on div at bounding box center [17, 180] width 9 height 9
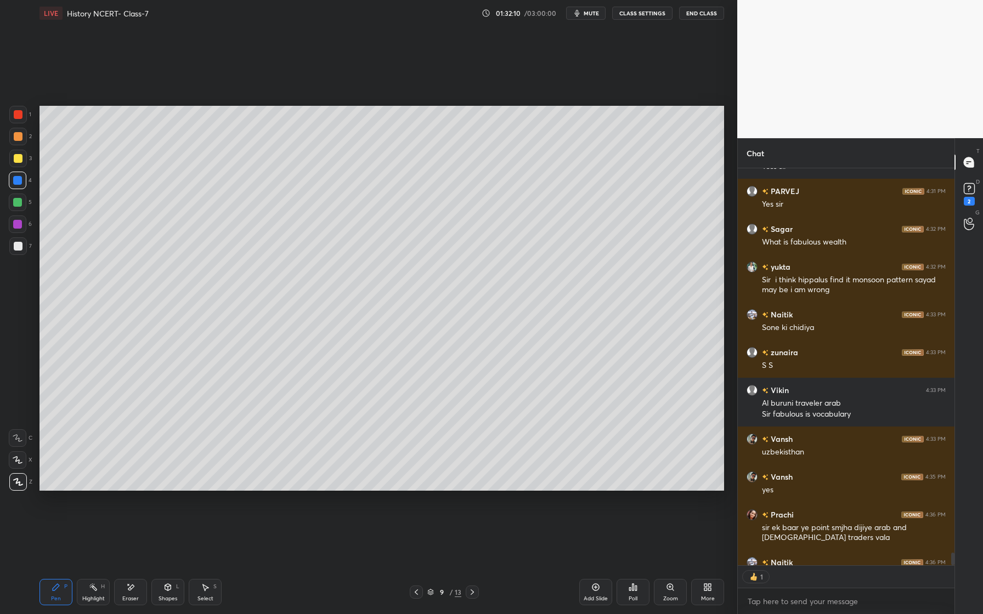
scroll to position [12772, 0]
click at [21, 160] on div at bounding box center [18, 158] width 9 height 9
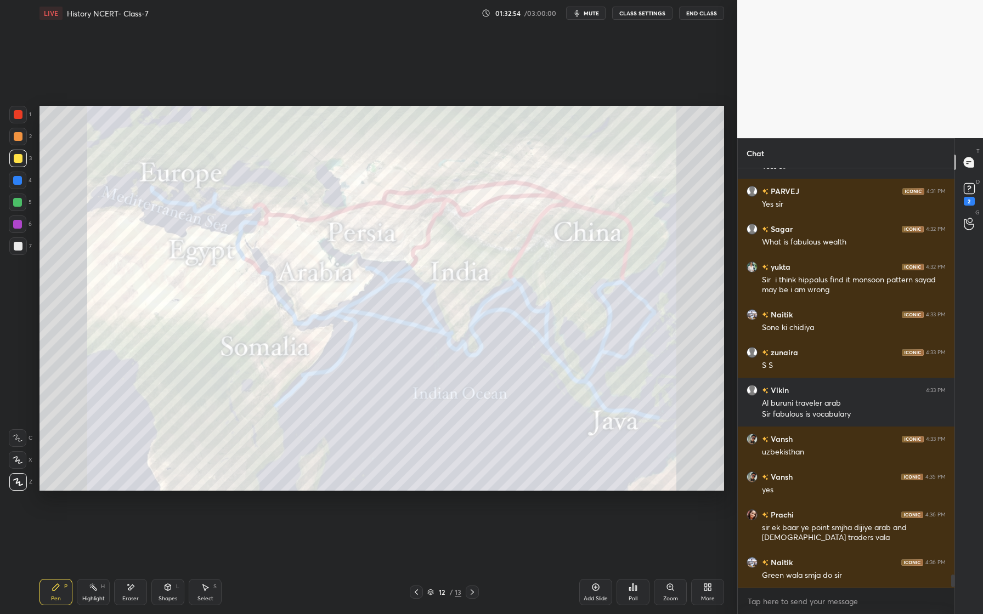
click at [9, 183] on div at bounding box center [18, 181] width 18 height 18
drag, startPoint x: 16, startPoint y: 202, endPoint x: 36, endPoint y: 198, distance: 19.6
click at [18, 203] on div at bounding box center [17, 202] width 9 height 9
drag, startPoint x: 18, startPoint y: 154, endPoint x: 24, endPoint y: 155, distance: 6.7
click at [20, 154] on div at bounding box center [18, 158] width 9 height 9
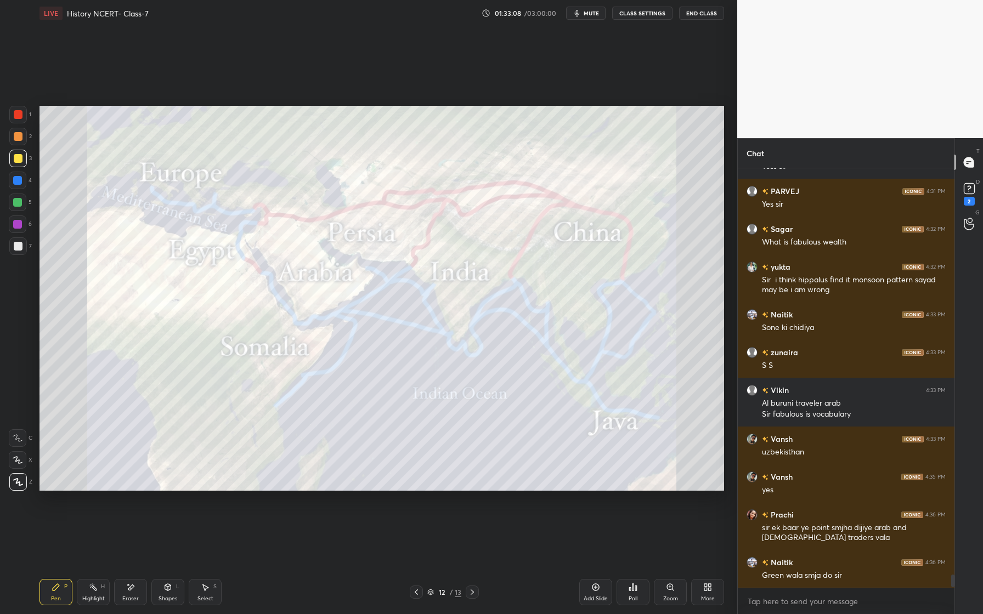
drag, startPoint x: 12, startPoint y: 130, endPoint x: 25, endPoint y: 133, distance: 14.0
click at [12, 131] on div at bounding box center [18, 137] width 18 height 18
drag, startPoint x: 18, startPoint y: 157, endPoint x: 21, endPoint y: 177, distance: 19.9
click at [18, 160] on div at bounding box center [18, 158] width 9 height 9
click at [16, 177] on div at bounding box center [17, 180] width 9 height 9
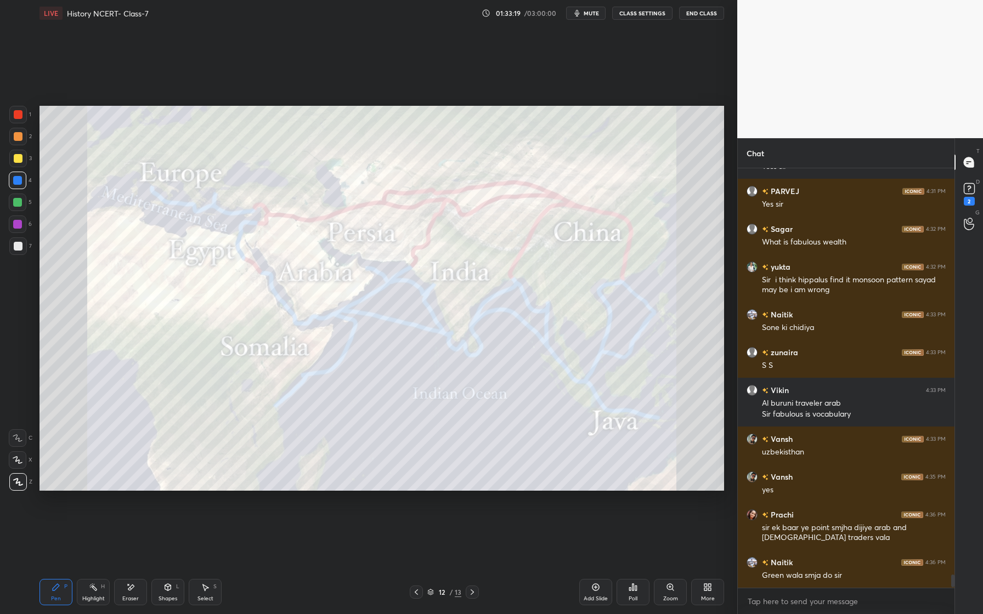
drag, startPoint x: 20, startPoint y: 217, endPoint x: 26, endPoint y: 224, distance: 8.9
click at [20, 217] on div at bounding box center [18, 225] width 18 height 18
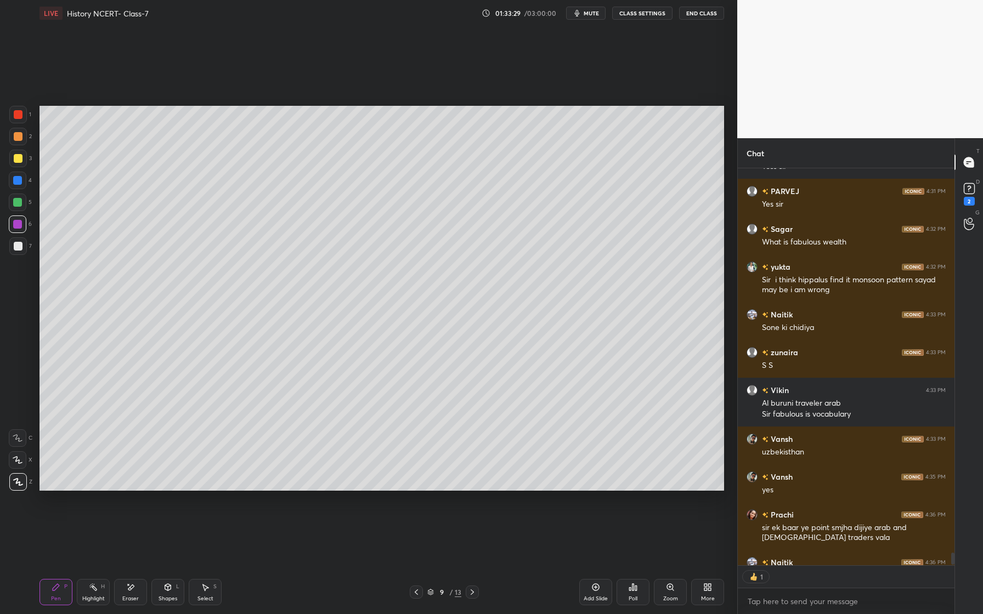
scroll to position [12832, 0]
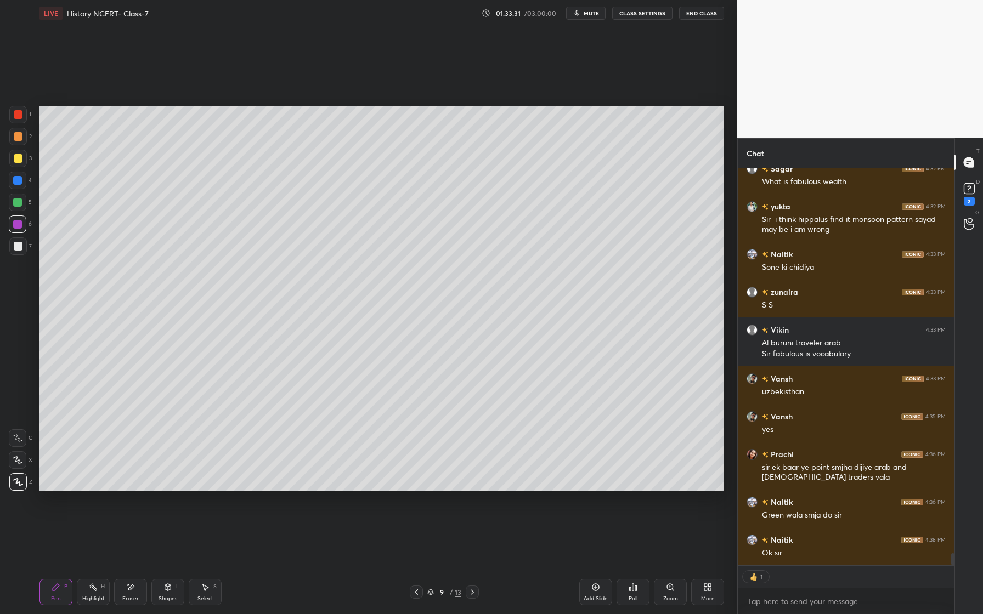
drag, startPoint x: 25, startPoint y: 157, endPoint x: 29, endPoint y: 167, distance: 10.3
click at [24, 158] on div at bounding box center [18, 159] width 18 height 18
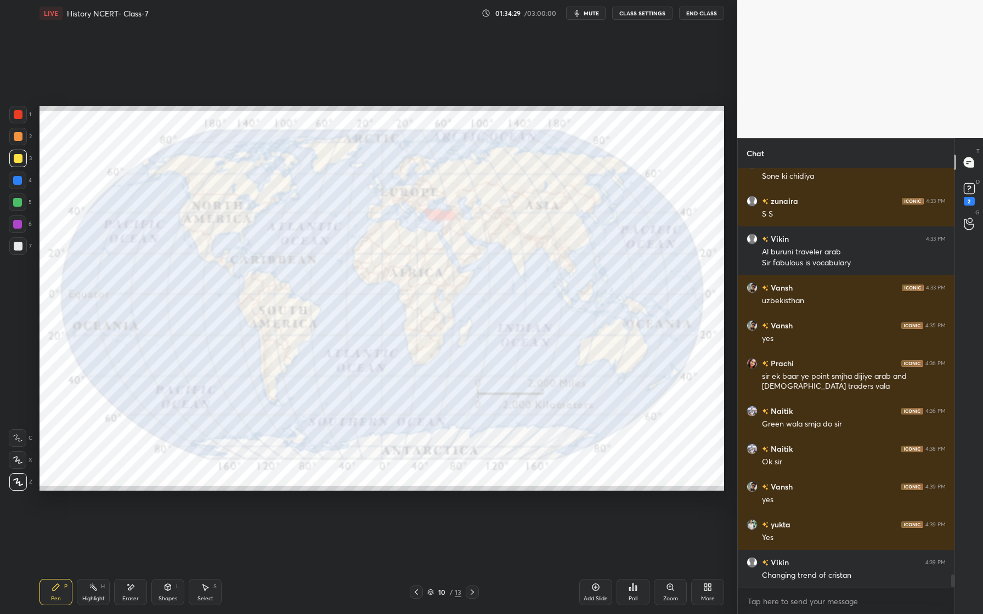
scroll to position [12961, 0]
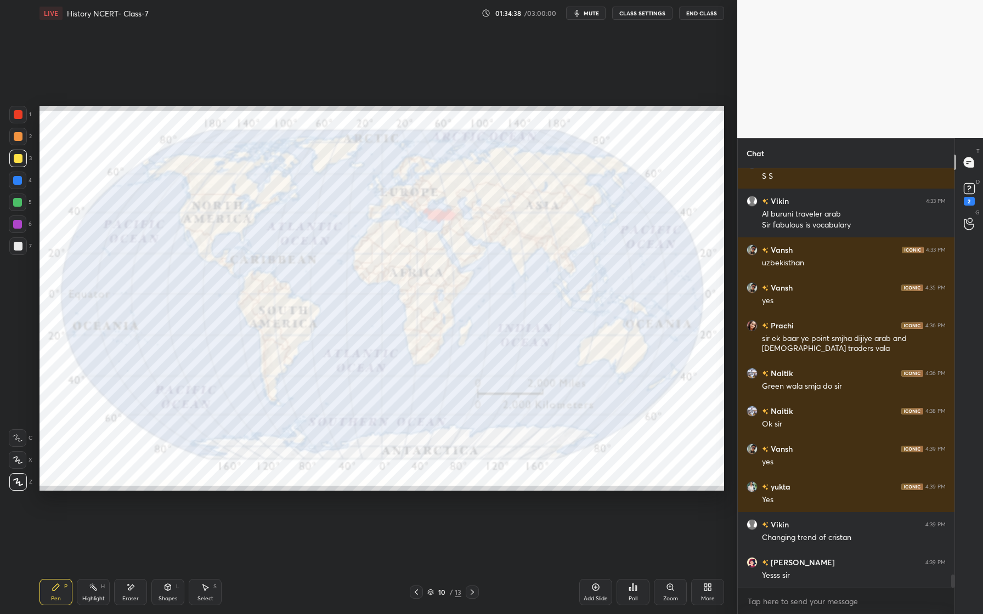
click at [26, 200] on div "5" at bounding box center [20, 203] width 23 height 18
drag, startPoint x: 20, startPoint y: 203, endPoint x: 27, endPoint y: 202, distance: 7.2
click at [20, 204] on div at bounding box center [17, 202] width 9 height 9
drag, startPoint x: 19, startPoint y: 118, endPoint x: 37, endPoint y: 126, distance: 19.9
click at [20, 120] on div at bounding box center [18, 115] width 18 height 18
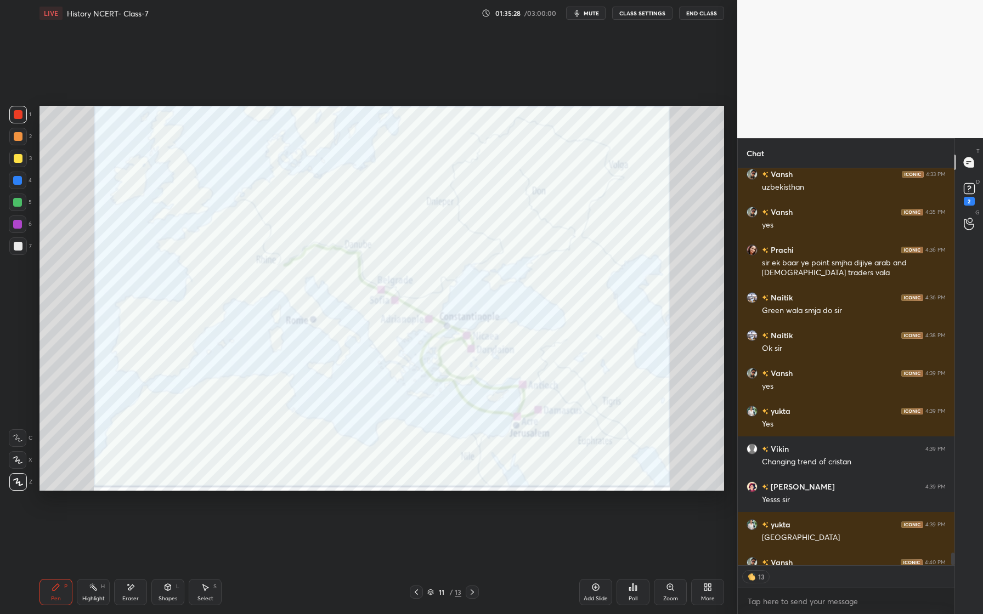
scroll to position [13037, 0]
click at [25, 159] on div at bounding box center [18, 159] width 18 height 18
click at [21, 180] on div at bounding box center [17, 180] width 9 height 9
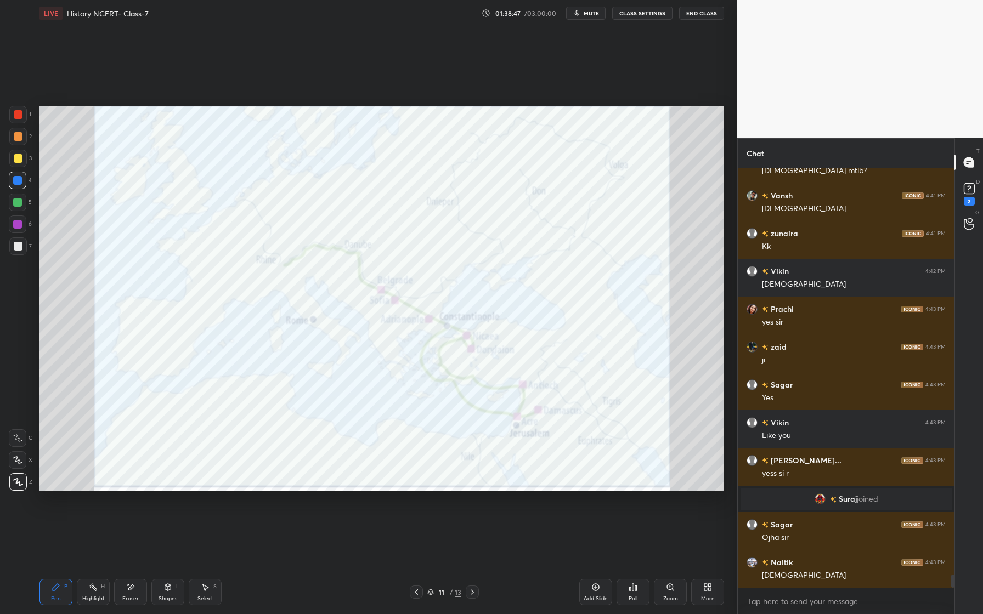
scroll to position [13254, 0]
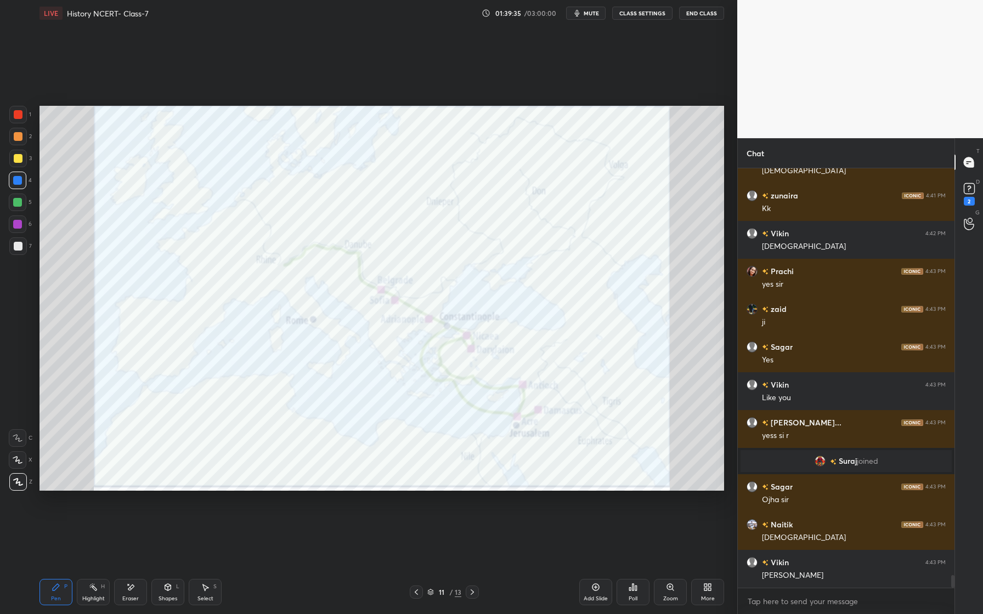
click at [20, 159] on div at bounding box center [18, 158] width 9 height 9
drag, startPoint x: 10, startPoint y: 137, endPoint x: 21, endPoint y: 146, distance: 14.0
click at [10, 137] on div at bounding box center [18, 137] width 18 height 18
click at [29, 107] on div "1 2 3 4 5 6 7 C X Z E E Erase all H H" at bounding box center [17, 298] width 35 height 385
drag, startPoint x: 22, startPoint y: 118, endPoint x: 31, endPoint y: 121, distance: 9.0
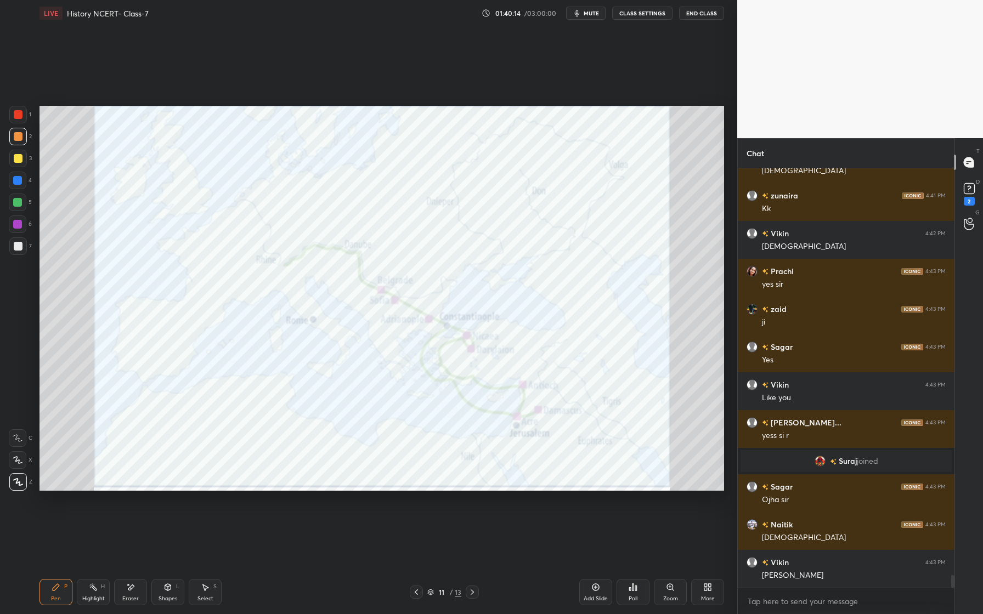
click at [27, 119] on div "1" at bounding box center [20, 115] width 22 height 18
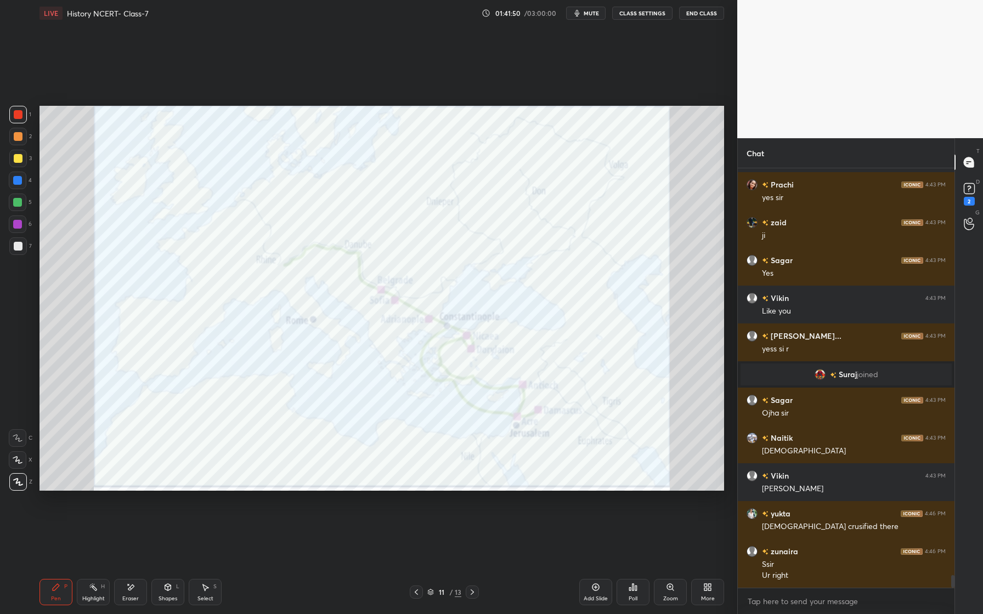
scroll to position [13378, 0]
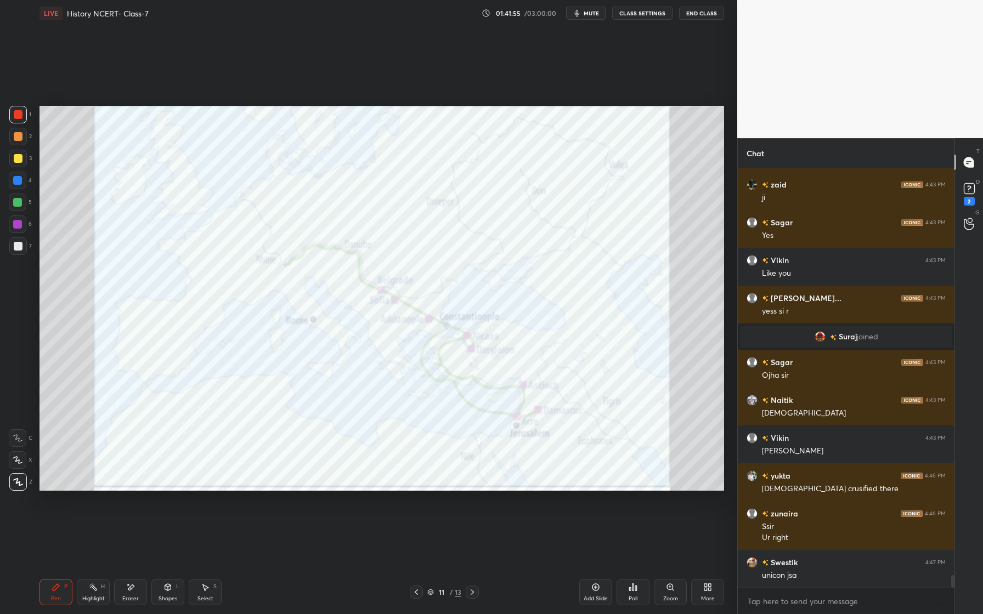
click at [127, 599] on div "Eraser" at bounding box center [130, 598] width 16 height 5
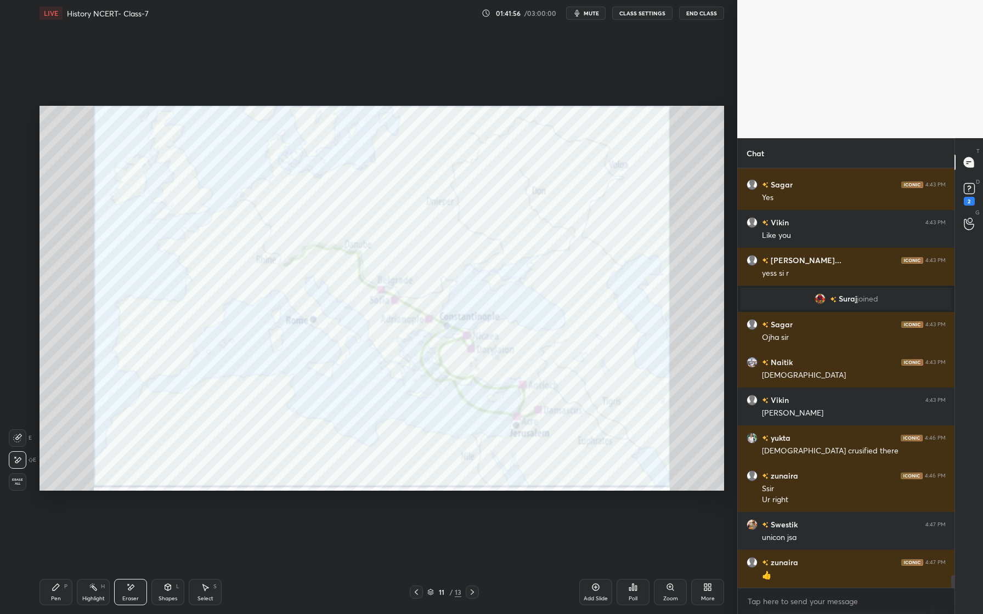
click at [18, 485] on span "Erase all" at bounding box center [17, 482] width 16 height 8
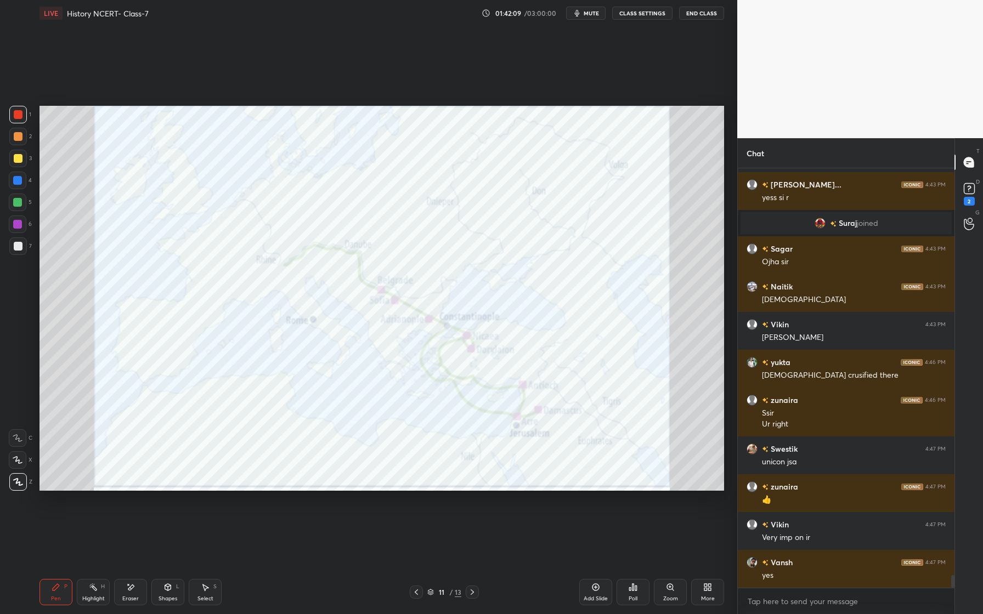
scroll to position [13530, 0]
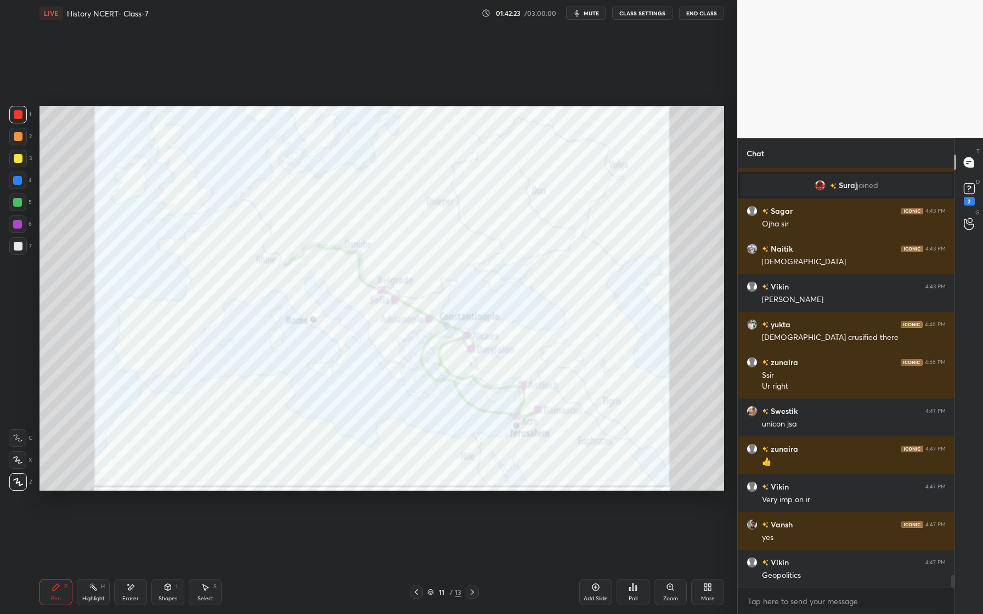
click at [531, 492] on div "Setting up your live class Poll for secs No correct answer Start poll" at bounding box center [381, 298] width 693 height 544
click at [128, 587] on icon at bounding box center [130, 587] width 9 height 9
click at [11, 481] on span "Erase all" at bounding box center [17, 482] width 16 height 8
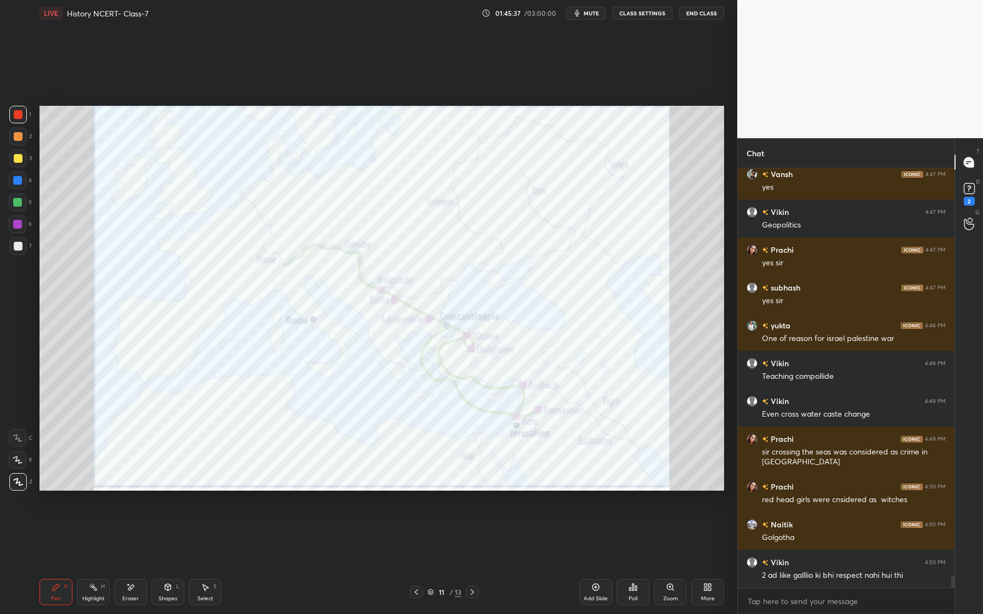
scroll to position [13891, 0]
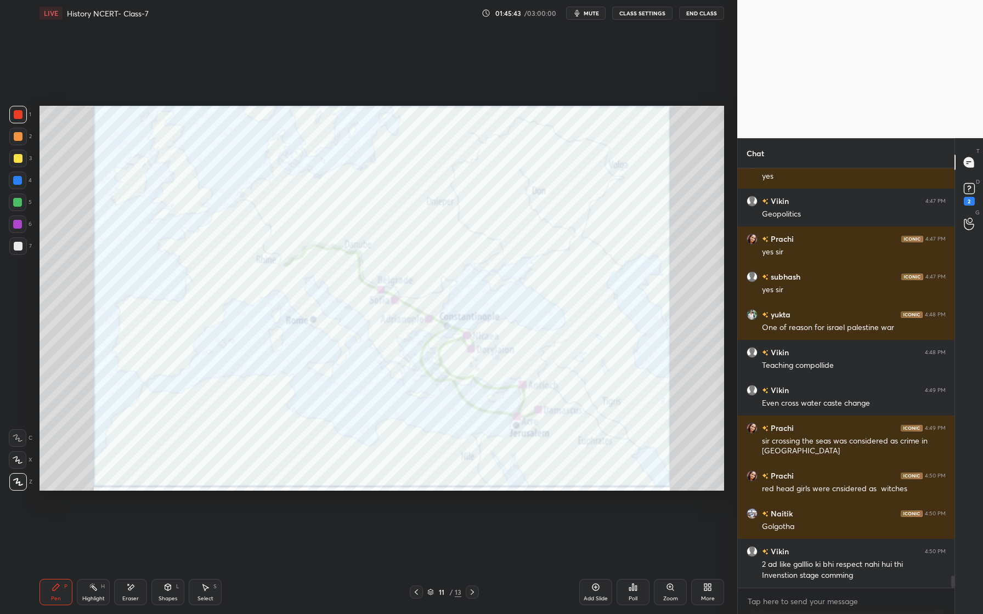
drag, startPoint x: 27, startPoint y: 159, endPoint x: 19, endPoint y: 161, distance: 8.2
click at [26, 158] on div "3" at bounding box center [20, 159] width 22 height 18
click at [16, 194] on div at bounding box center [18, 203] width 18 height 18
click at [18, 182] on div at bounding box center [17, 180] width 9 height 9
drag, startPoint x: 18, startPoint y: 115, endPoint x: 14, endPoint y: 120, distance: 6.6
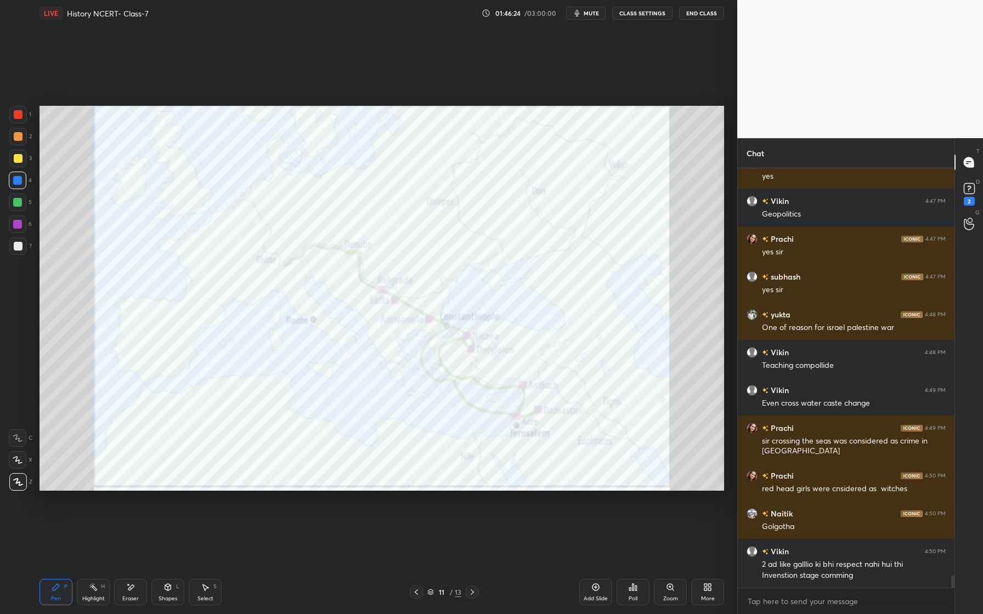
click at [18, 117] on div at bounding box center [18, 114] width 9 height 9
drag, startPoint x: 136, startPoint y: 587, endPoint x: 139, endPoint y: 572, distance: 15.1
click at [135, 590] on div "Eraser" at bounding box center [130, 592] width 33 height 26
click at [24, 485] on span "Erase all" at bounding box center [17, 482] width 16 height 8
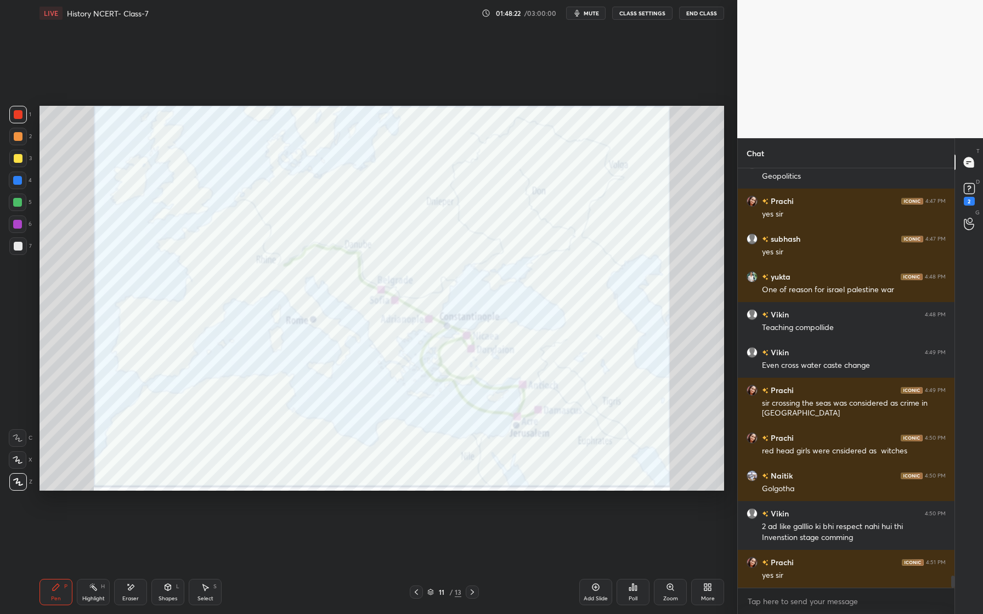
scroll to position [13967, 0]
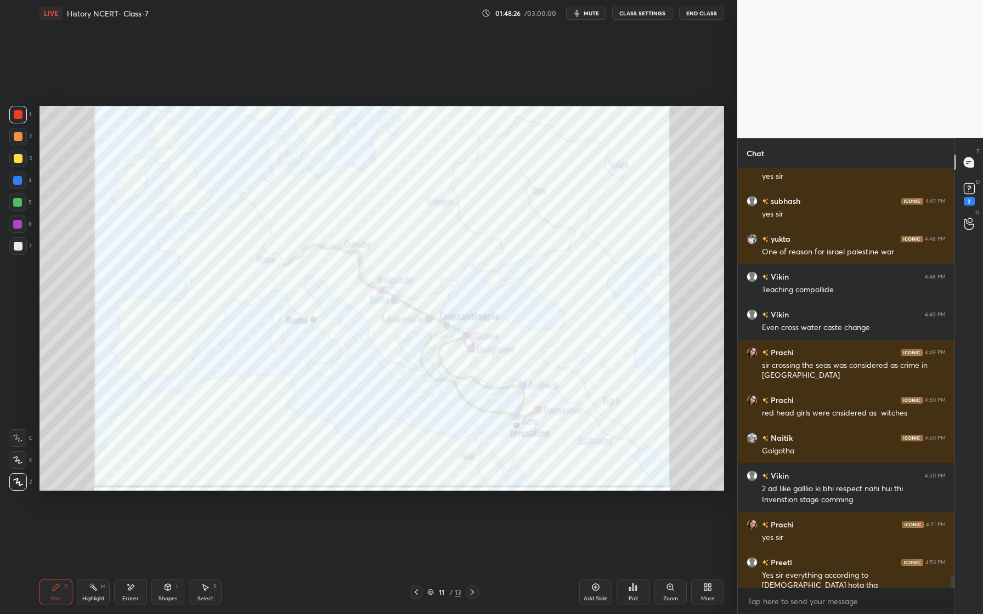
click at [134, 601] on div "Eraser" at bounding box center [130, 598] width 16 height 5
click at [15, 483] on span "Erase all" at bounding box center [17, 482] width 16 height 8
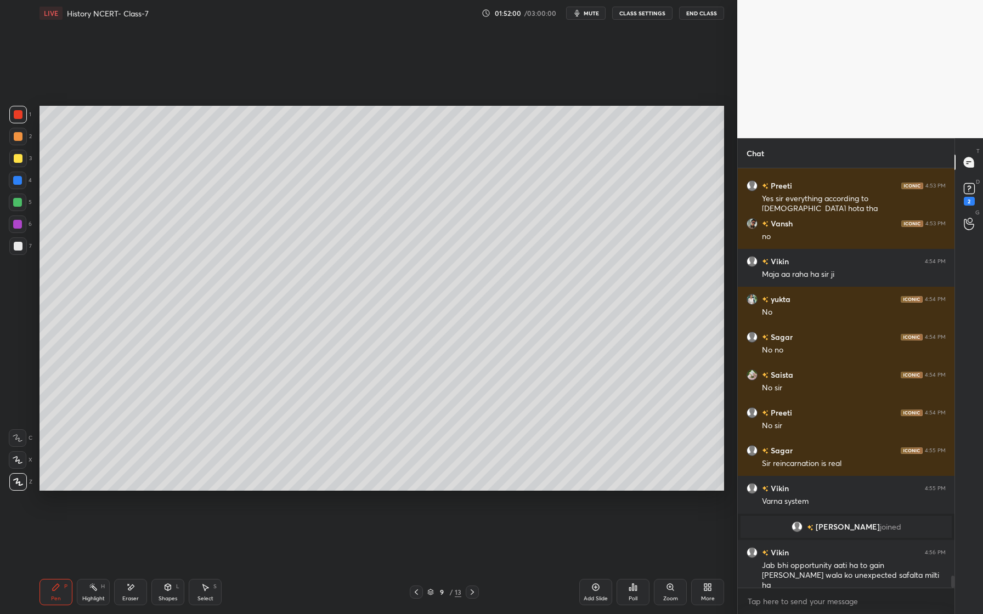
scroll to position [14038, 0]
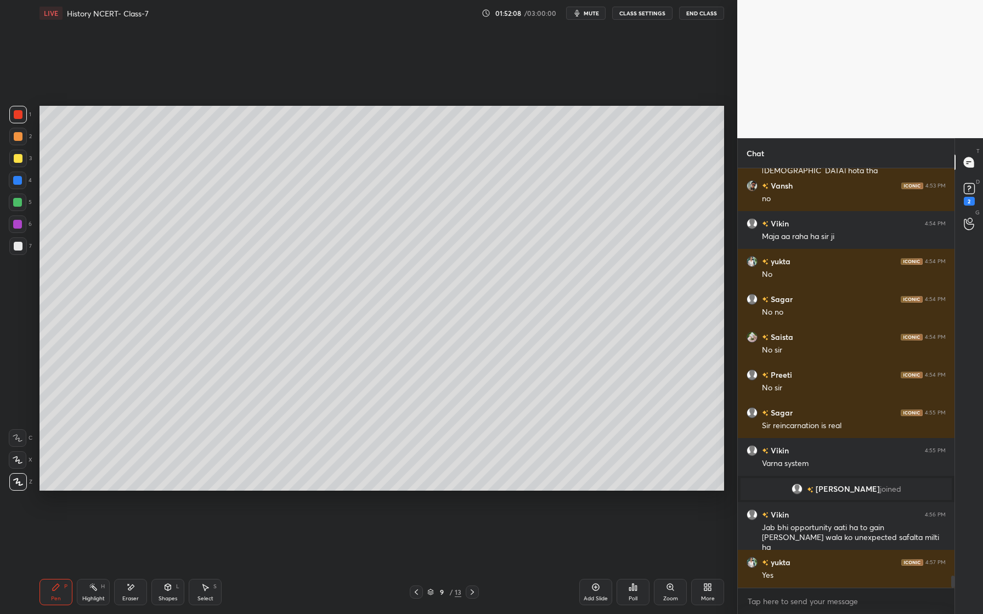
drag, startPoint x: 596, startPoint y: 585, endPoint x: 590, endPoint y: 590, distance: 7.5
click at [596, 588] on icon at bounding box center [595, 587] width 9 height 9
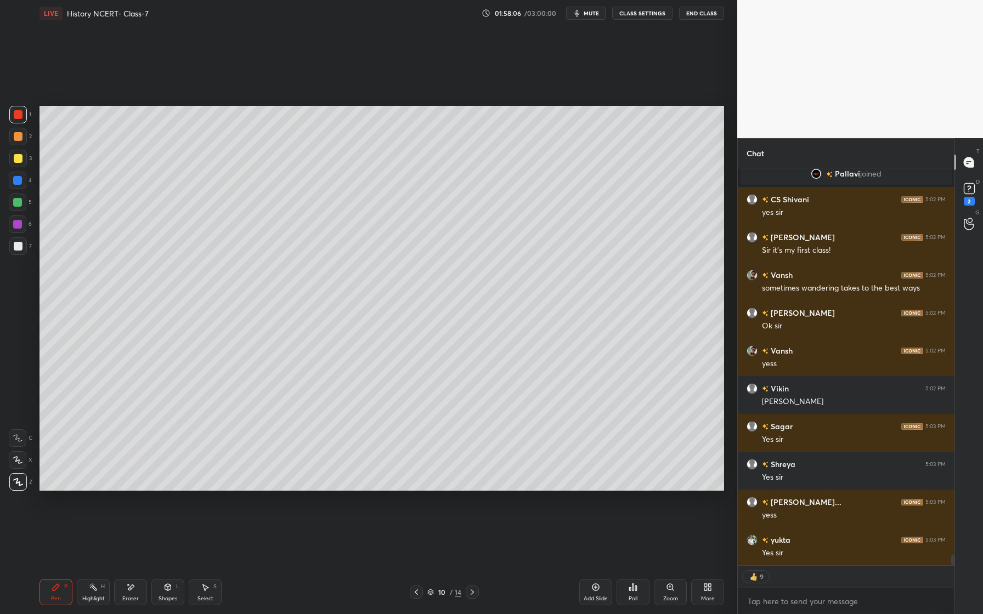
scroll to position [14663, 0]
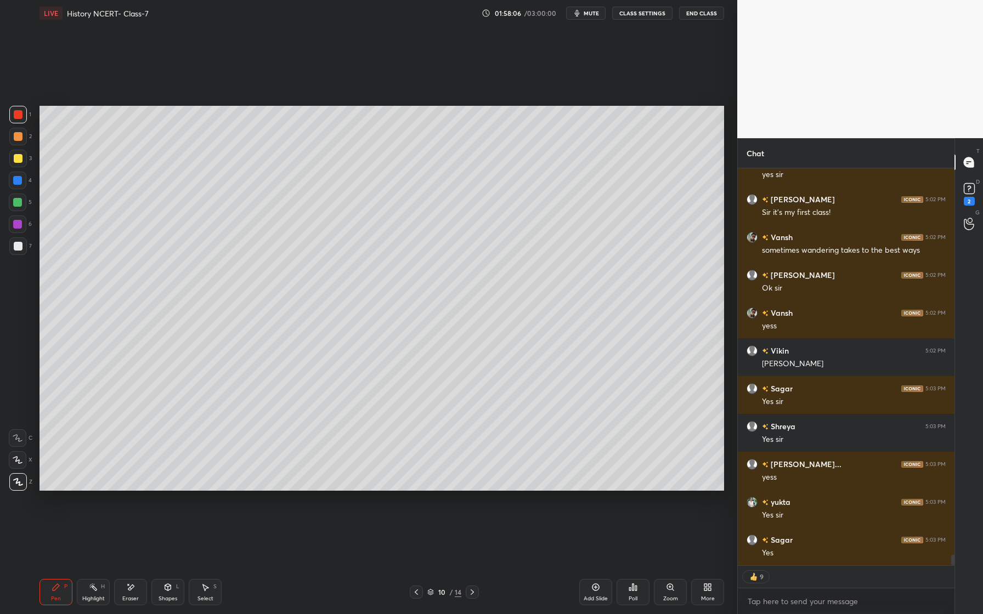
click at [22, 114] on div at bounding box center [18, 115] width 18 height 18
click at [21, 135] on div at bounding box center [18, 136] width 9 height 9
click at [21, 156] on div at bounding box center [18, 158] width 9 height 9
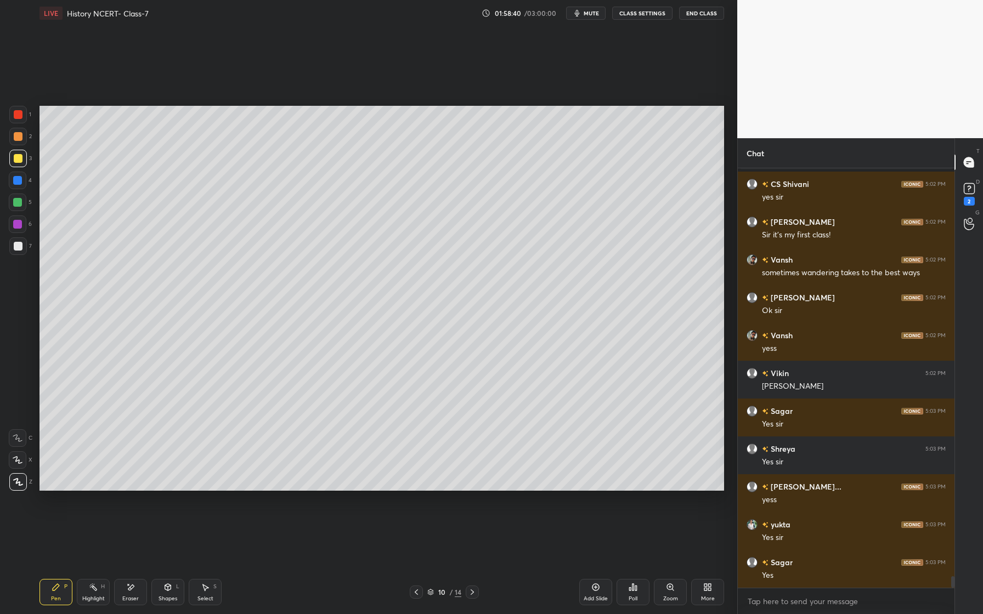
click at [0, 202] on div "1 2 3 4 5 6 7 C X Z E E Erase all H H" at bounding box center [17, 298] width 35 height 385
click at [22, 203] on div at bounding box center [18, 203] width 18 height 18
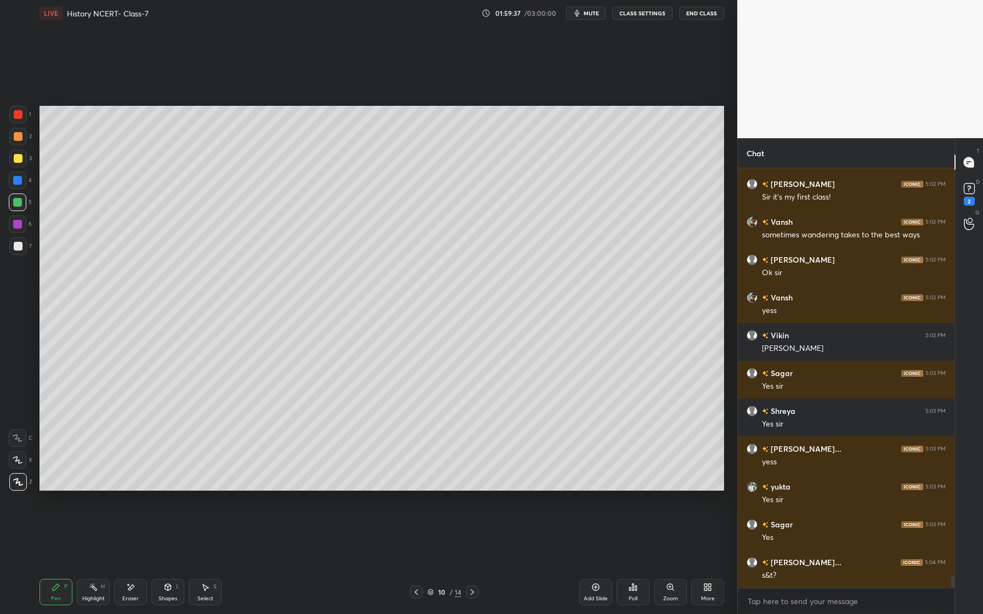
click at [17, 185] on div at bounding box center [18, 181] width 18 height 18
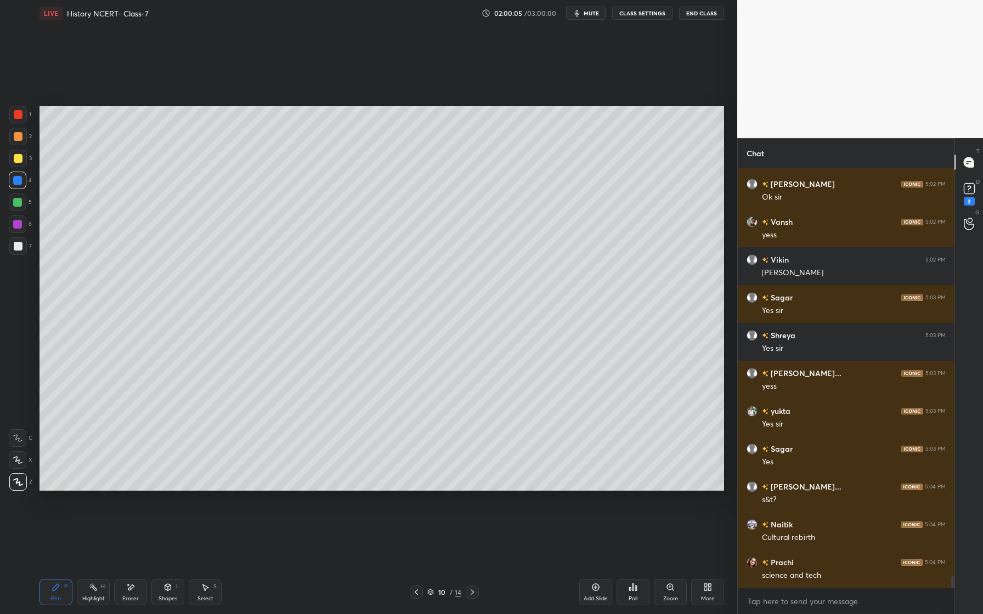
scroll to position [14792, 0]
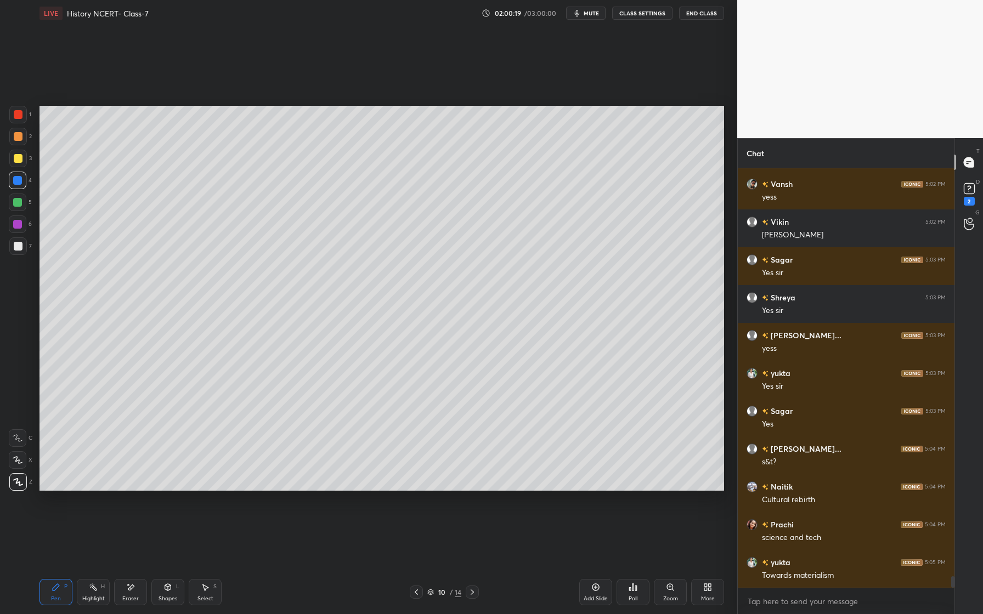
click at [18, 247] on div at bounding box center [18, 246] width 9 height 9
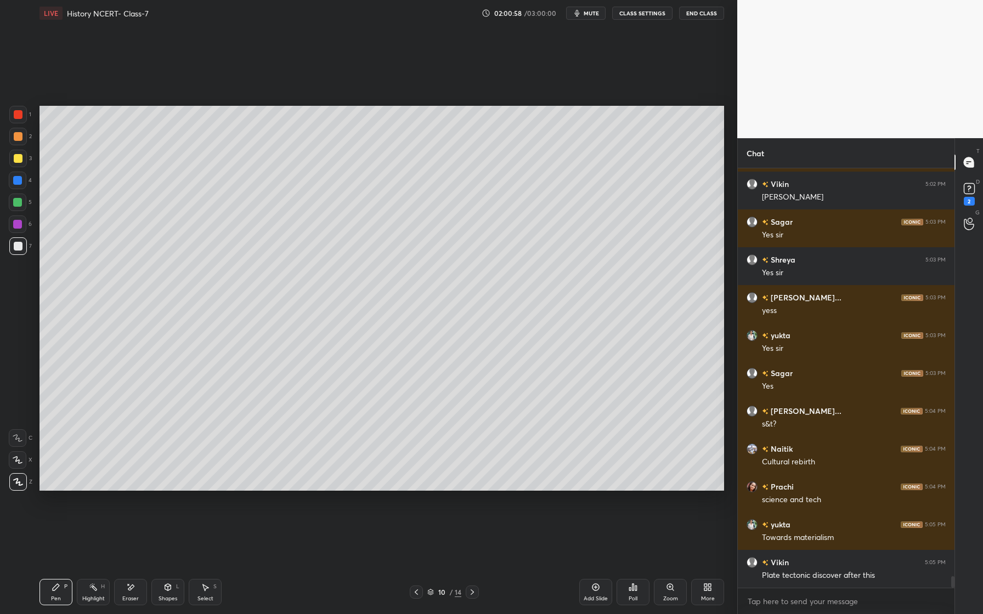
click at [18, 224] on div at bounding box center [17, 224] width 9 height 9
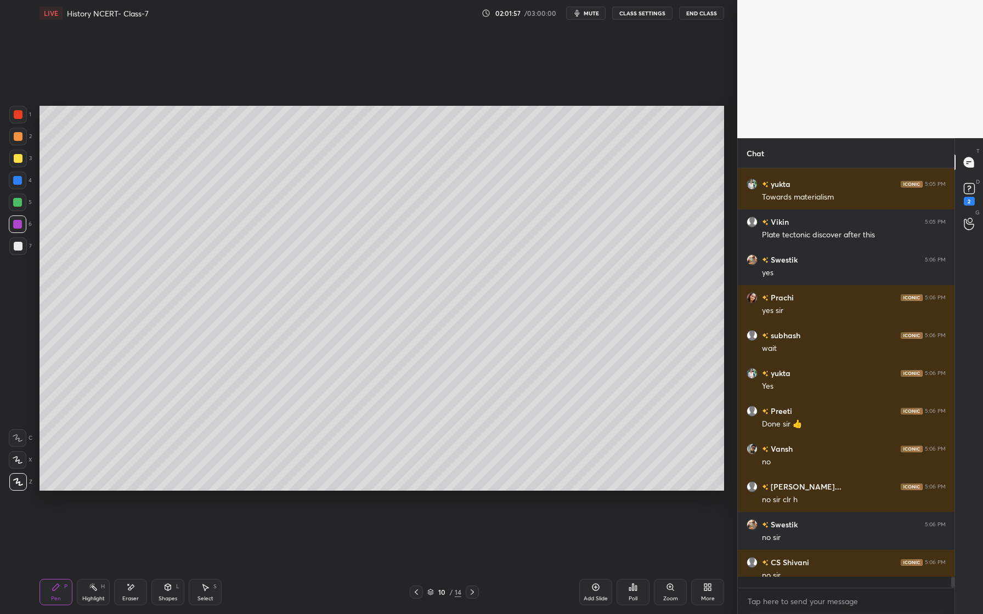
scroll to position [15171, 0]
click at [594, 590] on icon at bounding box center [595, 587] width 7 height 7
drag, startPoint x: 20, startPoint y: 138, endPoint x: 35, endPoint y: 132, distance: 15.5
click at [21, 137] on div at bounding box center [18, 136] width 9 height 9
click at [12, 456] on div at bounding box center [18, 460] width 18 height 18
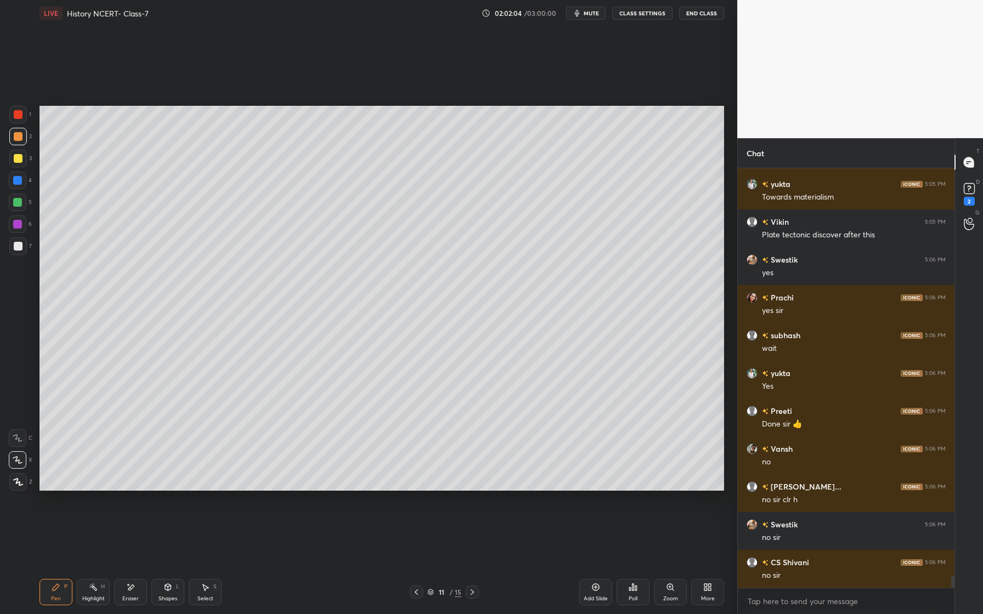
drag, startPoint x: 21, startPoint y: 461, endPoint x: 16, endPoint y: 450, distance: 11.8
click at [21, 461] on icon at bounding box center [18, 460] width 10 height 8
click at [22, 205] on div at bounding box center [18, 203] width 18 height 18
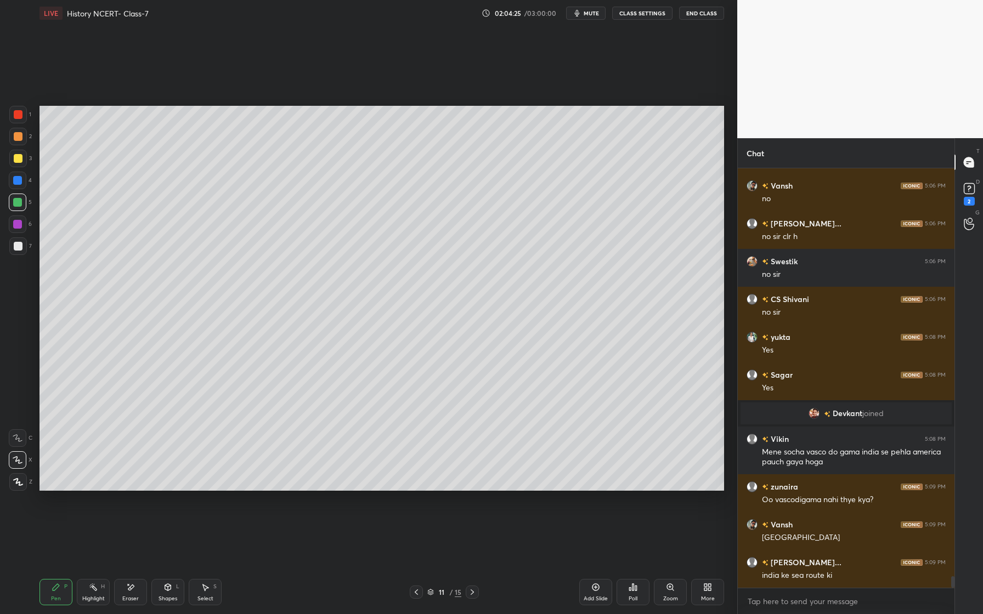
scroll to position [15173, 0]
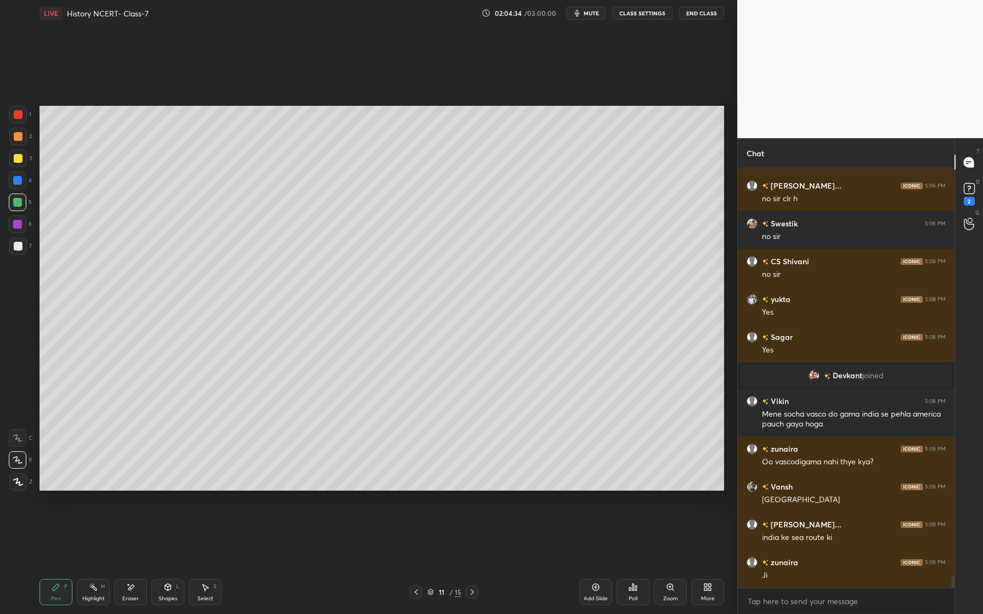
click at [16, 223] on div at bounding box center [17, 224] width 9 height 9
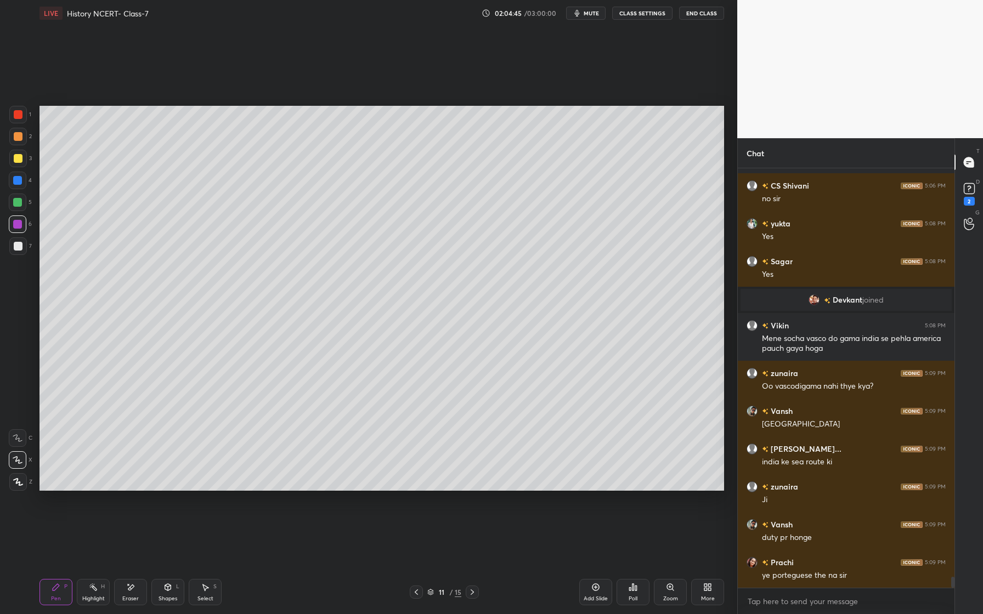
scroll to position [15286, 0]
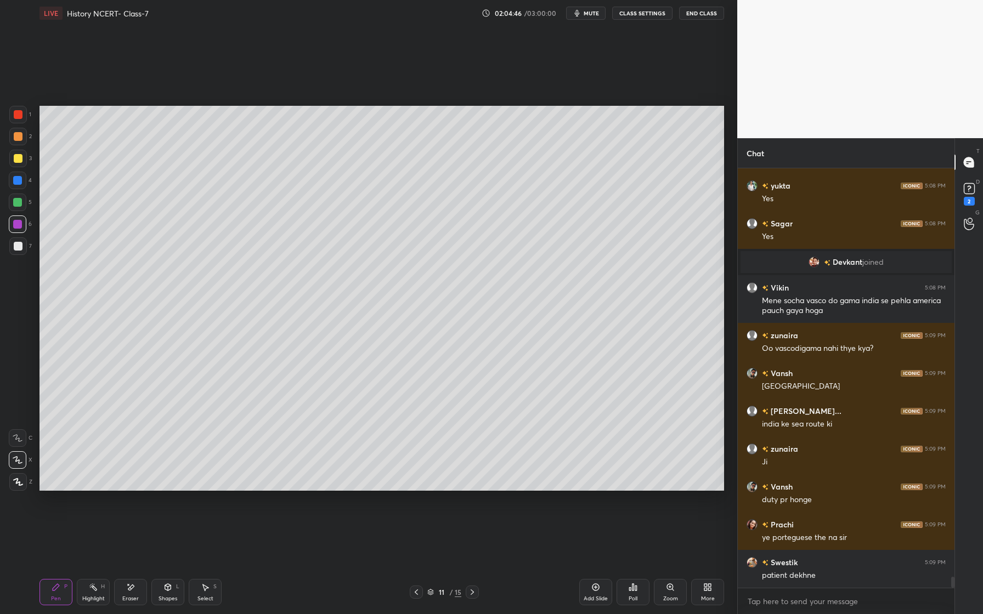
click at [22, 246] on div at bounding box center [18, 246] width 18 height 18
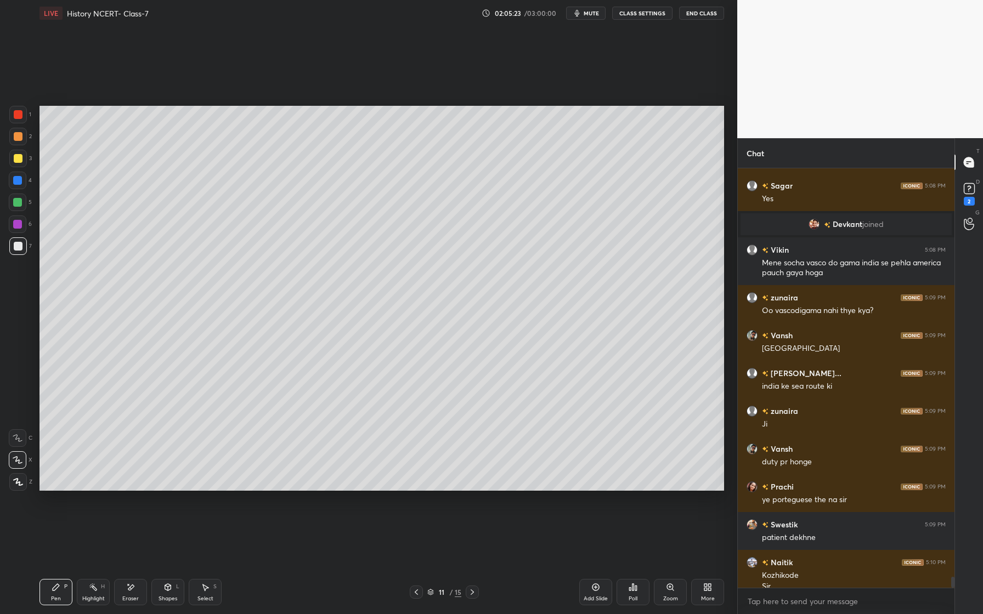
scroll to position [15335, 0]
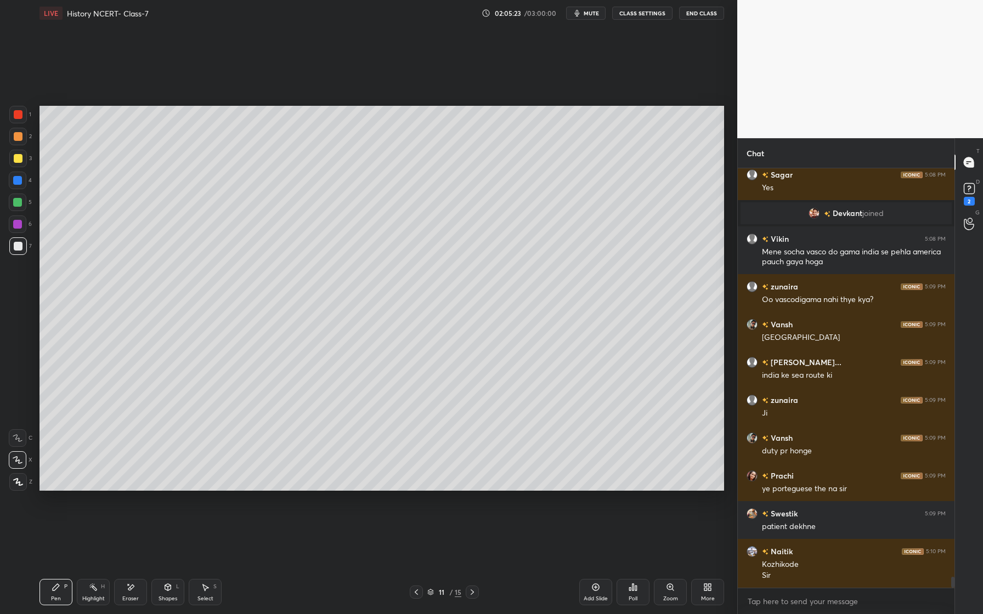
click at [16, 227] on div at bounding box center [17, 224] width 9 height 9
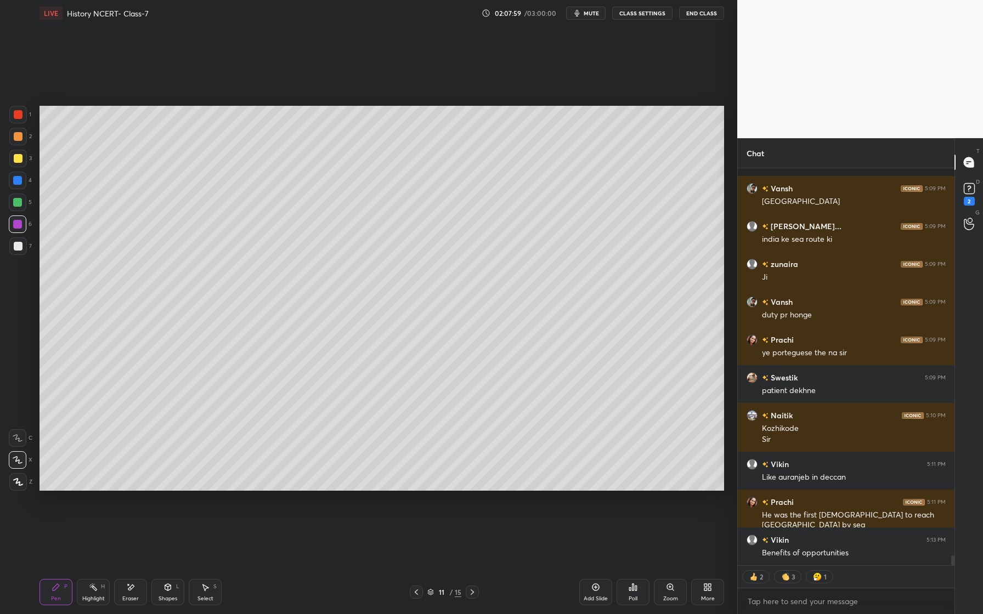
scroll to position [15547, 0]
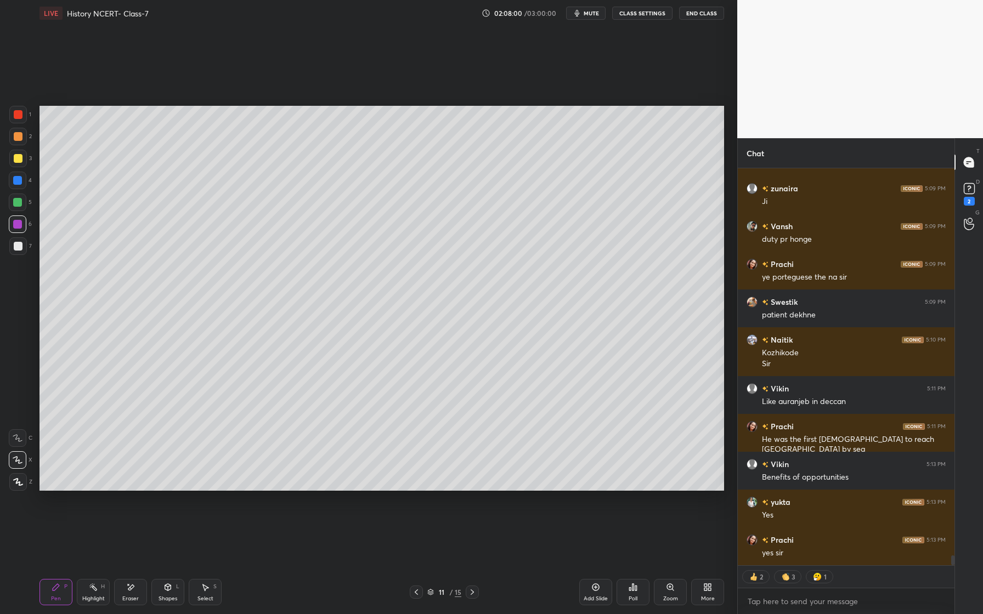
drag, startPoint x: 19, startPoint y: 249, endPoint x: 12, endPoint y: 244, distance: 9.0
click at [19, 249] on div at bounding box center [18, 246] width 9 height 9
click at [12, 183] on div at bounding box center [18, 181] width 18 height 18
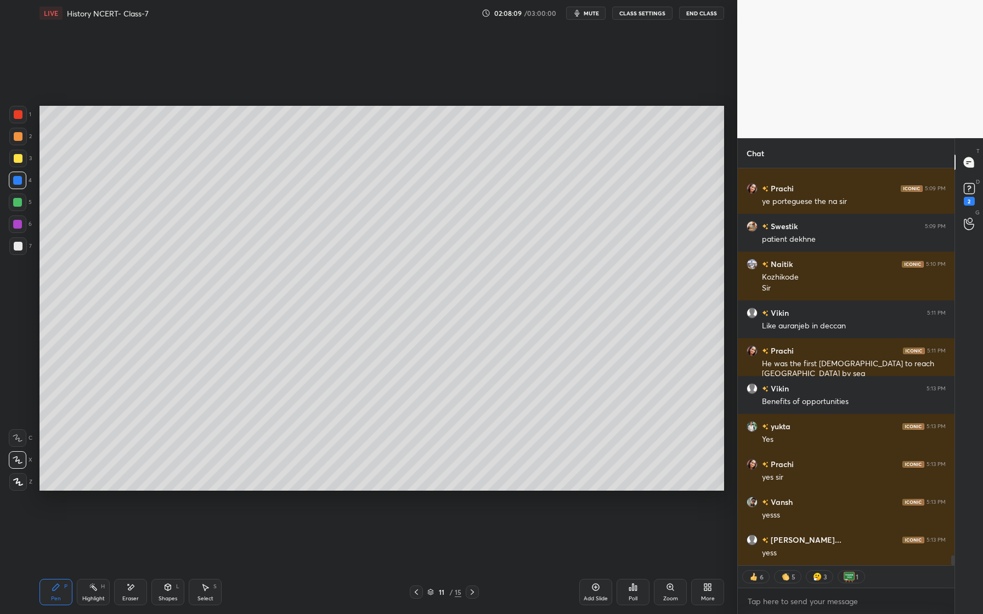
scroll to position [15660, 0]
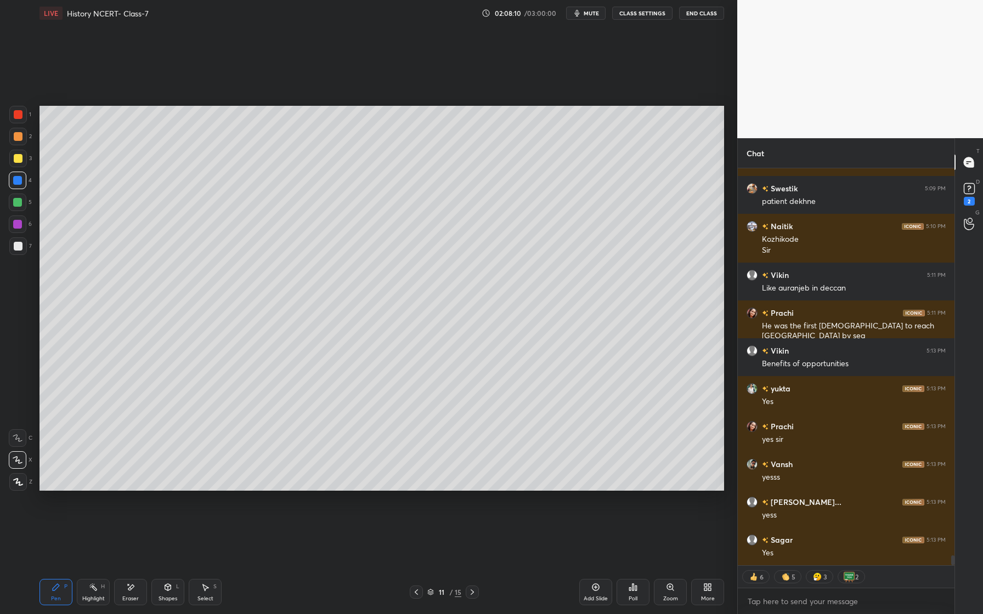
click at [19, 159] on div at bounding box center [18, 158] width 9 height 9
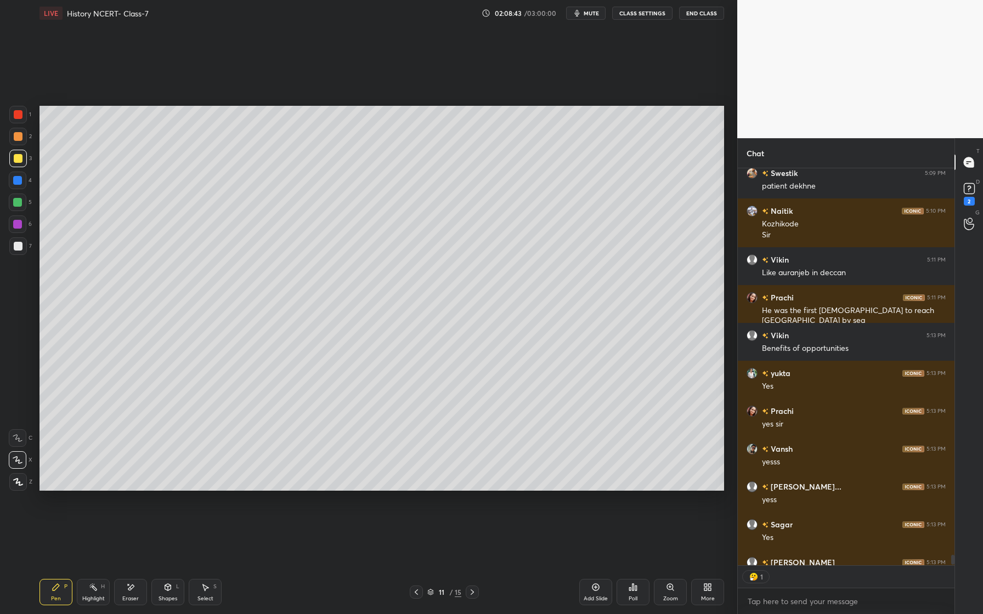
scroll to position [394, 213]
click at [395, 491] on div "Setting up your live class Poll for secs No correct answer Start poll" at bounding box center [381, 298] width 693 height 544
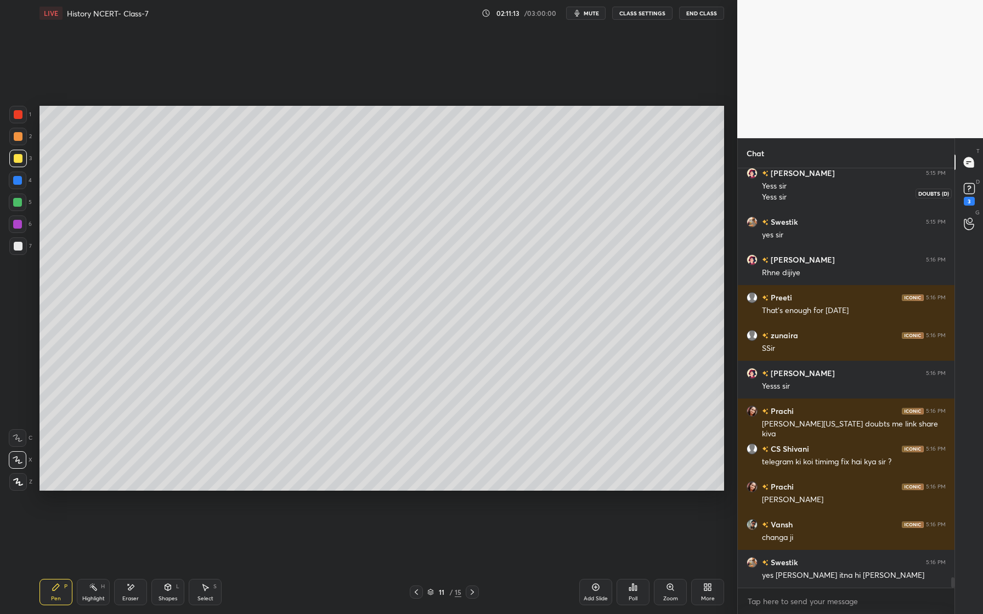
scroll to position [16242, 0]
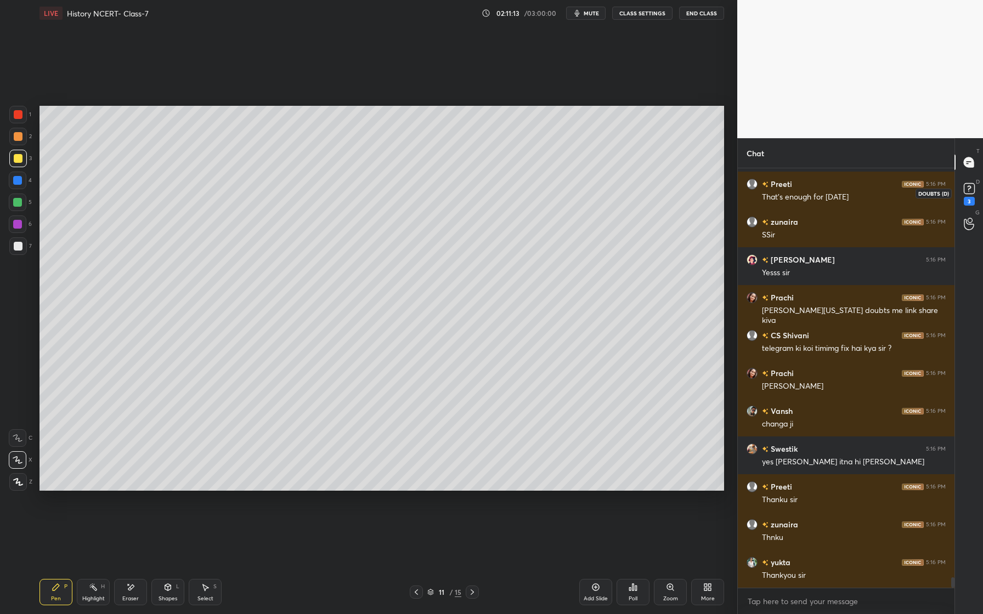
click at [966, 193] on rect at bounding box center [969, 189] width 10 height 10
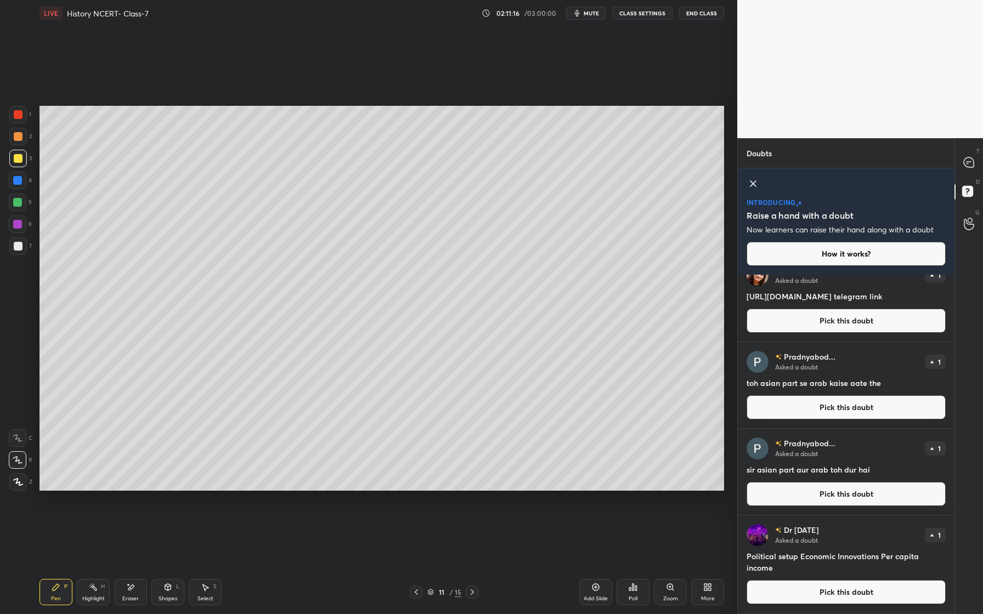
scroll to position [0, 0]
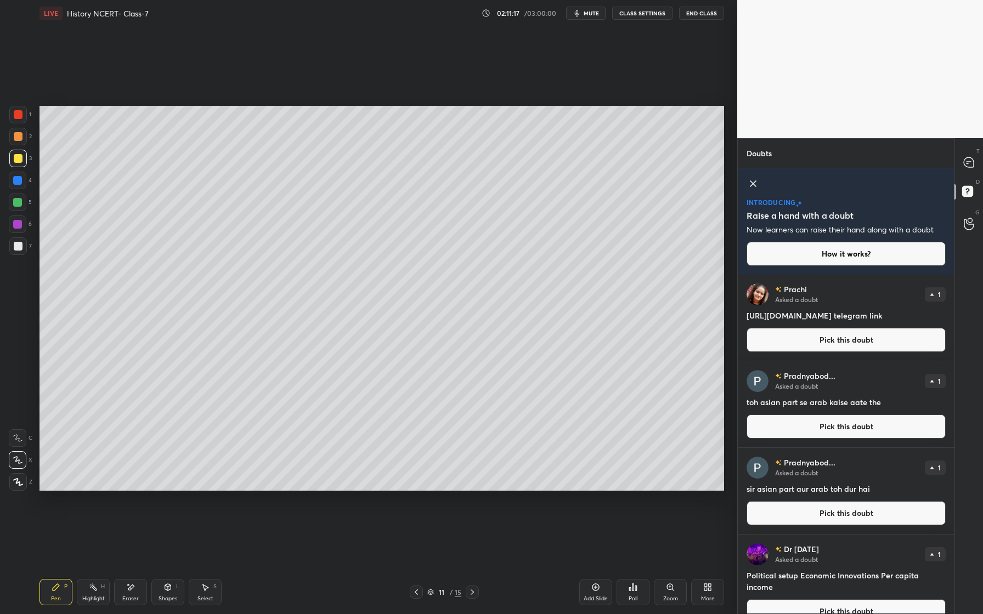
click at [870, 316] on h4 "[URL][DOMAIN_NAME] telegram link" at bounding box center [845, 316] width 199 height 12
drag, startPoint x: 748, startPoint y: 318, endPoint x: 860, endPoint y: 320, distance: 111.9
click at [860, 320] on h4 "[URL][DOMAIN_NAME] telegram link" at bounding box center [845, 316] width 199 height 12
copy h4 "[URL][DOMAIN_NAME]"
click at [969, 168] on div at bounding box center [969, 162] width 22 height 20
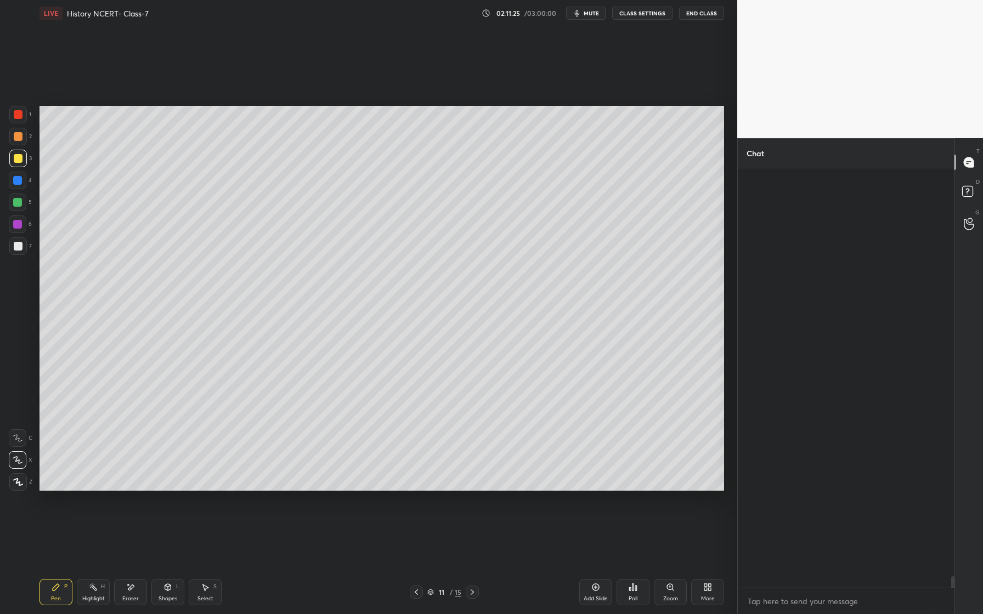
scroll to position [416, 213]
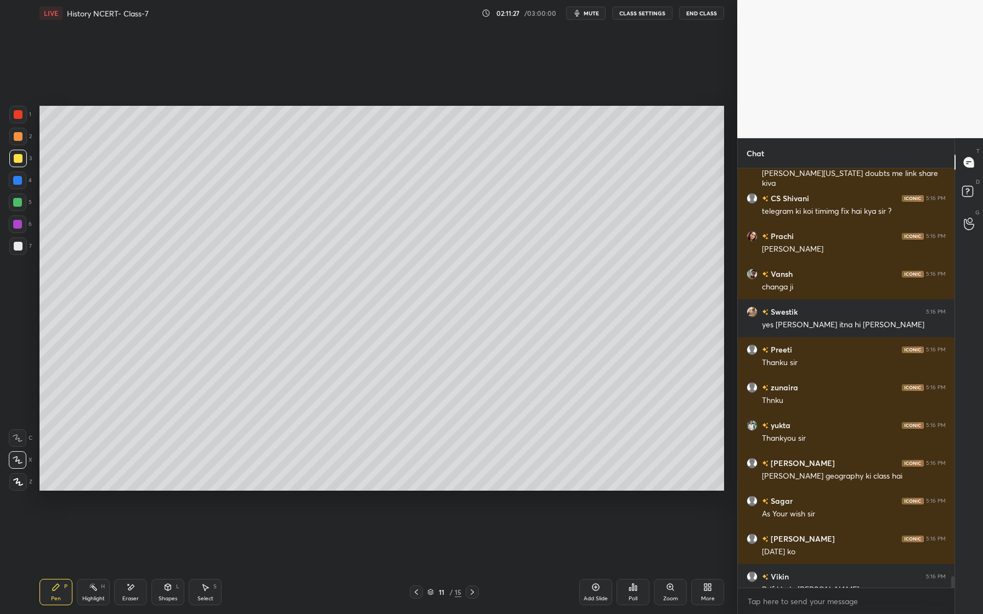
click at [808, 610] on div "x" at bounding box center [846, 602] width 217 height 26
type textarea "x"
paste textarea "[URL][DOMAIN_NAME]"
type textarea "[URL][DOMAIN_NAME]"
type textarea "x"
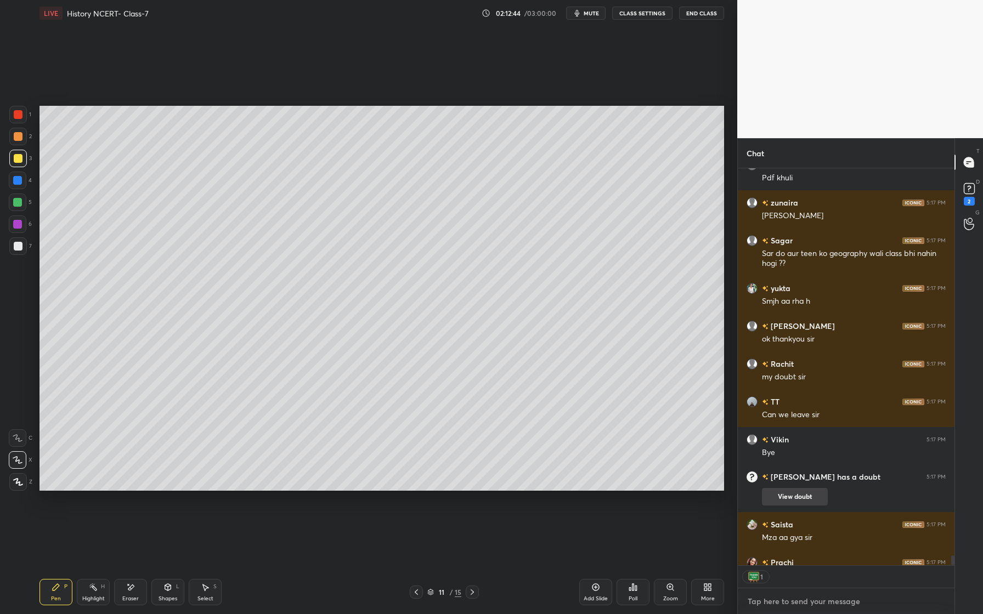
scroll to position [16940, 0]
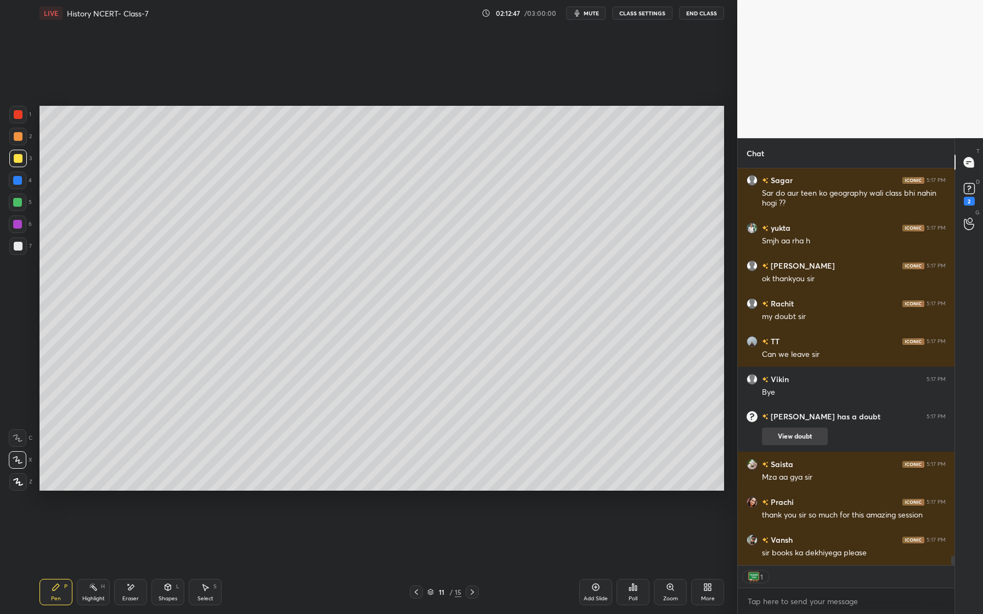
click at [796, 432] on button "View doubt" at bounding box center [795, 437] width 66 height 18
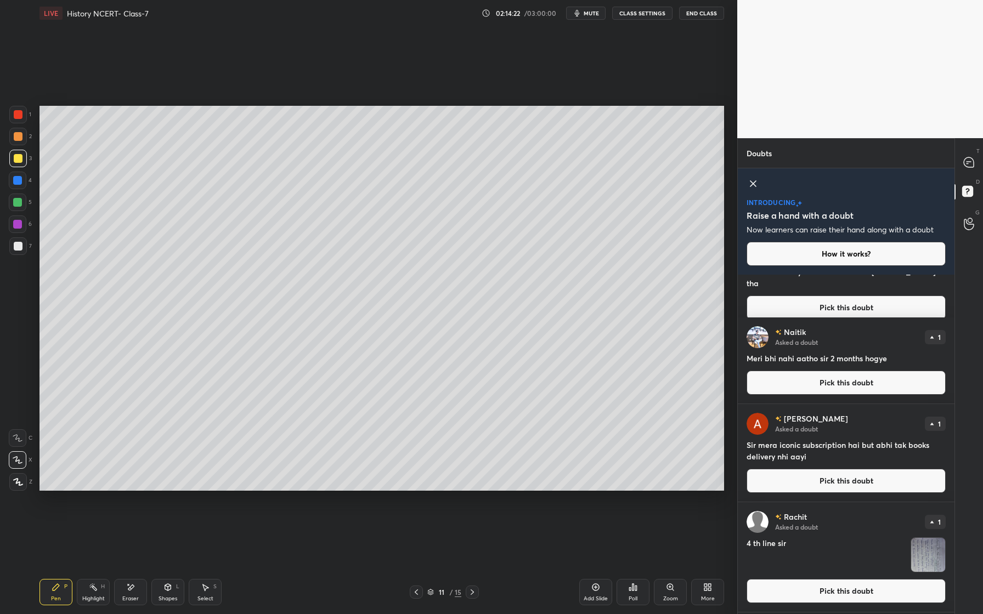
scroll to position [0, 0]
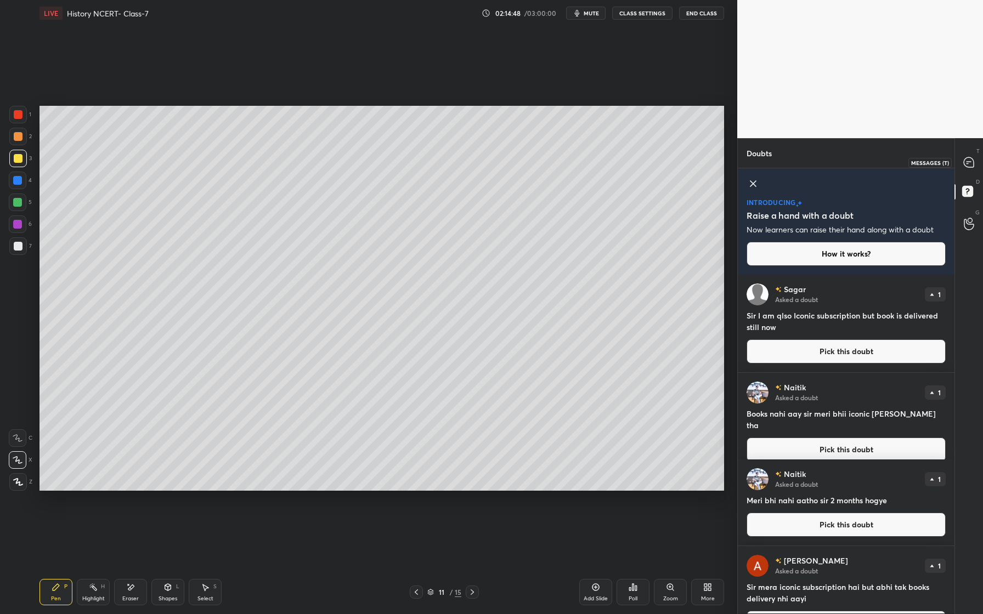
click at [970, 159] on icon at bounding box center [969, 162] width 10 height 10
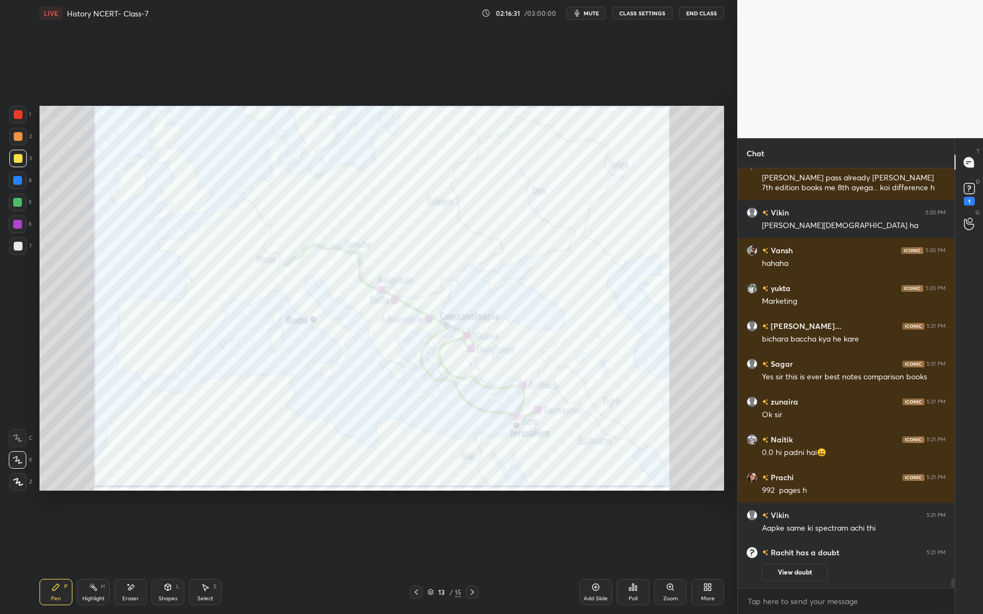
scroll to position [17831, 0]
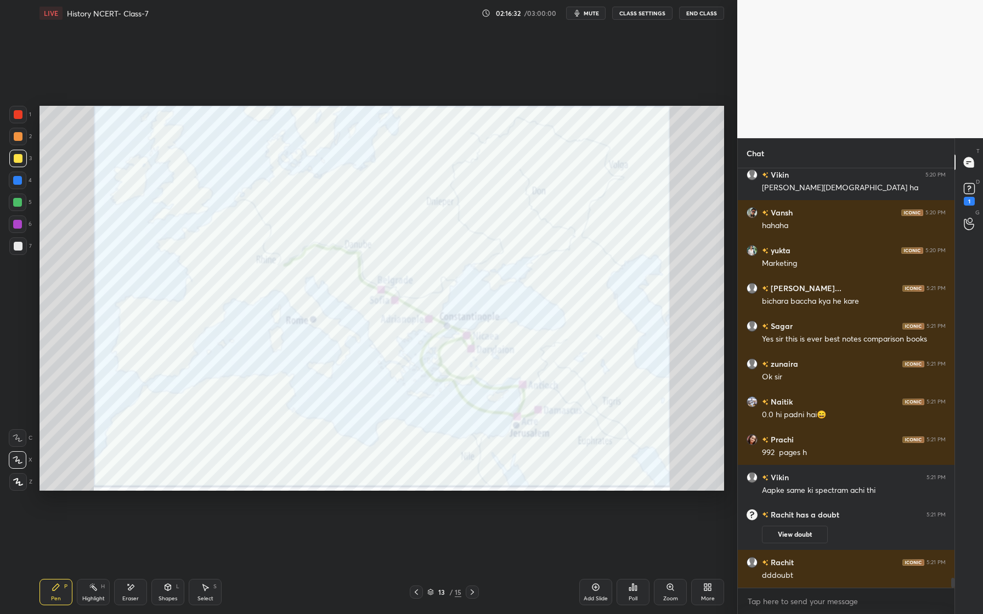
click at [798, 575] on div "dddoubt" at bounding box center [854, 575] width 184 height 11
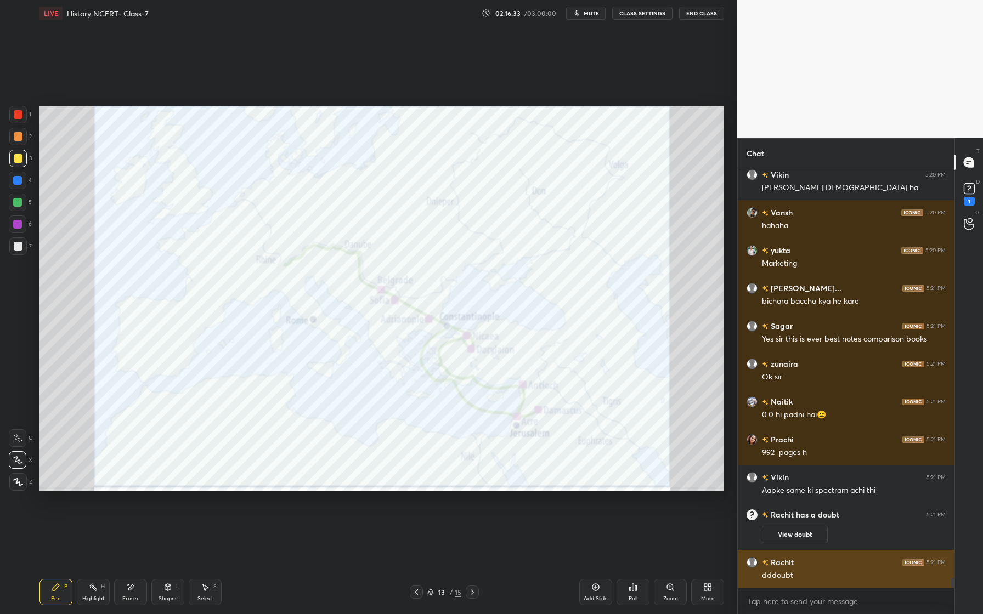
scroll to position [17878, 0]
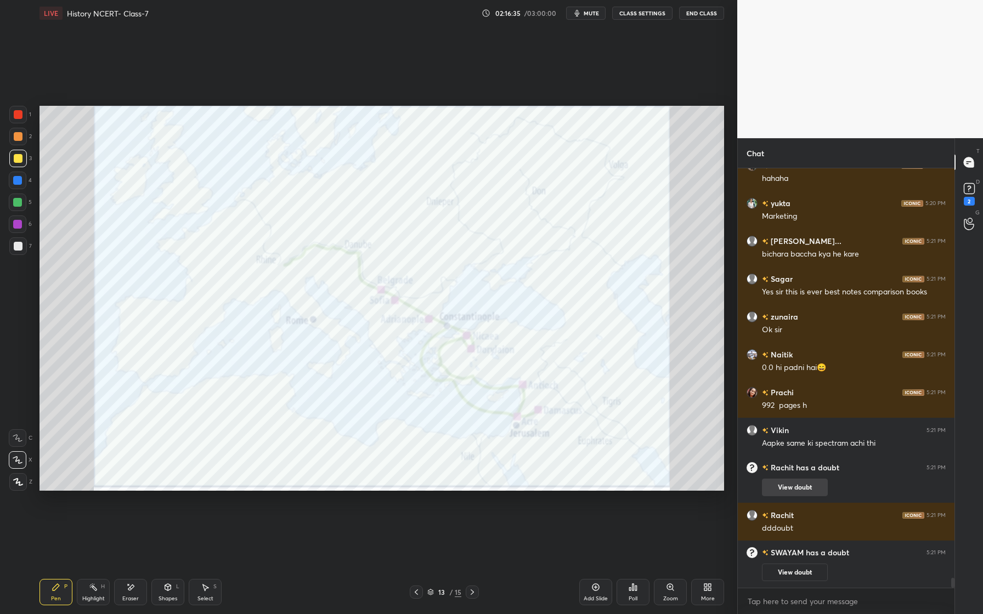
click at [797, 494] on button "View doubt" at bounding box center [795, 488] width 66 height 18
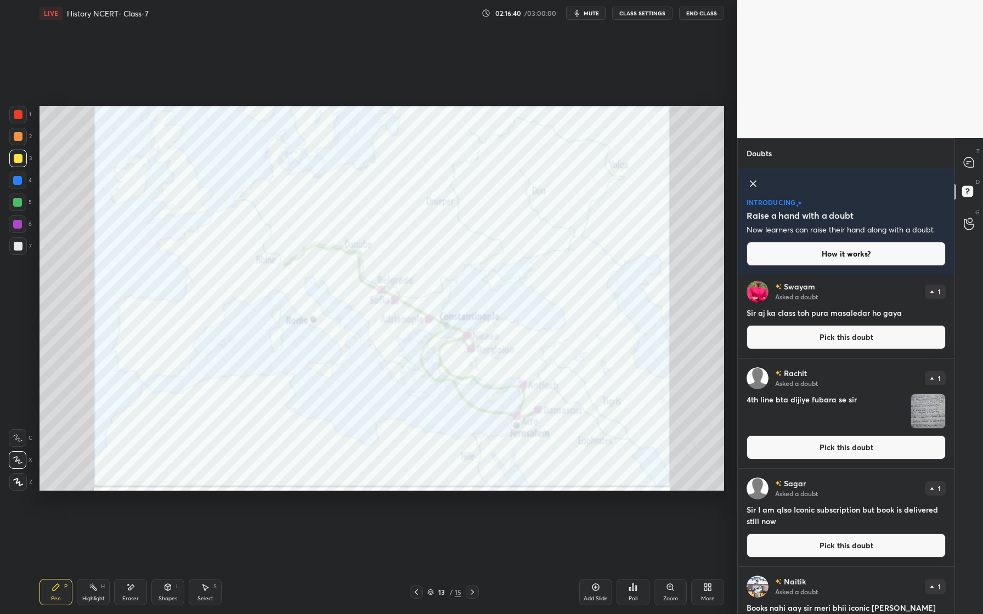
scroll to position [0, 0]
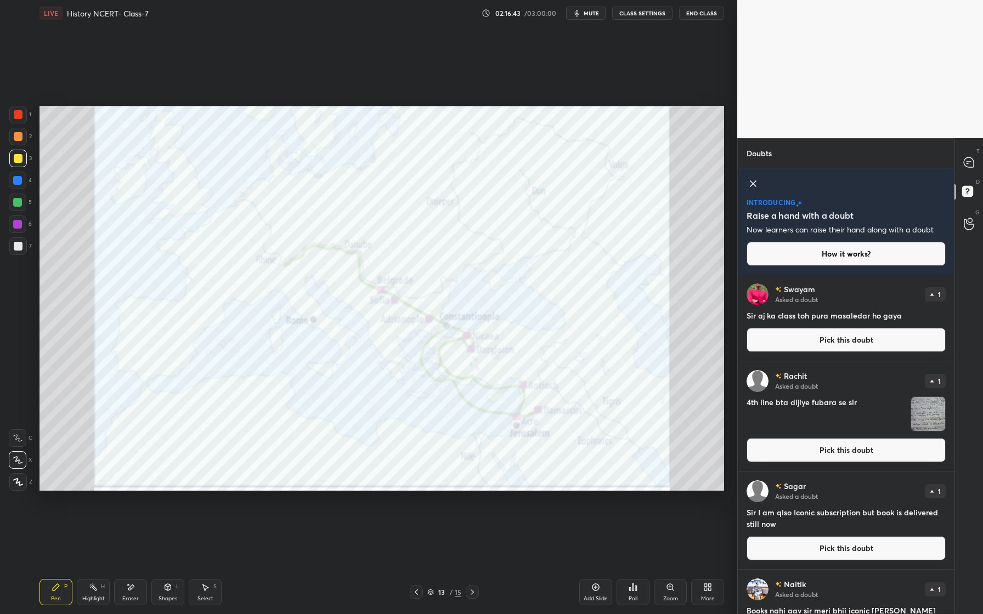
click at [926, 414] on img "grid" at bounding box center [928, 414] width 34 height 34
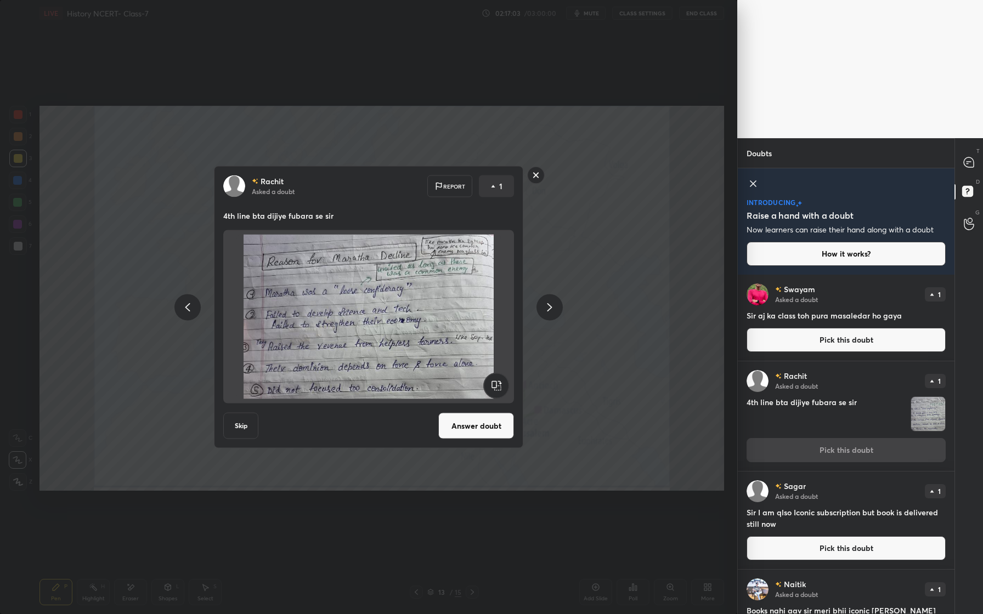
click at [535, 173] on rect at bounding box center [536, 175] width 17 height 17
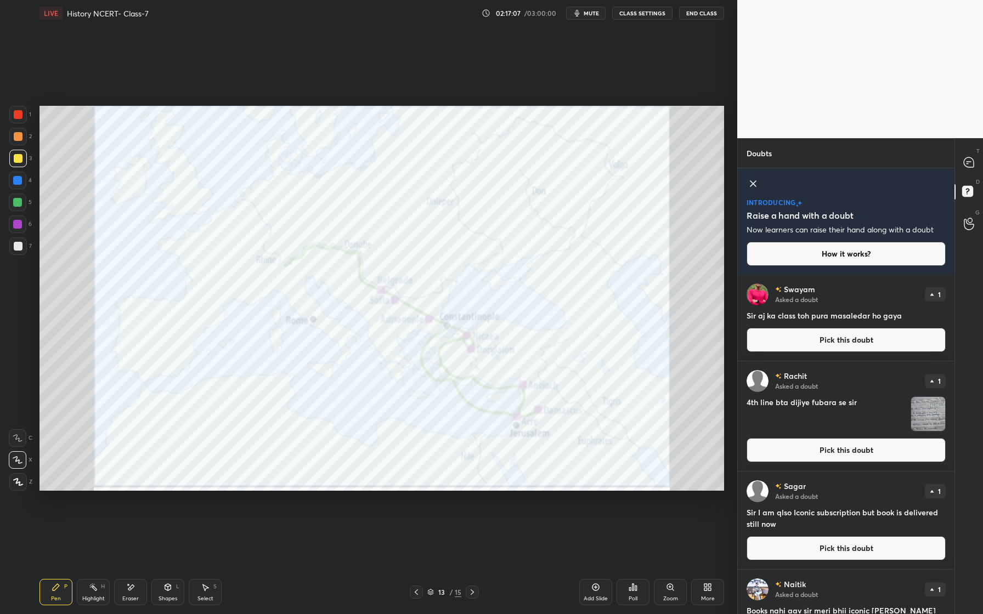
drag, startPoint x: 32, startPoint y: 116, endPoint x: 13, endPoint y: 103, distance: 23.6
click at [29, 115] on div "1 2 3 4 5 6 7 C X Z E E Erase all H H LIVE History NCERT- Class-7 02:17:07 / 03…" at bounding box center [364, 307] width 728 height 614
click at [9, 114] on div "1 2 3 4 5 6 7 C X Z E E Erase all H H" at bounding box center [17, 298] width 35 height 385
click at [22, 113] on div at bounding box center [18, 114] width 9 height 9
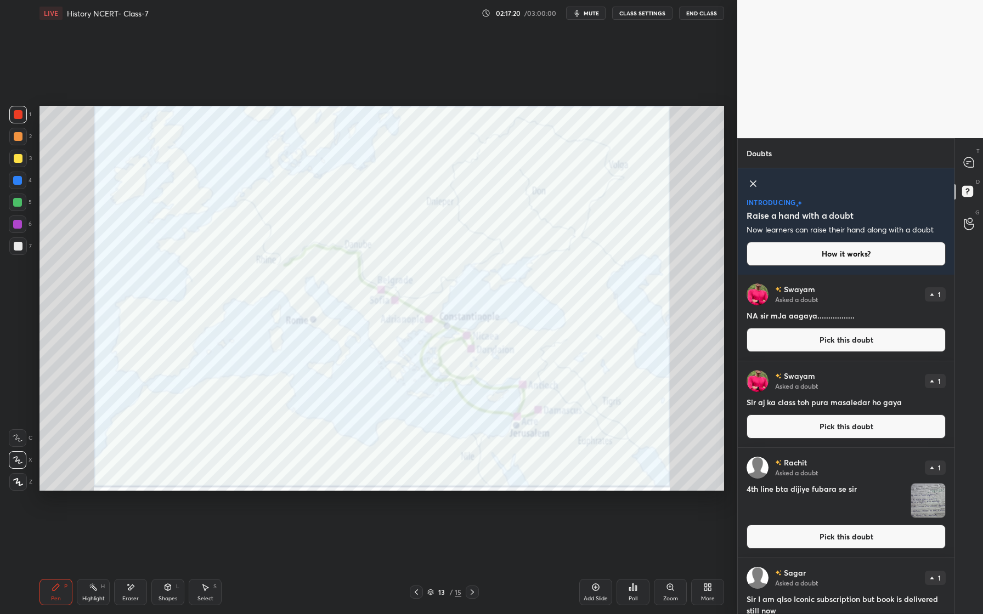
drag, startPoint x: 136, startPoint y: 586, endPoint x: 135, endPoint y: 578, distance: 8.2
click at [136, 583] on div "Eraser" at bounding box center [130, 592] width 33 height 26
click at [751, 182] on icon at bounding box center [752, 183] width 13 height 13
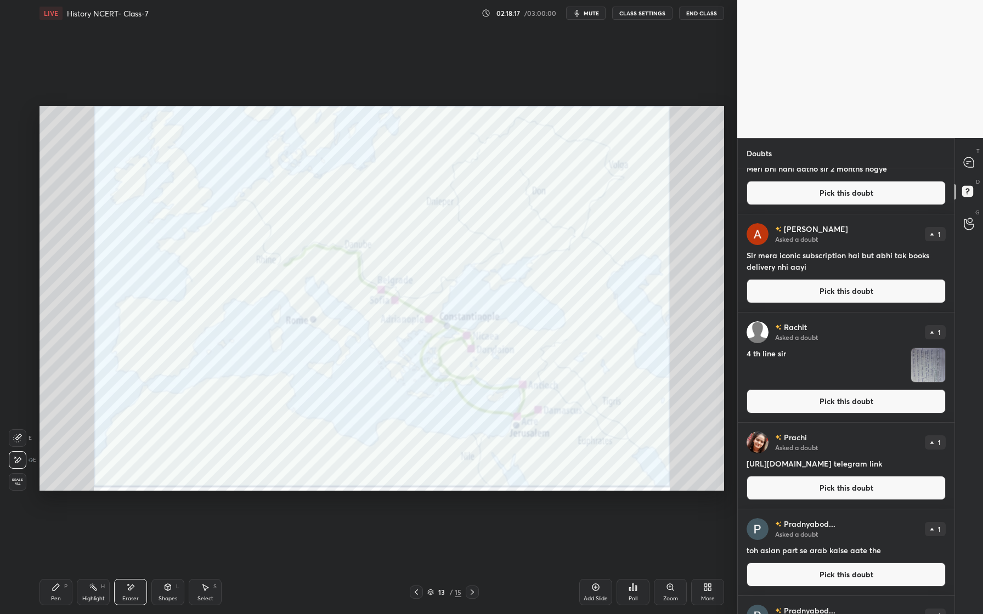
scroll to position [842, 0]
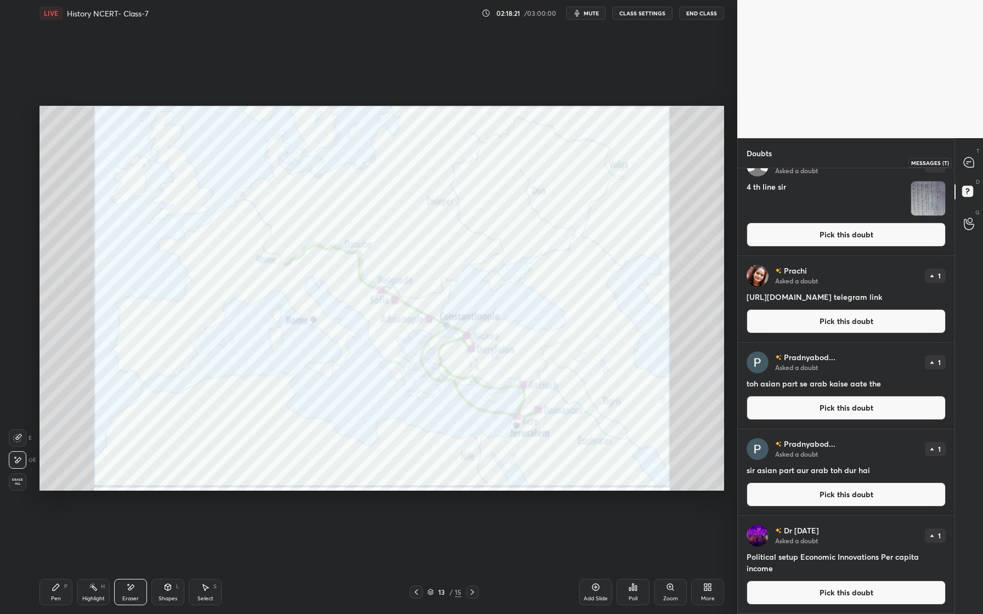
click at [972, 166] on icon at bounding box center [969, 162] width 10 height 10
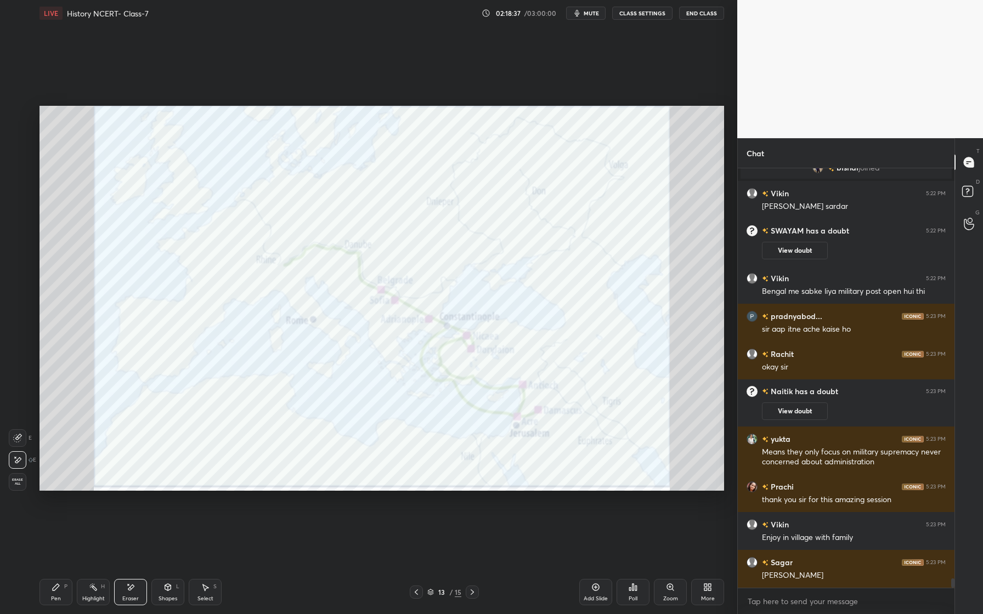
scroll to position [18588, 0]
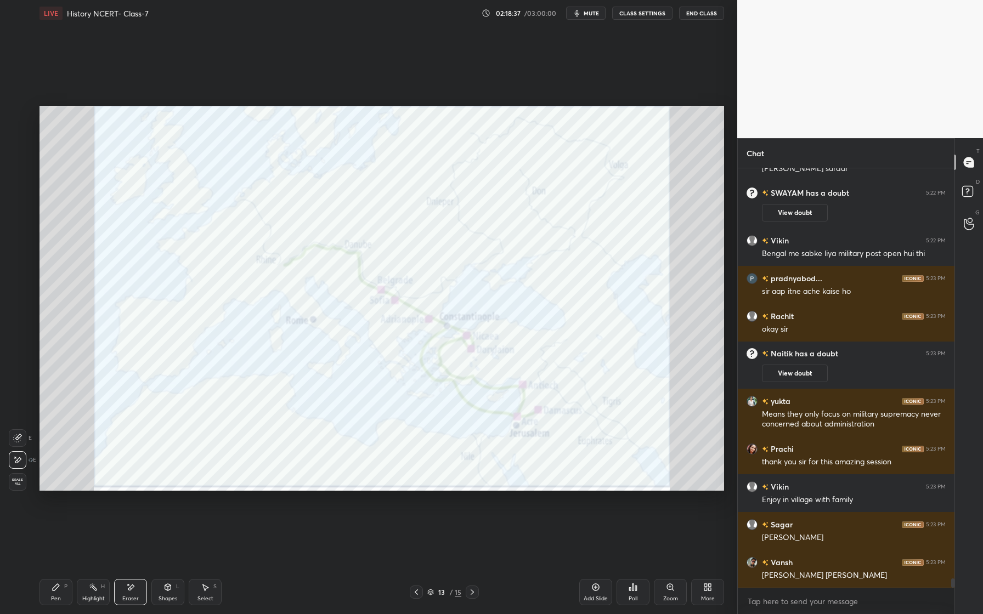
click at [703, 15] on button "End Class" at bounding box center [701, 13] width 45 height 13
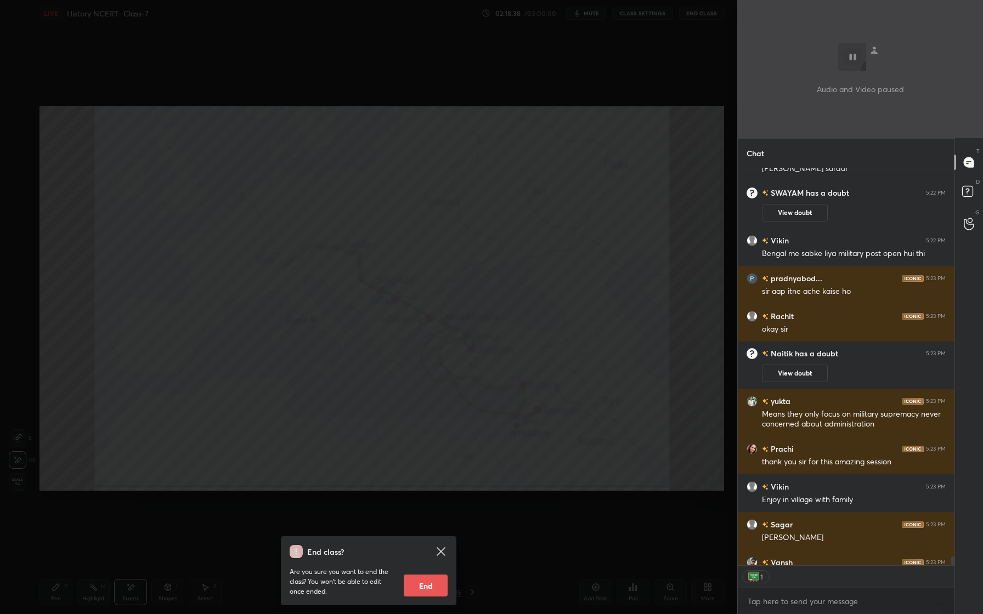
scroll to position [4, 4]
click at [435, 591] on button "End" at bounding box center [426, 586] width 44 height 22
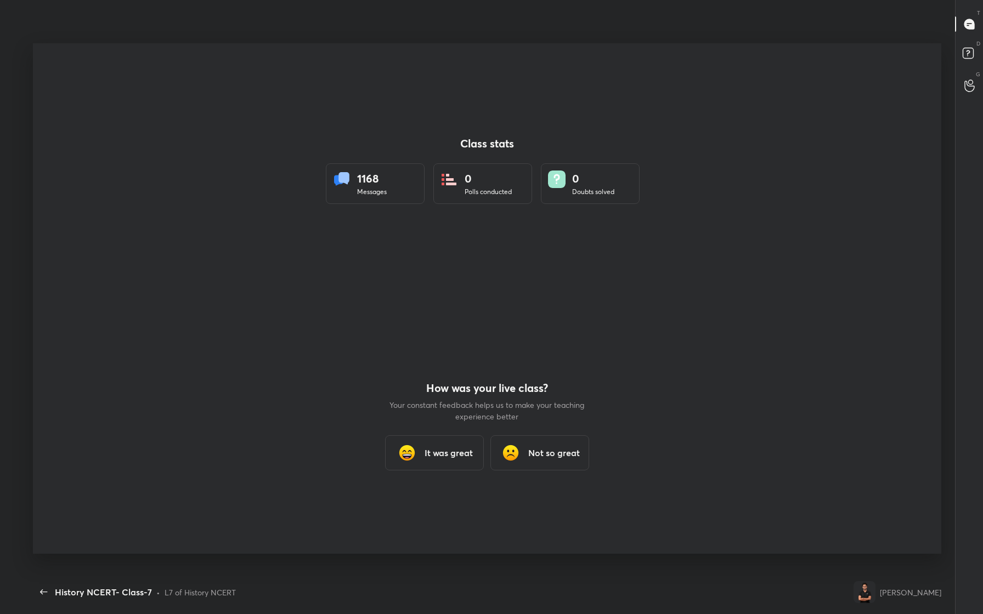
scroll to position [0, 0]
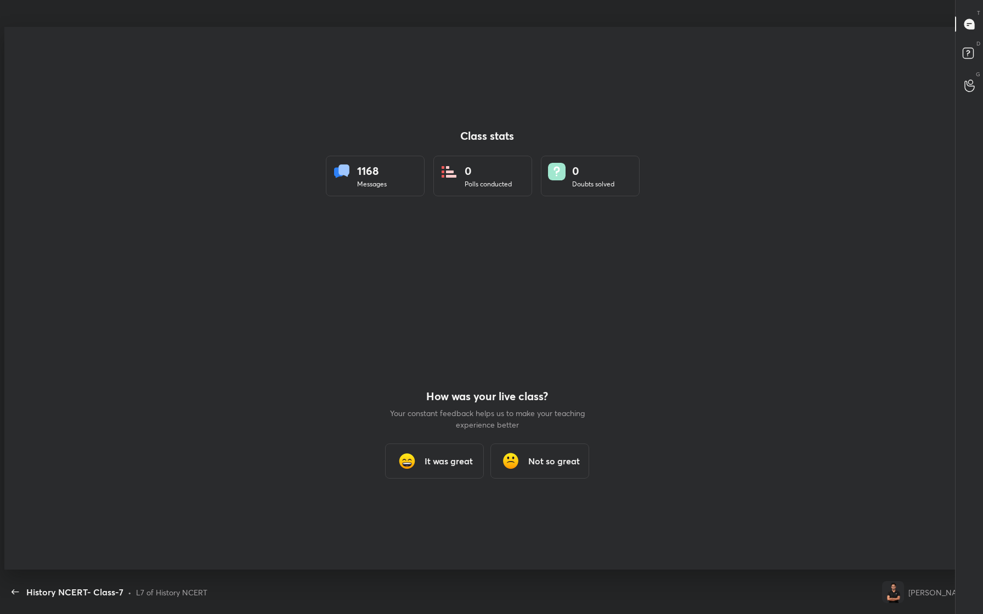
click at [461, 462] on h3 "It was great" at bounding box center [449, 461] width 48 height 13
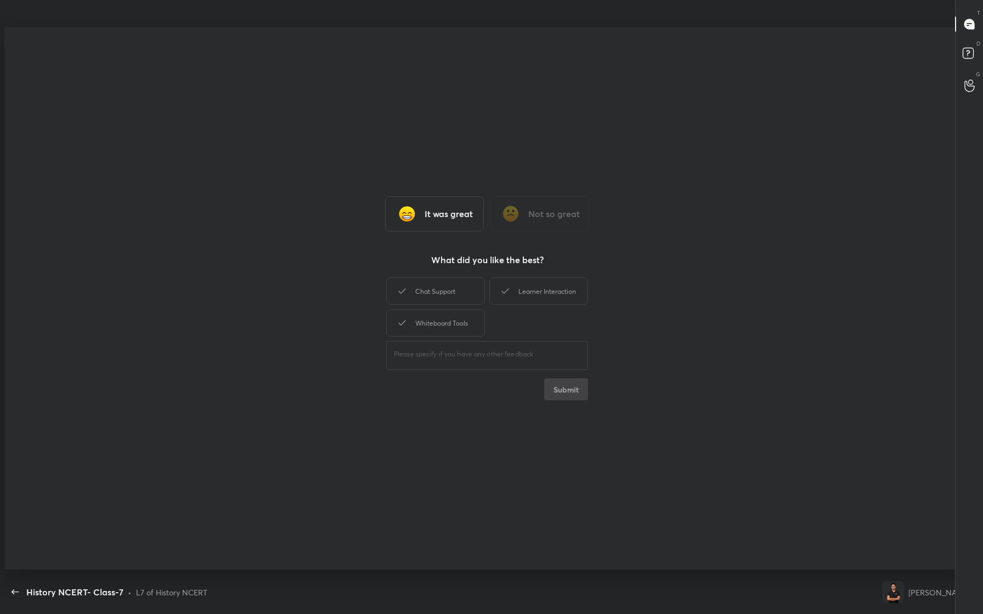
type textarea "x"
click at [440, 273] on div "It was great Not so great What did you like the best? Chat Support Learner Inte…" at bounding box center [486, 298] width 965 height 543
click at [437, 292] on div "Chat Support" at bounding box center [435, 291] width 99 height 27
click at [530, 293] on div "Learner Interaction" at bounding box center [538, 291] width 99 height 27
click at [454, 323] on div "Whiteboard Tools" at bounding box center [435, 322] width 99 height 27
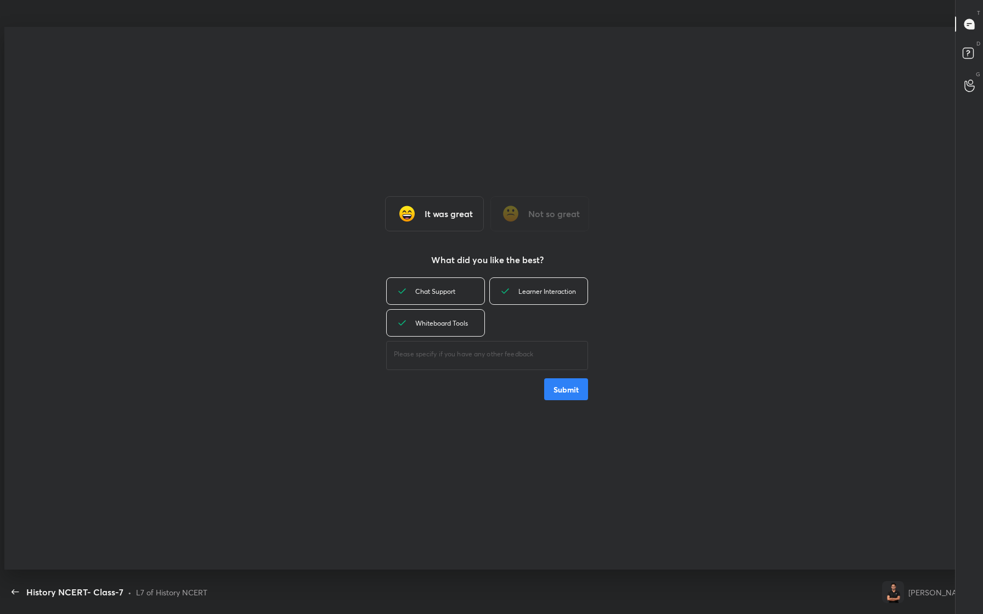
click at [552, 392] on button "Submit" at bounding box center [566, 389] width 44 height 22
